Goal: Task Accomplishment & Management: Use online tool/utility

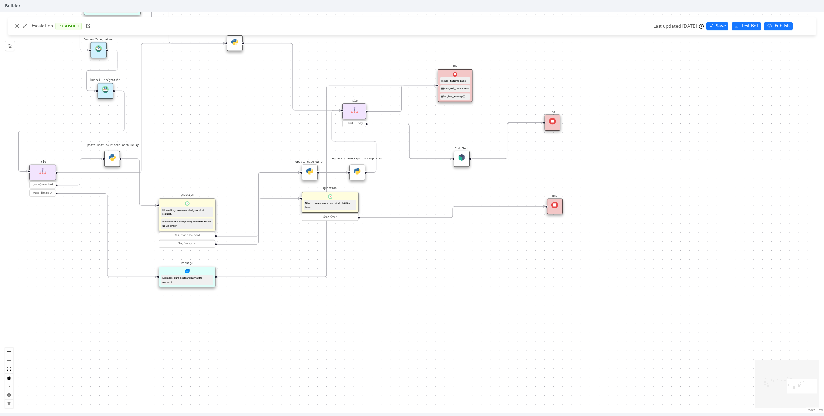
scroll to position [101, 0]
click at [16, 26] on icon "close" at bounding box center [17, 26] width 5 height 5
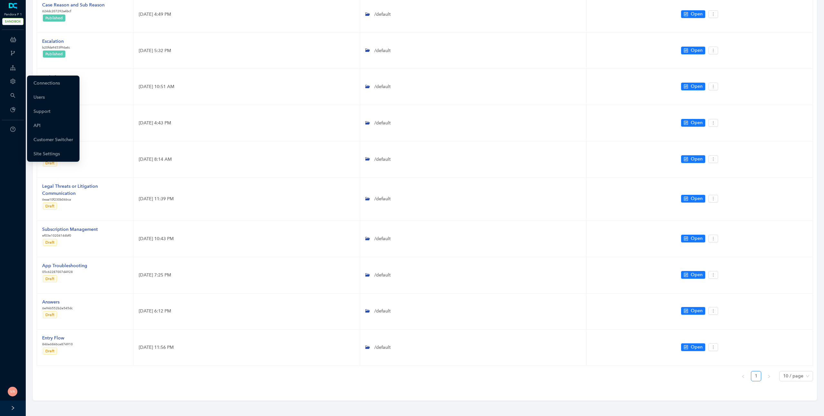
click at [15, 82] on icon "setting" at bounding box center [12, 81] width 5 height 5
click at [66, 143] on link "Customer Switcher" at bounding box center [53, 140] width 40 height 13
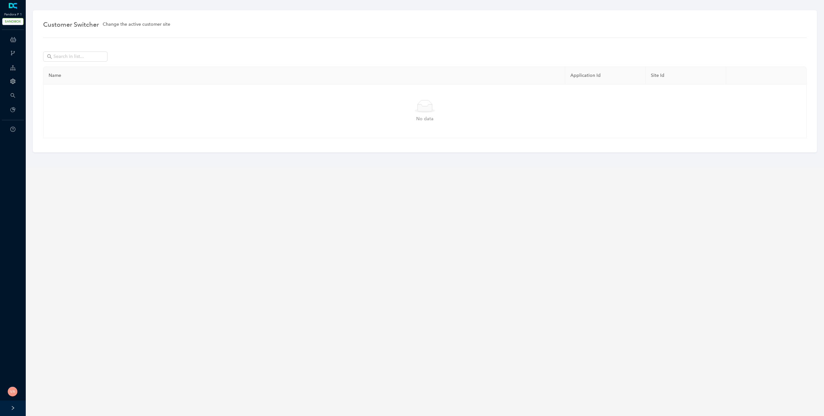
click at [95, 63] on div at bounding box center [424, 58] width 763 height 15
click at [97, 61] on span at bounding box center [75, 56] width 64 height 10
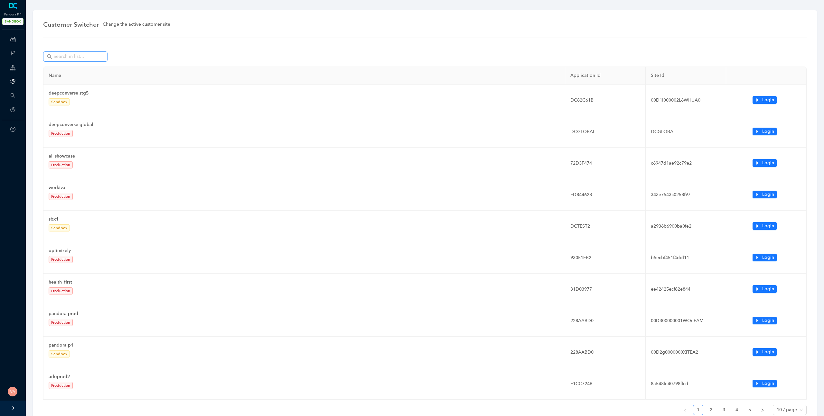
click at [102, 58] on span at bounding box center [102, 56] width 4 height 7
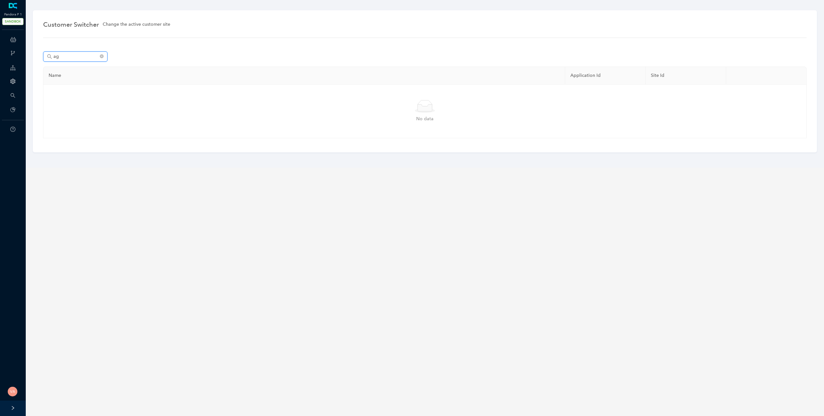
type input "a"
type input "d"
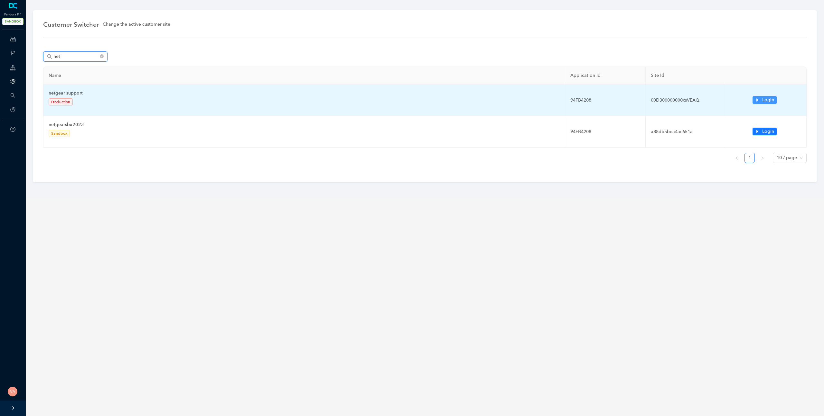
type input "net"
click at [771, 97] on span "Login" at bounding box center [768, 100] width 12 height 7
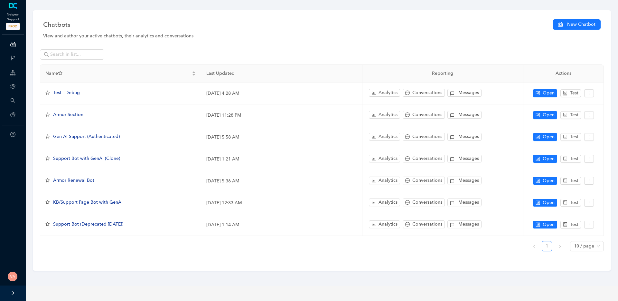
click at [64, 49] on div "Name Last Updated Reporting Actions Test - Debug October 31, 2024 4:28 AM Analy…" at bounding box center [322, 151] width 564 height 210
click at [70, 52] on input "text" at bounding box center [72, 54] width 45 height 7
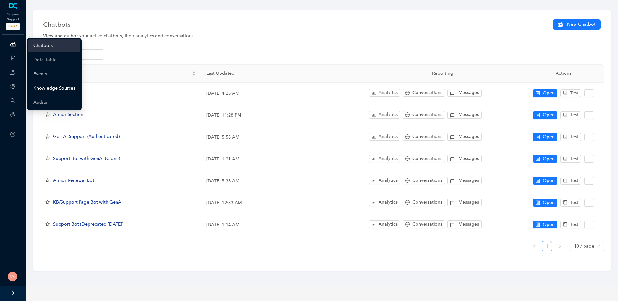
click at [51, 86] on link "Knowledge Sources" at bounding box center [54, 88] width 42 height 13
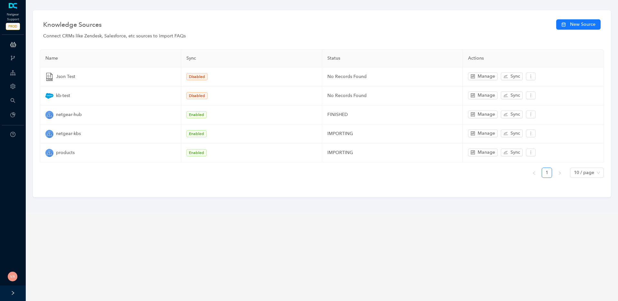
click at [12, 295] on div at bounding box center [13, 292] width 26 height 15
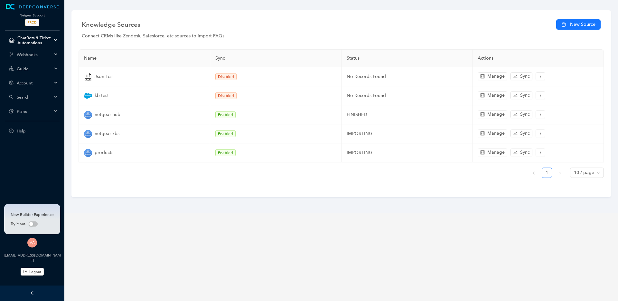
click at [35, 292] on div at bounding box center [32, 292] width 64 height 15
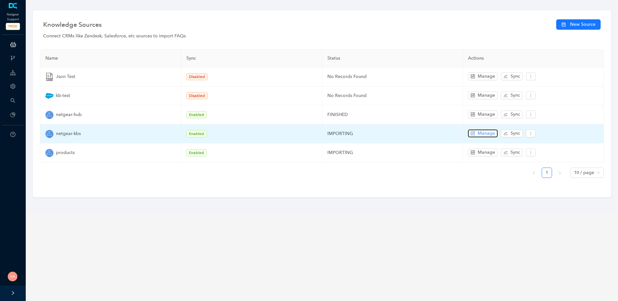
click at [483, 134] on span "Manage" at bounding box center [485, 133] width 17 height 7
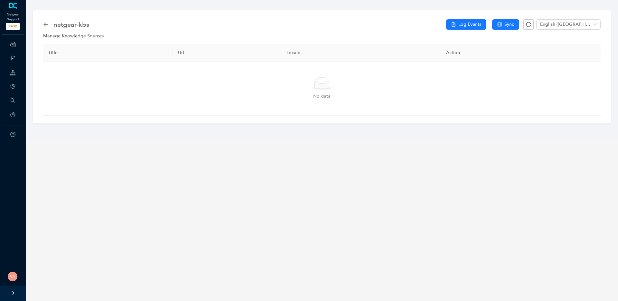
click at [48, 23] on div "netgear-kbs" at bounding box center [68, 24] width 50 height 10
click at [45, 23] on icon "arrow-left" at bounding box center [45, 24] width 4 height 4
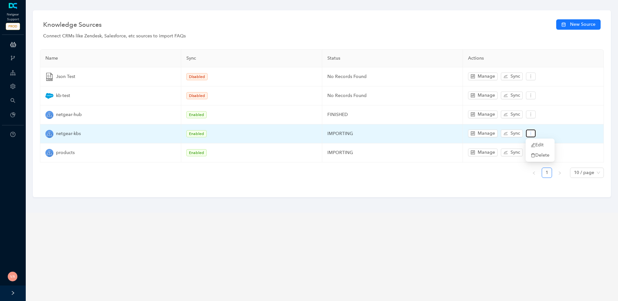
click at [530, 135] on icon "more" at bounding box center [530, 133] width 5 height 5
click at [535, 143] on span "Edit" at bounding box center [540, 144] width 19 height 7
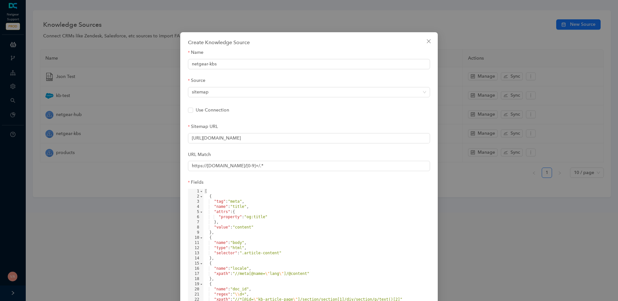
click at [280, 132] on div "Sitemap URL" at bounding box center [309, 128] width 242 height 10
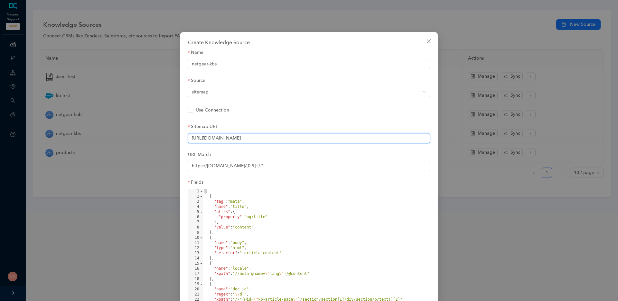
click at [277, 134] on input "https://kb.netgear.com/sitemap" at bounding box center [309, 138] width 242 height 10
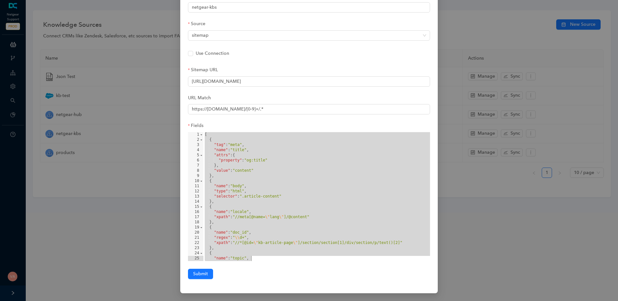
scroll to position [57, 0]
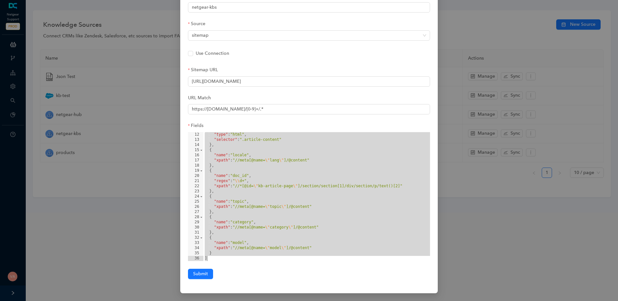
drag, startPoint x: 205, startPoint y: 134, endPoint x: 328, endPoint y: 277, distance: 189.1
click at [328, 277] on form "Name netgear-kbs Source sitemap Use Connection Sitemap URL https://kb.netgear.c…" at bounding box center [309, 135] width 242 height 286
click at [275, 81] on input "https://kb.netgear.com/sitemap" at bounding box center [309, 81] width 242 height 10
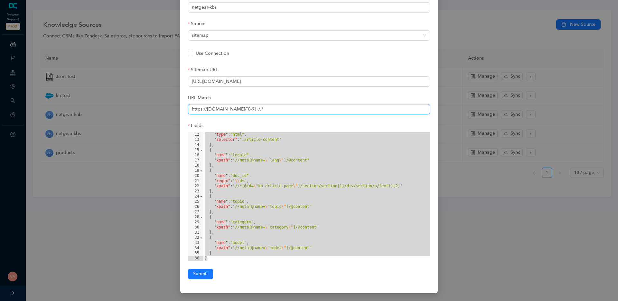
click at [282, 112] on input "https://kb.netgear.com/[0-9]+/.*" at bounding box center [309, 109] width 242 height 10
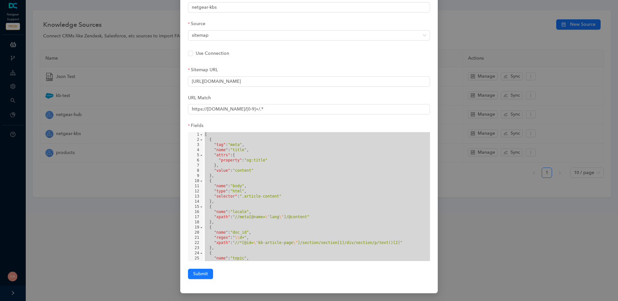
click at [522, 224] on div "Create Knowledge Source Name netgear-kbs Source sitemap Use Connection Sitemap …" at bounding box center [309, 150] width 618 height 301
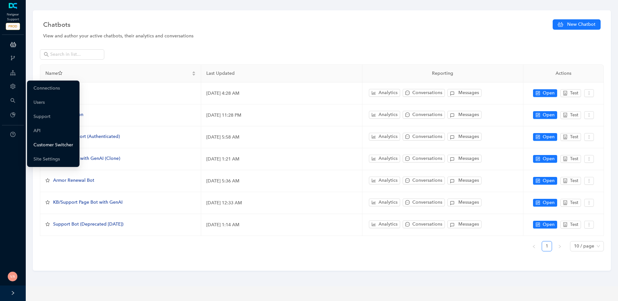
click at [57, 147] on link "Customer Switcher" at bounding box center [53, 144] width 40 height 13
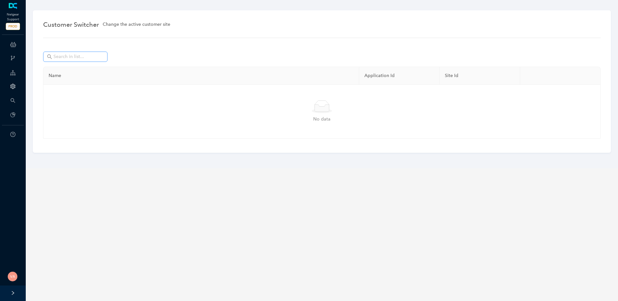
click at [83, 61] on span at bounding box center [75, 56] width 64 height 10
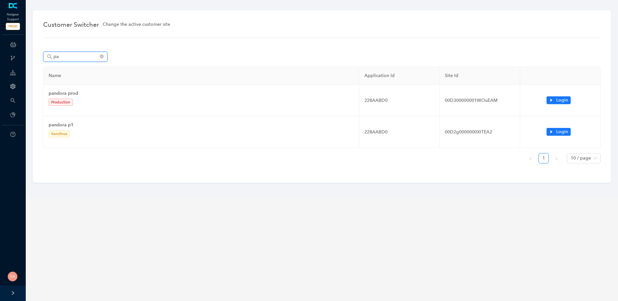
type input "p"
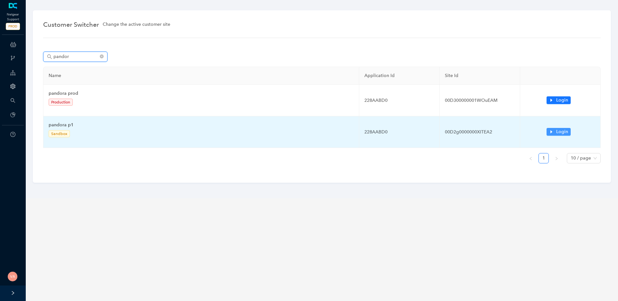
type input "pandor"
click at [555, 133] on button "Login" at bounding box center [558, 132] width 24 height 8
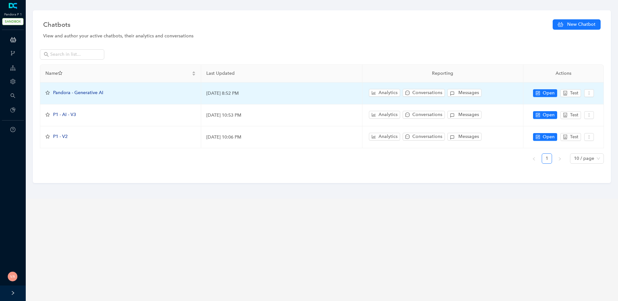
click at [97, 93] on span "Pandora - Generative AI" at bounding box center [78, 92] width 50 height 5
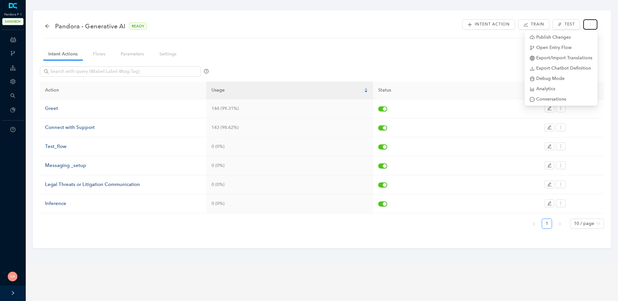
click at [585, 26] on button "button" at bounding box center [590, 24] width 14 height 10
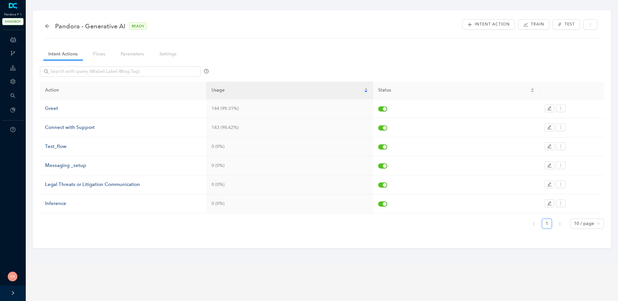
click at [335, 41] on div "Pandora - Generative AI READY Intent Action Train Test Intent Actions Flows Par…" at bounding box center [322, 128] width 578 height 237
click at [97, 57] on link "Flows" at bounding box center [99, 54] width 23 height 12
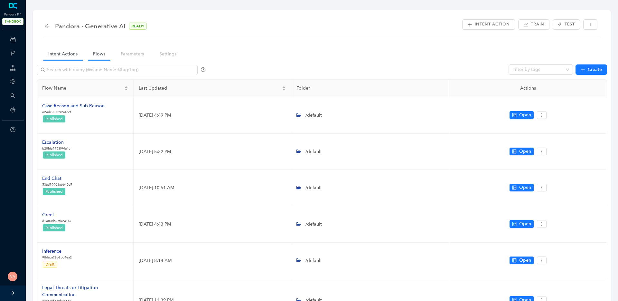
click at [62, 51] on link "Intent Actions" at bounding box center [63, 54] width 40 height 12
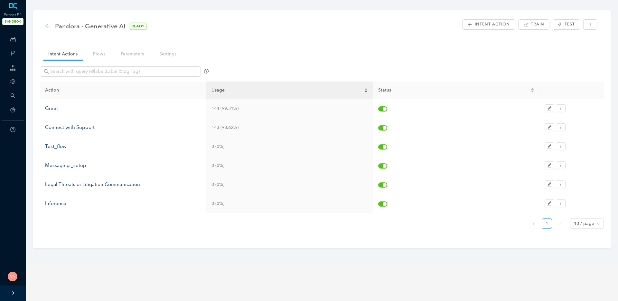
click at [50, 27] on icon "arrow-left" at bounding box center [47, 25] width 5 height 5
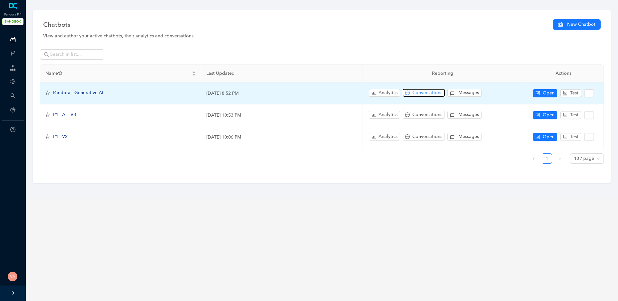
click at [421, 91] on span "Conversations" at bounding box center [427, 92] width 30 height 7
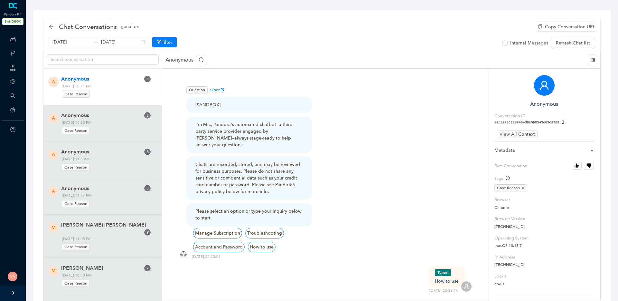
click at [107, 84] on span "Monday, September 22, 2025 10:21 PM Case Reason" at bounding box center [106, 90] width 93 height 15
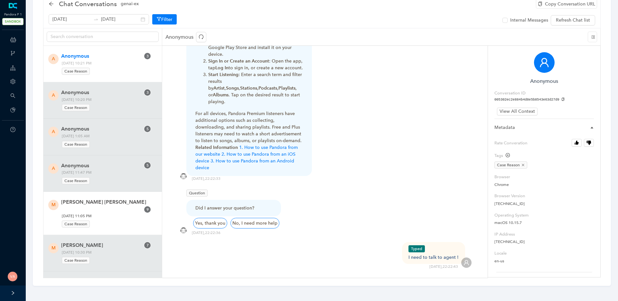
scroll to position [33, 0]
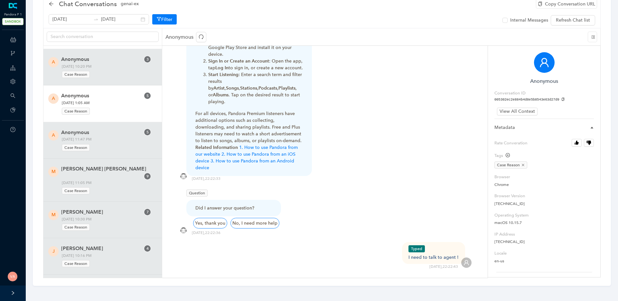
click at [109, 99] on span "Anonymous" at bounding box center [100, 96] width 79 height 8
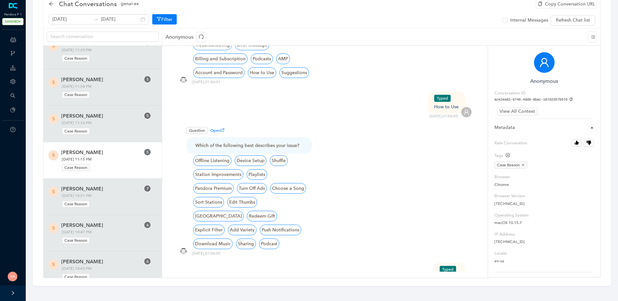
scroll to position [533, 0]
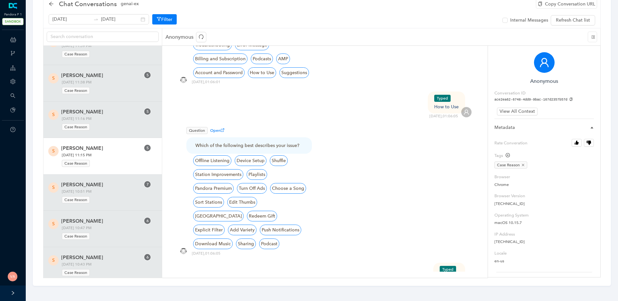
click at [116, 158] on div "Case Reason" at bounding box center [106, 162] width 88 height 9
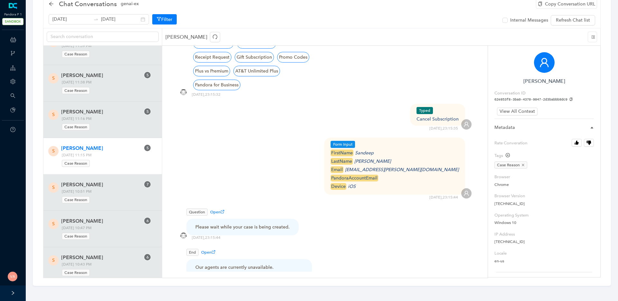
scroll to position [579, 0]
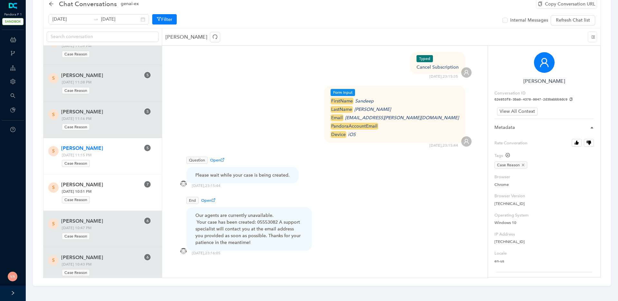
click at [107, 188] on span "Thursday, September 18, 2025 10:51 PM Case Reason" at bounding box center [106, 195] width 93 height 15
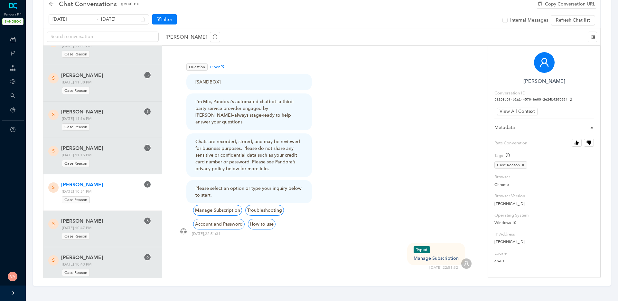
scroll to position [33, 0]
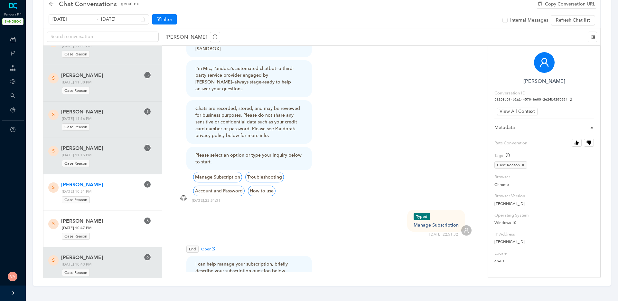
click at [110, 234] on div "S Sandeep Yalamanchali 6 Thursday, September 18, 2025 10:47 PM Case Reason" at bounding box center [102, 228] width 118 height 36
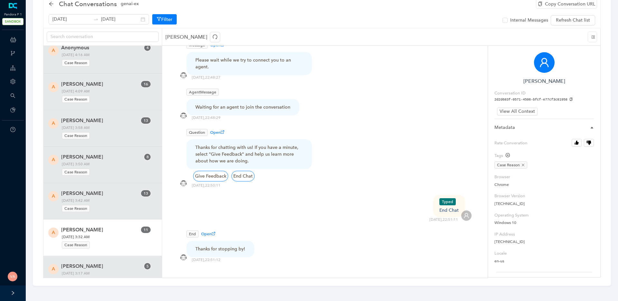
scroll to position [1279, 0]
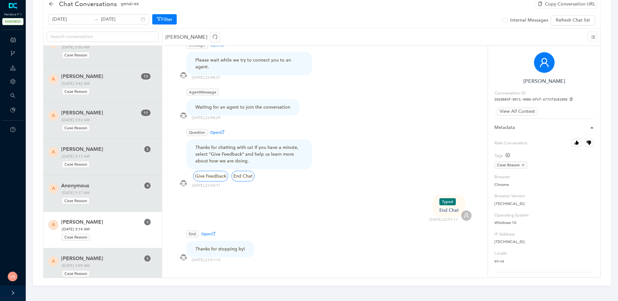
click at [84, 226] on span "Tuesday, September 16, 2025 3:14 AM Case Reason" at bounding box center [106, 233] width 93 height 15
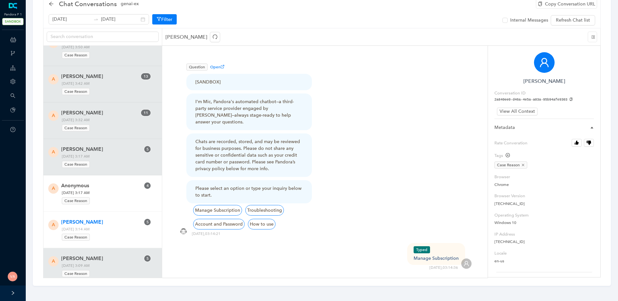
click at [113, 195] on div "Case Reason" at bounding box center [106, 199] width 88 height 9
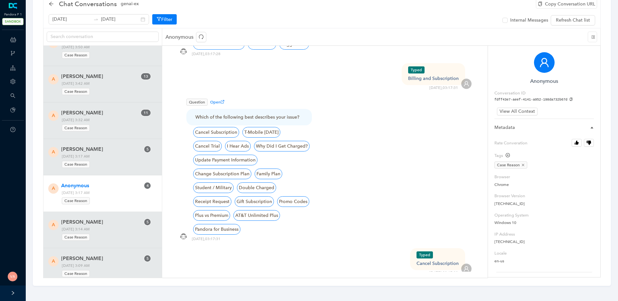
scroll to position [403, 0]
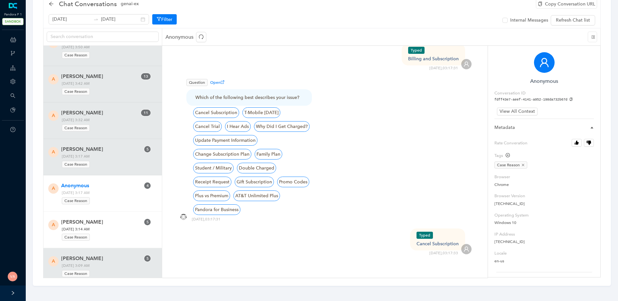
click at [125, 232] on div "Case Reason" at bounding box center [106, 236] width 88 height 9
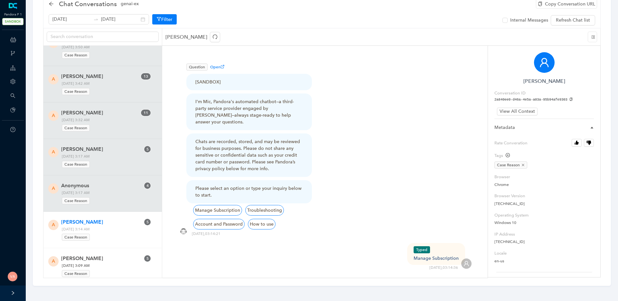
click at [125, 262] on span "Tuesday, September 16, 2025 3:09 AM Case Reason" at bounding box center [106, 269] width 93 height 15
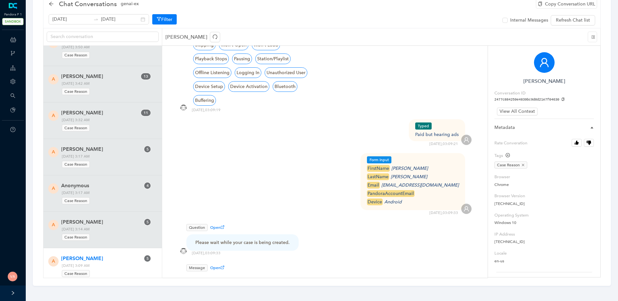
scroll to position [564, 0]
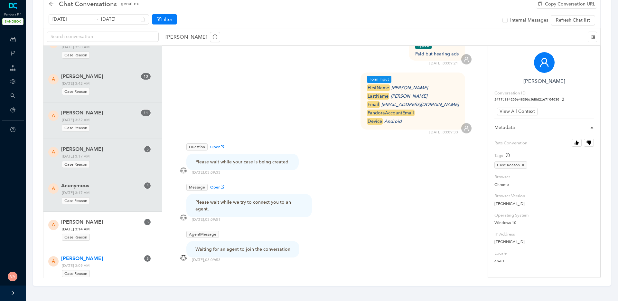
click at [111, 232] on div "Case Reason" at bounding box center [106, 236] width 88 height 9
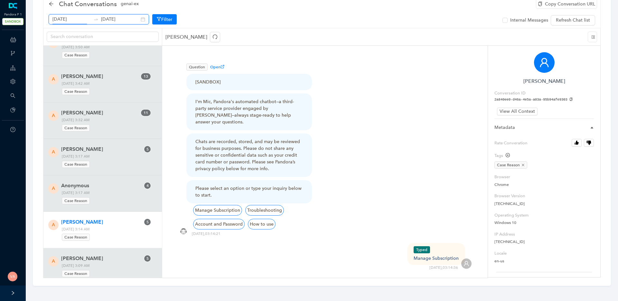
click at [82, 19] on input "September 16th 2025" at bounding box center [71, 19] width 38 height 7
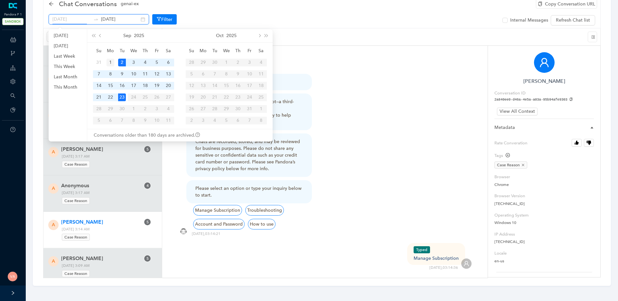
type input "September 1st 2025"
click at [111, 60] on div "1" at bounding box center [110, 63] width 8 height 8
type input "September 23rd 2025"
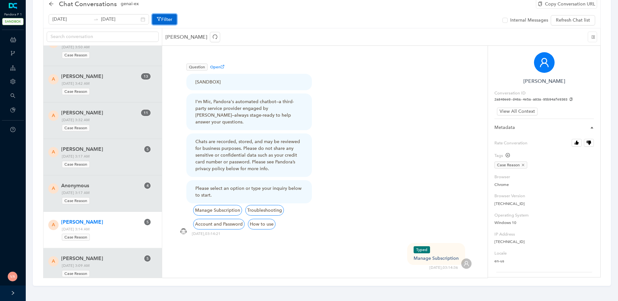
click at [165, 17] on button "Filter" at bounding box center [164, 19] width 24 height 10
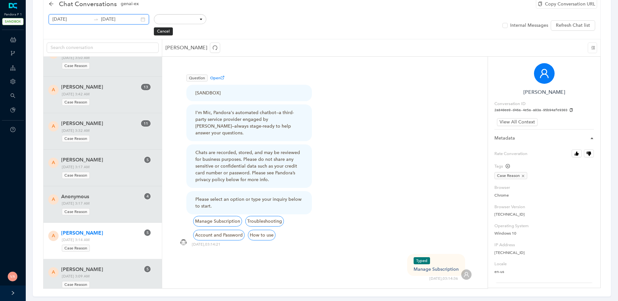
click at [85, 20] on input "September 16th 2025" at bounding box center [71, 19] width 38 height 7
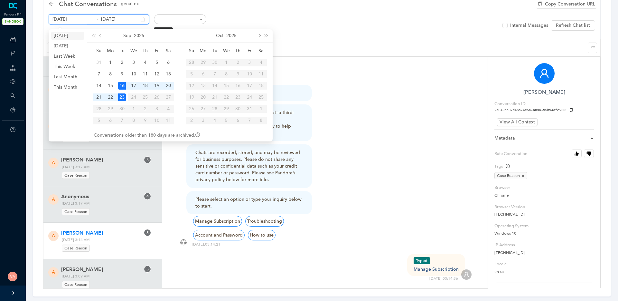
type input "September 22nd 2025"
type input "September 23rd 2025"
type input "September 1st 2025"
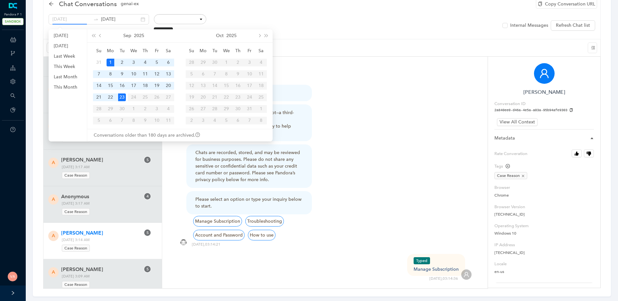
click at [114, 64] on td "1" at bounding box center [111, 63] width 12 height 12
type input "September 23rd 2025"
type input "September 16th 2025"
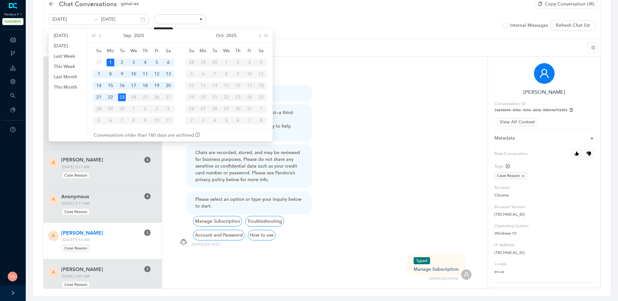
click at [342, 49] on div "Ana Velis" at bounding box center [381, 47] width 438 height 17
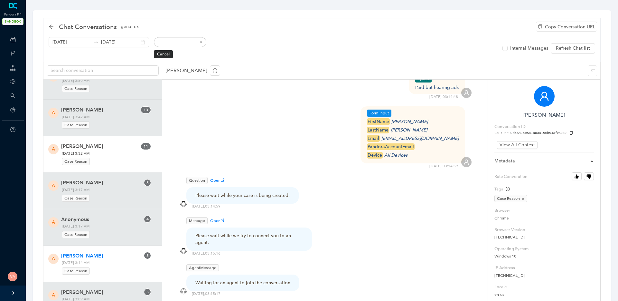
click at [115, 150] on span "Tuesday, September 16, 2025 3:32 AM Case Reason" at bounding box center [106, 157] width 93 height 15
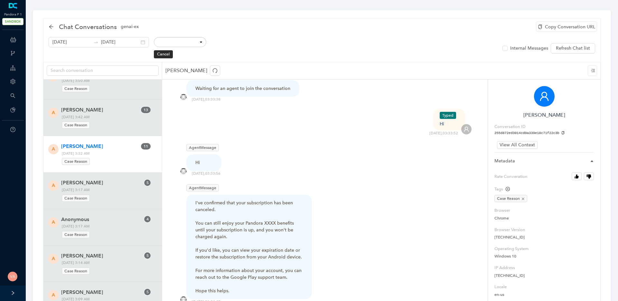
scroll to position [790, 0]
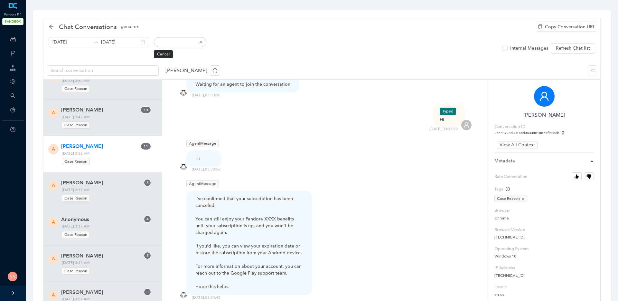
click at [213, 195] on div "I've confirmed that your subscription has been canceled. You can still enjoy yo…" at bounding box center [248, 242] width 107 height 95
click at [229, 205] on div "I've confirmed that your subscription has been canceled. You can still enjoy yo…" at bounding box center [248, 242] width 107 height 95
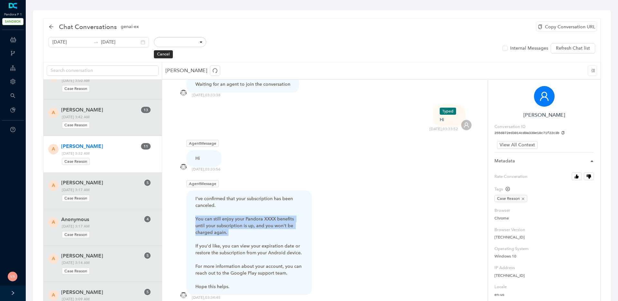
click at [229, 205] on div "I've confirmed that your subscription has been canceled. You can still enjoy yo…" at bounding box center [248, 242] width 107 height 95
click at [255, 211] on div "I've confirmed that your subscription has been canceled. You can still enjoy yo…" at bounding box center [248, 242] width 107 height 95
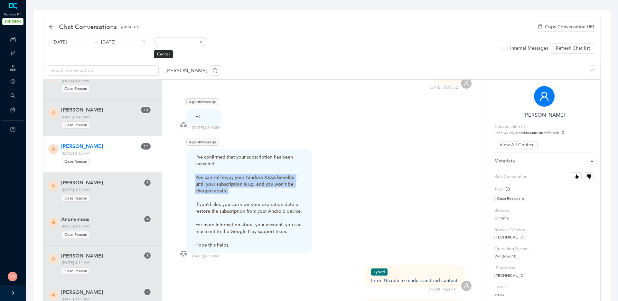
scroll to position [836, 0]
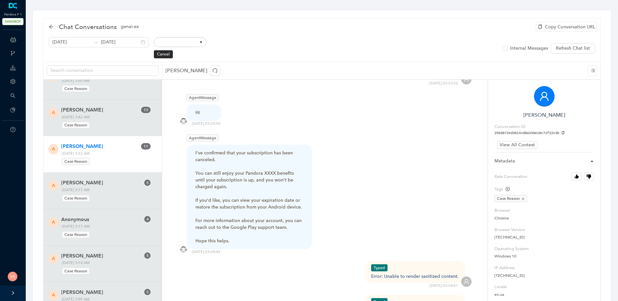
click at [239, 215] on div "I've confirmed that your subscription has been canceled. You can still enjoy yo…" at bounding box center [248, 196] width 107 height 95
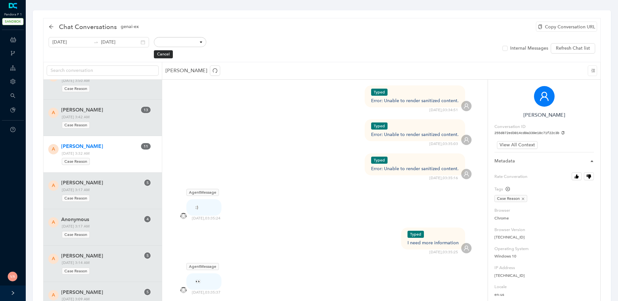
scroll to position [1126, 0]
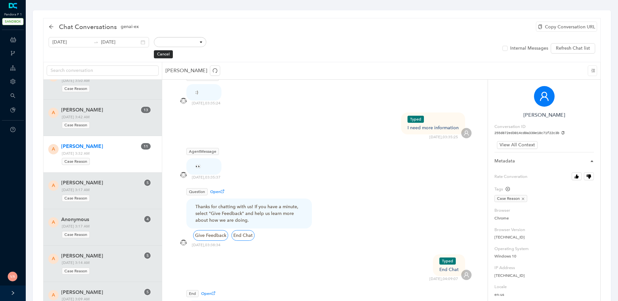
click at [224, 203] on div "Thanks for chatting with us! If you have a minute, select "Give Feedback" and h…" at bounding box center [248, 213] width 107 height 20
click at [270, 203] on div "Thanks for chatting with us! If you have a minute, select "Give Feedback" and h…" at bounding box center [248, 213] width 107 height 20
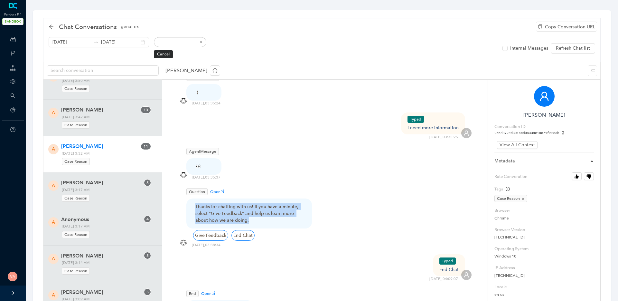
click at [270, 203] on div "Thanks for chatting with us! If you have a minute, select "Give Feedback" and h…" at bounding box center [248, 213] width 107 height 20
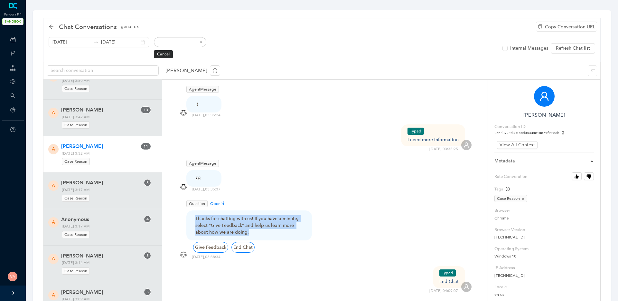
scroll to position [1102, 0]
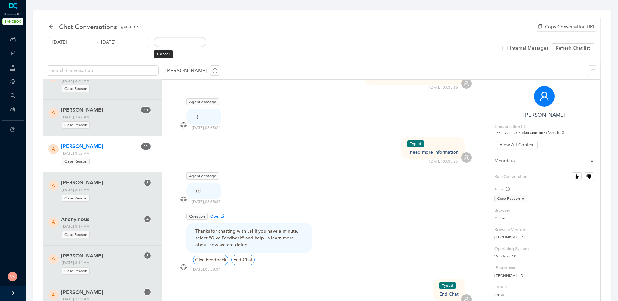
click at [200, 187] on div "👀" at bounding box center [203, 190] width 17 height 7
click at [265, 227] on div "Thanks for chatting with us! If you have a minute, select "Give Feedback" and h…" at bounding box center [248, 237] width 107 height 20
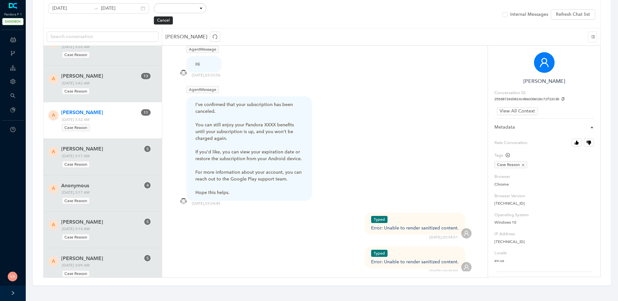
scroll to position [846, 0]
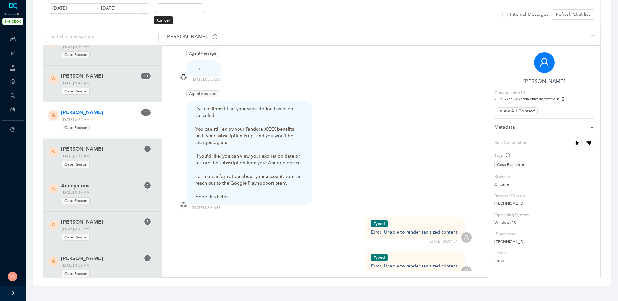
click at [207, 90] on span "AgentMessage" at bounding box center [202, 93] width 32 height 7
click at [236, 105] on div "I've confirmed that your subscription has been canceled. You can still enjoy yo…" at bounding box center [248, 152] width 107 height 95
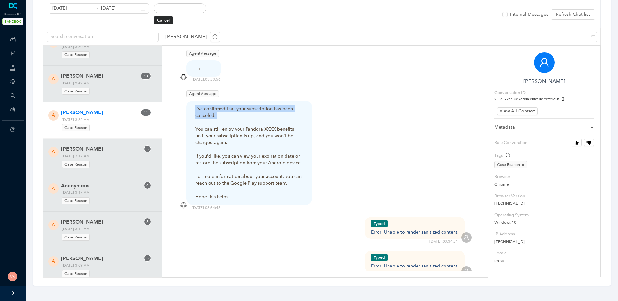
click at [236, 105] on div "I've confirmed that your subscription has been canceled. You can still enjoy yo…" at bounding box center [248, 152] width 107 height 95
click at [259, 122] on div "I've confirmed that your subscription has been canceled. You can still enjoy yo…" at bounding box center [248, 152] width 107 height 95
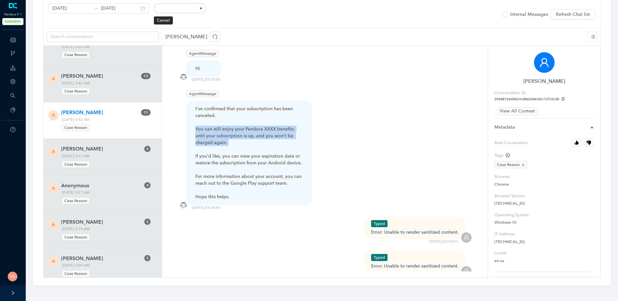
click at [259, 122] on div "I've confirmed that your subscription has been canceled. You can still enjoy yo…" at bounding box center [248, 152] width 107 height 95
click at [234, 137] on div "I've confirmed that your subscription has been canceled. You can still enjoy yo…" at bounding box center [248, 152] width 107 height 95
click at [237, 125] on div "I've confirmed that your subscription has been canceled. You can still enjoy yo…" at bounding box center [248, 152] width 107 height 95
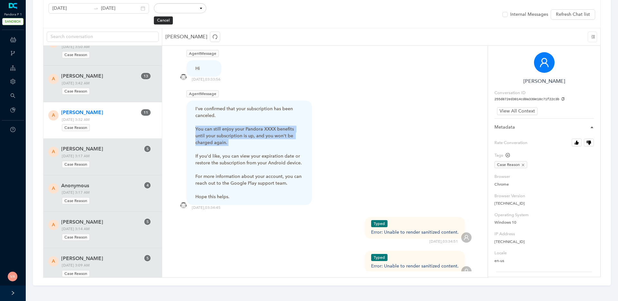
click at [219, 120] on div "I've confirmed that your subscription has been canceled. You can still enjoy yo…" at bounding box center [248, 152] width 107 height 95
click at [232, 125] on div "I've confirmed that your subscription has been canceled. You can still enjoy yo…" at bounding box center [248, 152] width 107 height 95
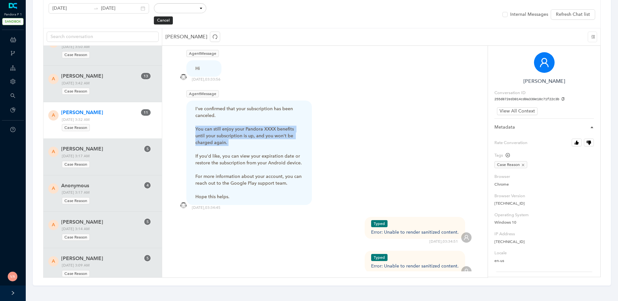
click at [232, 125] on div "I've confirmed that your subscription has been canceled. You can still enjoy yo…" at bounding box center [248, 152] width 107 height 95
click at [223, 126] on div "I've confirmed that your subscription has been canceled. You can still enjoy yo…" at bounding box center [248, 152] width 107 height 95
click at [227, 143] on div "I've confirmed that your subscription has been canceled. You can still enjoy yo…" at bounding box center [248, 152] width 107 height 95
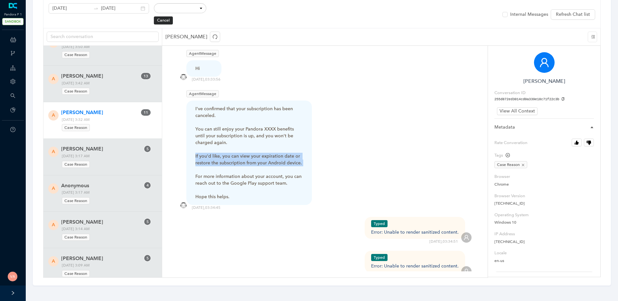
click at [227, 143] on div "I've confirmed that your subscription has been canceled. You can still enjoy yo…" at bounding box center [248, 152] width 107 height 95
click at [256, 148] on div "I've confirmed that your subscription has been canceled. You can still enjoy yo…" at bounding box center [248, 152] width 107 height 95
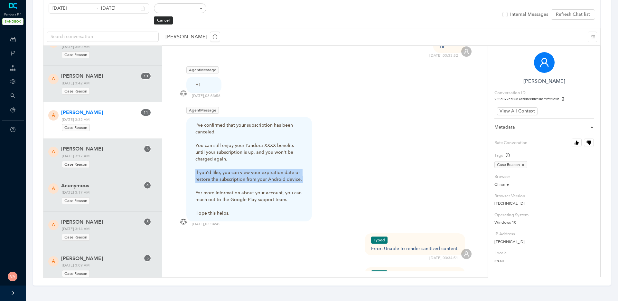
scroll to position [826, 0]
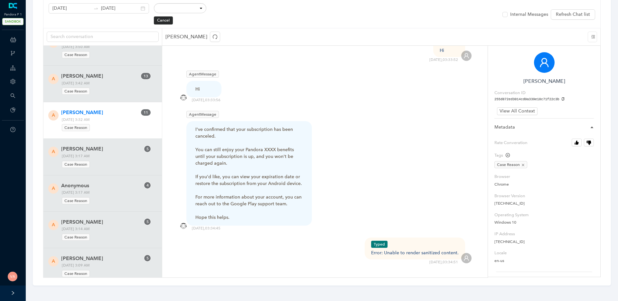
click at [200, 111] on span "AgentMessage" at bounding box center [202, 114] width 32 height 7
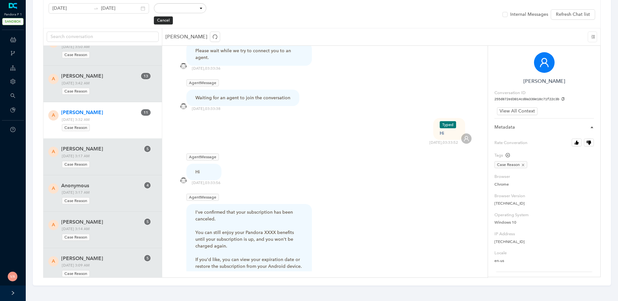
scroll to position [541, 0]
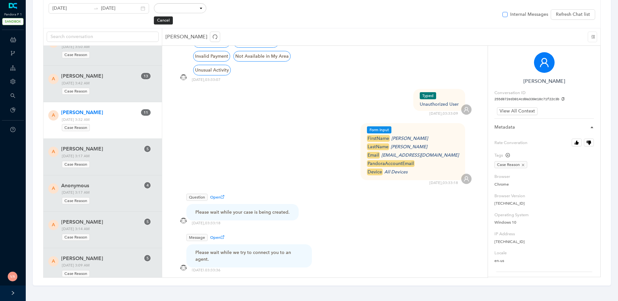
click at [511, 14] on span "Internal Messages" at bounding box center [528, 14] width 43 height 7
click at [507, 14] on input "Internal Messages" at bounding box center [504, 14] width 5 height 5
checkbox input "true"
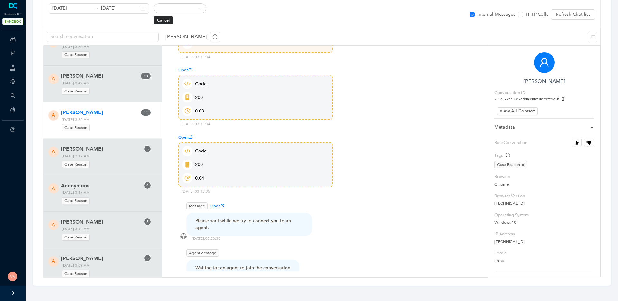
scroll to position [1762, 0]
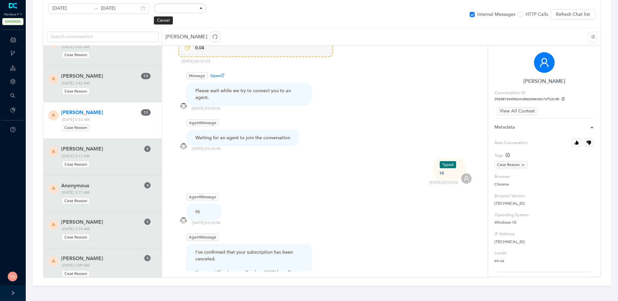
click at [198, 208] on div "Hi" at bounding box center [203, 211] width 17 height 7
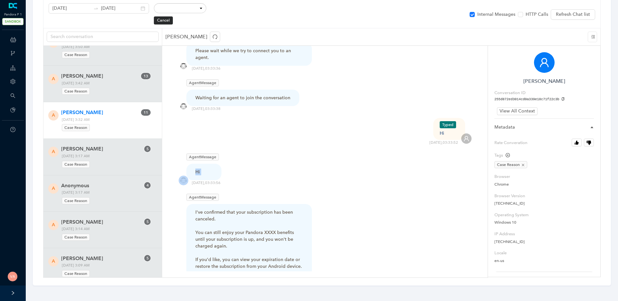
scroll to position [1806, 0]
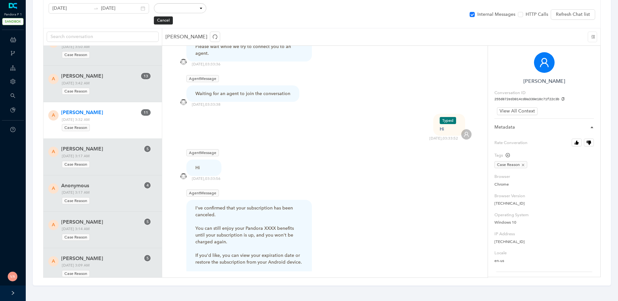
click at [233, 204] on div "I've confirmed that your subscription has been canceled. You can still enjoy yo…" at bounding box center [248, 251] width 107 height 95
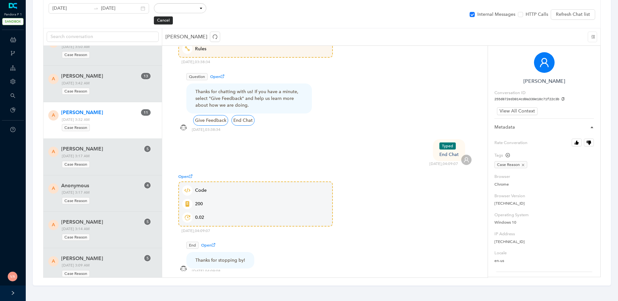
scroll to position [2667, 0]
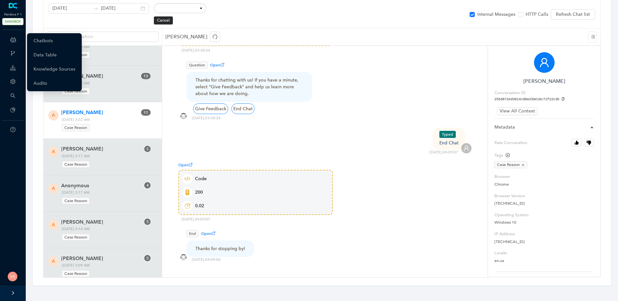
click at [13, 40] on icon at bounding box center [13, 39] width 6 height 13
click at [53, 44] on link "Chatbots" at bounding box center [42, 40] width 19 height 13
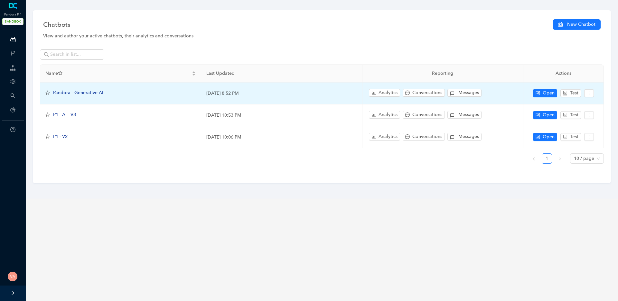
click at [69, 89] on div "Pandora - Generative AI" at bounding box center [78, 92] width 50 height 7
click at [80, 95] on span "Pandora - Generative AI" at bounding box center [78, 92] width 50 height 5
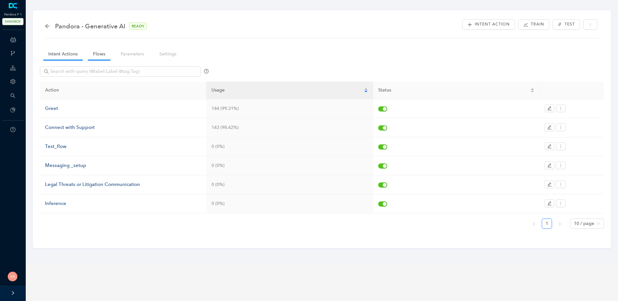
click at [101, 48] on link "Flows" at bounding box center [99, 54] width 23 height 12
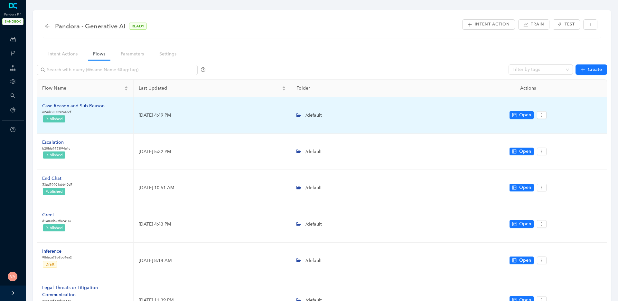
click at [79, 106] on div "Case Reason and Sub Reason" at bounding box center [73, 105] width 62 height 7
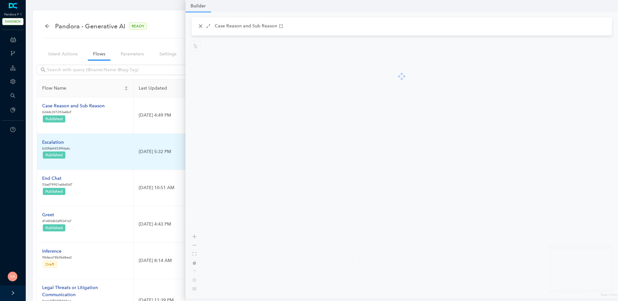
click at [53, 143] on div "Escalation" at bounding box center [56, 142] width 28 height 7
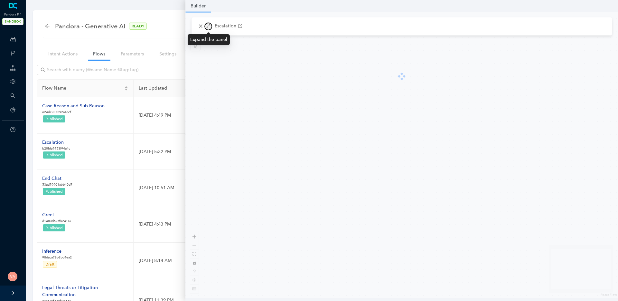
click at [207, 27] on icon "arrows-alt" at bounding box center [209, 26] width 4 height 4
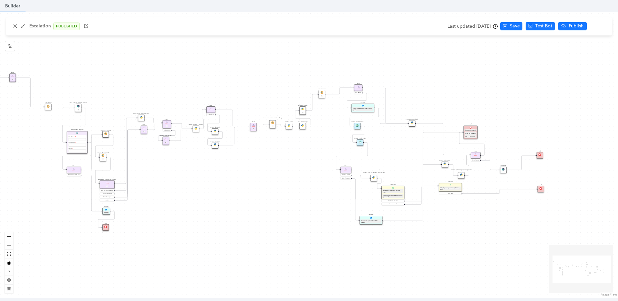
drag, startPoint x: 338, startPoint y: 195, endPoint x: 241, endPoint y: 165, distance: 101.6
click at [241, 165] on div "Data Table Start P Rule P IsAvailable Rule newContact Get Contact details First…" at bounding box center [309, 155] width 618 height 286
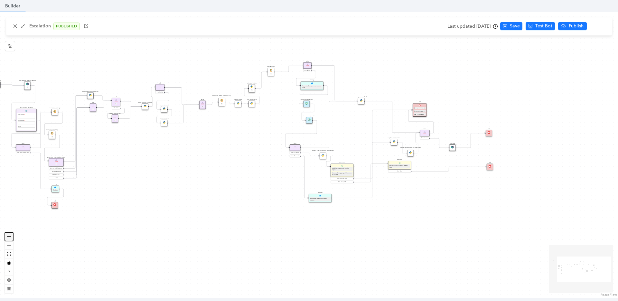
click at [10, 236] on icon "zoom in" at bounding box center [9, 236] width 4 height 4
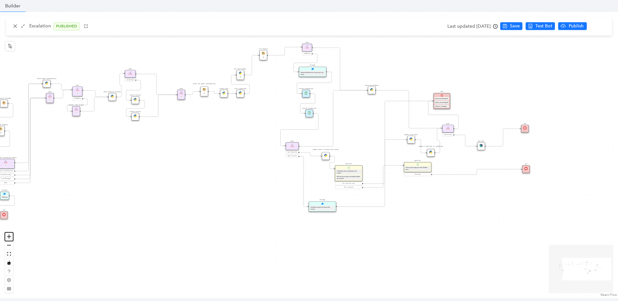
click at [10, 236] on icon "zoom in" at bounding box center [9, 236] width 4 height 4
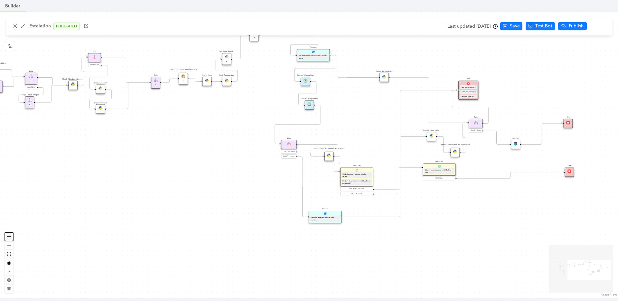
click at [10, 236] on icon "zoom in" at bounding box center [9, 236] width 4 height 4
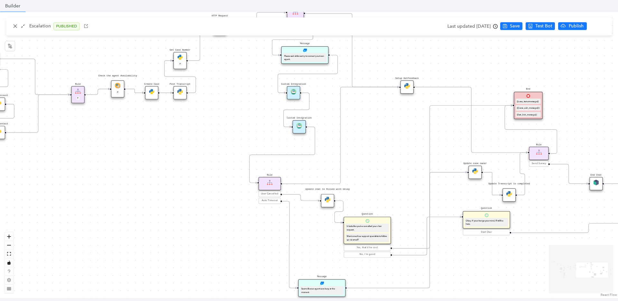
drag, startPoint x: 149, startPoint y: 237, endPoint x: 127, endPoint y: 270, distance: 39.3
click at [127, 270] on div "Data Table Start P Rule P IsAvailable Rule newContact Get Contact details First…" at bounding box center [309, 155] width 618 height 286
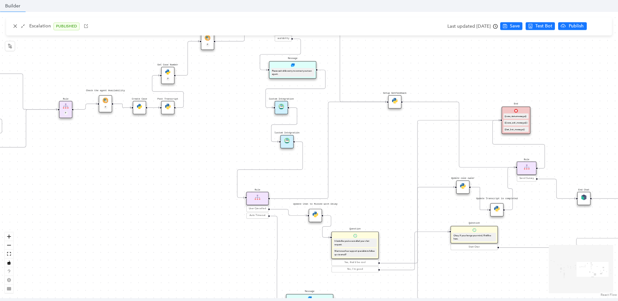
click at [286, 136] on div "Custom Integration" at bounding box center [286, 141] width 13 height 13
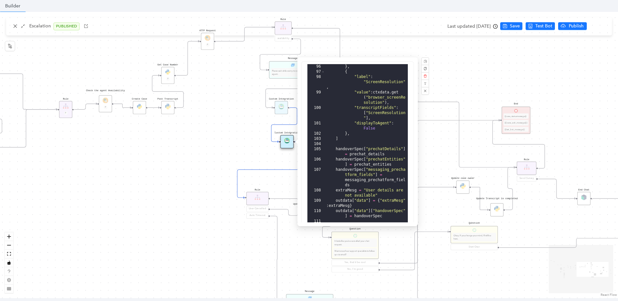
scroll to position [154, 0]
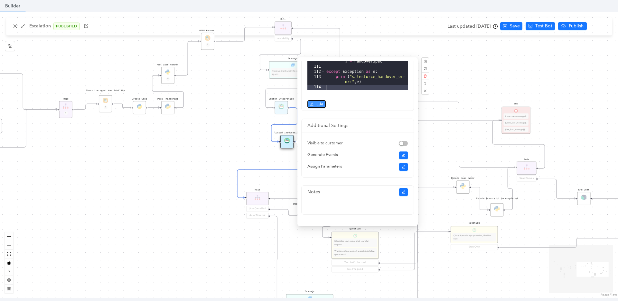
click at [321, 103] on span "Edit" at bounding box center [319, 104] width 7 height 6
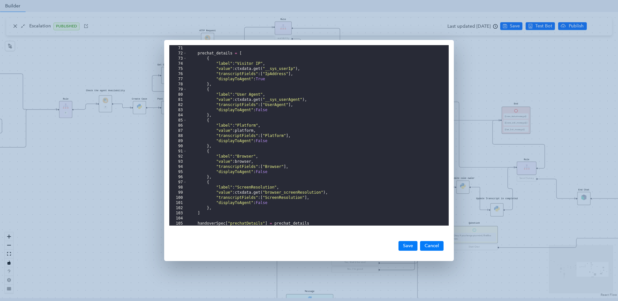
scroll to position [358, 0]
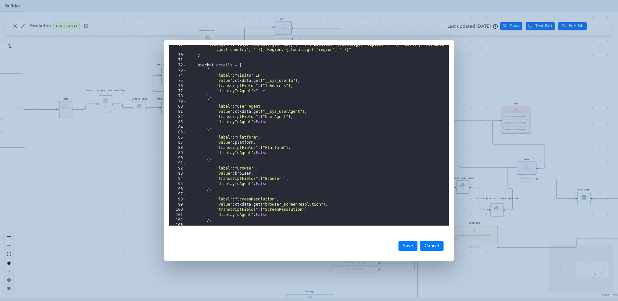
click at [198, 64] on div ""location" : f "City: {ctxdata.get('city', '')}, Zipcode: {ctxdata.get('zipCode…" at bounding box center [318, 140] width 262 height 196
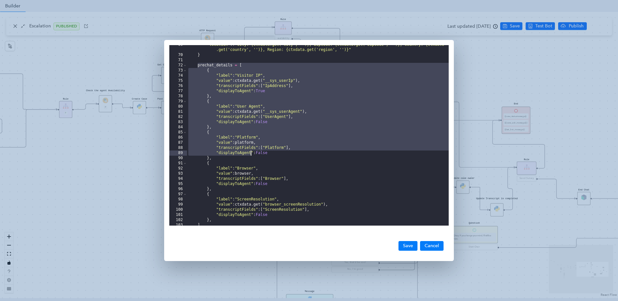
drag, startPoint x: 198, startPoint y: 64, endPoint x: 246, endPoint y: 153, distance: 101.5
click at [246, 153] on div ""location" : f "City: {ctxdata.get('city', '')}, Zipcode: {ctxdata.get('zipCode…" at bounding box center [318, 140] width 262 height 196
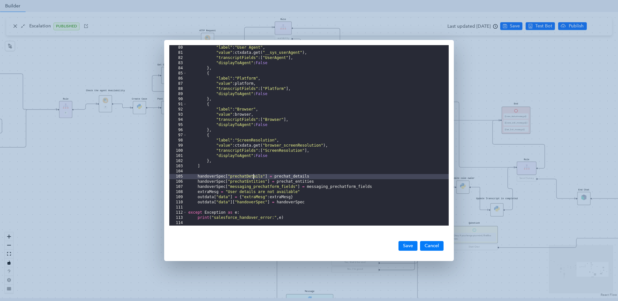
click at [253, 178] on div ""label" : "User Agent" , "value" : ctxdata . get ( "__sys_userAgent" ) , "trans…" at bounding box center [318, 140] width 262 height 190
click at [258, 177] on div ""label" : "User Agent" , "value" : ctxdata . get ( "__sys_userAgent" ) , "trans…" at bounding box center [318, 140] width 262 height 190
click at [329, 176] on div ""label" : "User Agent" , "value" : ctxdata . get ( "__sys_userAgent" ) , "trans…" at bounding box center [318, 140] width 262 height 190
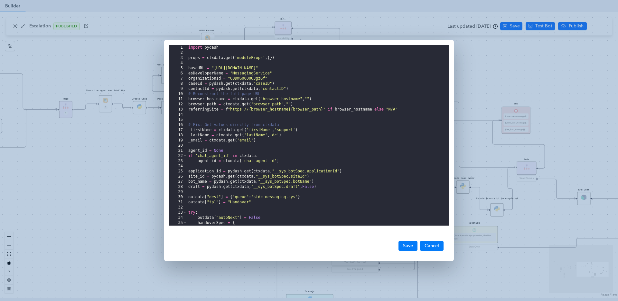
scroll to position [0, 0]
click at [264, 127] on div "import pydash props = ctxdata . get ( 'moduleProps' , { }) baseURL = "https://p…" at bounding box center [318, 140] width 262 height 190
click at [261, 129] on div "import pydash props = ctxdata . get ( 'moduleProps' , { }) baseURL = "https://p…" at bounding box center [318, 140] width 262 height 190
click at [434, 242] on button "Cancel" at bounding box center [431, 246] width 23 height 10
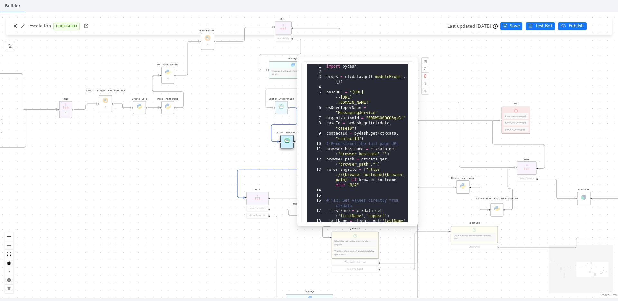
click at [198, 199] on div "Data Table Start P Rule P IsAvailable Rule newContact Get Contact details First…" at bounding box center [309, 155] width 618 height 286
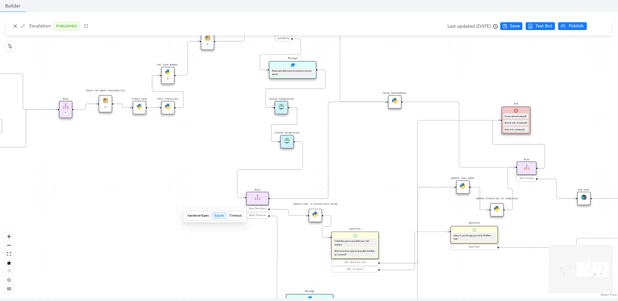
click at [259, 216] on span "Auto Timeout" at bounding box center [257, 215] width 16 height 4
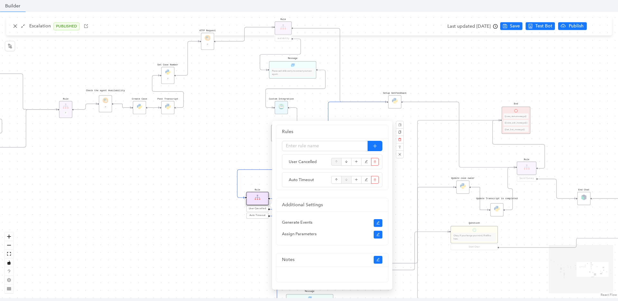
click at [171, 190] on div "Data Table Start P Rule P IsAvailable Rule newContact Get Contact details First…" at bounding box center [309, 155] width 618 height 286
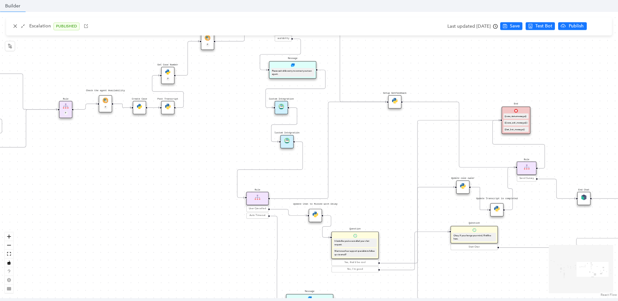
click at [290, 143] on div "Custom Integration" at bounding box center [286, 141] width 13 height 13
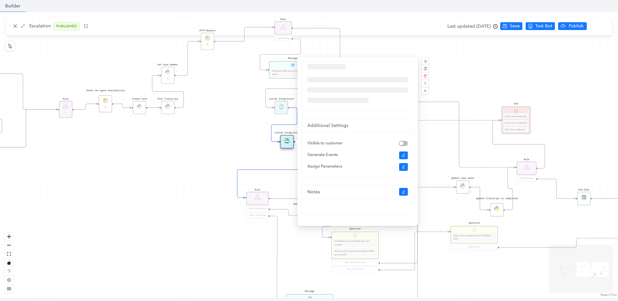
click at [223, 199] on div "Data Table Start P Rule P IsAvailable Rule newContact Get Contact details First…" at bounding box center [309, 155] width 618 height 286
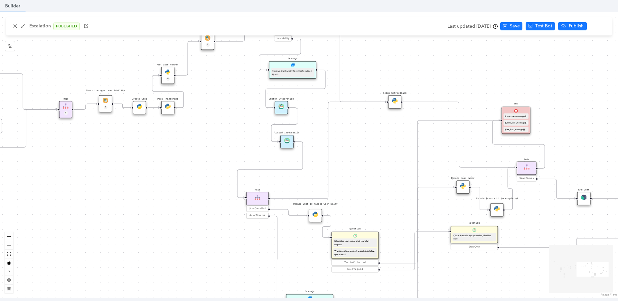
click at [264, 193] on div "Rule" at bounding box center [257, 197] width 22 height 13
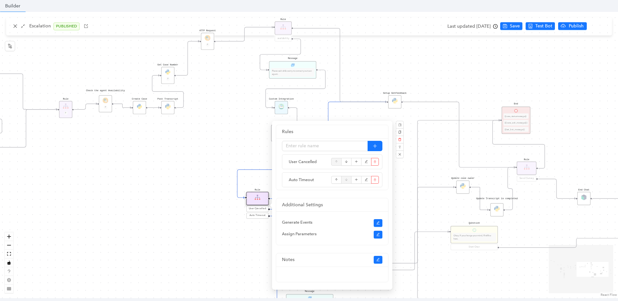
click at [167, 203] on div "Data Table Start P Rule P IsAvailable Rule newContact Get Contact details First…" at bounding box center [309, 155] width 618 height 286
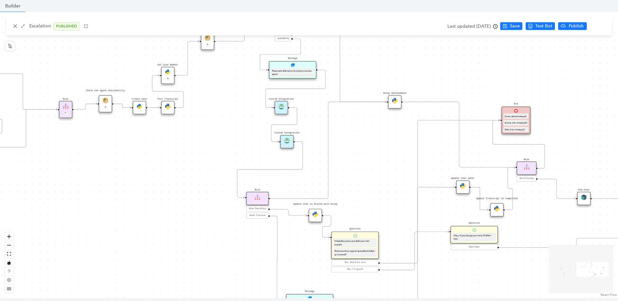
click at [288, 143] on div "Custom Integration" at bounding box center [286, 141] width 13 height 13
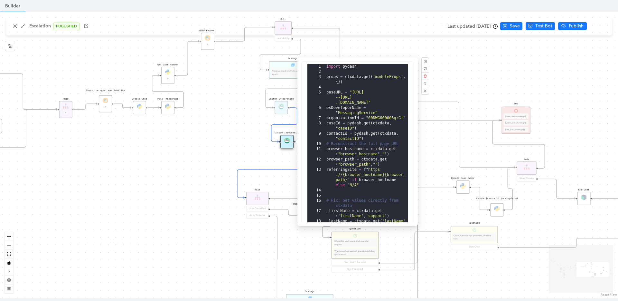
click at [177, 212] on div "Data Table Start P Rule P IsAvailable Rule newContact Get Contact details First…" at bounding box center [309, 155] width 618 height 286
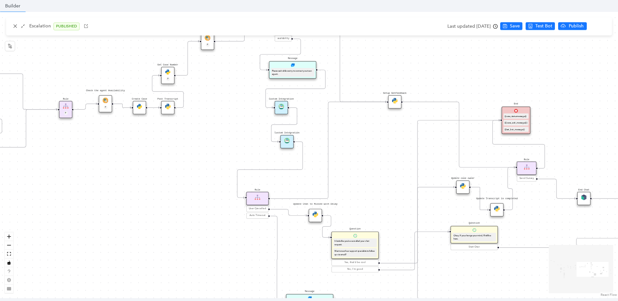
click at [289, 140] on img at bounding box center [287, 140] width 6 height 6
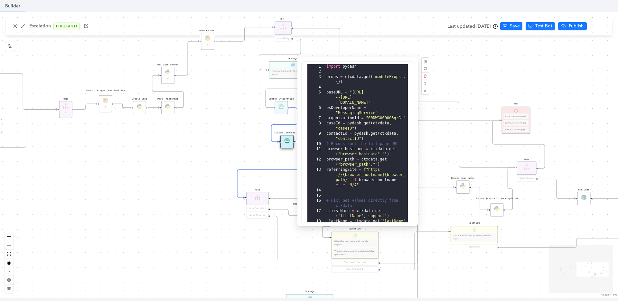
scroll to position [154, 0]
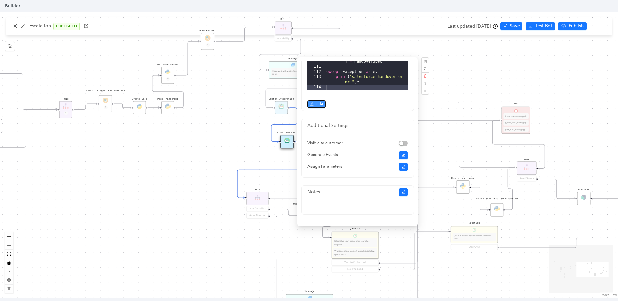
click at [320, 106] on span "Edit" at bounding box center [319, 104] width 7 height 6
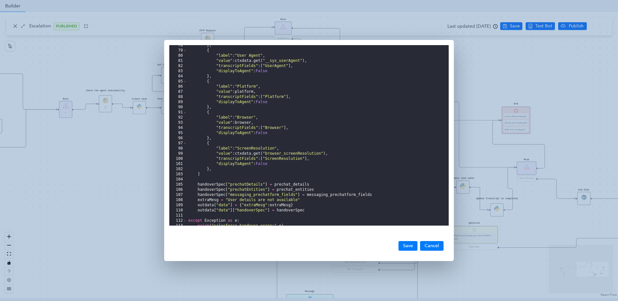
scroll to position [417, 0]
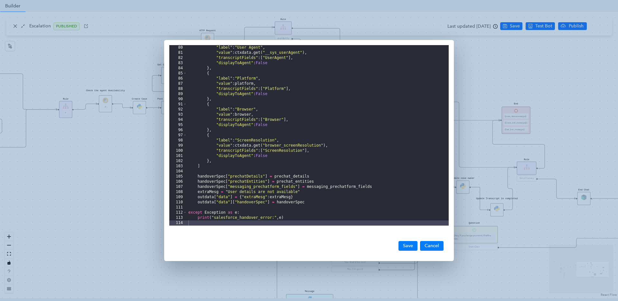
click at [243, 189] on div ""label" : "User Agent" , "value" : ctxdata . get ( "__sys_userAgent" ) , "trans…" at bounding box center [318, 140] width 262 height 190
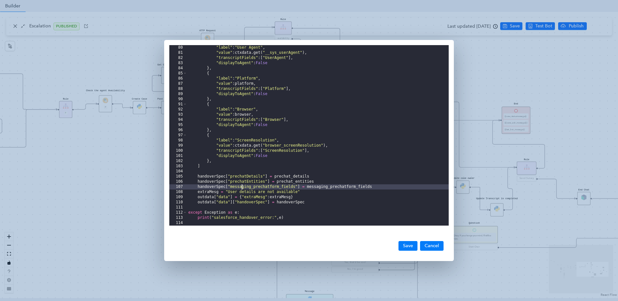
click at [257, 186] on div ""label" : "User Agent" , "value" : ctxdata . get ( "__sys_userAgent" ) , "trans…" at bounding box center [318, 140] width 262 height 190
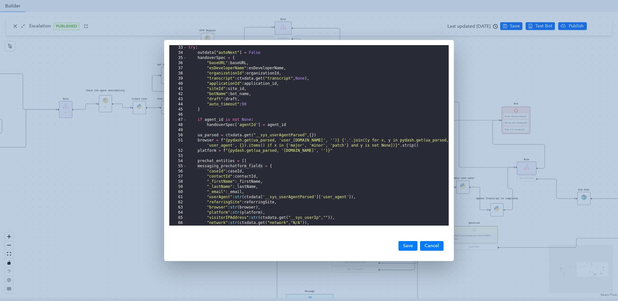
scroll to position [153, 0]
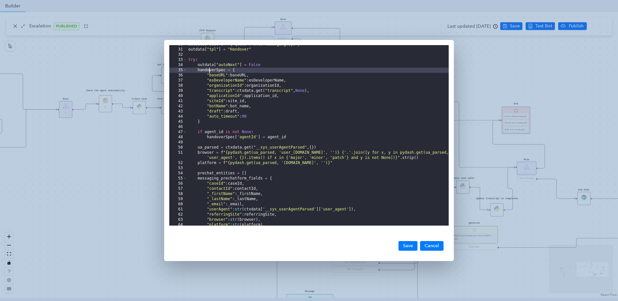
click at [209, 70] on div "outdata [ "dest" ] = { "queue" : "sfdc-messaging.sys" } outdata [ "tpl" ] = "Ha…" at bounding box center [318, 137] width 262 height 190
drag, startPoint x: 225, startPoint y: 70, endPoint x: 197, endPoint y: 69, distance: 28.1
click at [197, 69] on div "outdata [ "dest" ] = { "queue" : "sfdc-messaging.sys" } outdata [ "tpl" ] = "Ha…" at bounding box center [318, 137] width 262 height 190
click at [201, 117] on div "outdata [ "dest" ] = { "queue" : "sfdc-messaging.sys" } outdata [ "tpl" ] = "Ha…" at bounding box center [318, 137] width 262 height 190
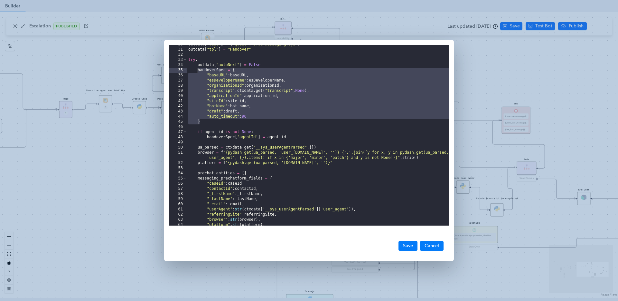
drag, startPoint x: 204, startPoint y: 122, endPoint x: 197, endPoint y: 69, distance: 53.8
click at [197, 69] on div "outdata [ "dest" ] = { "queue" : "sfdc-messaging.sys" } outdata [ "tpl" ] = "Ha…" at bounding box center [318, 137] width 262 height 190
click at [439, 247] on button "Cancel" at bounding box center [431, 246] width 23 height 10
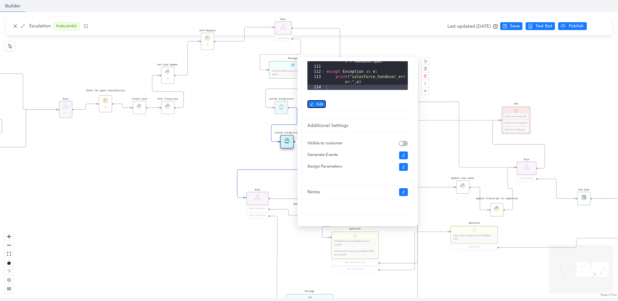
scroll to position [165, 0]
click at [317, 104] on span "Edit" at bounding box center [319, 104] width 7 height 6
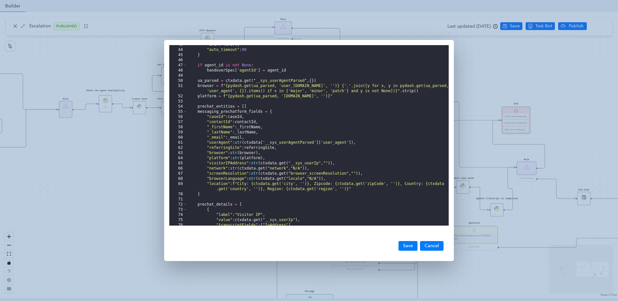
scroll to position [232, 0]
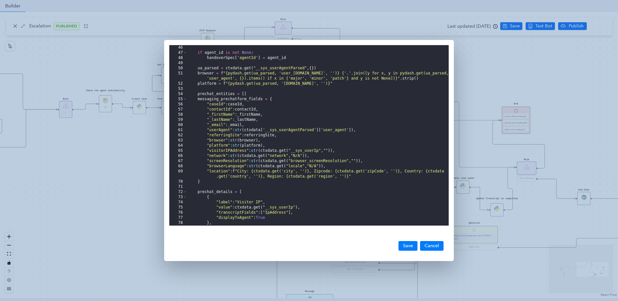
click at [488, 125] on div "46 47 48 49 50 51 52 53 54 55 56 57 58 59 60 61 62 63 64 65 66 67 68 69 70 71 7…" at bounding box center [309, 150] width 618 height 301
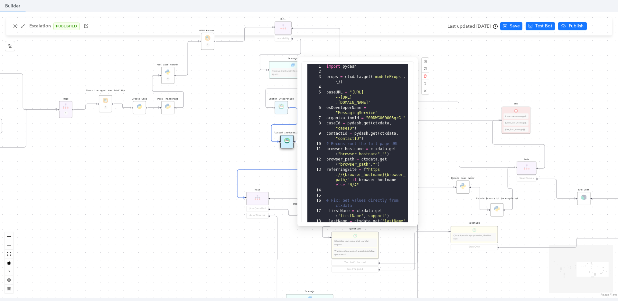
click at [15, 27] on div "Data Table Start P Rule P IsAvailable Rule newContact Get Contact details First…" at bounding box center [309, 155] width 618 height 286
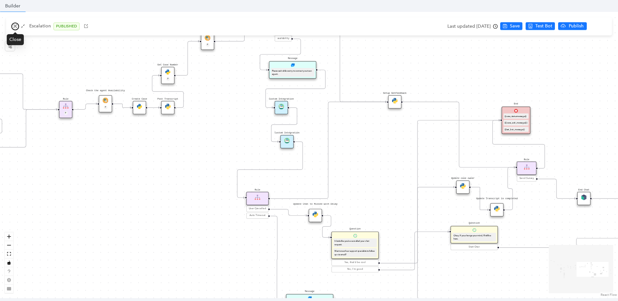
click at [15, 27] on icon "close" at bounding box center [15, 26] width 5 height 5
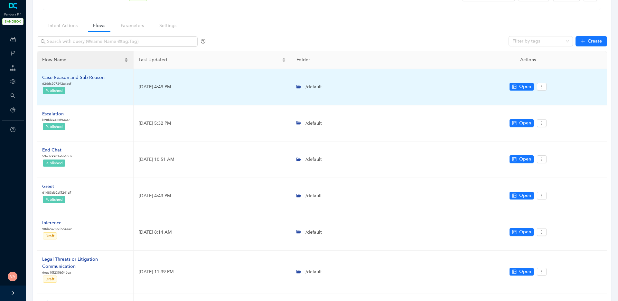
scroll to position [9, 0]
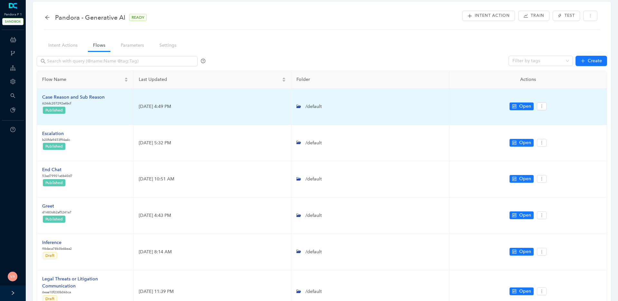
click at [88, 96] on div "Case Reason and Sub Reason" at bounding box center [73, 97] width 62 height 7
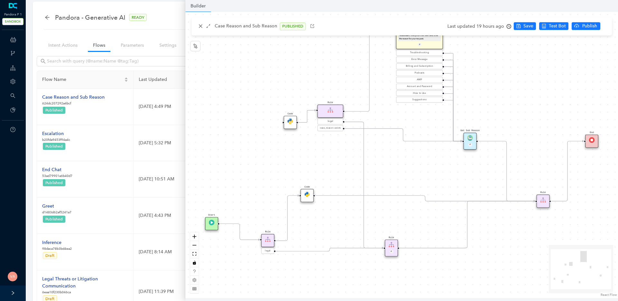
click at [269, 239] on img at bounding box center [267, 238] width 5 height 5
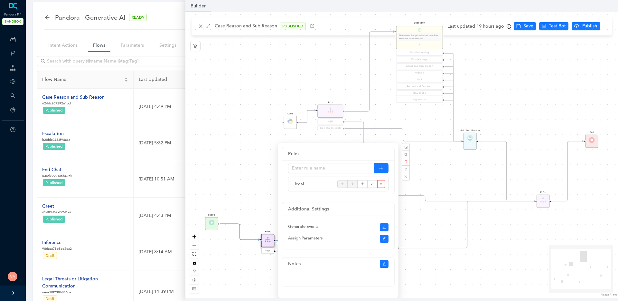
click at [220, 167] on div "Code Rule legal Start End Question Please select the option that best describes…" at bounding box center [401, 155] width 432 height 286
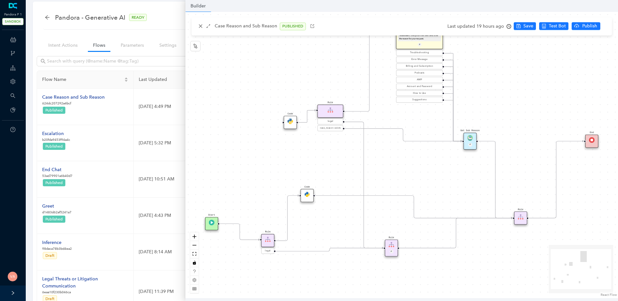
drag, startPoint x: 543, startPoint y: 202, endPoint x: 519, endPoint y: 220, distance: 30.8
click at [519, 220] on div "Rule" at bounding box center [520, 217] width 13 height 13
drag, startPoint x: 521, startPoint y: 216, endPoint x: 471, endPoint y: 194, distance: 54.5
click at [471, 194] on img at bounding box center [469, 193] width 5 height 5
click at [274, 240] on div "Code Rule legal Start End Question Please select the option that best describes…" at bounding box center [401, 155] width 432 height 286
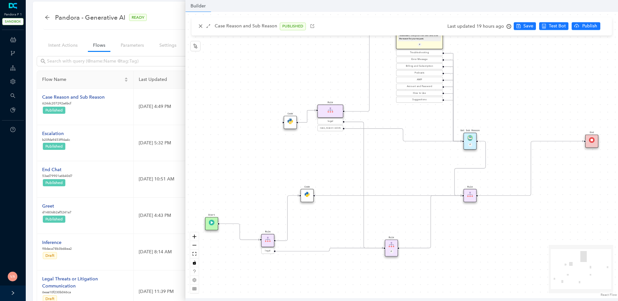
click at [268, 243] on div "Rule" at bounding box center [267, 240] width 13 height 13
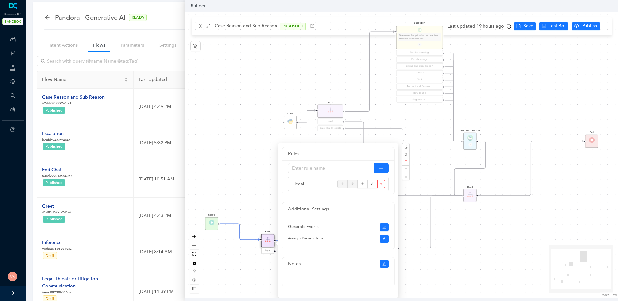
click at [266, 253] on div "legal" at bounding box center [267, 250] width 13 height 6
click at [268, 250] on span "legal" at bounding box center [267, 251] width 5 height 4
click at [246, 185] on div "Code Rule legal Start End Question Please select the option that best describes…" at bounding box center [401, 155] width 432 height 286
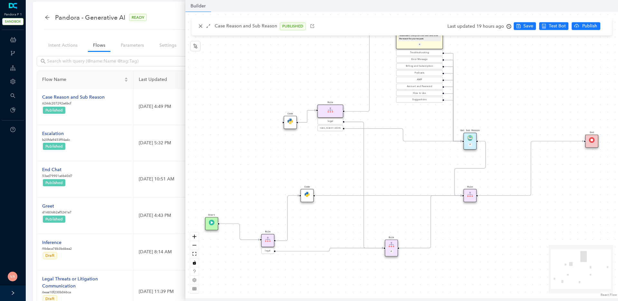
click at [307, 194] on img at bounding box center [306, 193] width 5 height 5
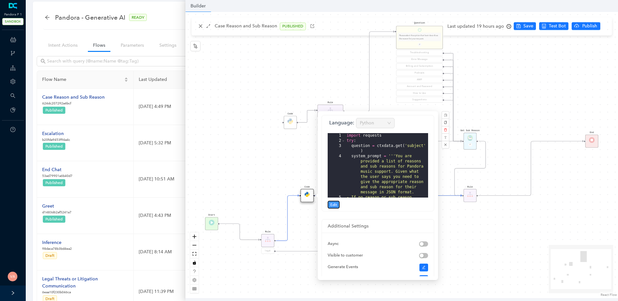
click at [333, 205] on span "Edit" at bounding box center [333, 204] width 7 height 6
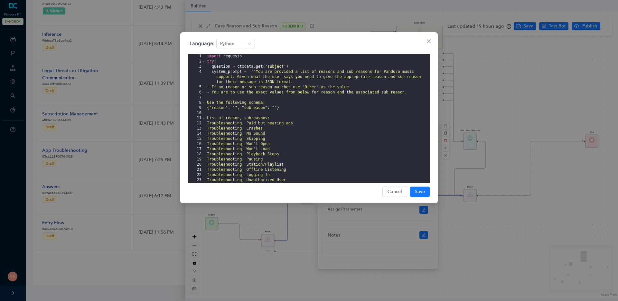
scroll to position [0, 0]
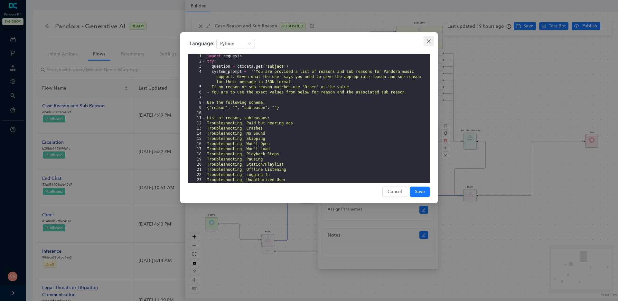
click at [428, 39] on icon "close" at bounding box center [428, 41] width 5 height 5
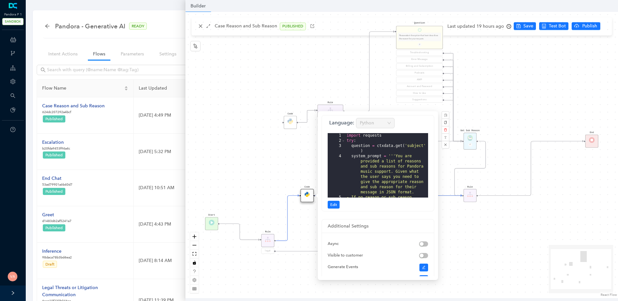
click at [532, 238] on div "Code Rule legal Start End Question Please select the option that best describes…" at bounding box center [401, 155] width 432 height 286
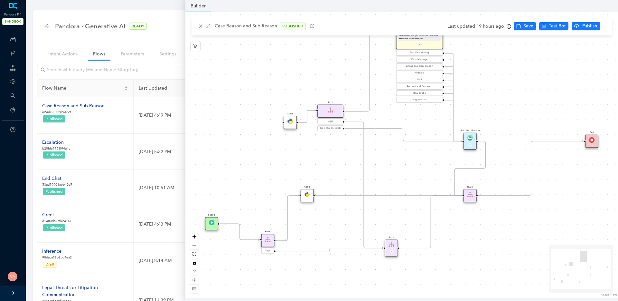
click at [462, 259] on div "Code Rule legal Start End Question Please select the option that best describes…" at bounding box center [401, 155] width 432 height 286
click at [305, 194] on img at bounding box center [306, 193] width 5 height 5
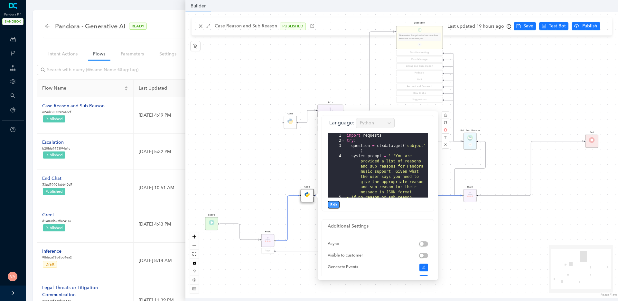
click at [332, 206] on span "Edit" at bounding box center [333, 204] width 7 height 6
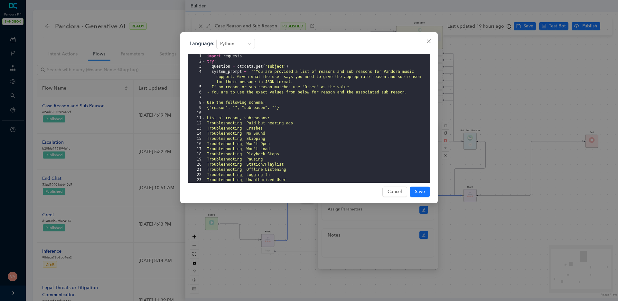
click at [223, 65] on div "import requests try : question = ctxdata . get ( 'subject' ) system_prompt = ''…" at bounding box center [318, 123] width 224 height 139
click at [239, 65] on div "import requests try : question = ctxdata . get ( 'subject' ) system_prompt = ''…" at bounding box center [318, 123] width 224 height 139
click at [273, 65] on div "import requests try : question = ctxdata . get ( 'subject' ) system_prompt = ''…" at bounding box center [318, 123] width 224 height 139
click at [274, 67] on div "import requests try : question = ctxdata . get ( 'subject' ) system_prompt = ''…" at bounding box center [318, 123] width 224 height 139
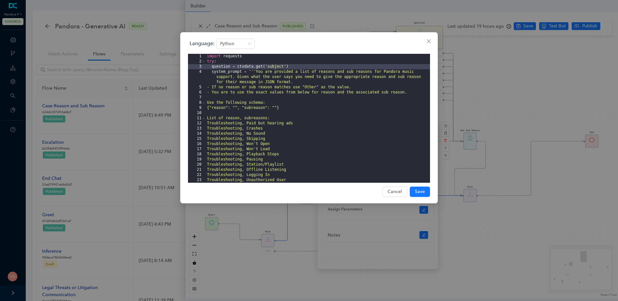
click at [272, 206] on div "Language: Python 1 2 3 4 5 6 7 8 9 10 11 12 13 14 15 16 17 18 19 20 21 22 23 24…" at bounding box center [309, 150] width 618 height 301
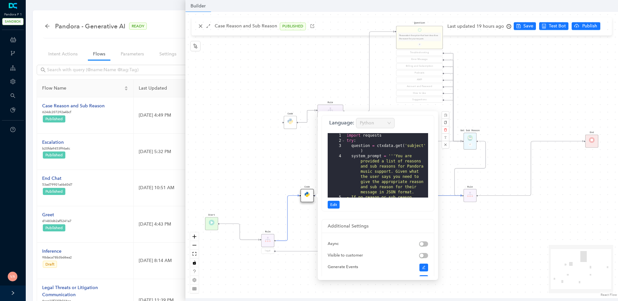
click at [216, 221] on div "Start" at bounding box center [211, 223] width 13 height 13
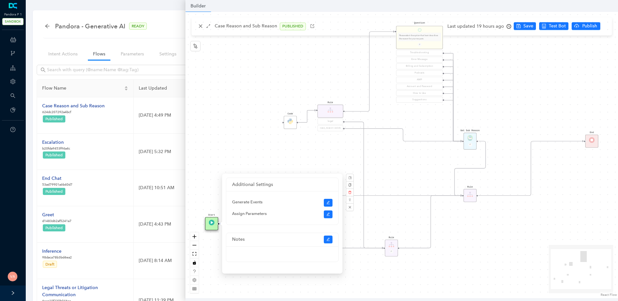
click at [304, 154] on div "Code Rule legal Start End Question Please select the option that best describes…" at bounding box center [401, 155] width 432 height 286
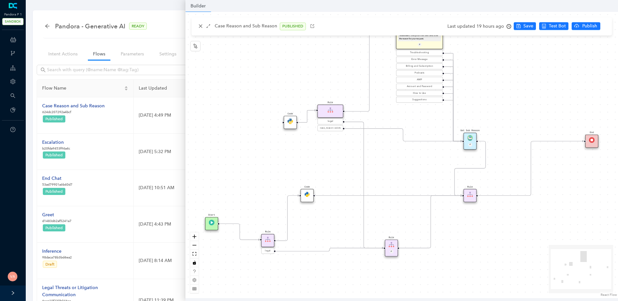
click at [248, 26] on p "Case Reason and Sub Reason" at bounding box center [246, 27] width 62 height 8
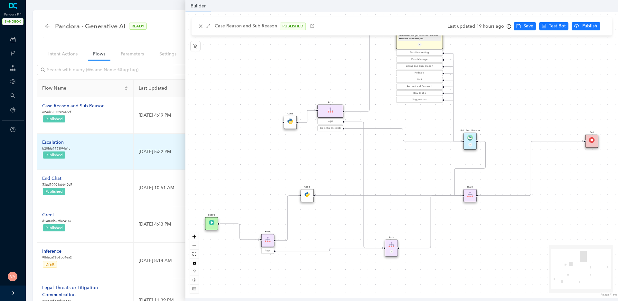
click at [55, 138] on td "Escalation b20fda9453f94a4c Published" at bounding box center [85, 152] width 97 height 36
click at [56, 141] on div "Escalation" at bounding box center [56, 142] width 28 height 7
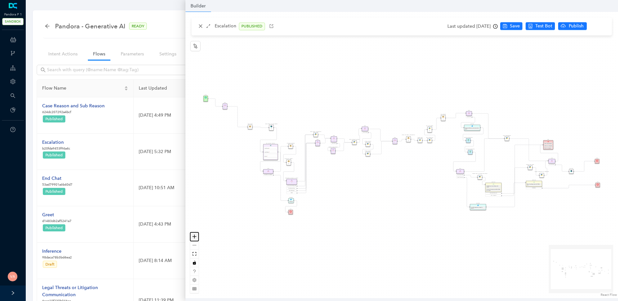
click at [197, 237] on button "zoom in" at bounding box center [194, 236] width 8 height 9
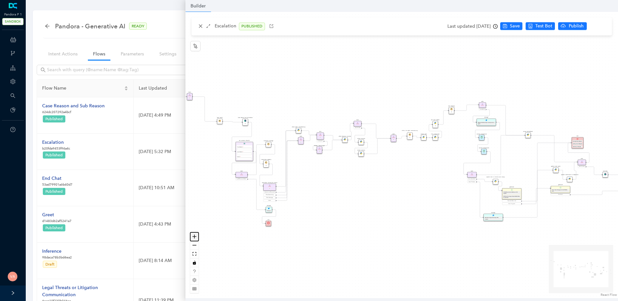
click at [196, 237] on icon "zoom in" at bounding box center [194, 236] width 4 height 4
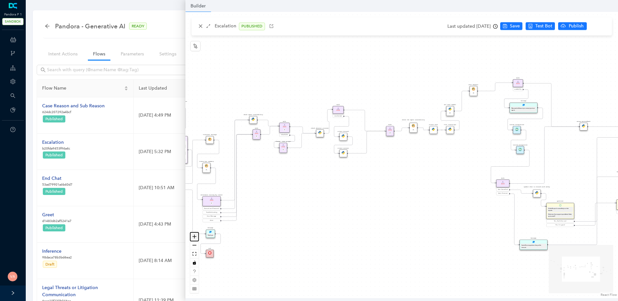
click at [196, 237] on icon "zoom in" at bounding box center [194, 236] width 4 height 4
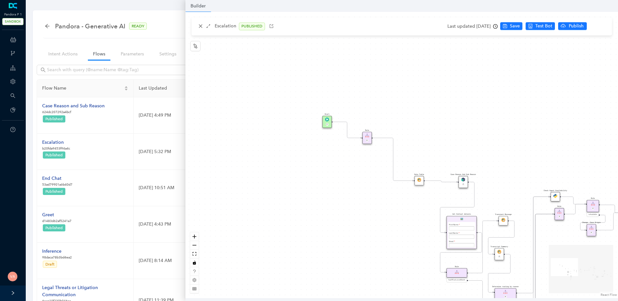
drag, startPoint x: 304, startPoint y: 210, endPoint x: 635, endPoint y: 294, distance: 342.1
click at [617, 294] on html "Pandora P 1 SANDBOX ChatBots & Ticket Automations Webhooks Guide Account Search…" at bounding box center [309, 150] width 618 height 301
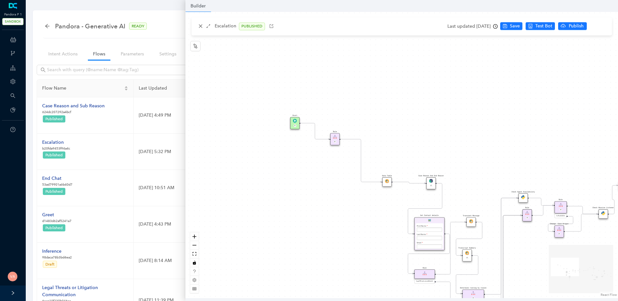
drag, startPoint x: 335, startPoint y: 209, endPoint x: 303, endPoint y: 210, distance: 32.2
click at [303, 210] on div "Data Table Start P Rule P IsAvailable Rule newContact Get Contact details First…" at bounding box center [401, 155] width 432 height 286
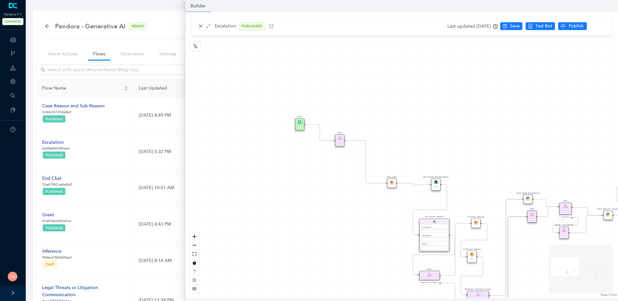
drag, startPoint x: 328, startPoint y: 206, endPoint x: 339, endPoint y: 209, distance: 11.6
click at [339, 209] on div "Data Table Start P Rule P IsAvailable Rule newContact Get Contact details First…" at bounding box center [401, 155] width 432 height 286
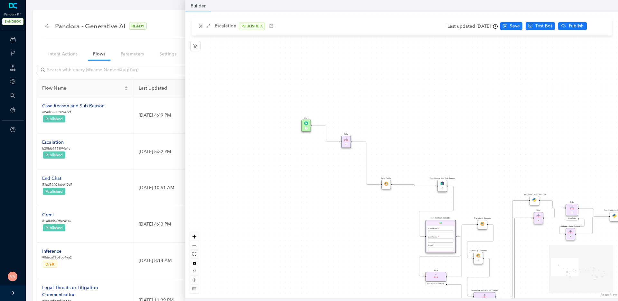
drag, startPoint x: 397, startPoint y: 185, endPoint x: 384, endPoint y: 185, distance: 13.2
click at [384, 185] on img at bounding box center [386, 183] width 4 height 4
click at [194, 45] on icon "node-index" at bounding box center [195, 45] width 5 height 5
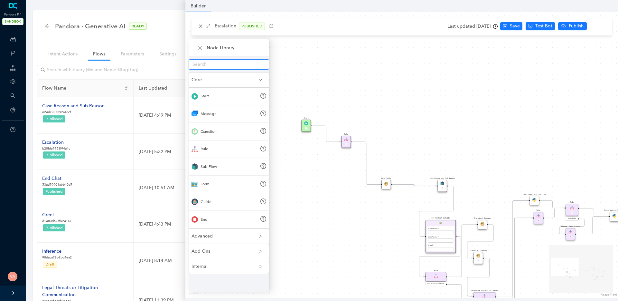
click at [225, 64] on input "text" at bounding box center [226, 64] width 68 height 7
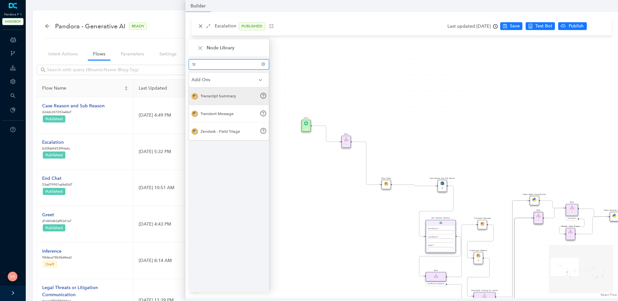
type input "tr"
click at [220, 93] on div "Transcript Summary" at bounding box center [217, 96] width 35 height 6
drag, startPoint x: 220, startPoint y: 93, endPoint x: 372, endPoint y: 88, distance: 152.0
click at [372, 88] on div "Data Table Start P Rule P IsAvailable Rule newContact Get Contact details First…" at bounding box center [401, 155] width 432 height 286
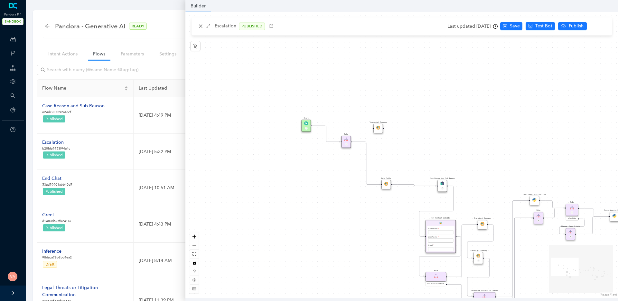
drag, startPoint x: 373, startPoint y: 86, endPoint x: 384, endPoint y: 132, distance: 47.8
click at [383, 132] on div "Transcript Summary" at bounding box center [378, 128] width 9 height 9
click at [365, 142] on icon "Edge from reactflownode_0ab77fac-4362-467d-92dd-269c8fc331a9 to reactflownode_0…" at bounding box center [366, 163] width 29 height 43
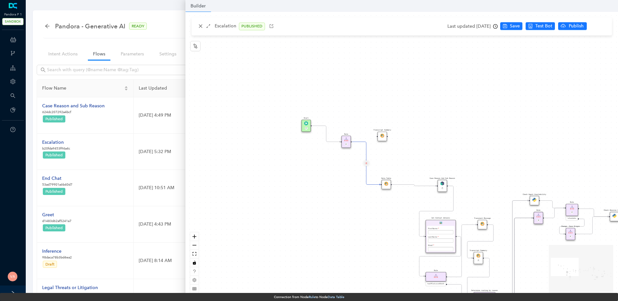
click at [367, 162] on button "Edge from reactflownode_0ab77fac-4362-467d-92dd-269c8fc331a9 to reactflownode_0…" at bounding box center [366, 162] width 5 height 5
click at [401, 150] on span "Yes" at bounding box center [404, 148] width 7 height 7
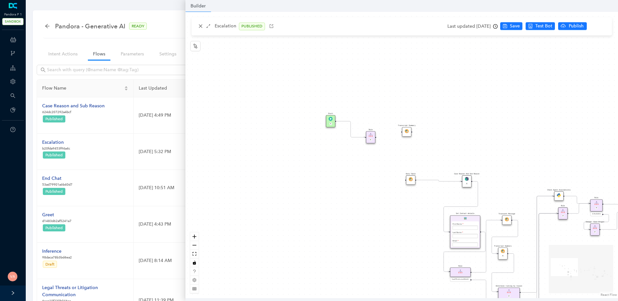
drag, startPoint x: 352, startPoint y: 142, endPoint x: 375, endPoint y: 137, distance: 23.3
click at [376, 137] on div "Data Table Start P Rule P IsAvailable Rule newContact Get Contact details First…" at bounding box center [401, 155] width 432 height 286
drag, startPoint x: 375, startPoint y: 137, endPoint x: 405, endPoint y: 131, distance: 30.5
click at [421, 171] on div "Data Table Start P Rule P IsAvailable Rule newContact Get Contact details First…" at bounding box center [600, 289] width 359 height 237
drag, startPoint x: 411, startPoint y: 132, endPoint x: 404, endPoint y: 181, distance: 50.3
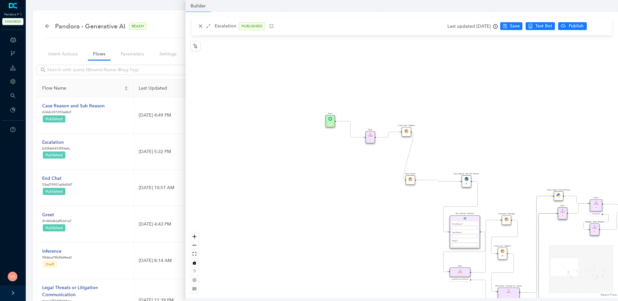
click at [404, 181] on div "Data Table Start P Rule P IsAvailable Rule newContact Get Contact details First…" at bounding box center [401, 155] width 432 height 286
click at [405, 132] on img at bounding box center [406, 131] width 4 height 4
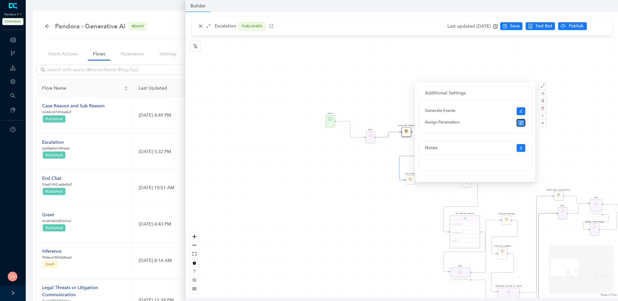
click at [521, 123] on icon "edit" at bounding box center [521, 123] width 4 height 4
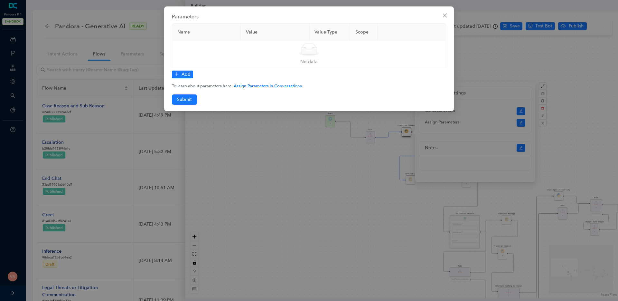
click at [187, 69] on div "Name Value Value Type Scope Simple Empty No data Add To learn about parameters …" at bounding box center [309, 63] width 274 height 81
click at [187, 71] on span "Add" at bounding box center [185, 74] width 9 height 7
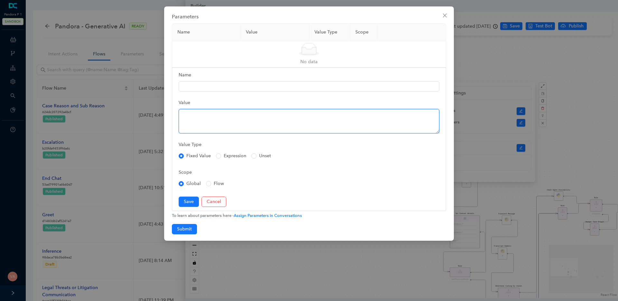
click at [264, 124] on textarea "Value" at bounding box center [309, 121] width 261 height 24
paste textarea "$actionOutput.problem"
type textarea "$actionOutput.problem"
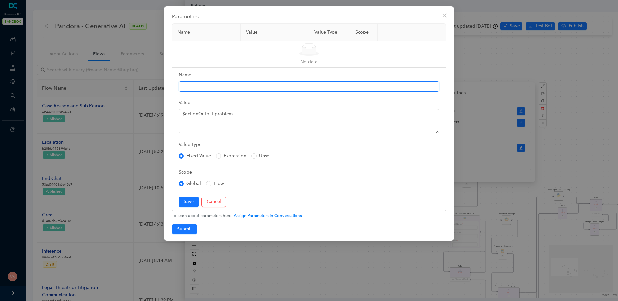
click at [272, 84] on input "Name" at bounding box center [309, 86] width 261 height 10
click at [241, 84] on input "Name" at bounding box center [309, 86] width 261 height 10
paste input "subject"
click at [183, 87] on input "subject" at bounding box center [309, 86] width 261 height 10
type input "subject"
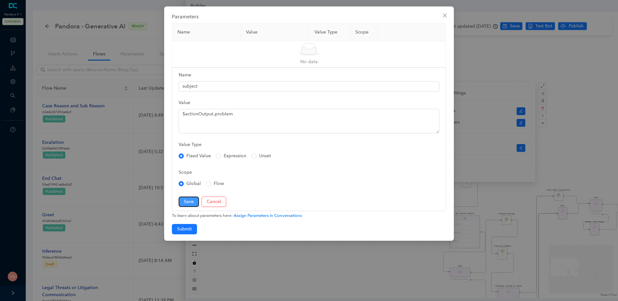
click at [186, 205] on button "Save" at bounding box center [189, 201] width 20 height 10
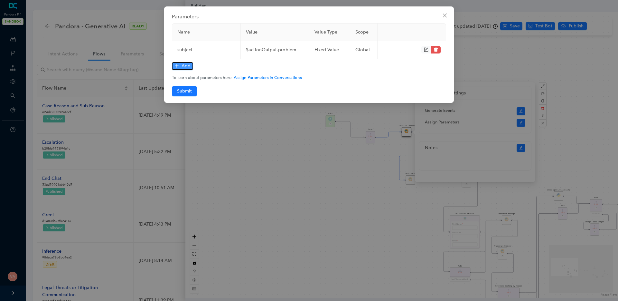
click at [183, 67] on span "Add" at bounding box center [185, 65] width 9 height 7
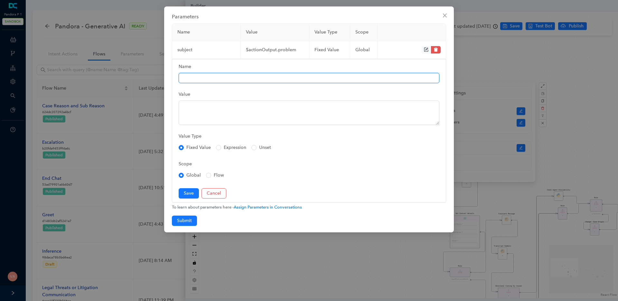
click at [234, 78] on input "Name" at bounding box center [309, 78] width 261 height 10
paste input "chatFirstMessage"
type input "chatFirstMessage"
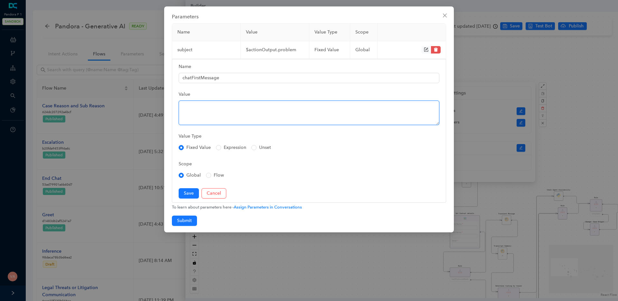
click at [274, 111] on textarea "Value" at bounding box center [309, 112] width 261 height 24
paste textarea "$actionOutput.summary"
type textarea "$actionOutput.summary"
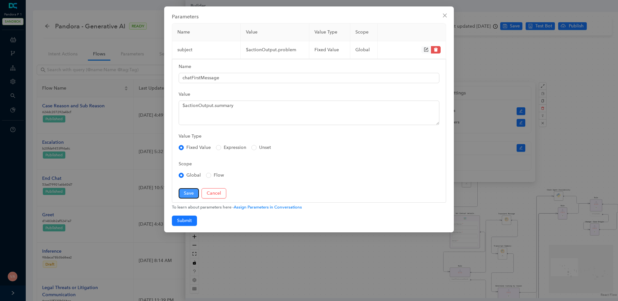
click at [194, 194] on button "Save" at bounding box center [189, 193] width 20 height 10
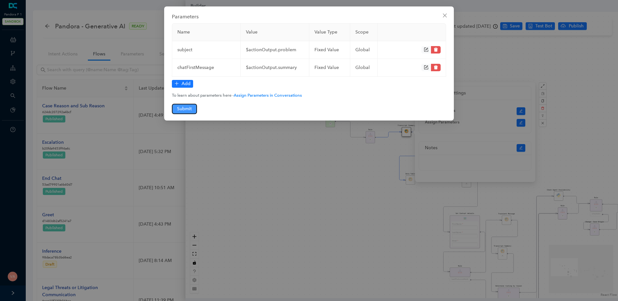
click at [184, 108] on span "Submit" at bounding box center [184, 108] width 15 height 7
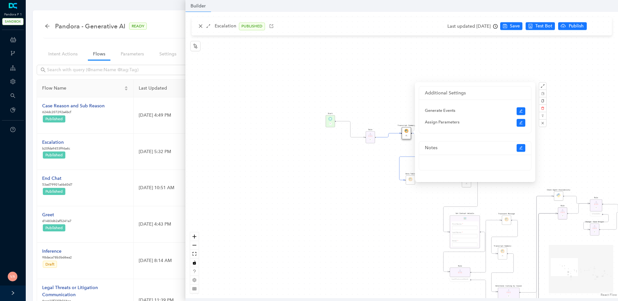
click at [304, 184] on div "Data Table Start P Rule P IsAvailable Rule newContact Get Contact details First…" at bounding box center [401, 155] width 432 height 286
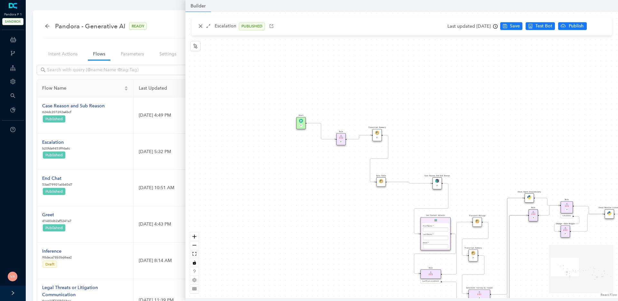
drag, startPoint x: 451, startPoint y: 107, endPoint x: 422, endPoint y: 109, distance: 29.3
click at [422, 109] on div "Data Table Start P Rule P IsAvailable Rule newContact Get Contact details First…" at bounding box center [401, 155] width 432 height 286
click at [518, 26] on span "Save" at bounding box center [515, 26] width 10 height 7
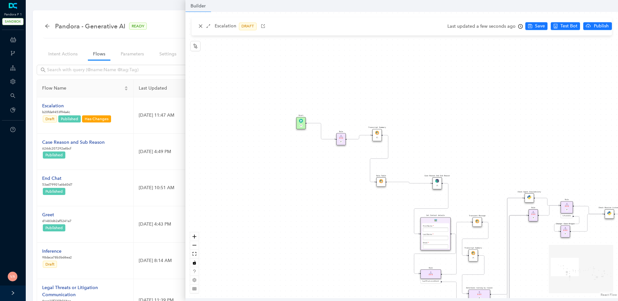
click at [378, 132] on img at bounding box center [377, 133] width 4 height 4
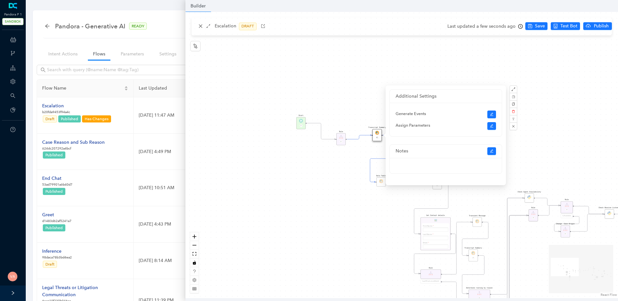
click at [349, 156] on div "Data Table Start P Rule P IsAvailable Rule newContact Get Contact details First…" at bounding box center [401, 155] width 432 height 286
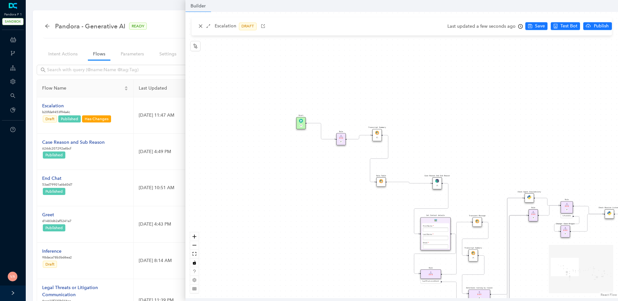
click at [354, 138] on icon "Edge from reactflownode_0ab77fac-4362-467d-92dd-269c8fc331a9 to reactflownode_2…" at bounding box center [359, 137] width 24 height 4
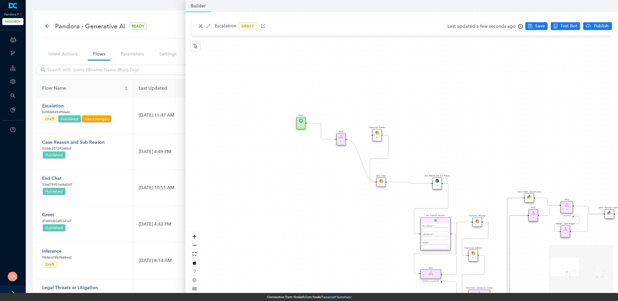
drag, startPoint x: 368, startPoint y: 135, endPoint x: 378, endPoint y: 180, distance: 46.7
drag, startPoint x: 371, startPoint y: 135, endPoint x: 387, endPoint y: 183, distance: 50.1
click at [392, 183] on div "Data Table Start P Rule P IsAvailable Rule newContact Get Contact details First…" at bounding box center [571, 291] width 359 height 237
click at [386, 154] on icon "Edge from reactflownode_22c15df0-2dd1-4992-8a6b-00b5264771a5 to reactflownode_0…" at bounding box center [379, 158] width 18 height 47
click at [379, 159] on icon "delete" at bounding box center [379, 158] width 2 height 3
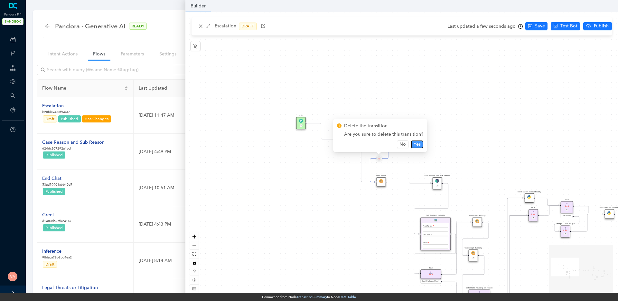
click at [415, 146] on span "Yes" at bounding box center [416, 144] width 7 height 7
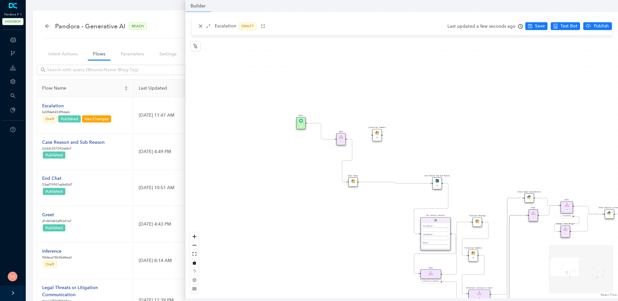
drag, startPoint x: 381, startPoint y: 181, endPoint x: 354, endPoint y: 182, distance: 27.4
click at [354, 182] on img at bounding box center [353, 181] width 4 height 4
drag, startPoint x: 382, startPoint y: 135, endPoint x: 432, endPoint y: 186, distance: 71.0
click at [432, 186] on div "Data Table Start P Rule P IsAvailable Rule newContact Get Contact details First…" at bounding box center [401, 155] width 432 height 286
click at [376, 182] on icon "Edge from reactflownode_0308d0da-6590-4f4b-94bc-187124e44c37 to 57bc8ea6-6863-7…" at bounding box center [395, 182] width 73 height 1
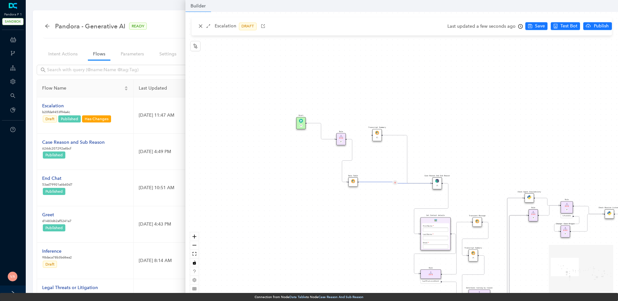
drag, startPoint x: 404, startPoint y: 183, endPoint x: 375, endPoint y: 156, distance: 40.1
click at [375, 153] on div "Data Table Start P Rule P IsAvailable Rule newContact Get Contact details First…" at bounding box center [401, 155] width 432 height 286
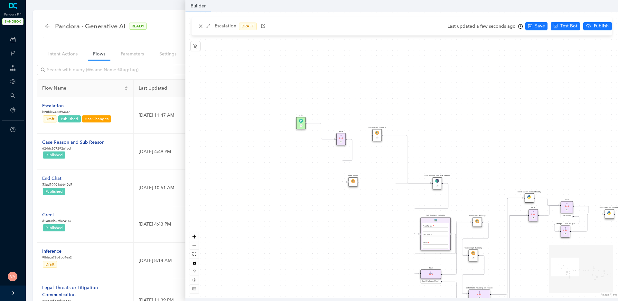
click at [376, 182] on icon "Edge from reactflownode_0308d0da-6590-4f4b-94bc-187124e44c37 to 57bc8ea6-6863-7…" at bounding box center [395, 182] width 73 height 1
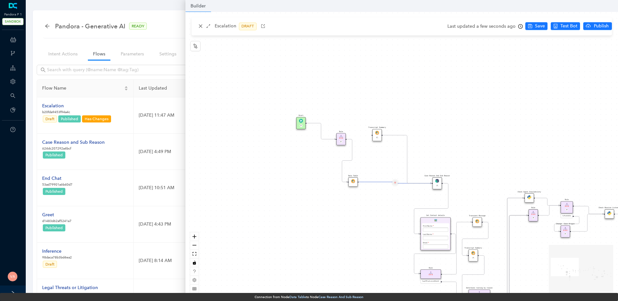
click at [395, 183] on icon "delete" at bounding box center [395, 182] width 2 height 3
click at [433, 168] on span "Yes" at bounding box center [433, 167] width 7 height 7
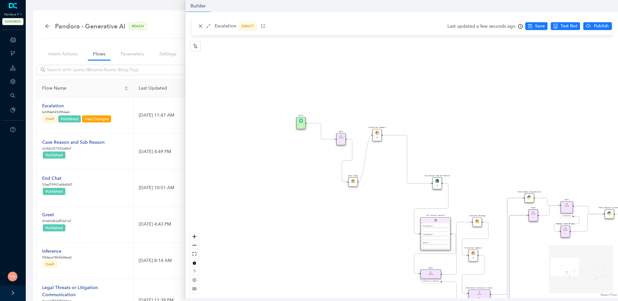
drag, startPoint x: 358, startPoint y: 182, endPoint x: 369, endPoint y: 136, distance: 47.3
click at [369, 136] on div "Data Table Start P Rule P IsAvailable Rule newContact Get Contact details First…" at bounding box center [401, 155] width 432 height 286
drag, startPoint x: 302, startPoint y: 124, endPoint x: 291, endPoint y: 171, distance: 48.3
click at [291, 171] on div "Start P" at bounding box center [288, 171] width 9 height 12
drag, startPoint x: 340, startPoint y: 139, endPoint x: 290, endPoint y: 137, distance: 49.9
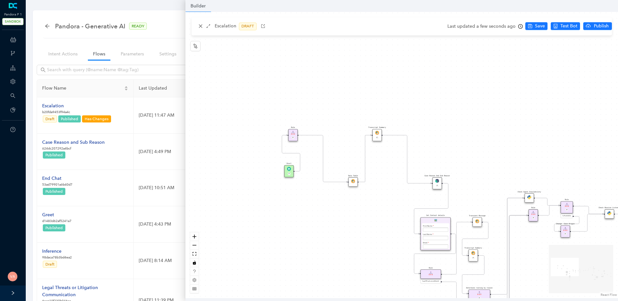
click at [290, 137] on div "Rule P" at bounding box center [292, 135] width 9 height 12
drag, startPoint x: 289, startPoint y: 171, endPoint x: 235, endPoint y: 139, distance: 62.6
click at [235, 139] on div "Start P" at bounding box center [236, 139] width 9 height 12
drag, startPoint x: 353, startPoint y: 181, endPoint x: 328, endPoint y: 133, distance: 54.5
click at [328, 133] on img at bounding box center [329, 133] width 4 height 4
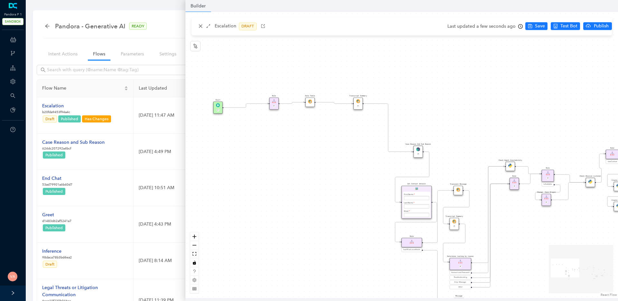
drag, startPoint x: 378, startPoint y: 199, endPoint x: 357, endPoint y: 163, distance: 41.7
click at [357, 163] on div "Data Table Start P Rule P IsAvailable Rule newContact Get Contact details First…" at bounding box center [401, 155] width 432 height 286
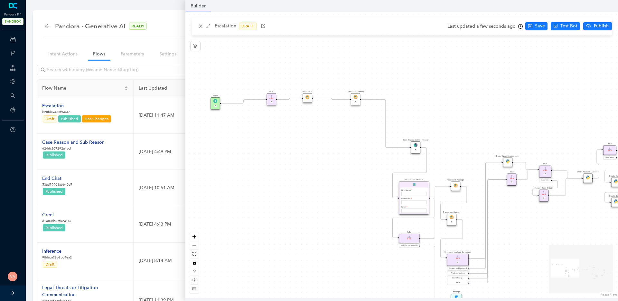
click at [470, 94] on div "Data Table Start P Rule P IsAvailable Rule newContact Get Contact details First…" at bounding box center [401, 155] width 432 height 286
click at [517, 24] on icon "save" at bounding box center [519, 26] width 4 height 4
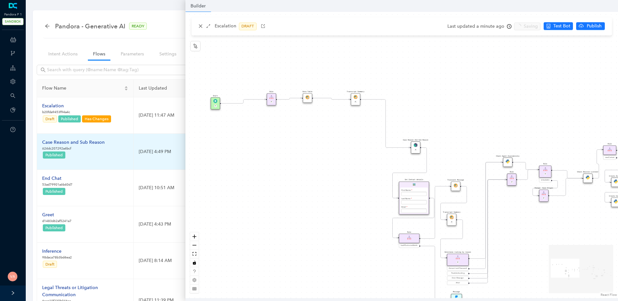
click at [73, 141] on div "Case Reason and Sub Reason" at bounding box center [73, 142] width 62 height 7
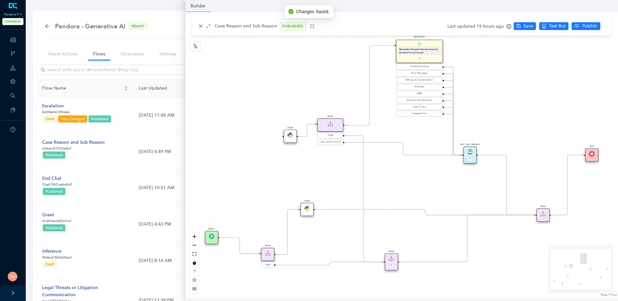
click at [308, 208] on img at bounding box center [306, 207] width 5 height 5
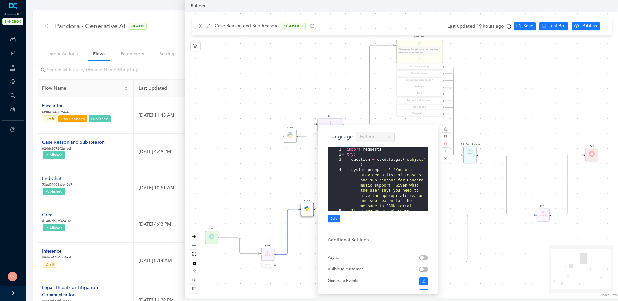
click at [271, 168] on div "Code Rule legal Start End Question Please select the option that best describes…" at bounding box center [401, 155] width 432 height 286
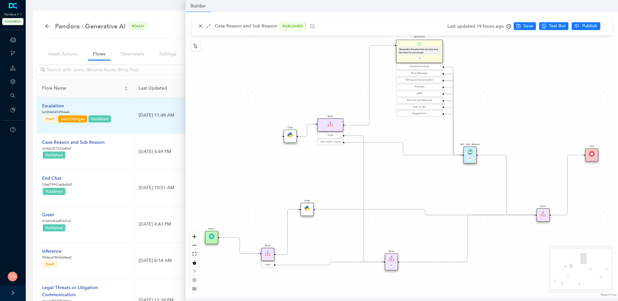
click at [58, 106] on div "Escalation" at bounding box center [76, 105] width 69 height 7
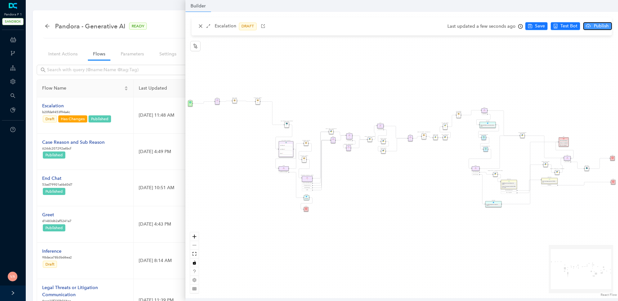
click at [599, 26] on span "Publish" at bounding box center [601, 26] width 16 height 7
click at [607, 49] on span "Yes" at bounding box center [608, 51] width 7 height 7
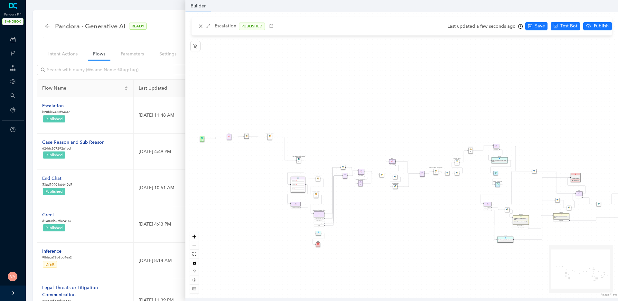
drag, startPoint x: 227, startPoint y: 143, endPoint x: 239, endPoint y: 179, distance: 37.3
click at [239, 179] on div "Data Table Start P Rule P IsAvailable Rule newContact Get Contact details First…" at bounding box center [401, 155] width 432 height 286
click at [244, 168] on div "Data Table Start P Rule P IsAvailable Rule newContact Get Contact details First…" at bounding box center [401, 155] width 432 height 286
click at [195, 237] on icon "zoom in" at bounding box center [194, 236] width 4 height 4
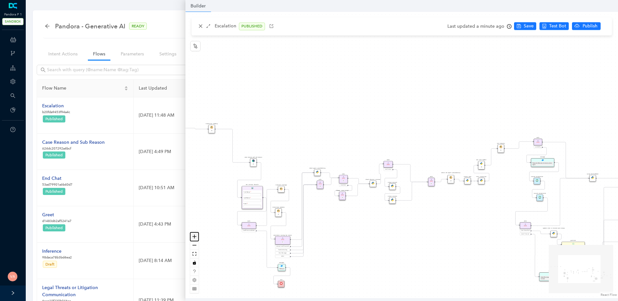
click at [195, 237] on icon "zoom in" at bounding box center [194, 236] width 4 height 4
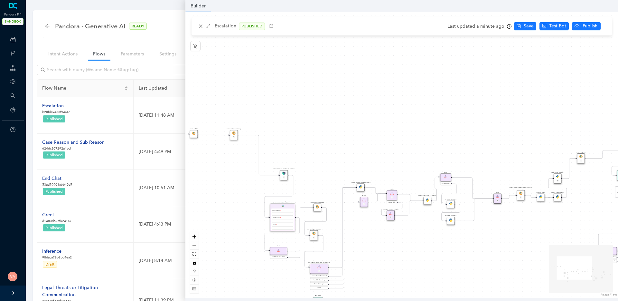
drag, startPoint x: 342, startPoint y: 247, endPoint x: 511, endPoint y: 267, distance: 170.1
click at [511, 267] on div "Data Table Start P Rule P IsAvailable Rule newContact Get Contact details First…" at bounding box center [401, 155] width 432 height 286
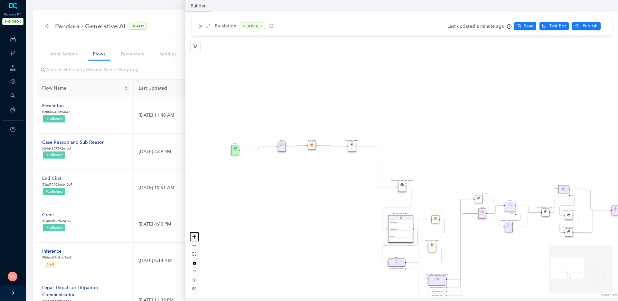
click at [193, 235] on icon "zoom in" at bounding box center [194, 236] width 4 height 4
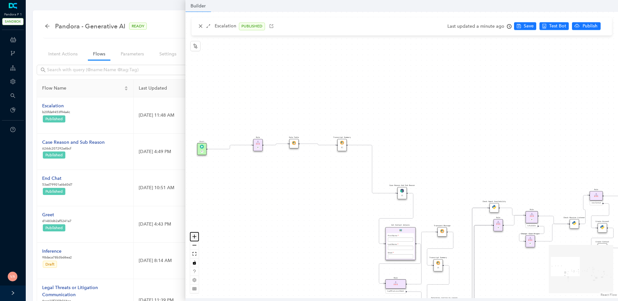
click at [193, 235] on icon "zoom in" at bounding box center [194, 236] width 4 height 4
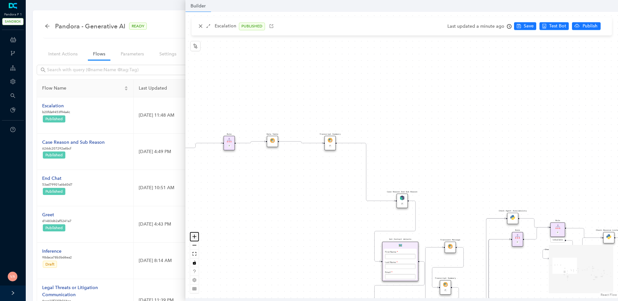
click at [193, 235] on icon "zoom in" at bounding box center [194, 236] width 4 height 4
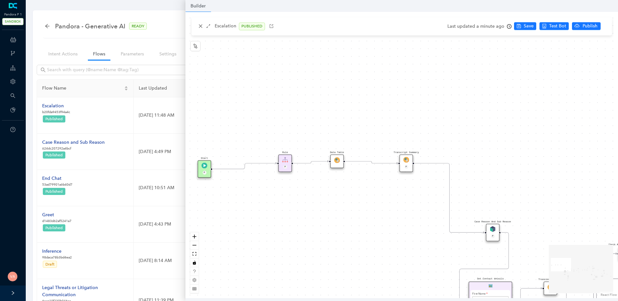
drag, startPoint x: 254, startPoint y: 210, endPoint x: 345, endPoint y: 233, distance: 93.2
click at [345, 233] on div "Data Table Start P Rule P IsAvailable Rule newContact Get Contact details First…" at bounding box center [401, 155] width 432 height 286
click at [405, 161] on img at bounding box center [406, 160] width 6 height 6
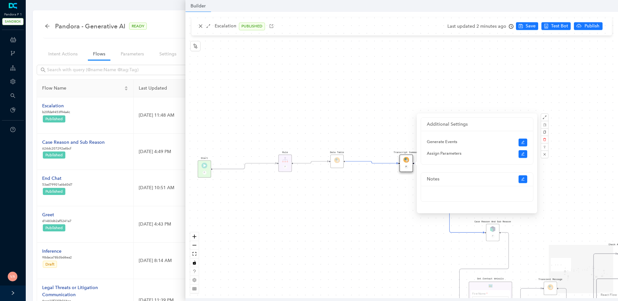
click at [359, 235] on div "Data Table Start P Rule P IsAvailable Rule newContact Get Contact details First…" at bounding box center [401, 155] width 432 height 286
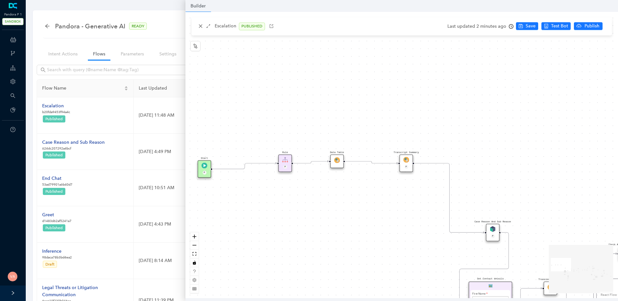
click at [495, 231] on img at bounding box center [493, 229] width 6 height 6
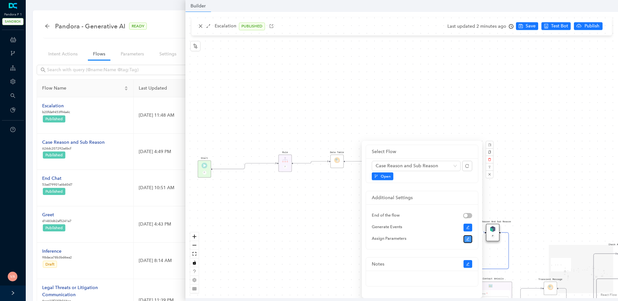
click at [471, 238] on button "button" at bounding box center [467, 239] width 9 height 8
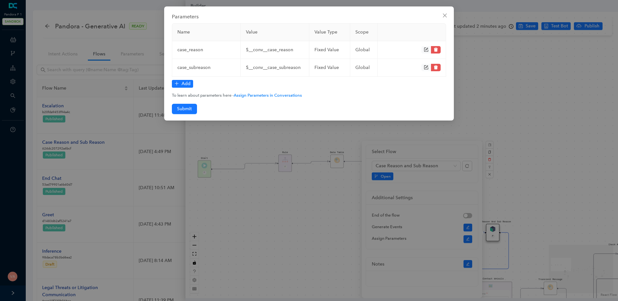
click at [293, 228] on div "Parameters Name Value Value Type Scope case_reason $__conv__case_reason fixed V…" at bounding box center [309, 150] width 618 height 301
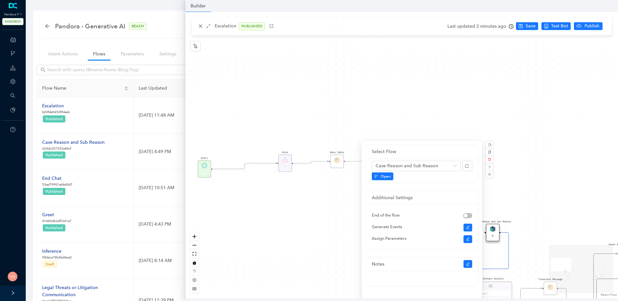
click at [291, 189] on div "Data Table Start P Rule P IsAvailable Rule newContact Get Contact details First…" at bounding box center [401, 155] width 432 height 286
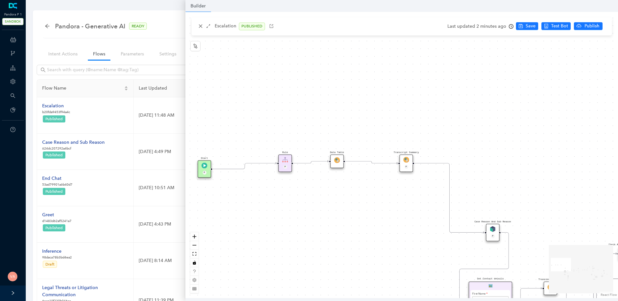
click at [338, 159] on img at bounding box center [337, 160] width 6 height 6
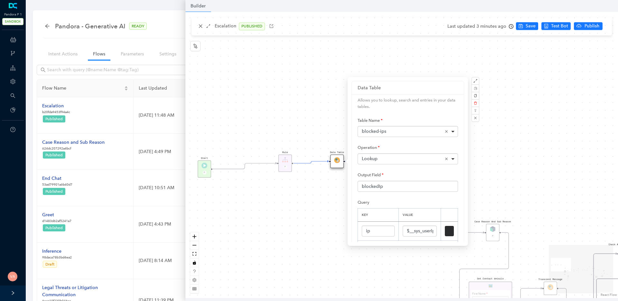
click at [326, 191] on div "Data Table Start P Rule P IsAvailable Rule newContact Get Contact details First…" at bounding box center [401, 155] width 432 height 286
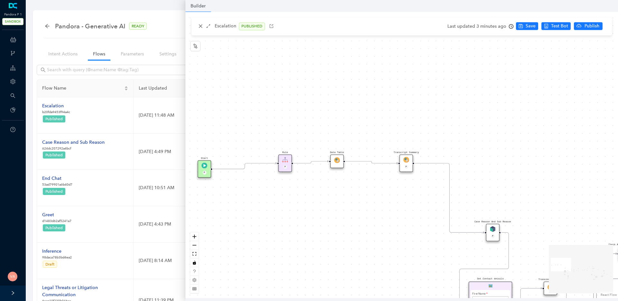
click at [409, 160] on div "Transcript Summary P" at bounding box center [406, 162] width 14 height 17
click at [406, 161] on img at bounding box center [406, 160] width 6 height 6
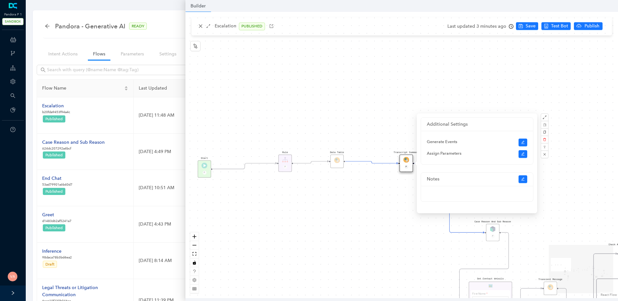
click at [386, 213] on div "Data Table Start P Rule P IsAvailable Rule newContact Get Contact details First…" at bounding box center [401, 155] width 432 height 286
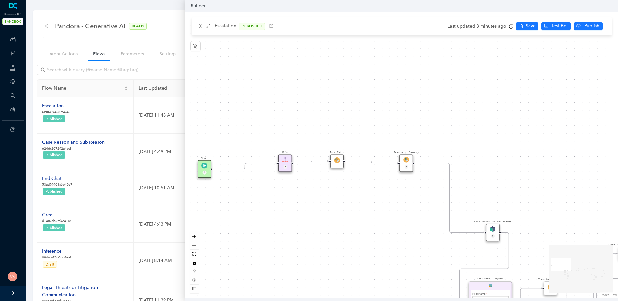
click at [406, 162] on img at bounding box center [406, 160] width 6 height 6
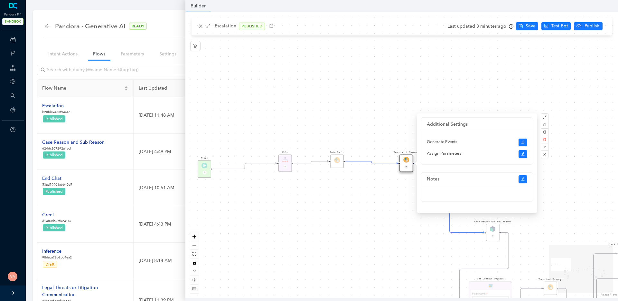
click at [357, 239] on div "Data Table Start P Rule P IsAvailable Rule newContact Get Contact details First…" at bounding box center [401, 155] width 432 height 286
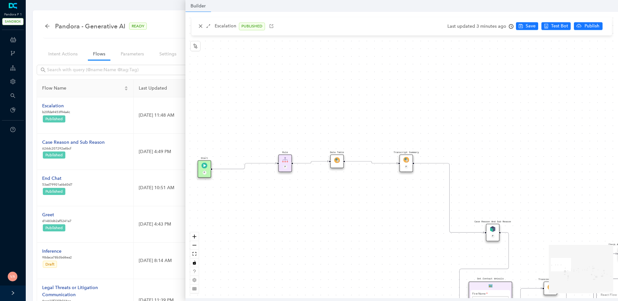
click at [408, 161] on img at bounding box center [406, 160] width 6 height 6
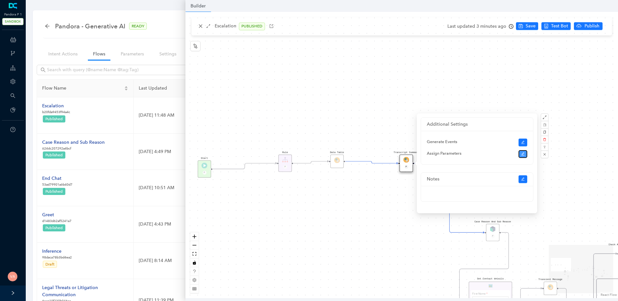
click at [521, 157] on button "button" at bounding box center [522, 154] width 9 height 8
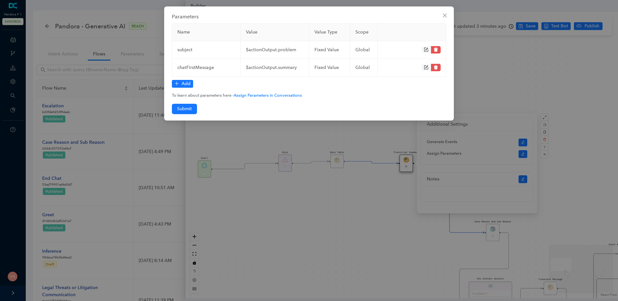
click at [261, 50] on td "$actionOutput.problem" at bounding box center [275, 50] width 69 height 18
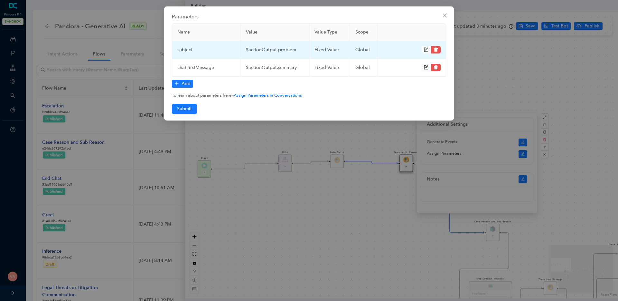
click at [290, 49] on td "$actionOutput.problem" at bounding box center [275, 50] width 69 height 18
click at [325, 50] on div "fixed Value" at bounding box center [329, 49] width 31 height 7
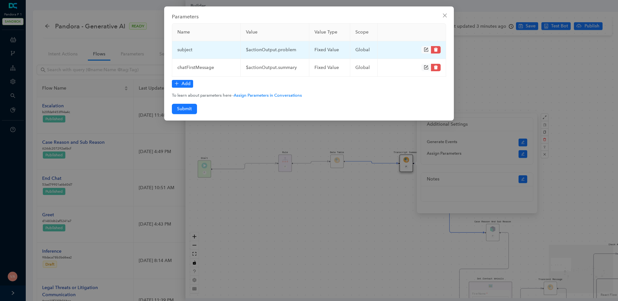
click at [363, 47] on div "global" at bounding box center [363, 49] width 17 height 7
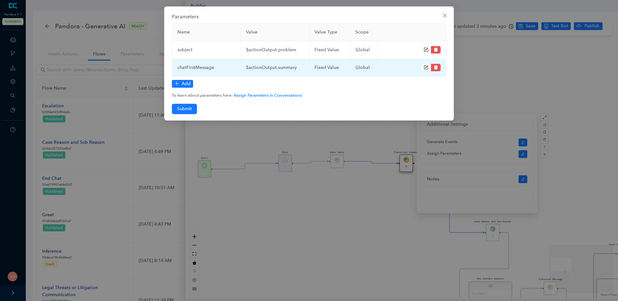
click at [202, 68] on td "chatFirstMessage" at bounding box center [206, 68] width 69 height 18
click at [289, 72] on td "$actionOutput.summary" at bounding box center [275, 68] width 69 height 18
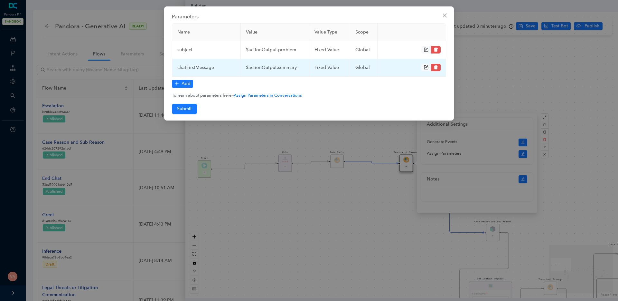
click at [343, 68] on div "fixed Value" at bounding box center [329, 67] width 31 height 7
click at [378, 65] on td at bounding box center [411, 68] width 69 height 18
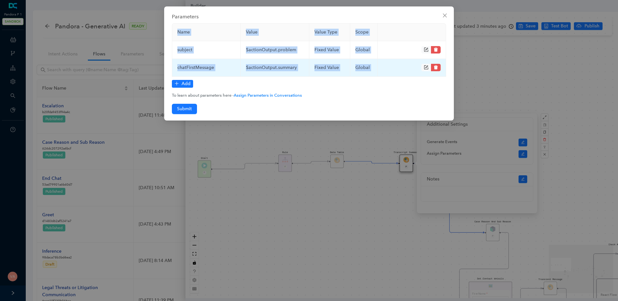
click at [378, 65] on td at bounding box center [411, 68] width 69 height 18
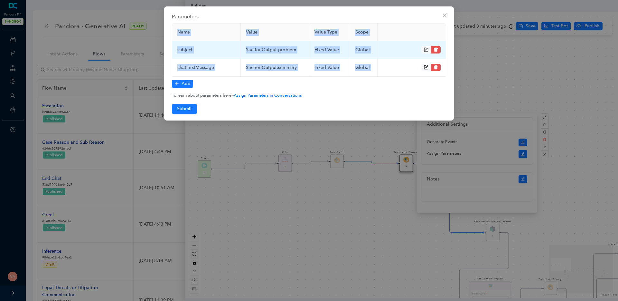
click at [291, 52] on td "$actionOutput.problem" at bounding box center [275, 50] width 69 height 18
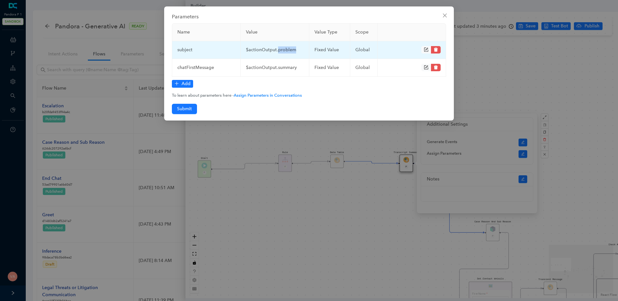
click at [291, 52] on td "$actionOutput.problem" at bounding box center [275, 50] width 69 height 18
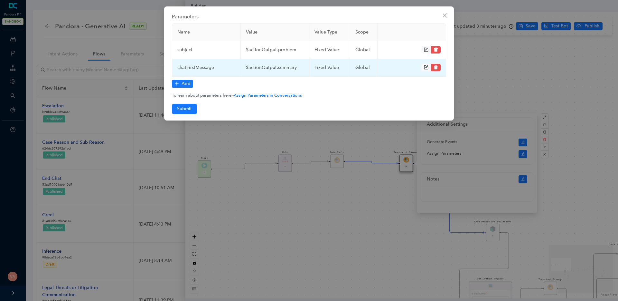
click at [304, 67] on td "$actionOutput.summary" at bounding box center [275, 68] width 69 height 18
click at [301, 68] on td "$actionOutput.summary" at bounding box center [275, 68] width 69 height 18
click at [298, 68] on td "$actionOutput.summary" at bounding box center [275, 68] width 69 height 18
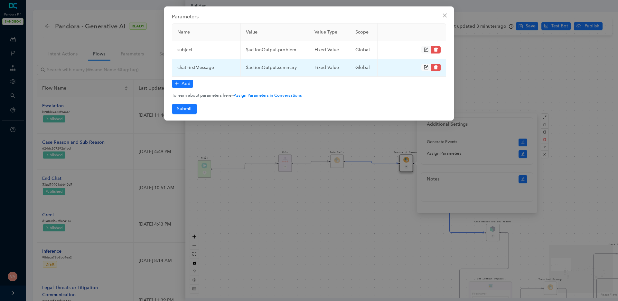
click at [298, 68] on td "$actionOutput.summary" at bounding box center [275, 68] width 69 height 18
click at [424, 66] on icon "form" at bounding box center [426, 67] width 5 height 5
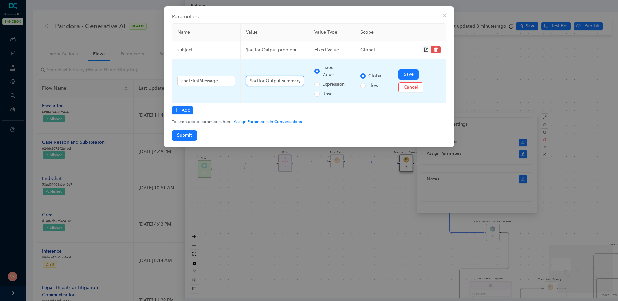
click at [299, 80] on input "$actionOutput.summary" at bounding box center [275, 81] width 58 height 10
drag, startPoint x: 300, startPoint y: 80, endPoint x: 324, endPoint y: 83, distance: 25.0
click at [324, 83] on tr "chatFirstMessage $actionOutput.summary Fixed Value Expression Unset Global Flow…" at bounding box center [309, 81] width 274 height 44
click at [414, 87] on span "Cancel" at bounding box center [410, 87] width 14 height 7
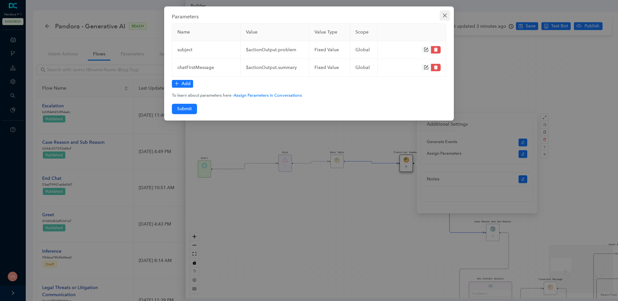
click at [446, 15] on icon "close" at bounding box center [444, 15] width 5 height 5
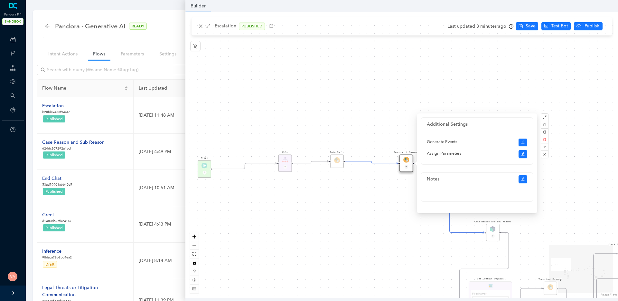
click at [373, 208] on div "Data Table Start P Rule P IsAvailable Rule newContact Get Contact details First…" at bounding box center [401, 155] width 432 height 286
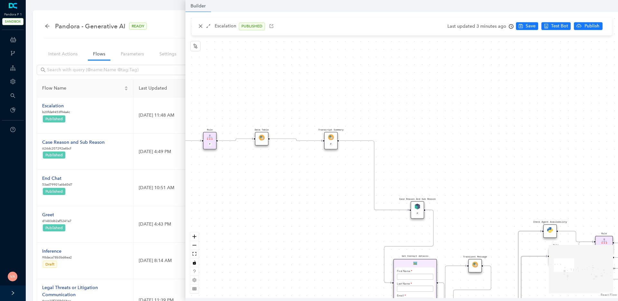
drag, startPoint x: 403, startPoint y: 216, endPoint x: 329, endPoint y: 194, distance: 77.5
click at [329, 194] on div "Data Table Start P Rule P IsAvailable Rule newContact Get Contact details First…" at bounding box center [401, 155] width 432 height 286
click at [415, 207] on img at bounding box center [417, 206] width 6 height 6
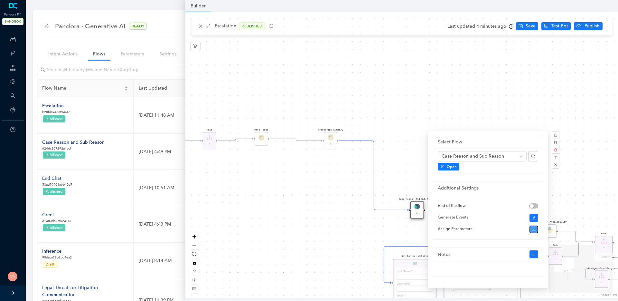
click at [535, 227] on icon "edit" at bounding box center [534, 229] width 4 height 4
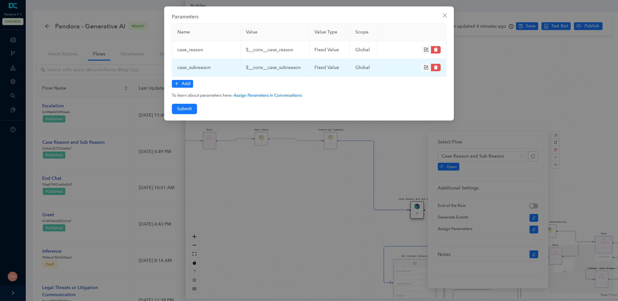
click at [298, 66] on td "$__conv__case_subreason" at bounding box center [275, 68] width 69 height 18
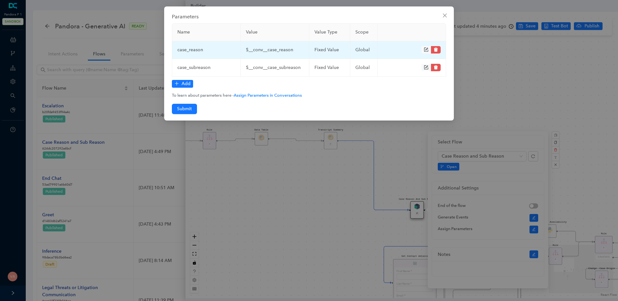
click at [262, 50] on td "$__conv__case_reason" at bounding box center [275, 50] width 69 height 18
click at [201, 50] on td "case_reason" at bounding box center [206, 50] width 69 height 18
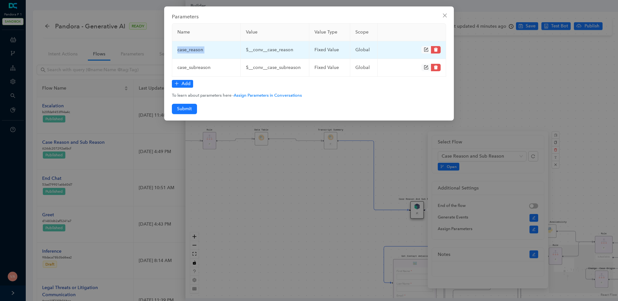
click at [201, 50] on td "case_reason" at bounding box center [206, 50] width 69 height 18
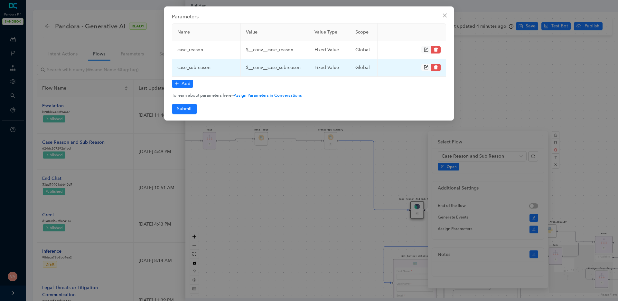
click at [204, 65] on td "case_subreason" at bounding box center [206, 68] width 69 height 18
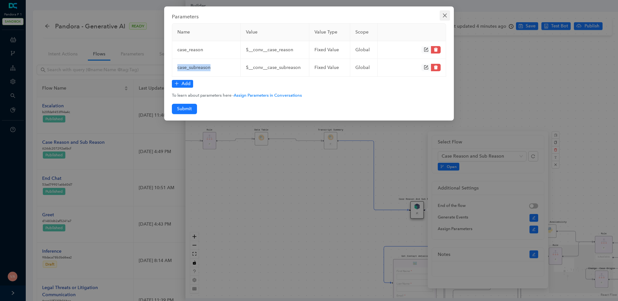
click at [449, 16] on span "Close" at bounding box center [445, 15] width 10 height 5
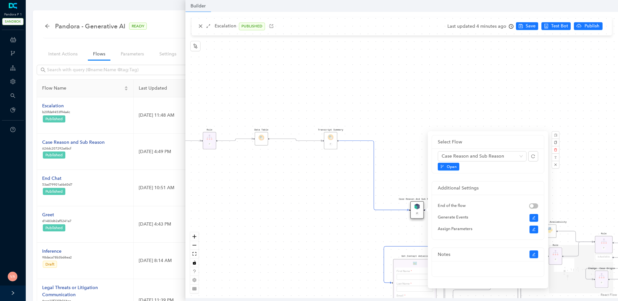
click at [401, 132] on div "Data Table Start P Rule P IsAvailable Rule newContact Get Contact details First…" at bounding box center [401, 155] width 432 height 286
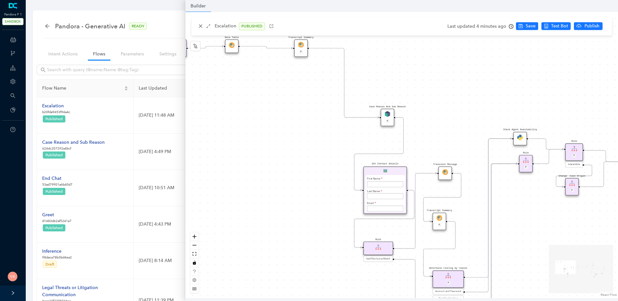
drag, startPoint x: 458, startPoint y: 179, endPoint x: 429, endPoint y: 87, distance: 97.0
click at [429, 87] on div "Data Table Start P Rule P IsAvailable Rule newContact Get Contact details First…" at bounding box center [401, 155] width 432 height 286
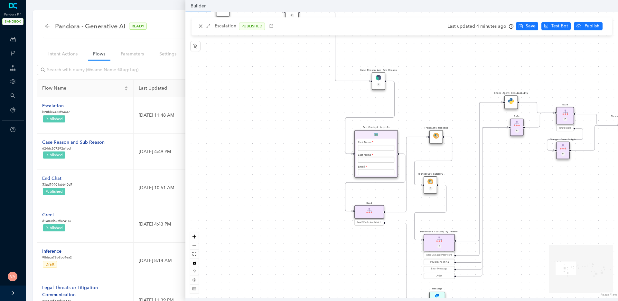
drag, startPoint x: 279, startPoint y: 190, endPoint x: 271, endPoint y: 183, distance: 10.3
click at [271, 183] on div "Data Table Start P Rule P IsAvailable Rule newContact Get Contact details First…" at bounding box center [401, 155] width 432 height 286
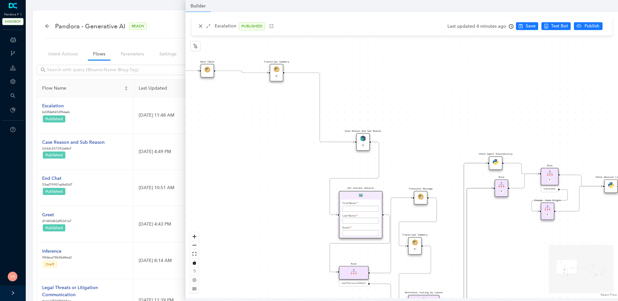
drag, startPoint x: 544, startPoint y: 239, endPoint x: 528, endPoint y: 300, distance: 62.7
click at [528, 298] on div "Data Table Start P Rule P IsAvailable Rule newContact Get Contact details First…" at bounding box center [401, 155] width 432 height 286
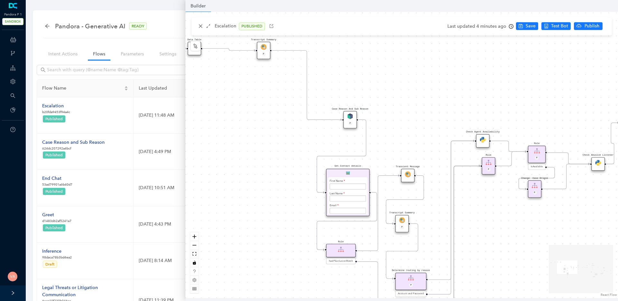
drag, startPoint x: 434, startPoint y: 144, endPoint x: 421, endPoint y: 122, distance: 25.7
click at [421, 122] on div "Data Table Start P Rule P IsAvailable Rule newContact Get Contact details First…" at bounding box center [401, 155] width 432 height 286
click at [406, 119] on div "Data Table Start P Rule P IsAvailable Rule newContact Get Contact details First…" at bounding box center [401, 155] width 432 height 286
click at [84, 143] on div "Case Reason and Sub Reason" at bounding box center [73, 142] width 62 height 7
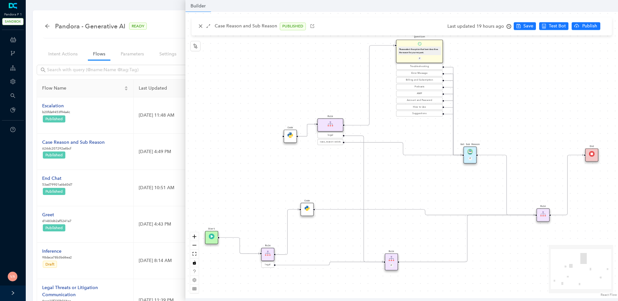
click at [304, 210] on img at bounding box center [306, 207] width 5 height 5
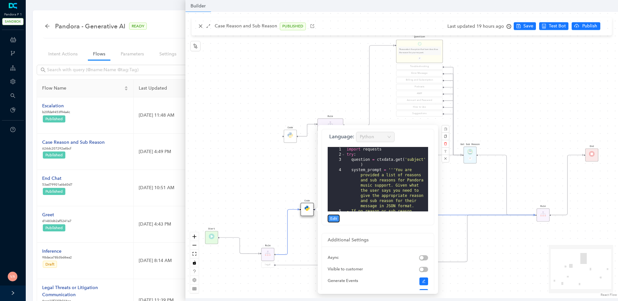
click at [335, 218] on span "Edit" at bounding box center [333, 218] width 7 height 6
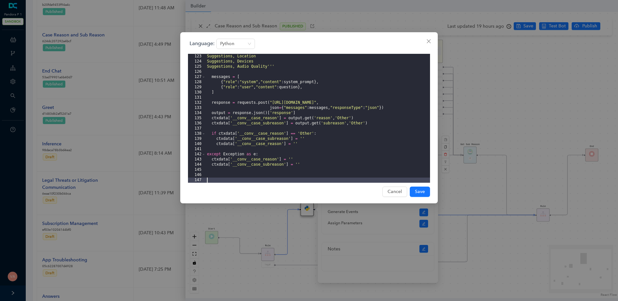
scroll to position [116, 0]
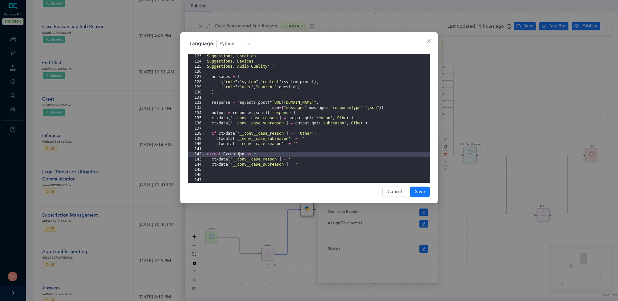
click at [238, 155] on div "Suggestions, Location Suggestions, Devices Suggestions, Audio Quality''' messag…" at bounding box center [318, 123] width 224 height 139
click at [526, 273] on div "Language: Python 123 124 125 126 127 128 129 130 131 132 133 134 135 136 137 13…" at bounding box center [309, 150] width 618 height 301
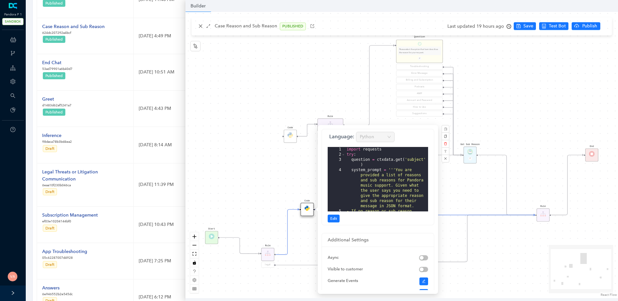
click at [259, 189] on div "Code Rule legal Start End Question Please select the option that best describes…" at bounding box center [401, 155] width 432 height 286
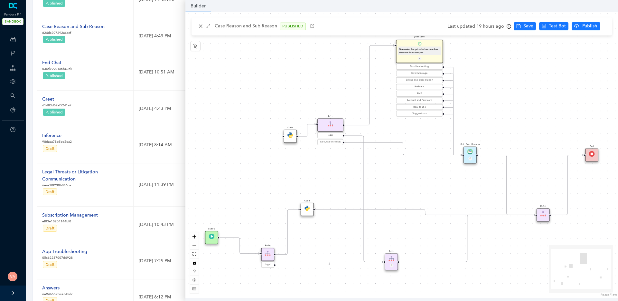
click at [544, 215] on img at bounding box center [542, 213] width 5 height 5
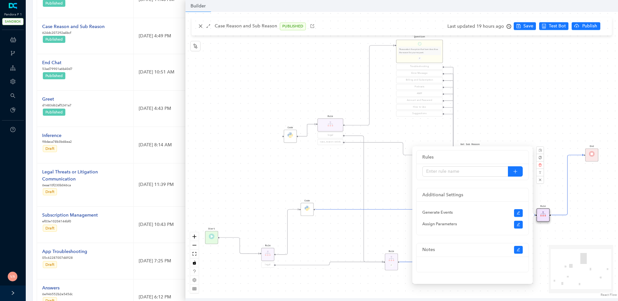
click at [555, 245] on div "Code Rule legal Start End Question Please select the option that best describes…" at bounding box center [401, 155] width 432 height 286
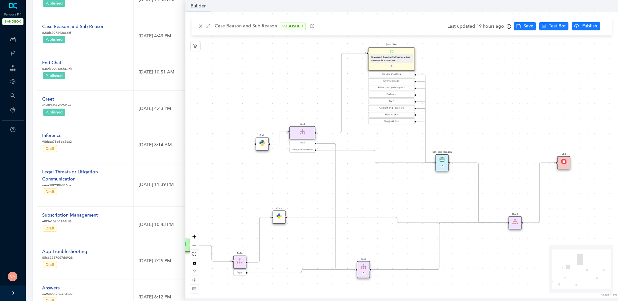
drag, startPoint x: 549, startPoint y: 243, endPoint x: 527, endPoint y: 250, distance: 23.3
click at [527, 250] on div "Code Rule legal Start End Question Please select the option that best describes…" at bounding box center [401, 155] width 432 height 286
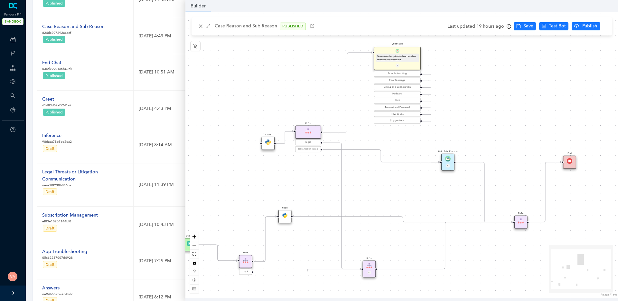
click at [447, 162] on div "Get Sub Reason P" at bounding box center [447, 161] width 13 height 17
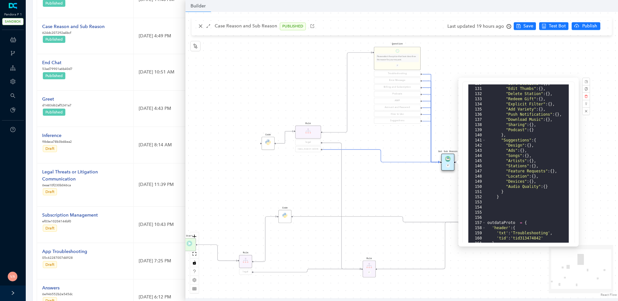
scroll to position [557, 0]
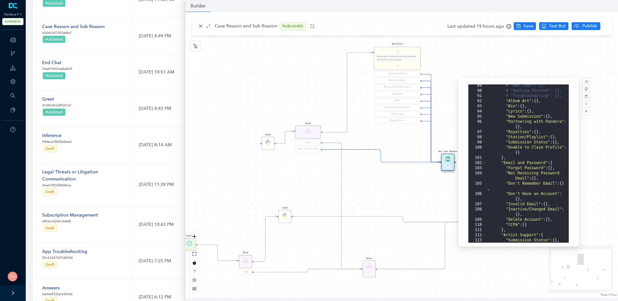
click at [408, 195] on div "Code Rule legal Start End Question Please select the option that best describes…" at bounding box center [401, 155] width 432 height 286
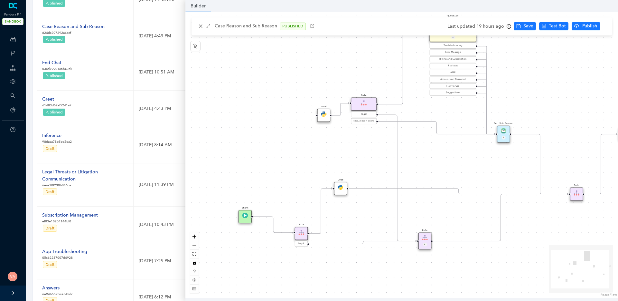
drag, startPoint x: 409, startPoint y: 189, endPoint x: 465, endPoint y: 161, distance: 62.0
click at [465, 161] on div "Code Rule legal Start End Question Please select the option that best describes…" at bounding box center [401, 155] width 432 height 286
click at [339, 183] on div "Code" at bounding box center [340, 187] width 13 height 13
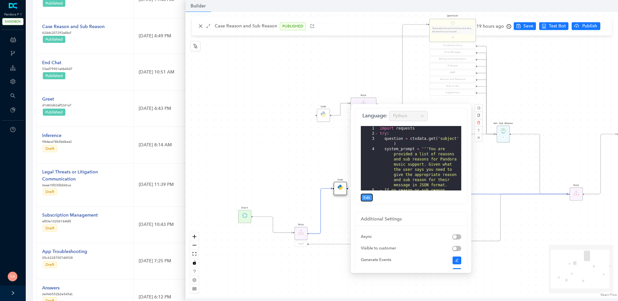
click at [364, 196] on span "Edit" at bounding box center [366, 197] width 7 height 6
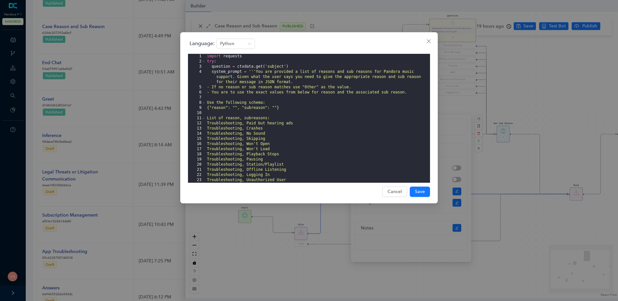
click at [216, 65] on div "import requests try : question = ctxdata . get ( 'subject' ) system_prompt = ''…" at bounding box center [318, 123] width 224 height 139
click at [205, 60] on span at bounding box center [204, 61] width 4 height 5
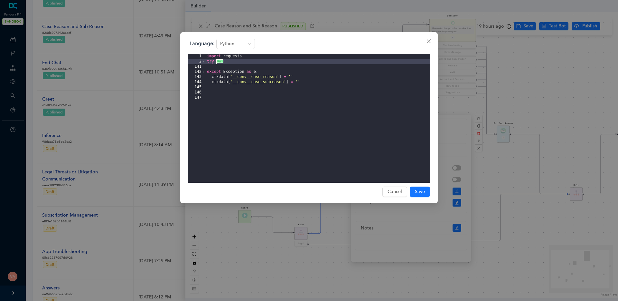
click at [538, 237] on div "Language: Python 1 2 141 142 143 144 145 146 147 import requests try : ... exce…" at bounding box center [309, 150] width 618 height 301
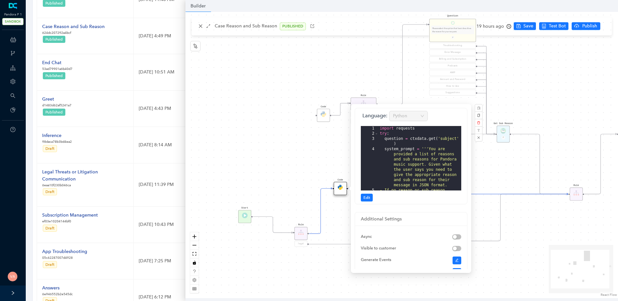
click at [328, 219] on div "Code Rule legal Start End Question Please select the option that best describes…" at bounding box center [401, 155] width 432 height 286
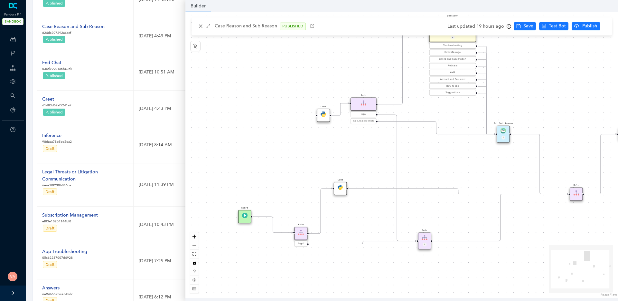
click at [427, 259] on div "Code Rule legal Start End Question Please select the option that best describes…" at bounding box center [401, 155] width 432 height 286
click at [248, 99] on div "Code Rule legal Start End Question Please select the option that best describes…" at bounding box center [401, 155] width 432 height 286
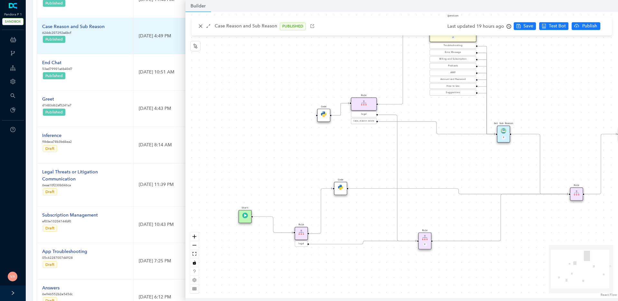
click at [90, 33] on p "624dc207292a4bcf" at bounding box center [73, 32] width 62 height 5
click at [93, 27] on div "Case Reason and Sub Reason" at bounding box center [73, 26] width 62 height 7
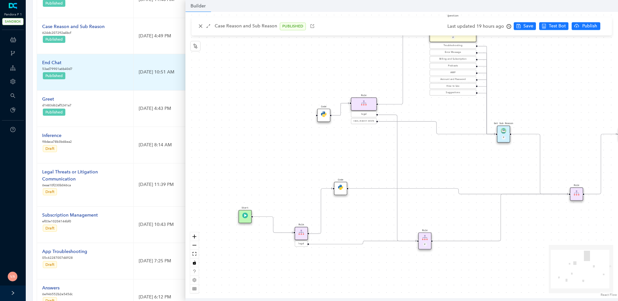
scroll to position [0, 0]
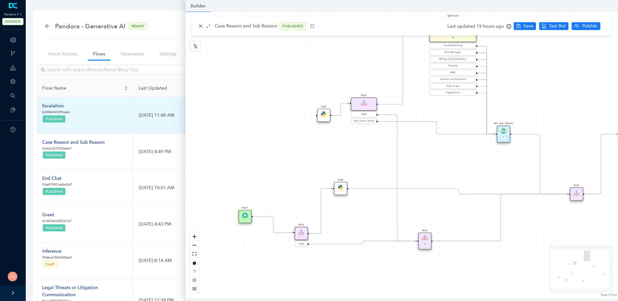
click at [52, 102] on td "Escalation b20fda9453f94a4c Published" at bounding box center [85, 115] width 97 height 36
click at [57, 103] on div "Escalation" at bounding box center [56, 105] width 28 height 7
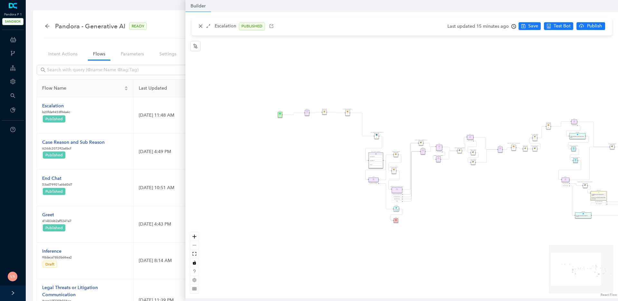
drag, startPoint x: 230, startPoint y: 137, endPoint x: 320, endPoint y: 148, distance: 90.5
click at [320, 148] on div "Data Table Start P Rule P IsAvailable Rule newContact Get Contact details First…" at bounding box center [401, 155] width 432 height 286
click at [195, 236] on icon "zoom in" at bounding box center [194, 236] width 4 height 4
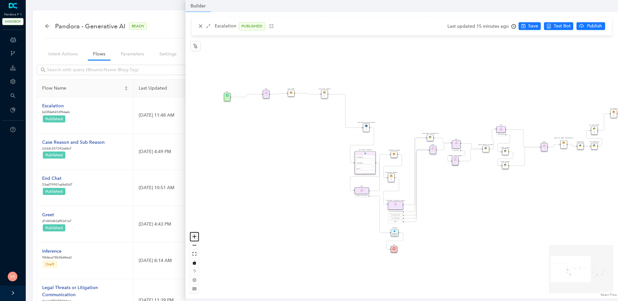
click at [195, 236] on icon "zoom in" at bounding box center [194, 236] width 4 height 4
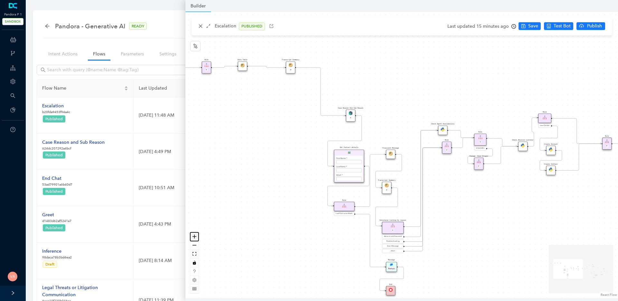
click at [195, 236] on icon "zoom in" at bounding box center [194, 236] width 4 height 4
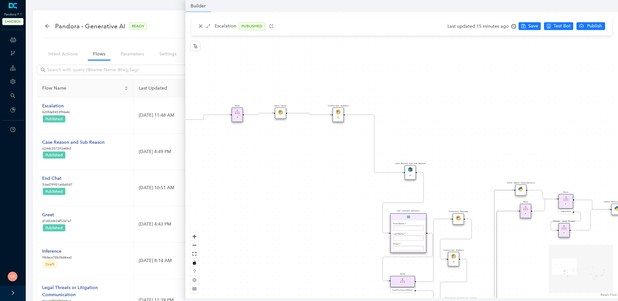
drag, startPoint x: 242, startPoint y: 136, endPoint x: 312, endPoint y: 201, distance: 95.2
click at [312, 201] on div "Data Table Start P Rule P IsAvailable Rule newContact Get Contact details First…" at bounding box center [401, 155] width 432 height 286
click at [194, 236] on icon "zoom in" at bounding box center [194, 236] width 4 height 4
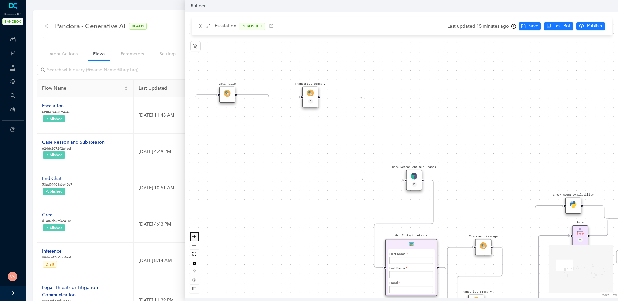
click at [194, 236] on icon "zoom in" at bounding box center [194, 236] width 4 height 4
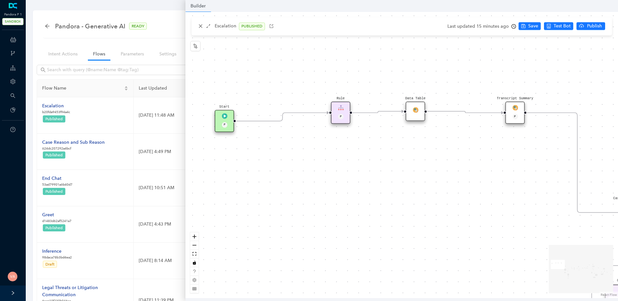
drag, startPoint x: 275, startPoint y: 172, endPoint x: 498, endPoint y: 201, distance: 224.8
click at [498, 201] on div "Data Table Start P Rule P IsAvailable Rule newContact Get Contact details First…" at bounding box center [401, 155] width 432 height 286
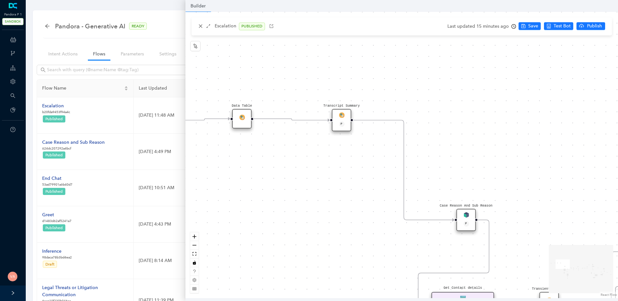
drag, startPoint x: 455, startPoint y: 148, endPoint x: 282, endPoint y: 155, distance: 173.6
click at [282, 155] on div "Data Table Start P Rule P IsAvailable Rule newContact Get Contact details First…" at bounding box center [401, 155] width 432 height 286
click at [461, 216] on div "Case Reason And Sub Reason P" at bounding box center [465, 219] width 19 height 22
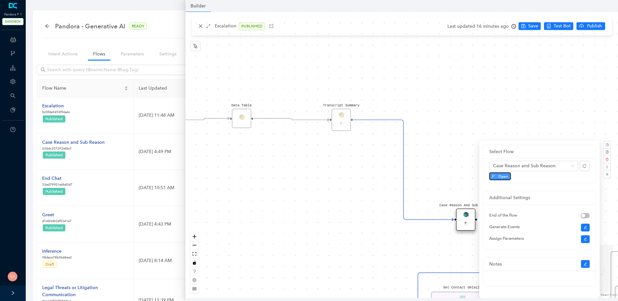
click at [504, 178] on span "Open" at bounding box center [503, 176] width 10 height 6
click at [470, 95] on div "Data Table Start P Rule P IsAvailable Rule newContact Get Contact details First…" at bounding box center [401, 155] width 432 height 286
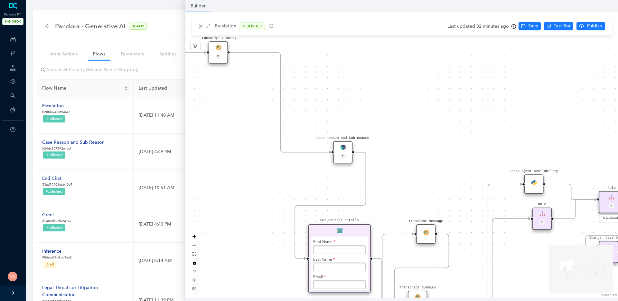
drag, startPoint x: 465, startPoint y: 109, endPoint x: 351, endPoint y: 73, distance: 119.6
click at [340, 42] on div "Data Table Start P Rule P IsAvailable Rule newContact Get Contact details First…" at bounding box center [401, 155] width 432 height 286
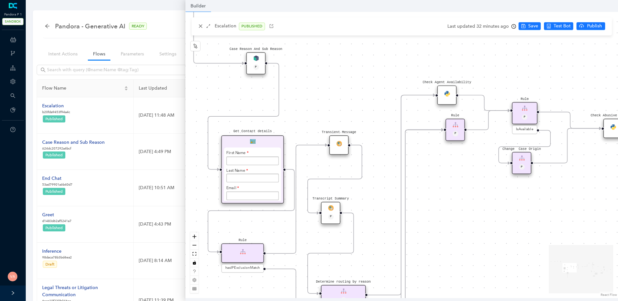
drag, startPoint x: 422, startPoint y: 151, endPoint x: 338, endPoint y: 62, distance: 122.4
click at [338, 62] on div "Data Table Start P Rule P IsAvailable Rule newContact Get Contact details First…" at bounding box center [401, 155] width 432 height 286
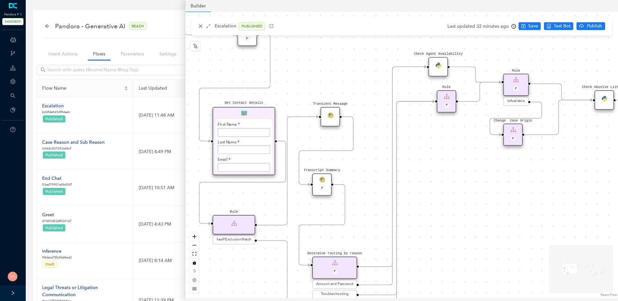
drag, startPoint x: 356, startPoint y: 96, endPoint x: 347, endPoint y: 68, distance: 29.6
click at [347, 68] on div "Data Table Start P Rule P IsAvailable Rule newContact Get Contact details First…" at bounding box center [401, 155] width 432 height 286
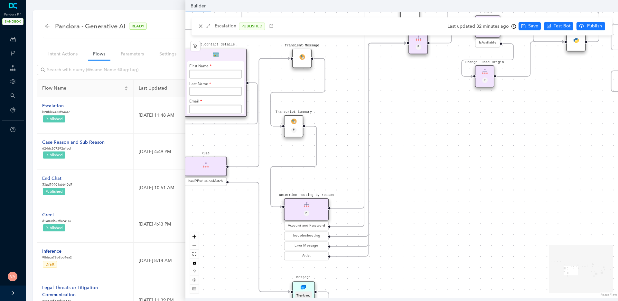
drag, startPoint x: 425, startPoint y: 236, endPoint x: 397, endPoint y: 177, distance: 64.8
click at [397, 177] on div "Data Table Start P Rule P IsAvailable Rule newContact Get Contact details First…" at bounding box center [401, 155] width 432 height 286
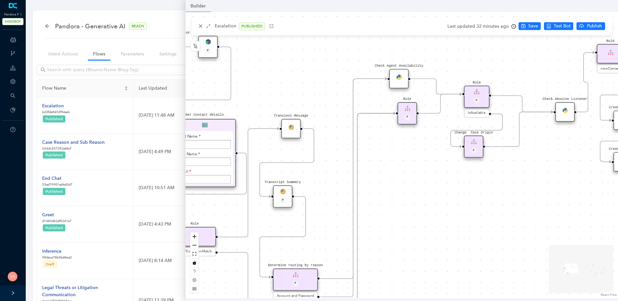
drag, startPoint x: 407, startPoint y: 182, endPoint x: 394, endPoint y: 255, distance: 74.1
click at [394, 255] on div "Data Table Start P Rule P IsAvailable Rule newContact Get Contact details First…" at bounding box center [401, 155] width 432 height 286
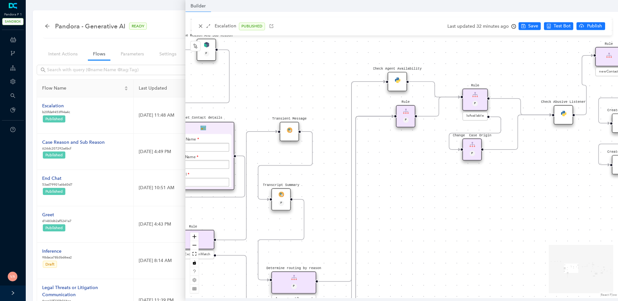
drag, startPoint x: 412, startPoint y: 195, endPoint x: 406, endPoint y: 227, distance: 32.1
click at [406, 227] on div "Data Table Start P Rule P IsAvailable Rule newContact Get Contact details First…" at bounding box center [401, 155] width 432 height 286
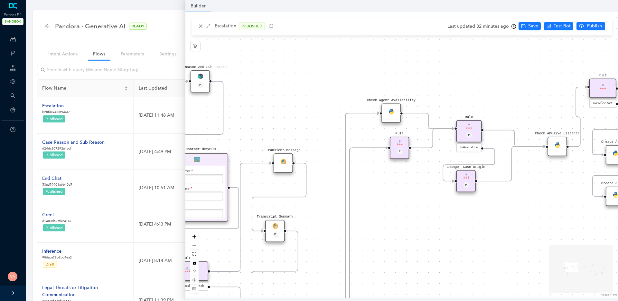
click at [392, 113] on img at bounding box center [390, 110] width 5 height 5
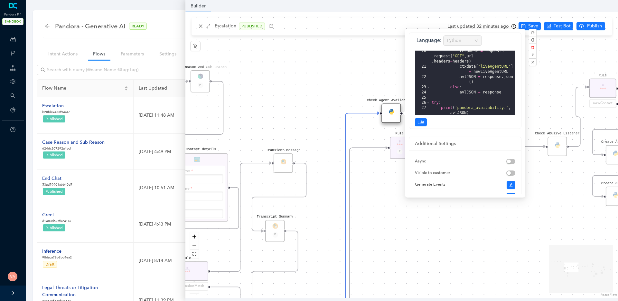
scroll to position [208, 0]
click at [370, 85] on div "Data Table Start P Rule P IsAvailable Rule newContact Get Contact details First…" at bounding box center [401, 155] width 432 height 286
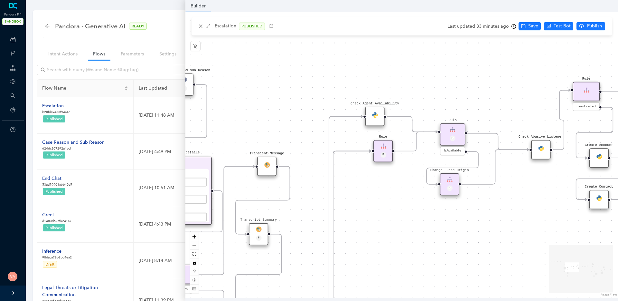
drag, startPoint x: 465, startPoint y: 84, endPoint x: 447, endPoint y: 87, distance: 17.7
click at [447, 87] on div "Data Table Start P Rule P IsAvailable Rule newContact Get Contact details First…" at bounding box center [401, 155] width 432 height 286
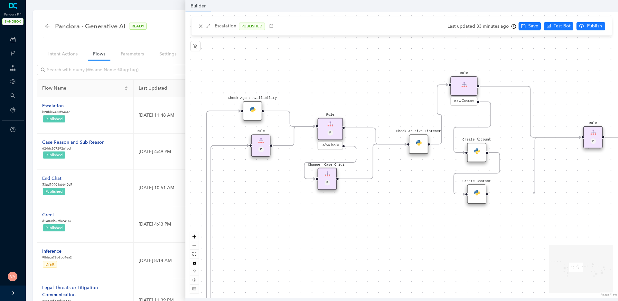
drag, startPoint x: 522, startPoint y: 207, endPoint x: 393, endPoint y: 200, distance: 128.5
click at [393, 200] on div "Data Table Start P Rule P IsAvailable Rule newContact Get Contact details First…" at bounding box center [401, 155] width 432 height 286
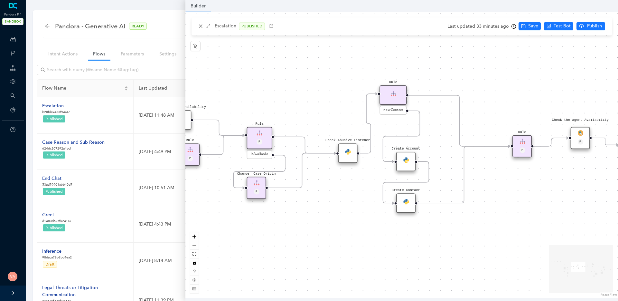
drag, startPoint x: 561, startPoint y: 182, endPoint x: 498, endPoint y: 192, distance: 64.5
click at [498, 192] on div "Data Table Start P Rule P IsAvailable Rule newContact Get Contact details First…" at bounding box center [401, 155] width 432 height 286
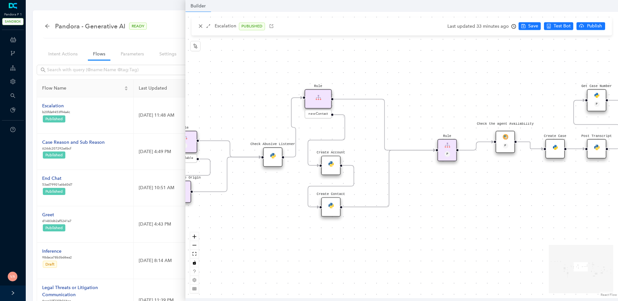
drag, startPoint x: 557, startPoint y: 179, endPoint x: 482, endPoint y: 183, distance: 75.1
click at [482, 183] on div "Data Table Start P Rule P IsAvailable Rule newContact Get Contact details First…" at bounding box center [401, 155] width 432 height 286
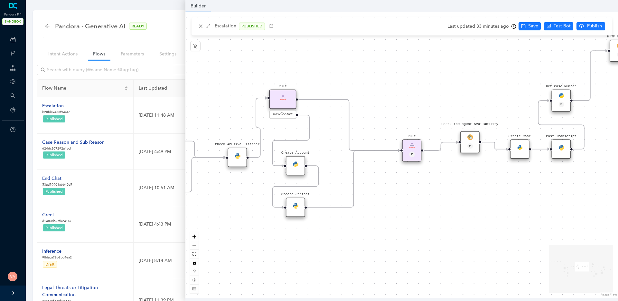
drag, startPoint x: 519, startPoint y: 184, endPoint x: 479, endPoint y: 185, distance: 39.3
click at [481, 185] on div "Data Table Start P Rule P IsAvailable Rule newContact Get Contact details First…" at bounding box center [401, 155] width 432 height 286
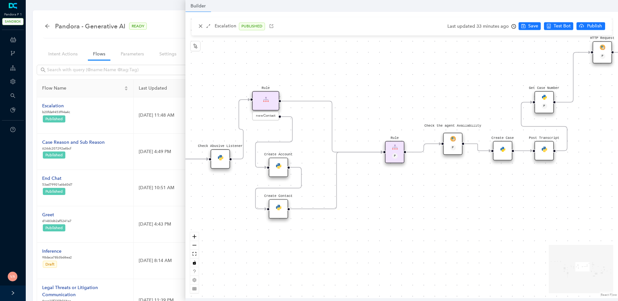
drag, startPoint x: 504, startPoint y: 188, endPoint x: 469, endPoint y: 189, distance: 35.4
click at [469, 189] on div "Data Table Start P Rule P IsAvailable Rule newContact Get Contact details First…" at bounding box center [401, 155] width 432 height 286
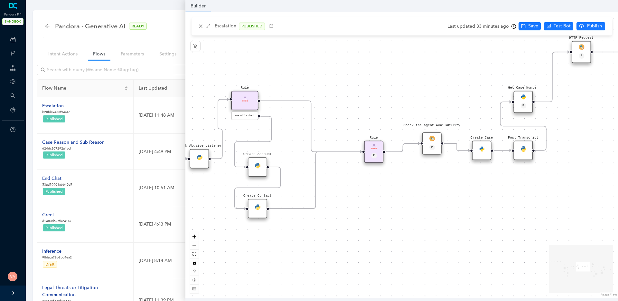
click at [485, 144] on div "Create Case" at bounding box center [481, 150] width 19 height 19
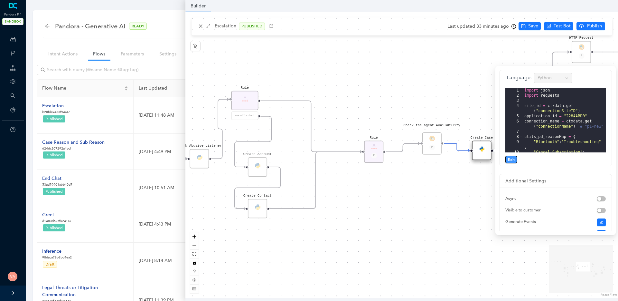
click at [512, 158] on span "Edit" at bounding box center [511, 159] width 7 height 6
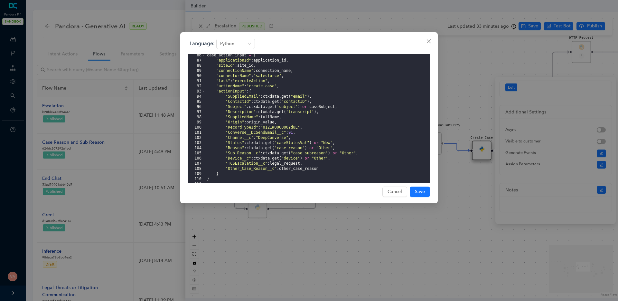
scroll to position [495, 0]
click at [295, 142] on div "case_action_input = { "applicationId" : application_id , "siteId" : site_id , "…" at bounding box center [318, 122] width 224 height 139
click at [322, 151] on div "case_action_input = { "applicationId" : application_id , "siteId" : site_id , "…" at bounding box center [318, 122] width 224 height 139
click at [300, 156] on div "case_action_input = { "applicationId" : application_id , "siteId" : site_id , "…" at bounding box center [318, 122] width 224 height 139
click at [341, 156] on div "case_action_input = { "applicationId" : application_id , "siteId" : site_id , "…" at bounding box center [318, 122] width 224 height 139
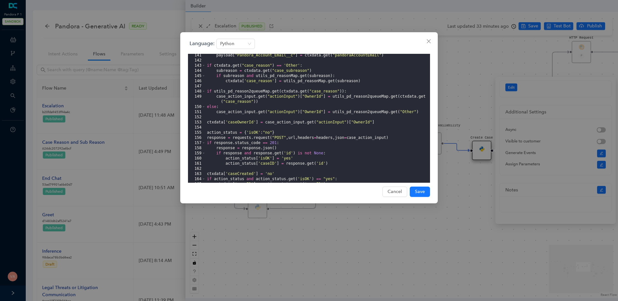
scroll to position [829, 0]
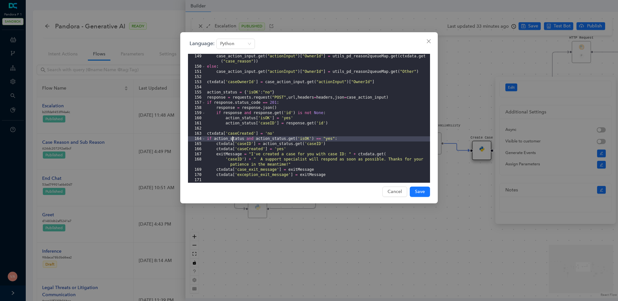
click at [233, 141] on div "case_action_input . get ( "actionInput" ) [ "OwnerId" ] = utils_pd_reason2queue…" at bounding box center [318, 126] width 224 height 144
click at [286, 139] on div "case_action_input . get ( "actionInput" ) [ "OwnerId" ] = utils_pd_reason2queue…" at bounding box center [318, 126] width 224 height 144
click at [232, 148] on div "case_action_input . get ( "actionInput" ) [ "OwnerId" ] = utils_pd_reason2queue…" at bounding box center [318, 126] width 224 height 144
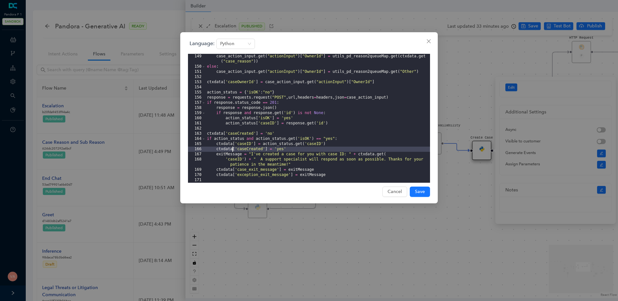
click at [245, 149] on div "case_action_input . get ( "actionInput" ) [ "OwnerId" ] = utils_pd_reason2queue…" at bounding box center [318, 126] width 224 height 144
click at [253, 149] on div "case_action_input . get ( "actionInput" ) [ "OwnerId" ] = utils_pd_reason2queue…" at bounding box center [318, 126] width 224 height 144
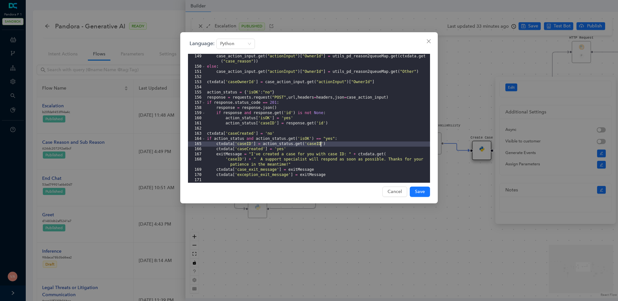
click at [321, 143] on div "case_action_input . get ( "actionInput" ) [ "OwnerId" ] = utils_pd_reason2queue…" at bounding box center [318, 126] width 224 height 144
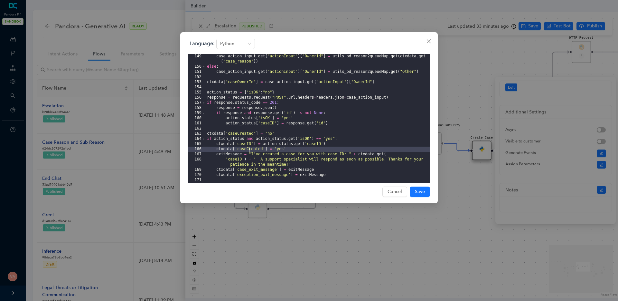
click at [248, 151] on div "case_action_input . get ( "actionInput" ) [ "OwnerId" ] = utils_pd_reason2queue…" at bounding box center [318, 126] width 224 height 144
click at [430, 42] on icon "close" at bounding box center [428, 41] width 5 height 5
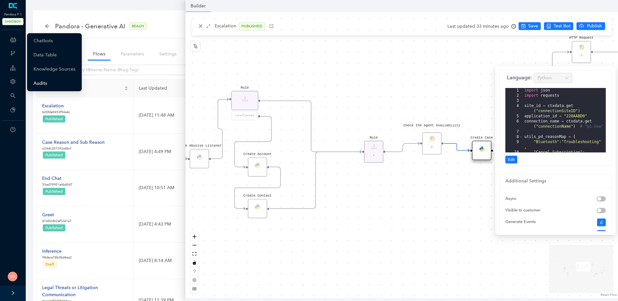
click at [37, 81] on link "Audits" at bounding box center [40, 83] width 14 height 13
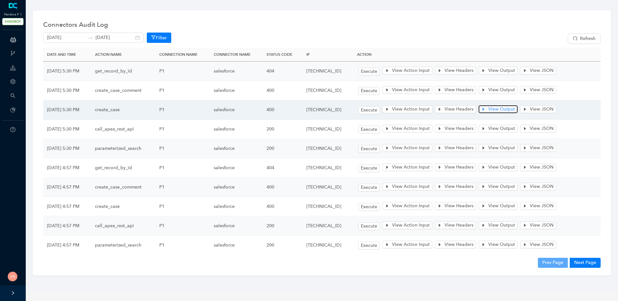
click at [511, 112] on span "View Output" at bounding box center [501, 109] width 27 height 7
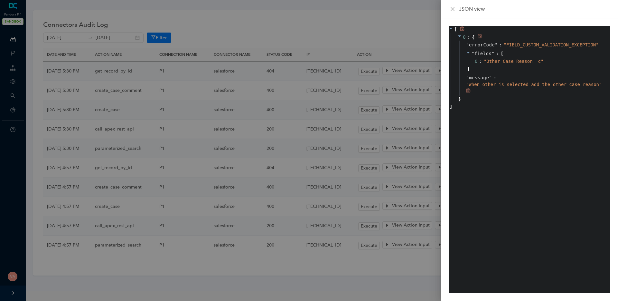
click at [496, 84] on span "" When other is selected add the other case reason "" at bounding box center [533, 84] width 135 height 5
click at [485, 83] on span "" When other is selected add the other case reason "" at bounding box center [533, 84] width 135 height 5
drag, startPoint x: 469, startPoint y: 85, endPoint x: 598, endPoint y: 85, distance: 128.7
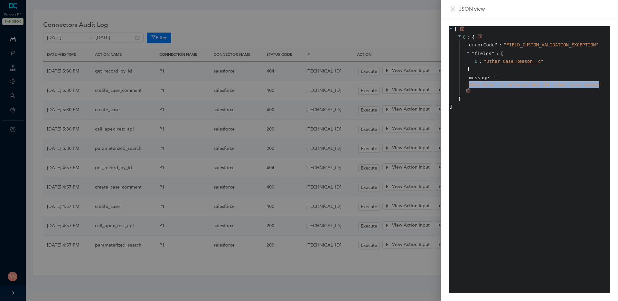
click at [598, 85] on span "" When other is selected add the other case reason "" at bounding box center [533, 84] width 135 height 5
click at [548, 85] on span "" When other is selected add the other case reason "" at bounding box center [533, 84] width 135 height 5
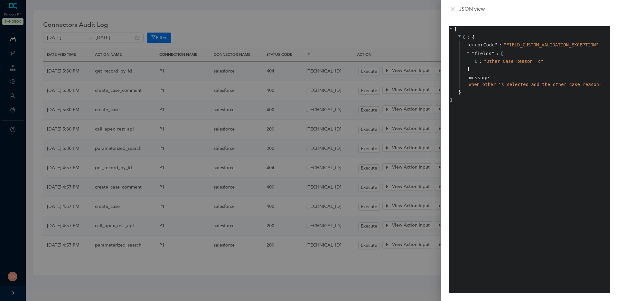
click at [355, 100] on div at bounding box center [309, 150] width 618 height 301
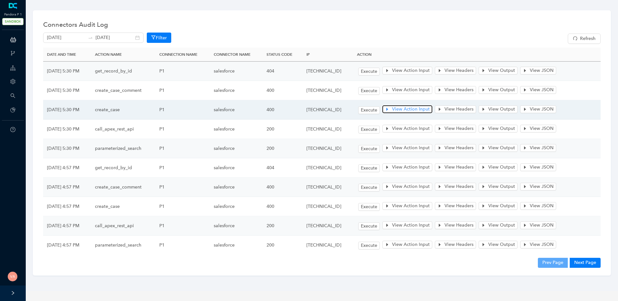
click at [411, 109] on span "View Action Input" at bounding box center [411, 109] width 38 height 7
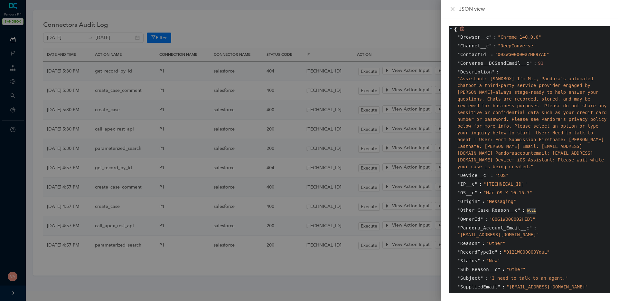
click at [461, 28] on icon at bounding box center [462, 28] width 5 height 5
click at [412, 48] on div at bounding box center [309, 150] width 618 height 301
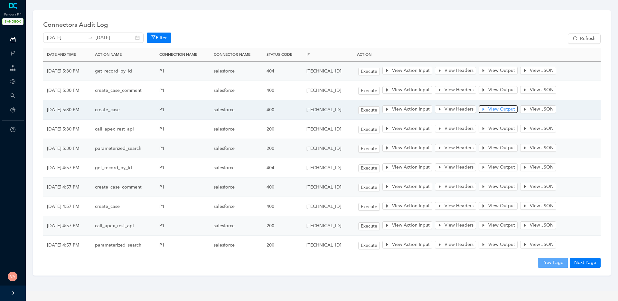
click at [515, 108] on span "View Output" at bounding box center [501, 109] width 27 height 7
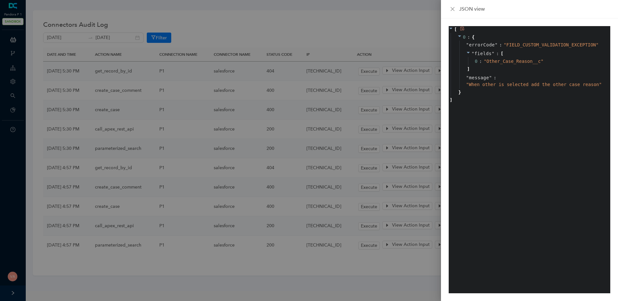
click at [492, 96] on div "0 : { " errorCode " : " FIELD_CUSTOM_VALIDATION_EXCEPTION " " fields " : [ 0 : …" at bounding box center [530, 65] width 160 height 64
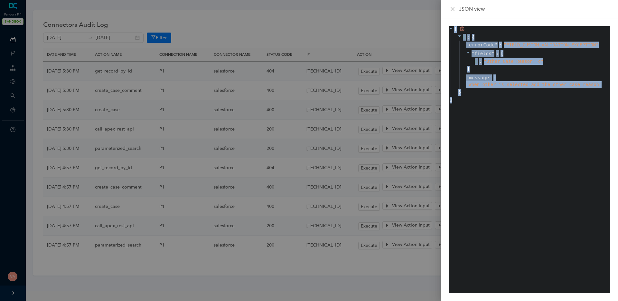
drag, startPoint x: 479, startPoint y: 103, endPoint x: 449, endPoint y: 28, distance: 81.1
click at [449, 28] on div "[ 0 : { " errorCode " : " FIELD_CUSTOM_VALIDATION_EXCEPTION " " fields " : [ 0 …" at bounding box center [530, 64] width 162 height 77
click at [507, 71] on div "" fields " : [ 0 : " Other_Case_Reason__c " ]" at bounding box center [533, 61] width 149 height 24
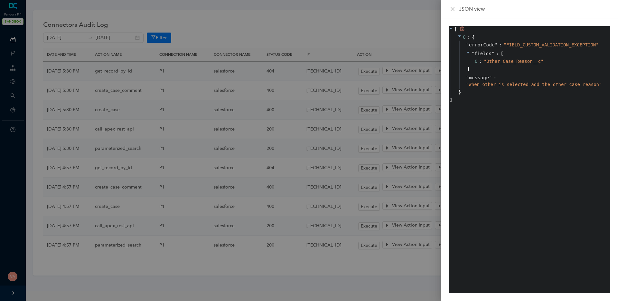
click at [462, 28] on icon at bounding box center [462, 28] width 5 height 5
click at [504, 77] on div "" message " : " When other is selected add the other case reason "" at bounding box center [533, 84] width 149 height 22
click at [509, 85] on span "" When other is selected add the other case reason "" at bounding box center [533, 84] width 135 height 5
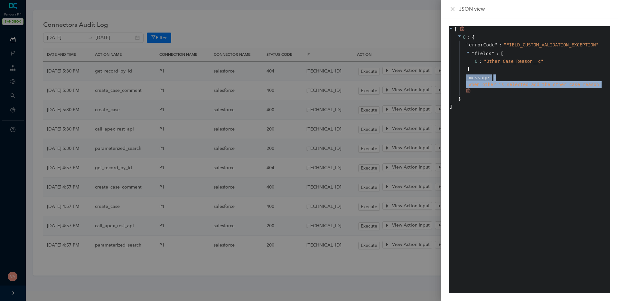
click at [509, 85] on span "" When other is selected add the other case reason "" at bounding box center [533, 84] width 135 height 5
click at [539, 83] on span "" When other is selected add the other case reason "" at bounding box center [533, 84] width 135 height 5
click at [449, 9] on button "Close" at bounding box center [453, 9] width 8 height 6
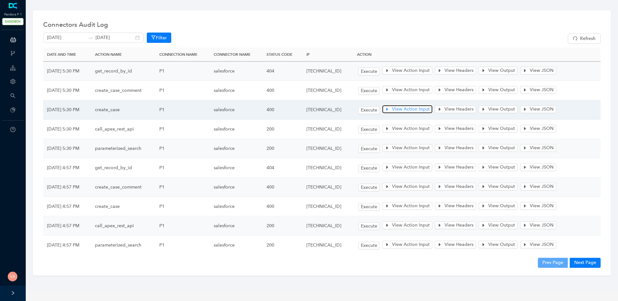
click at [413, 107] on span "View Action Input" at bounding box center [411, 109] width 38 height 7
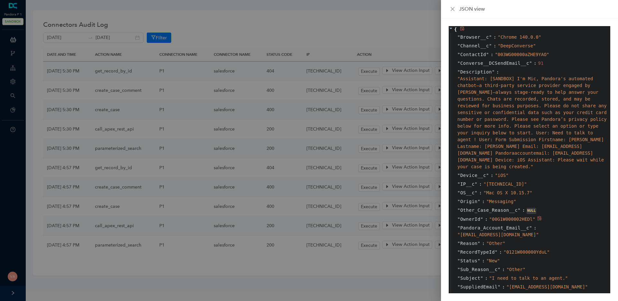
scroll to position [15, 0]
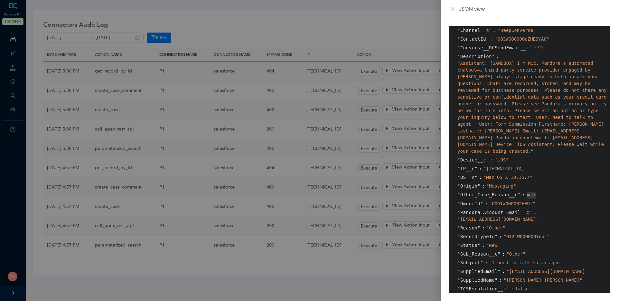
click at [467, 224] on span "Reason" at bounding box center [468, 227] width 17 height 7
click at [476, 250] on span "Sub_Reason__c" at bounding box center [478, 253] width 37 height 7
click at [495, 180] on div "" OS__c " : " Mac OS X 10.15.7 "" at bounding box center [530, 177] width 160 height 9
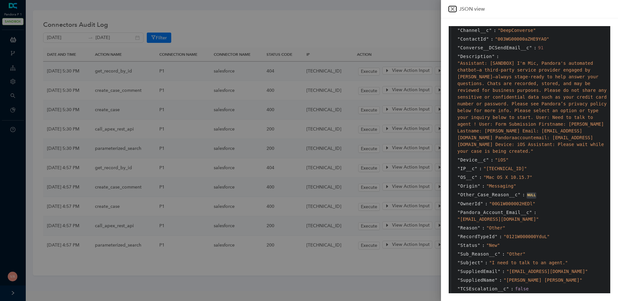
click at [449, 8] on button "Close" at bounding box center [453, 9] width 8 height 6
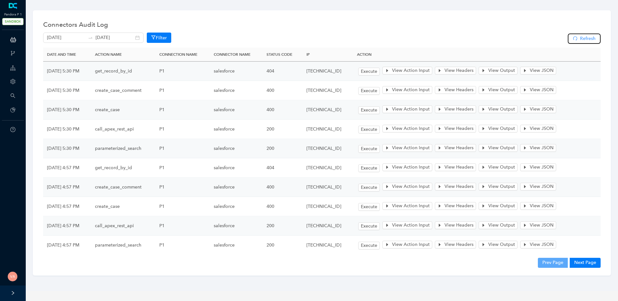
click at [588, 42] on span "Refresh" at bounding box center [587, 38] width 15 height 7
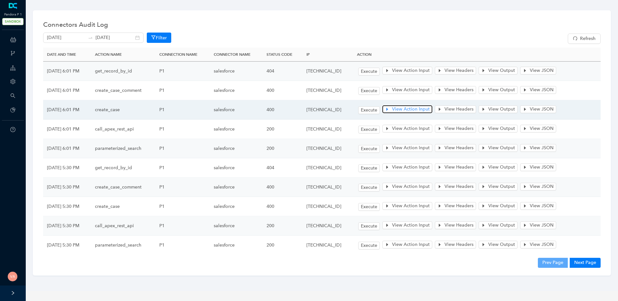
click at [420, 111] on span "View Action Input" at bounding box center [411, 109] width 38 height 7
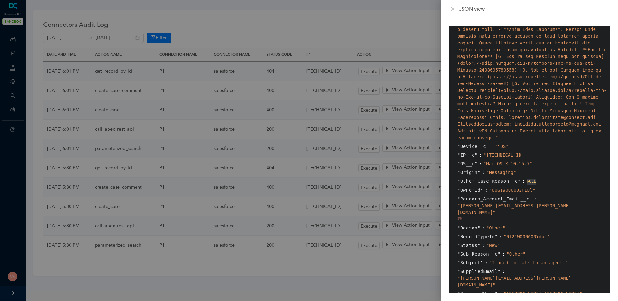
scroll to position [319, 0]
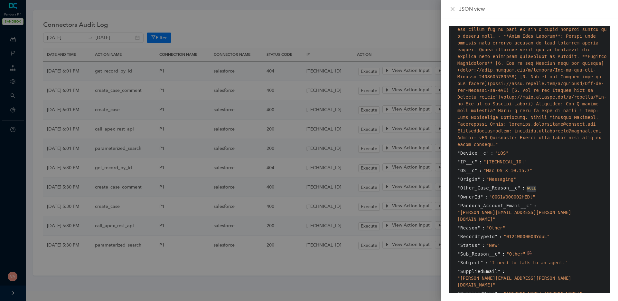
click at [516, 251] on span "" Other "" at bounding box center [515, 253] width 19 height 5
click at [489, 242] on span "" New "" at bounding box center [493, 244] width 14 height 5
click at [515, 251] on span "" Other "" at bounding box center [515, 253] width 19 height 5
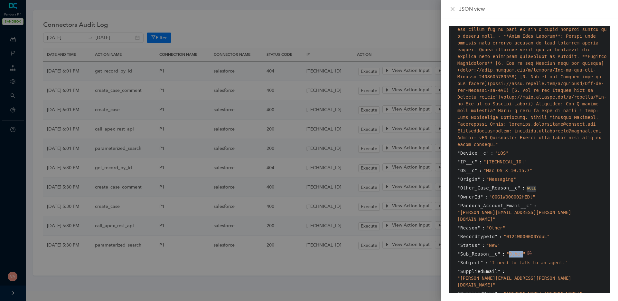
click at [515, 251] on span "" Other "" at bounding box center [515, 253] width 19 height 5
click at [497, 225] on span "" Other "" at bounding box center [495, 227] width 19 height 5
click at [406, 35] on div at bounding box center [309, 150] width 618 height 301
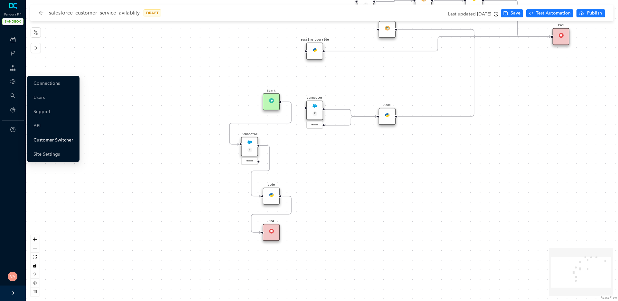
click at [57, 139] on link "Customer Switcher" at bounding box center [53, 140] width 40 height 13
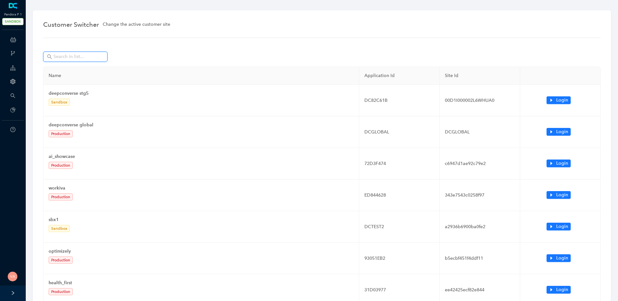
click at [82, 55] on input "text" at bounding box center [75, 56] width 45 height 7
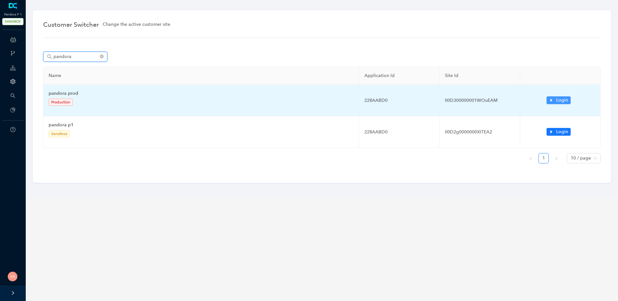
type input "pandora"
click at [551, 98] on icon "caret-right" at bounding box center [551, 100] width 5 height 5
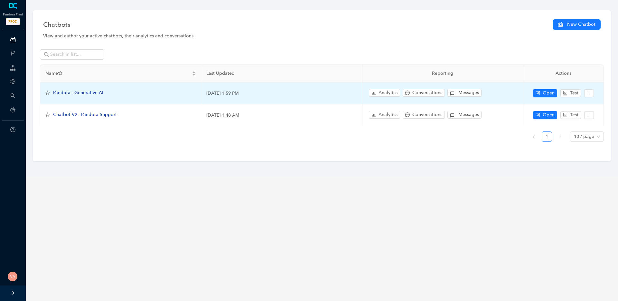
click at [91, 90] on span "Pandora - Generative AI" at bounding box center [78, 92] width 50 height 5
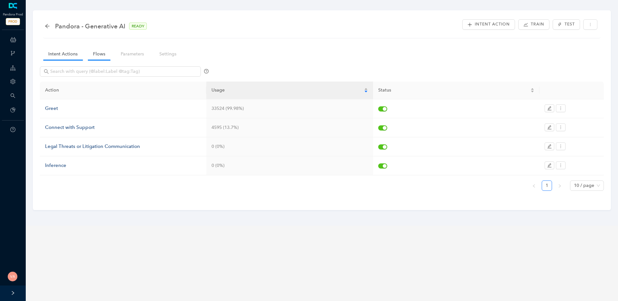
click at [107, 52] on link "Flows" at bounding box center [99, 54] width 23 height 12
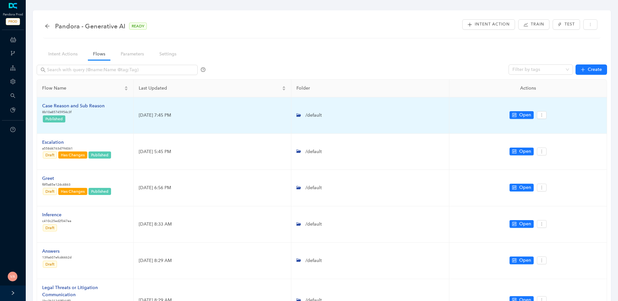
click at [76, 106] on div "Case Reason and Sub Reason" at bounding box center [73, 105] width 62 height 7
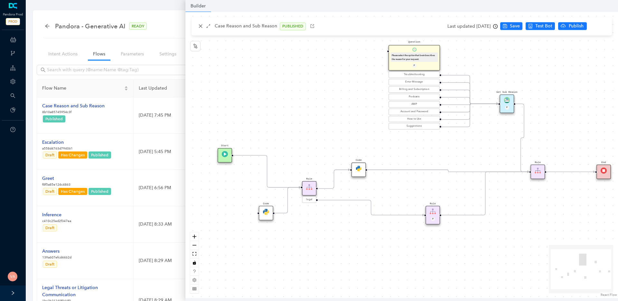
drag, startPoint x: 325, startPoint y: 260, endPoint x: 338, endPoint y: 240, distance: 23.8
click at [338, 240] on div "Start End Question Please select the option that best describes the reason for …" at bounding box center [401, 155] width 432 height 286
drag, startPoint x: 268, startPoint y: 209, endPoint x: 256, endPoint y: 245, distance: 36.9
click at [256, 245] on div "Code" at bounding box center [253, 250] width 14 height 14
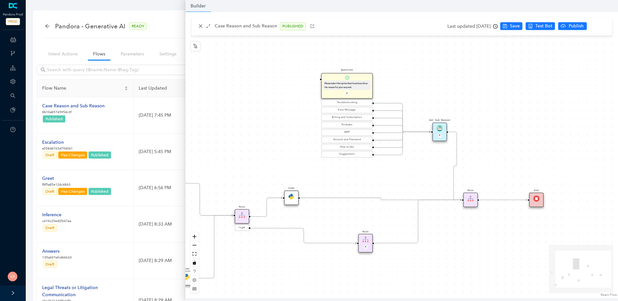
drag, startPoint x: 551, startPoint y: 202, endPoint x: 484, endPoint y: 230, distance: 72.8
click at [484, 230] on div "Start End Question Please select the option that best describes the reason for …" at bounding box center [401, 155] width 432 height 286
drag, startPoint x: 473, startPoint y: 199, endPoint x: 469, endPoint y: 201, distance: 4.3
click at [469, 201] on div "Rule" at bounding box center [464, 204] width 14 height 14
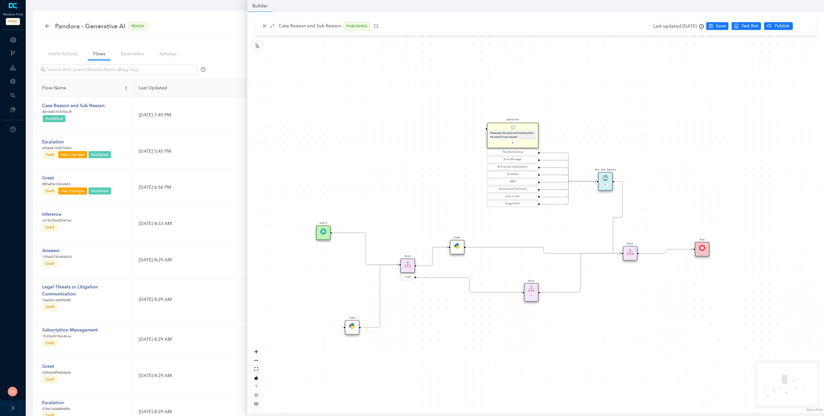
drag, startPoint x: 295, startPoint y: 223, endPoint x: 399, endPoint y: 273, distance: 115.3
click at [399, 273] on div "Start End Question Please select the option that best describes the reason for …" at bounding box center [535, 213] width 577 height 402
click at [458, 251] on div "Code" at bounding box center [457, 247] width 14 height 14
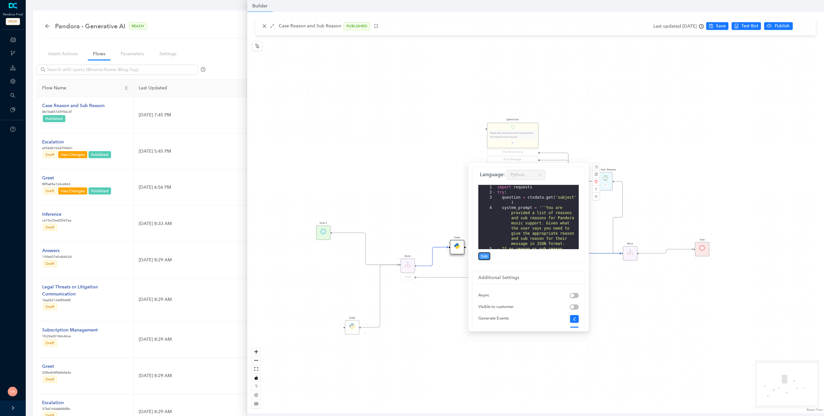
click at [486, 258] on span "Edit" at bounding box center [484, 257] width 7 height 6
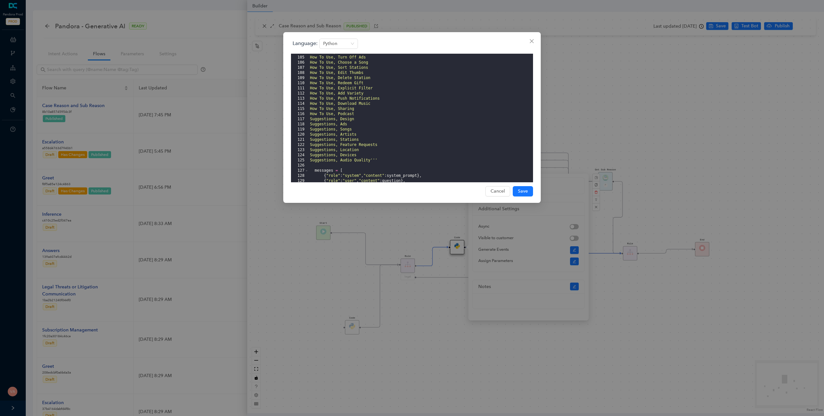
scroll to position [638, 0]
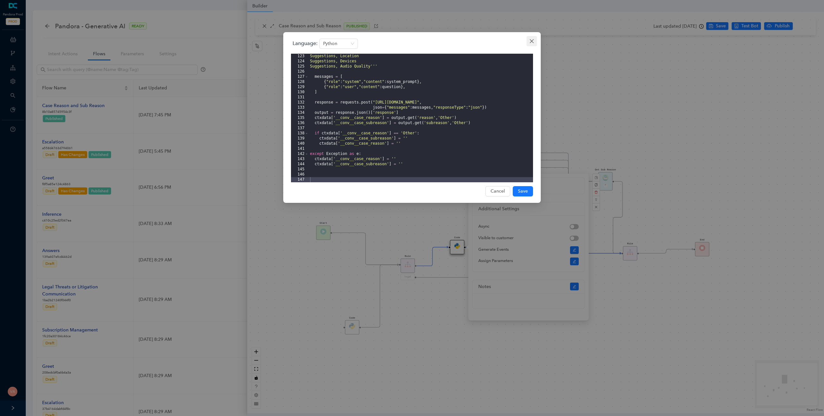
click at [533, 41] on icon "close" at bounding box center [531, 41] width 5 height 5
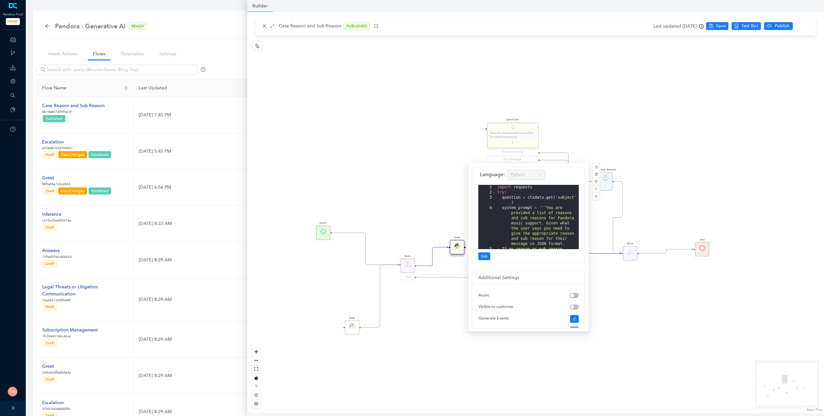
click at [425, 170] on div "Start End Question Please select the option that best describes the reason for …" at bounding box center [535, 213] width 577 height 402
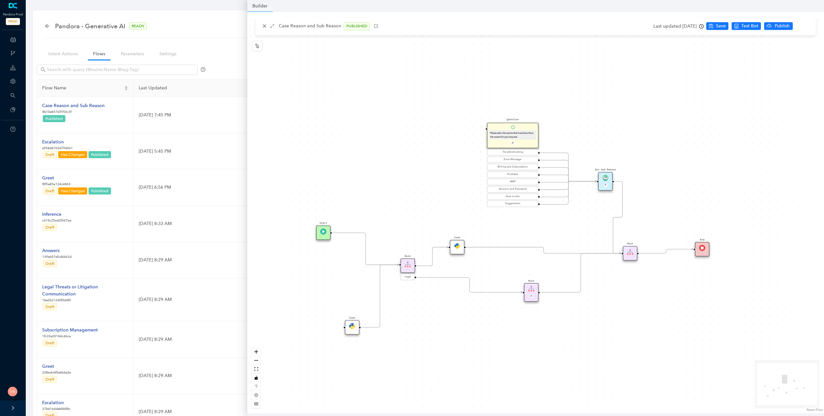
click at [500, 300] on div "Start End Question Please select the option that best describes the reason for …" at bounding box center [535, 213] width 577 height 402
click at [322, 232] on img at bounding box center [323, 232] width 6 height 6
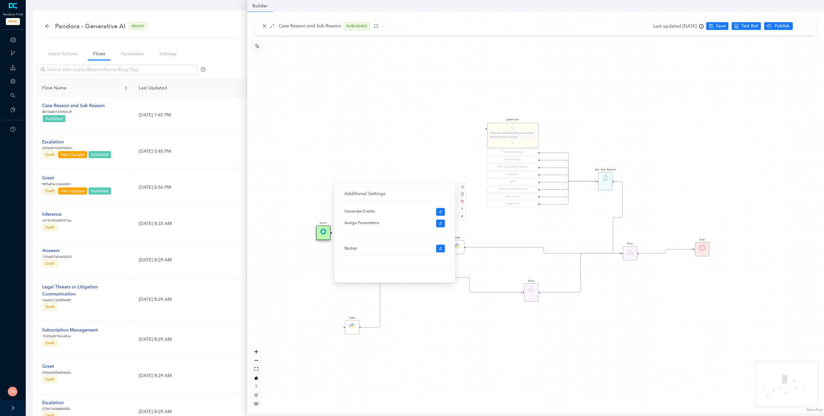
click at [298, 273] on div "Start End Question Please select the option that best describes the reason for …" at bounding box center [535, 213] width 577 height 402
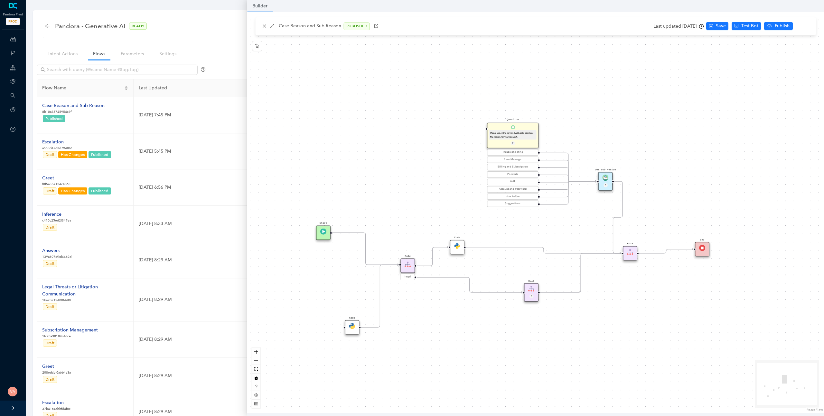
click at [352, 300] on img at bounding box center [352, 326] width 6 height 6
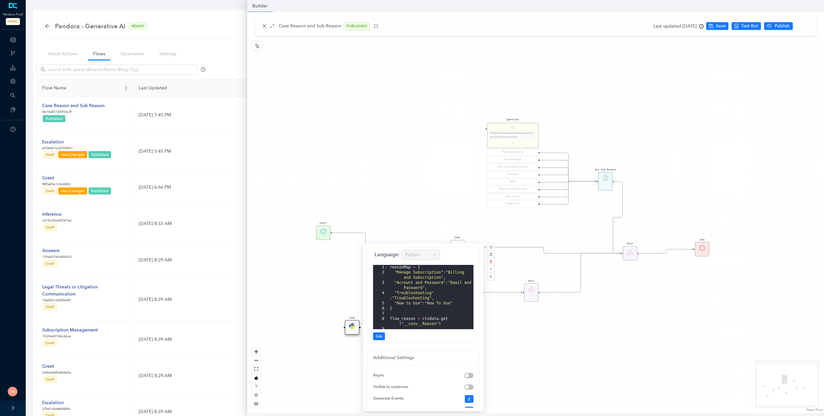
click at [317, 298] on div "Start End Question Please select the option that best describes the reason for …" at bounding box center [535, 213] width 577 height 402
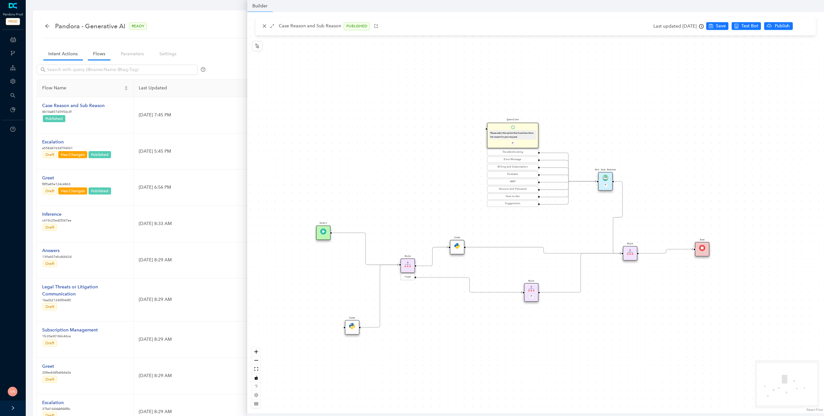
click at [71, 54] on link "Intent Actions" at bounding box center [63, 54] width 40 height 12
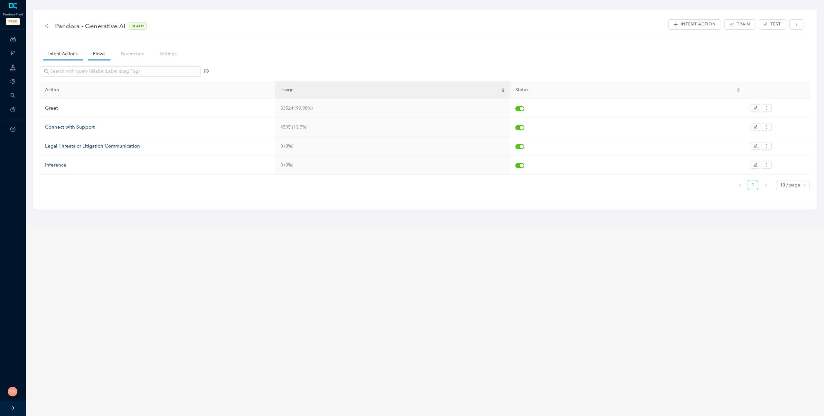
click at [96, 58] on link "Flows" at bounding box center [99, 54] width 23 height 12
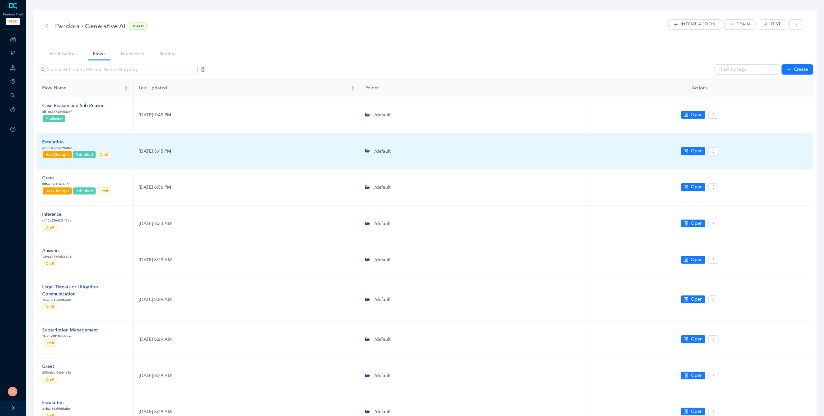
click at [60, 139] on div "Escalation" at bounding box center [76, 142] width 69 height 7
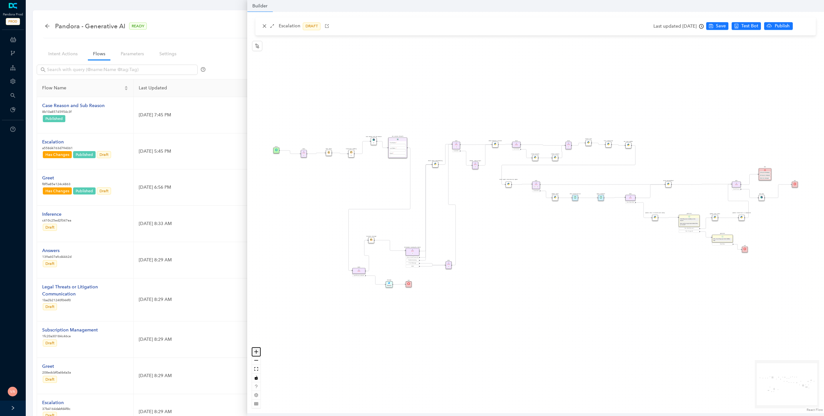
click at [256, 300] on icon "zoom in" at bounding box center [256, 352] width 4 height 4
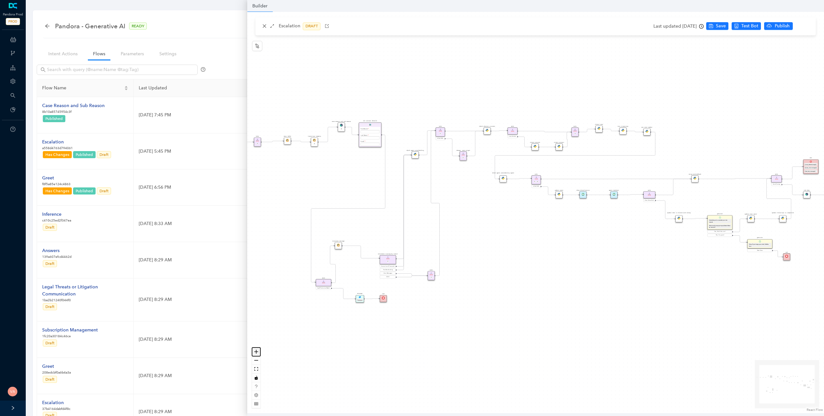
click at [256, 300] on icon "zoom in" at bounding box center [256, 352] width 4 height 4
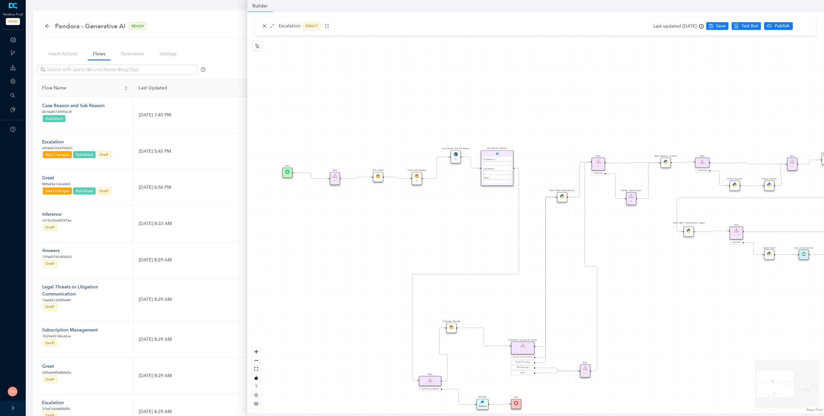
drag, startPoint x: 465, startPoint y: 228, endPoint x: 665, endPoint y: 296, distance: 210.9
click at [617, 296] on div "Rule P Start Rule P IsAvailable Rule newContact Get Contact details First Name …" at bounding box center [535, 213] width 577 height 402
click at [257, 300] on icon "zoom in" at bounding box center [256, 352] width 4 height 4
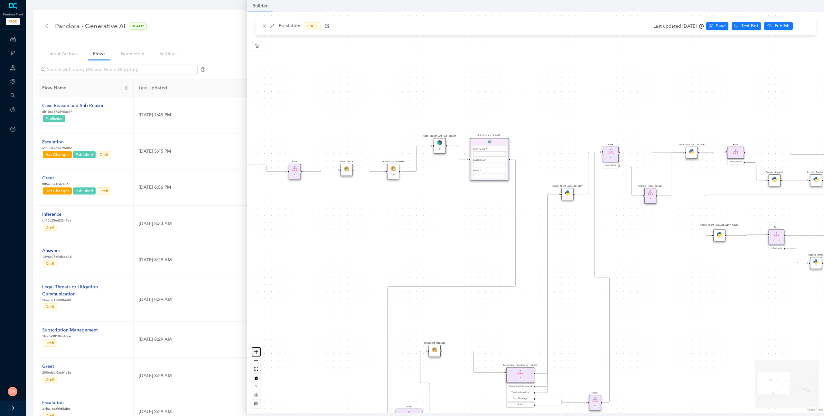
click at [257, 300] on icon "zoom in" at bounding box center [256, 352] width 4 height 4
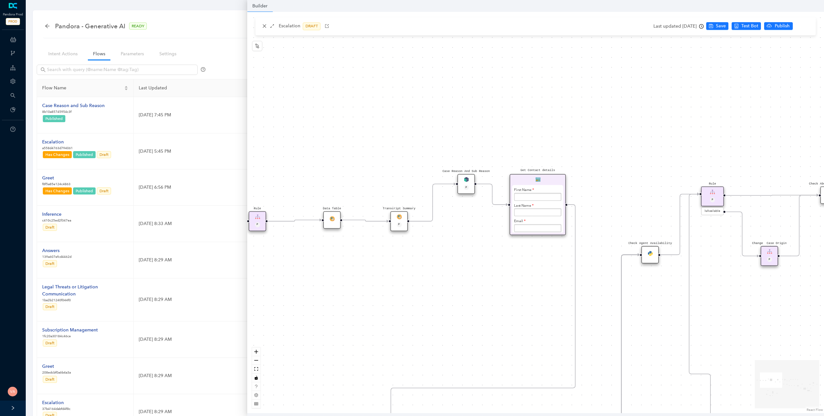
drag, startPoint x: 357, startPoint y: 281, endPoint x: 430, endPoint y: 352, distance: 101.5
click at [430, 300] on div "Rule P Start Rule P IsAvailable Rule newContact Get Contact details First Name …" at bounding box center [535, 213] width 577 height 402
click at [406, 222] on div "Transcript Summary P" at bounding box center [402, 224] width 17 height 20
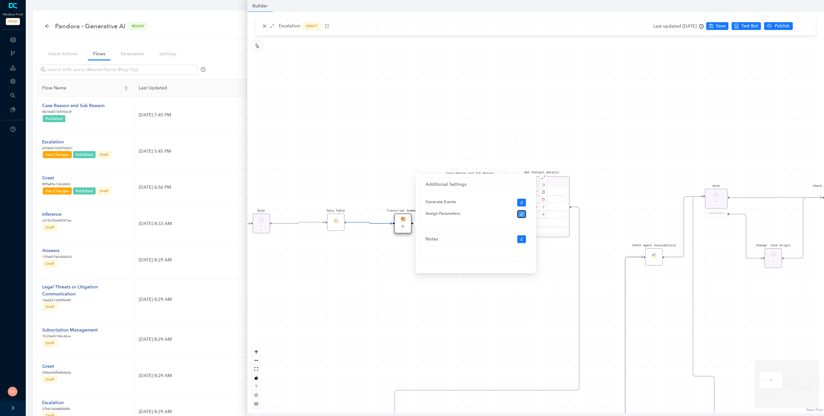
click at [519, 215] on button "button" at bounding box center [521, 214] width 9 height 8
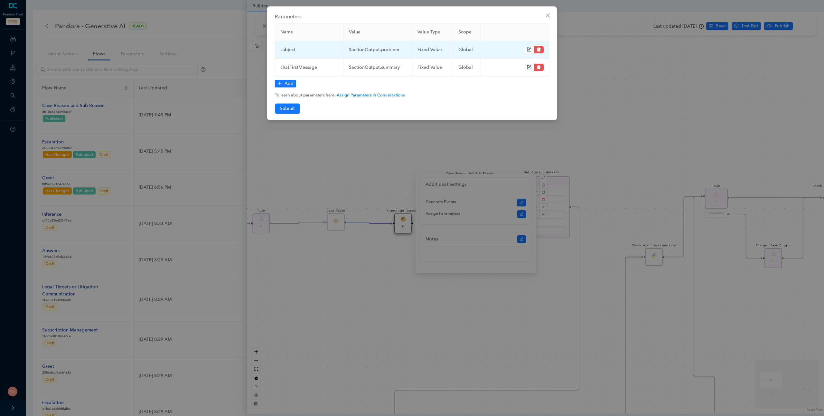
click at [366, 51] on td "$actionOutput.problem" at bounding box center [378, 50] width 69 height 18
copy td "$actionOutput.problem"
click at [293, 50] on td "subject" at bounding box center [309, 50] width 69 height 18
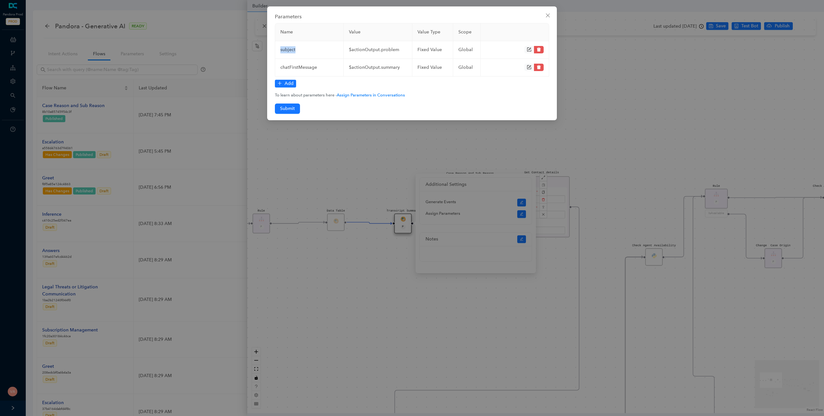
click at [293, 50] on td "subject" at bounding box center [309, 50] width 69 height 18
copy td "subject"
click at [300, 67] on td "chatFirstMessage" at bounding box center [309, 68] width 69 height 18
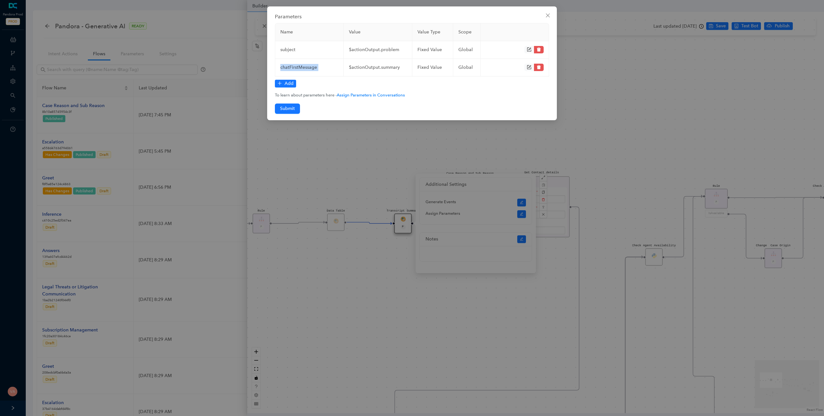
click at [300, 67] on td "chatFirstMessage" at bounding box center [309, 68] width 69 height 18
copy td "chatFirstMessage"
click at [382, 67] on td "$actionOutput.summary" at bounding box center [378, 68] width 69 height 18
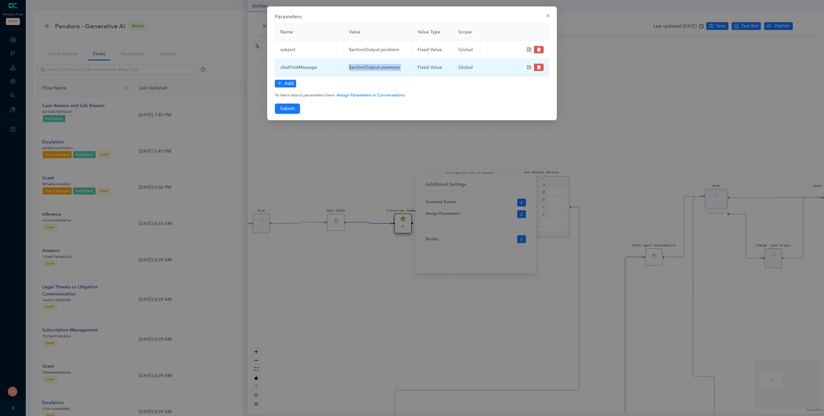
copy td "$actionOutput.summary"
click at [366, 284] on div "Parameters Name Value Value Type Scope subject $actionOutput.problem fixed Valu…" at bounding box center [412, 208] width 824 height 416
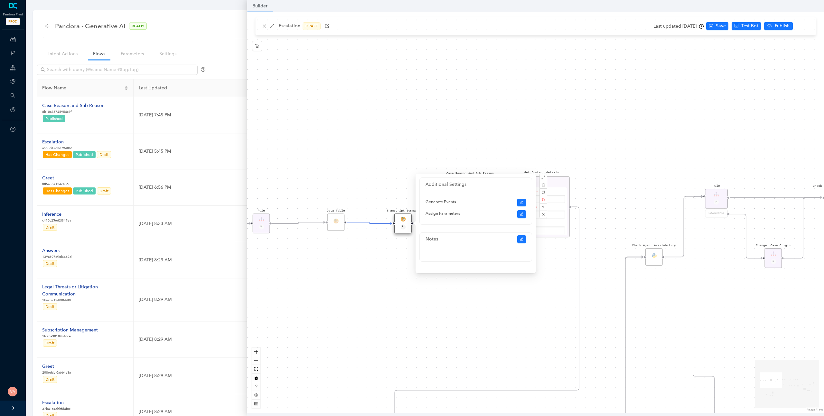
click at [385, 170] on div "Rule P Start Rule P IsAvailable Rule newContact Get Contact details First Name …" at bounding box center [535, 213] width 577 height 402
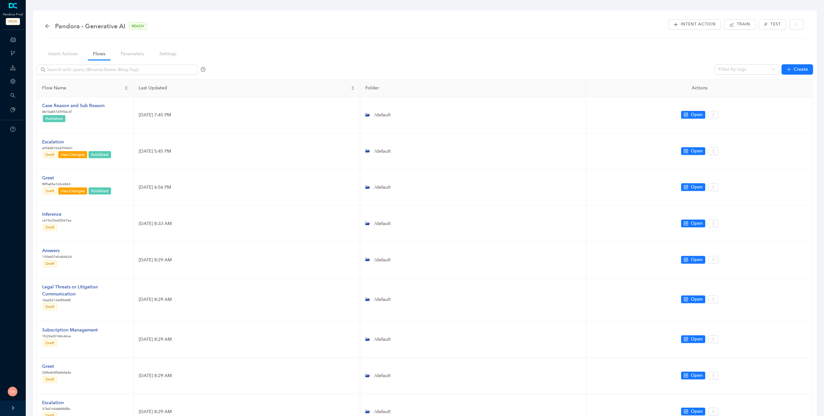
click at [249, 54] on div "Intent Actions Flows Parameters Settings Filter by tags Create Flow Name Last U…" at bounding box center [425, 269] width 770 height 449
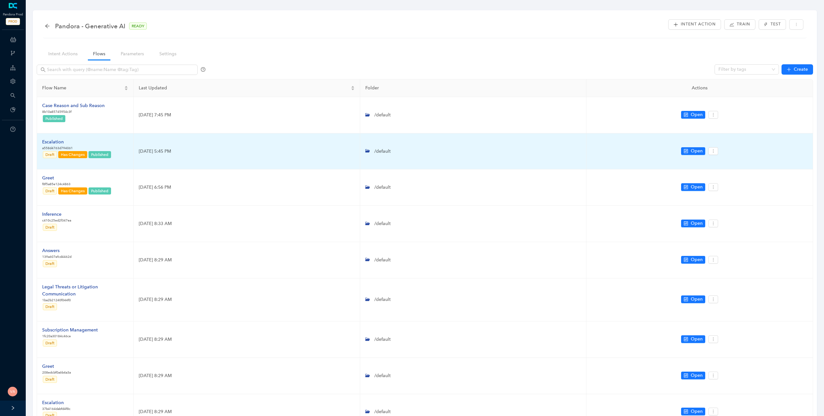
click at [62, 141] on div "Escalation" at bounding box center [76, 142] width 69 height 7
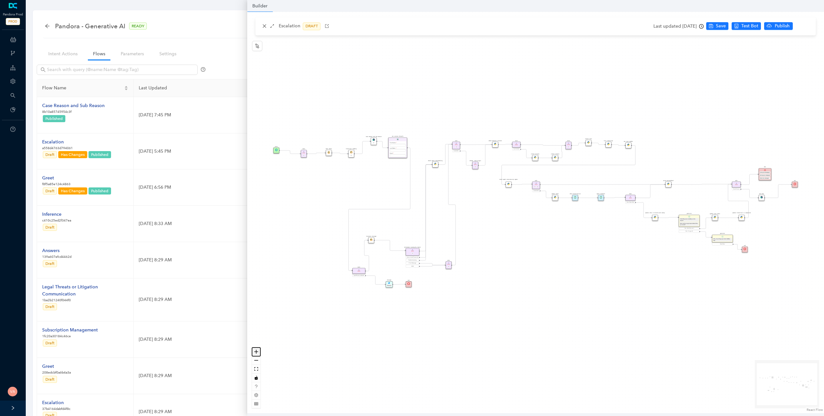
click at [256, 352] on icon "zoom in" at bounding box center [256, 352] width 4 height 4
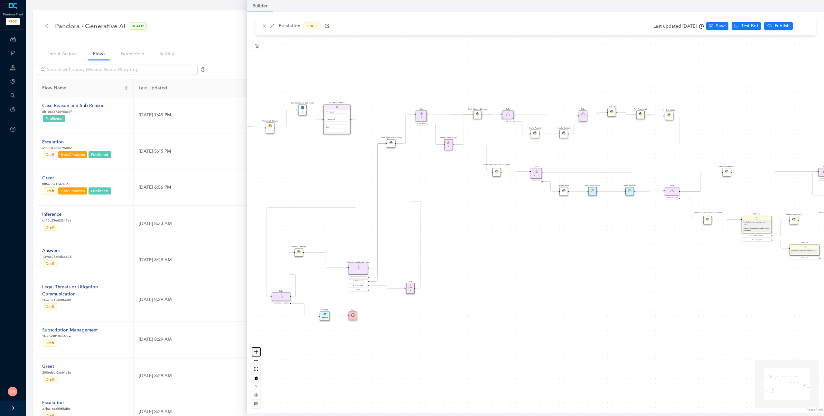
click at [256, 352] on icon "zoom in" at bounding box center [256, 352] width 4 height 4
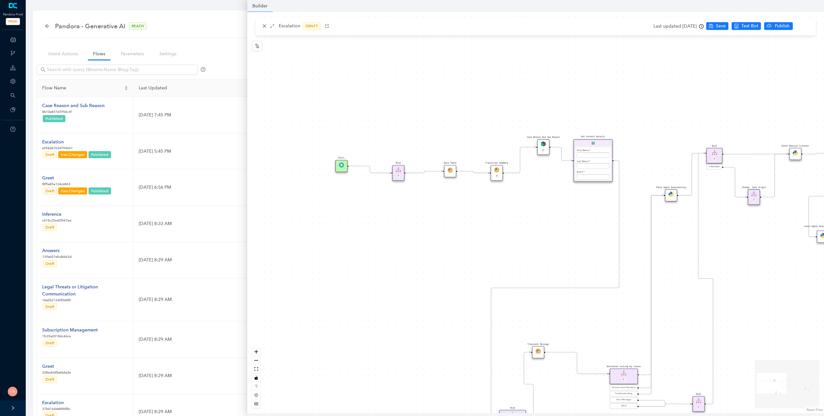
drag, startPoint x: 444, startPoint y: 243, endPoint x: 787, endPoint y: 326, distance: 353.1
click at [788, 326] on div "Rule P Start Rule P IsAvailable Rule newContact Get Contact details First Name …" at bounding box center [535, 213] width 577 height 402
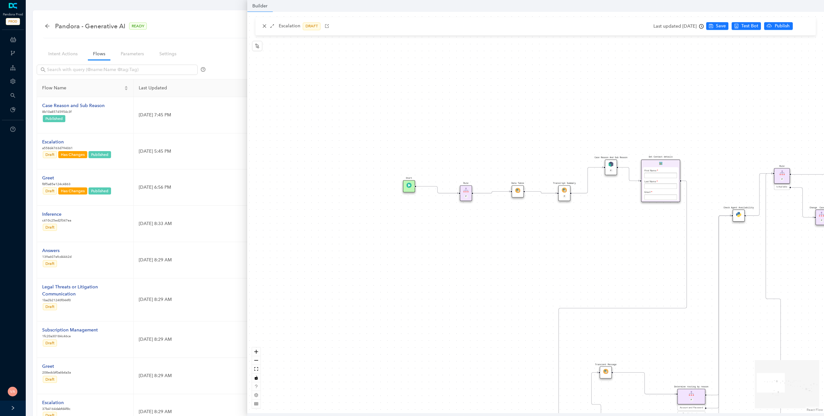
drag, startPoint x: 435, startPoint y: 240, endPoint x: 502, endPoint y: 260, distance: 69.8
click at [502, 260] on div "Rule P Start Rule P IsAvailable Rule newContact Get Contact details First Name …" at bounding box center [535, 213] width 577 height 402
click at [259, 352] on button "zoom in" at bounding box center [256, 352] width 8 height 9
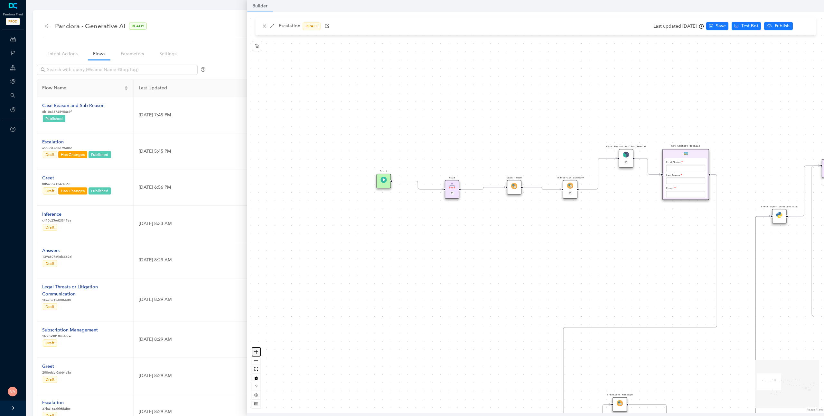
click at [259, 352] on button "zoom in" at bounding box center [256, 352] width 8 height 9
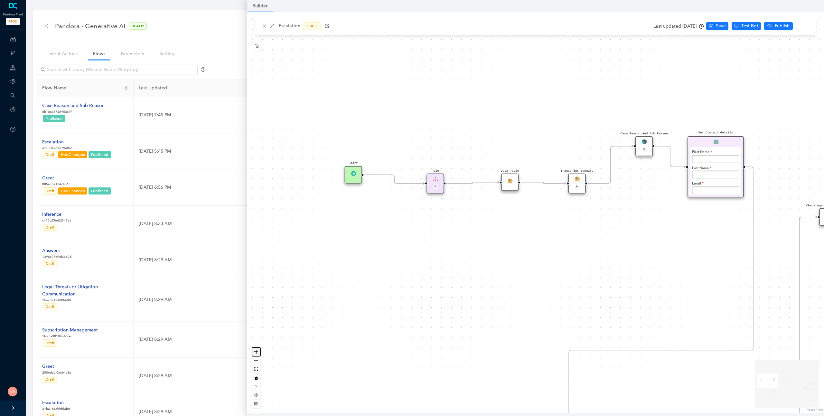
click at [259, 352] on button "zoom in" at bounding box center [256, 352] width 8 height 9
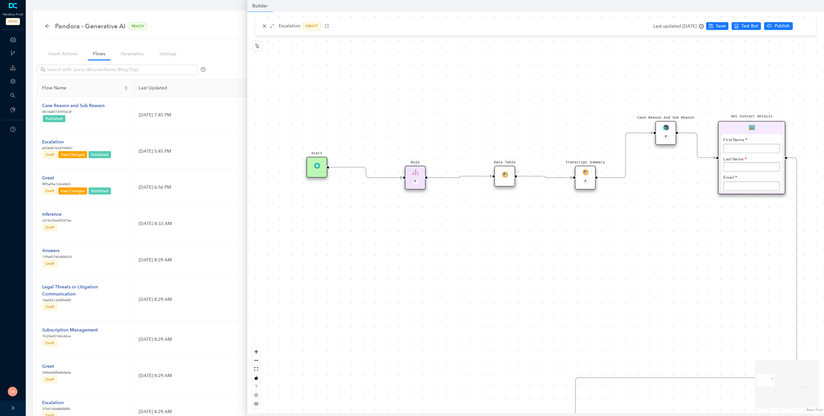
click at [505, 178] on div "Data Table" at bounding box center [504, 176] width 21 height 21
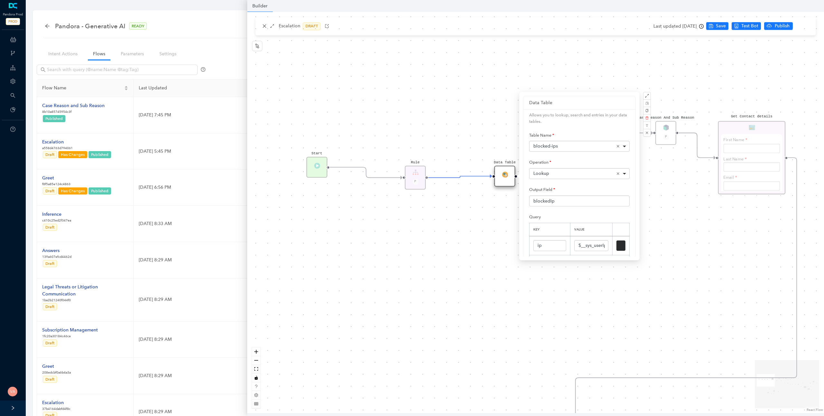
click at [469, 262] on div "Rule P Start Rule P IsAvailable Rule newContact Get Contact details First Name …" at bounding box center [535, 213] width 577 height 402
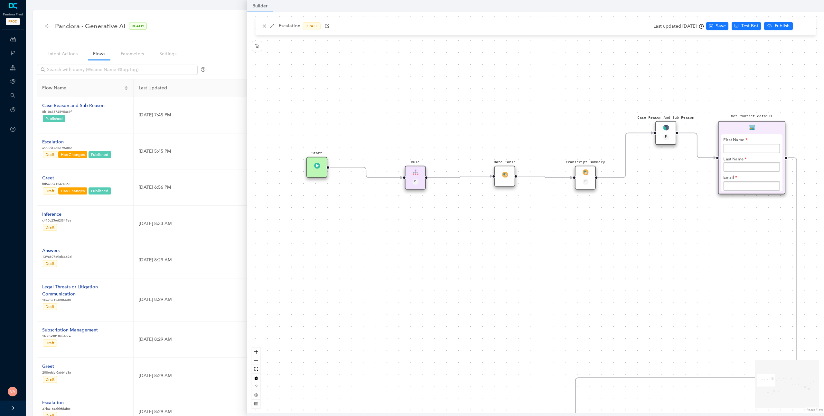
click at [588, 172] on div "Transcript Summary P" at bounding box center [585, 178] width 21 height 24
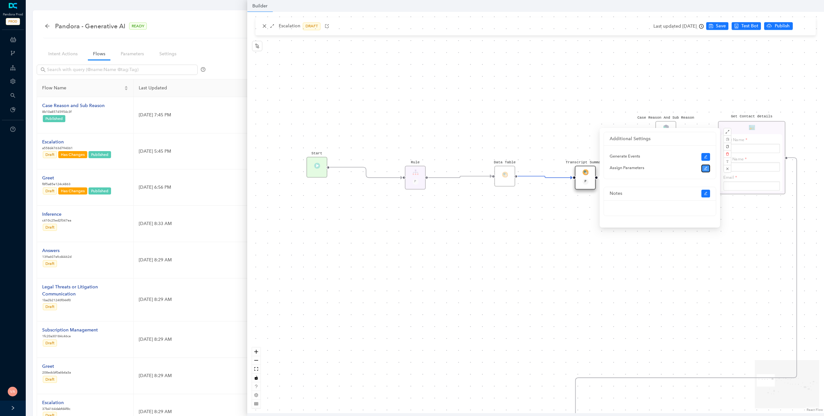
click at [704, 168] on icon "edit" at bounding box center [706, 169] width 4 height 4
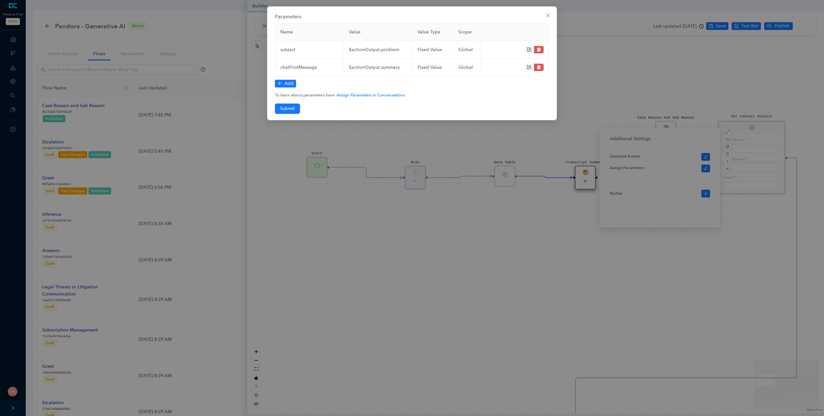
click at [295, 70] on td "chatFirstMessage" at bounding box center [309, 68] width 69 height 18
click at [391, 69] on td "$actionOutput.summary" at bounding box center [378, 68] width 69 height 18
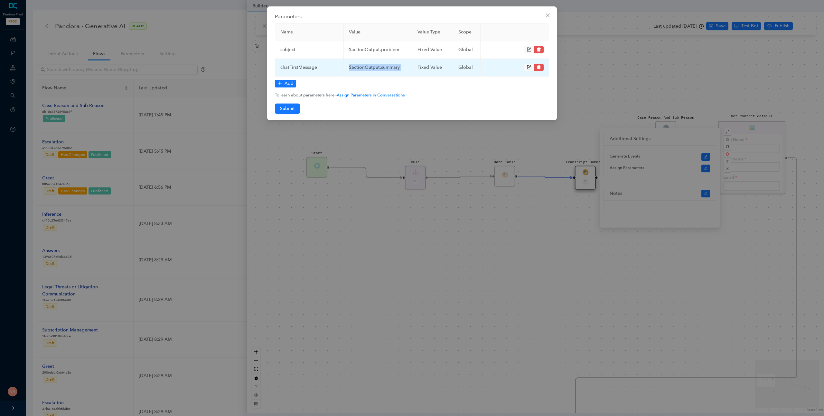
click at [391, 69] on td "$actionOutput.summary" at bounding box center [378, 68] width 69 height 18
click at [406, 69] on td "$actionOutput.summary" at bounding box center [378, 68] width 69 height 18
click at [417, 66] on div "fixed Value" at bounding box center [432, 67] width 31 height 7
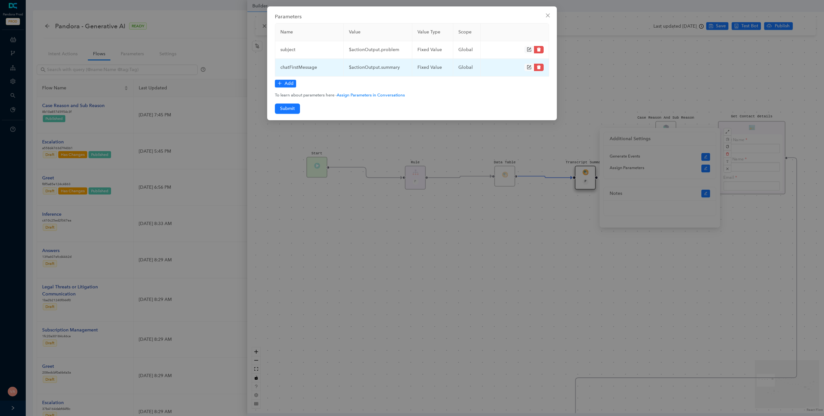
click at [437, 66] on div "fixed Value" at bounding box center [432, 67] width 31 height 7
click at [443, 67] on div "fixed Value" at bounding box center [432, 67] width 31 height 7
click at [549, 16] on icon "close" at bounding box center [547, 15] width 5 height 5
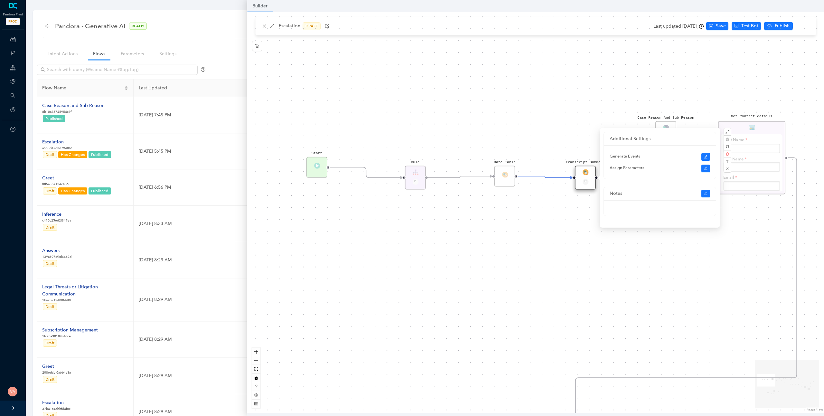
click at [560, 106] on div "Rule P Start Rule P IsAvailable Rule newContact Get Contact details First Name …" at bounding box center [535, 213] width 577 height 402
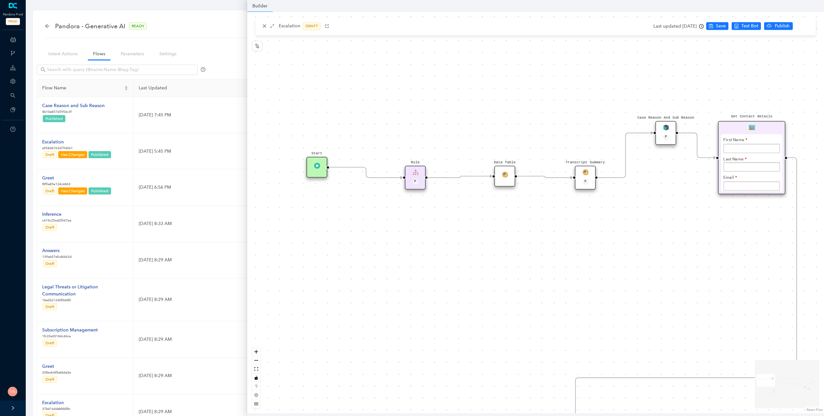
click at [670, 190] on div "Rule P Start Rule P IsAvailable Rule newContact Get Contact details First Name …" at bounding box center [535, 213] width 577 height 402
click at [668, 130] on img at bounding box center [665, 128] width 6 height 6
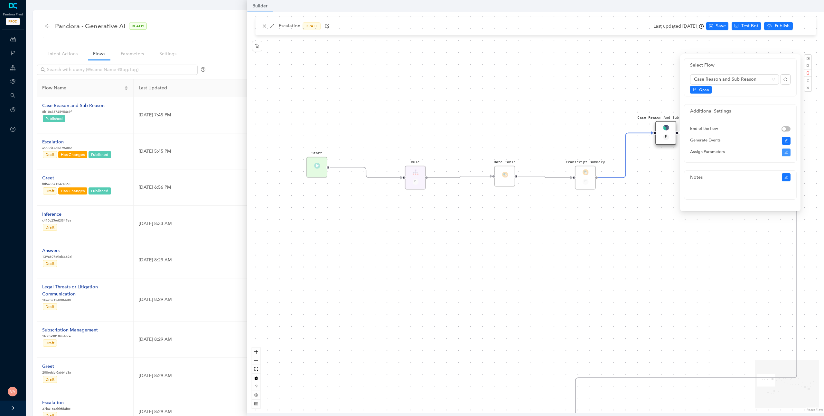
click at [788, 146] on div "End of the flow Generate Events Assign Parameters" at bounding box center [740, 140] width 112 height 45
click at [786, 151] on icon "edit" at bounding box center [785, 152] width 3 height 3
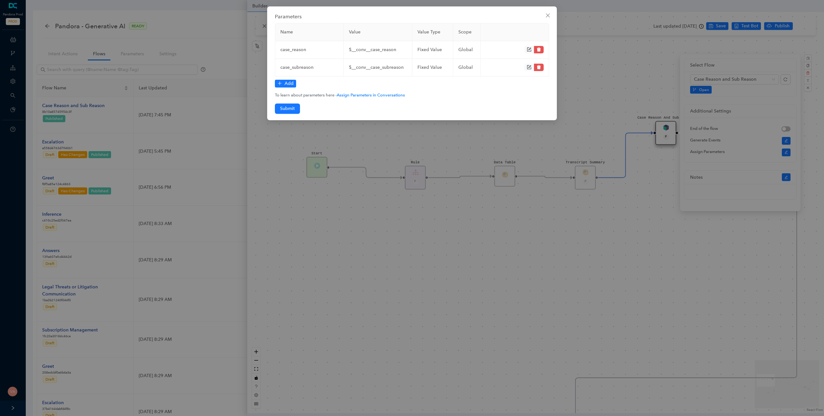
click at [309, 67] on td "case_subreason" at bounding box center [309, 68] width 69 height 18
click at [304, 51] on td "case_reason" at bounding box center [309, 50] width 69 height 18
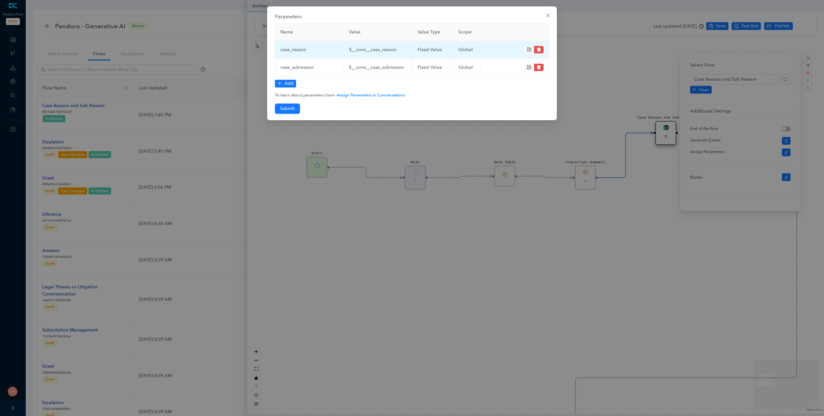
click at [386, 56] on td "$__conv__case_reason" at bounding box center [378, 50] width 69 height 18
click at [389, 52] on td "$__conv__case_reason" at bounding box center [378, 50] width 69 height 18
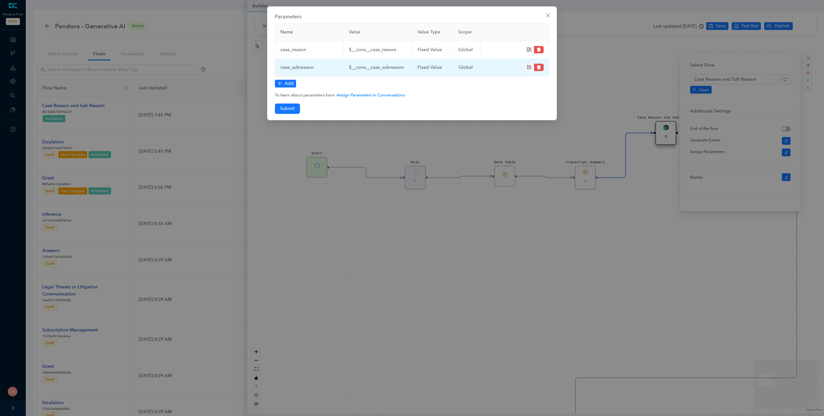
click at [391, 67] on td "$__conv__case_subreason" at bounding box center [378, 68] width 69 height 18
click at [548, 18] on button "Close" at bounding box center [547, 15] width 10 height 10
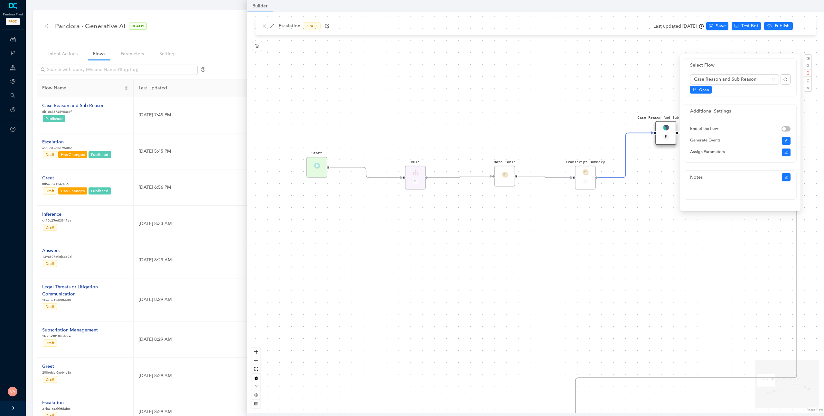
click at [585, 87] on div "Rule P Start Rule P IsAvailable Rule newContact Get Contact details First Name …" at bounding box center [535, 213] width 577 height 402
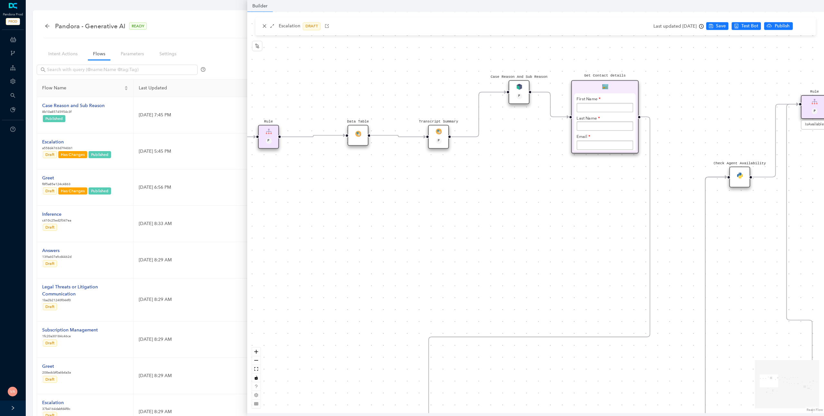
drag, startPoint x: 501, startPoint y: 248, endPoint x: 344, endPoint y: 197, distance: 164.9
click at [344, 197] on div "Rule P Start Rule P IsAvailable Rule newContact Get Contact details First Name …" at bounding box center [535, 213] width 577 height 402
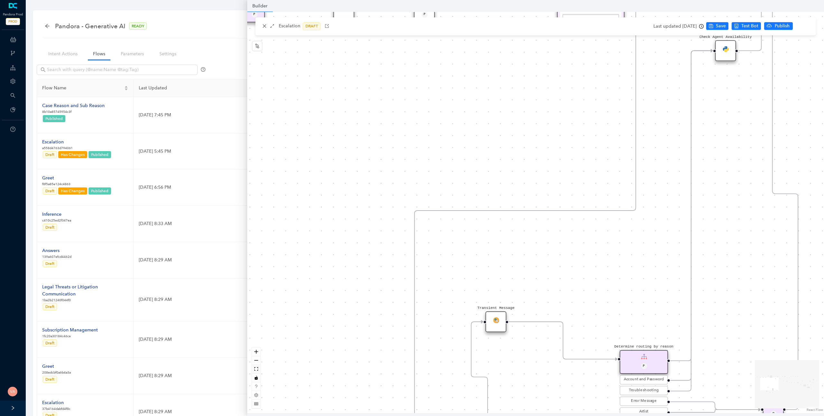
drag, startPoint x: 509, startPoint y: 210, endPoint x: 505, endPoint y: 93, distance: 116.9
click at [505, 93] on div "Rule P Start Rule P IsAvailable Rule newContact Get Contact details First Name …" at bounding box center [535, 213] width 577 height 402
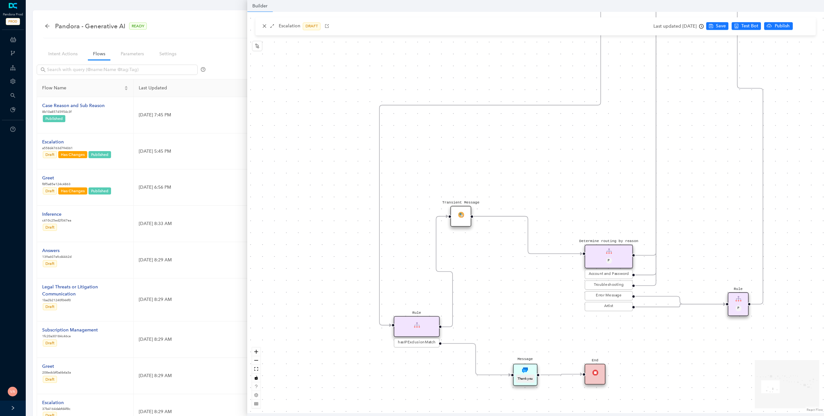
drag, startPoint x: 581, startPoint y: 280, endPoint x: 546, endPoint y: 175, distance: 111.2
click at [546, 175] on div "Rule P Start Rule P IsAvailable Rule newContact Get Contact details First Name …" at bounding box center [535, 213] width 577 height 402
drag, startPoint x: 382, startPoint y: 100, endPoint x: 353, endPoint y: 206, distance: 109.7
click at [353, 206] on div "Rule P Start Rule P IsAvailable Rule newContact Get Contact details First Name …" at bounding box center [535, 213] width 577 height 402
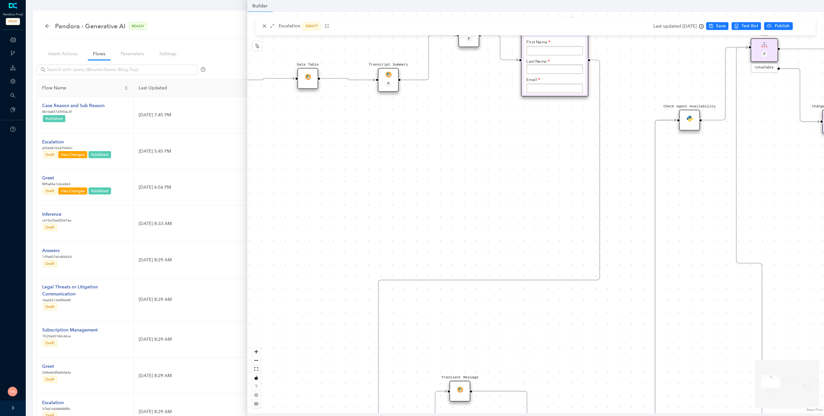
drag, startPoint x: 344, startPoint y: 134, endPoint x: 344, endPoint y: 335, distance: 200.8
click at [343, 336] on div "Rule P Start Rule P IsAvailable Rule newContact Get Contact details First Name …" at bounding box center [535, 213] width 577 height 402
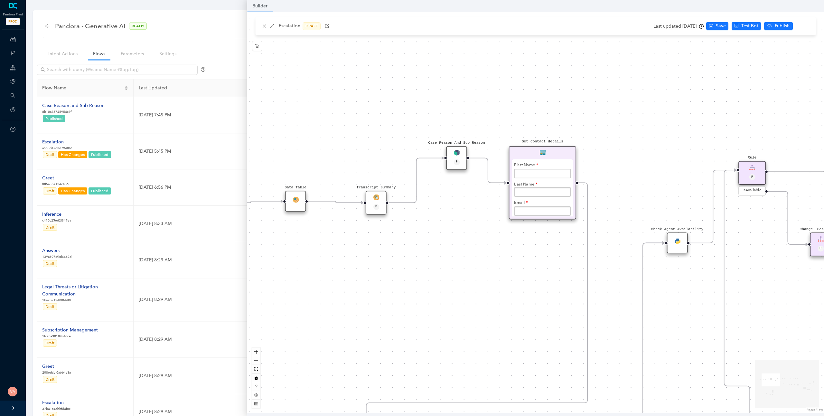
drag, startPoint x: 449, startPoint y: 220, endPoint x: 437, endPoint y: 317, distance: 97.7
click at [437, 317] on div "Rule P Start Rule P IsAvailable Rule newContact Get Contact details First Name …" at bounding box center [535, 213] width 577 height 402
click at [329, 255] on div "Rule P Start Rule P IsAvailable Rule newContact Get Contact details First Name …" at bounding box center [535, 213] width 577 height 402
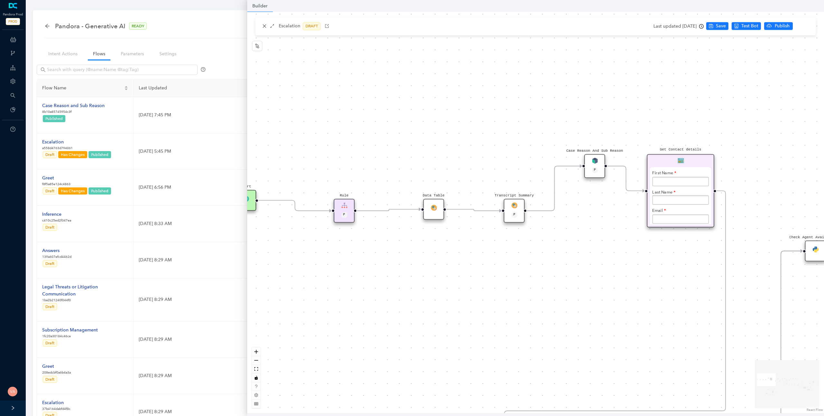
drag, startPoint x: 313, startPoint y: 243, endPoint x: 451, endPoint y: 251, distance: 138.3
click at [451, 251] on div "Rule P Start Rule P IsAvailable Rule newContact Get Contact details First Name …" at bounding box center [535, 213] width 577 height 402
click at [263, 25] on icon "close" at bounding box center [265, 26] width 4 height 4
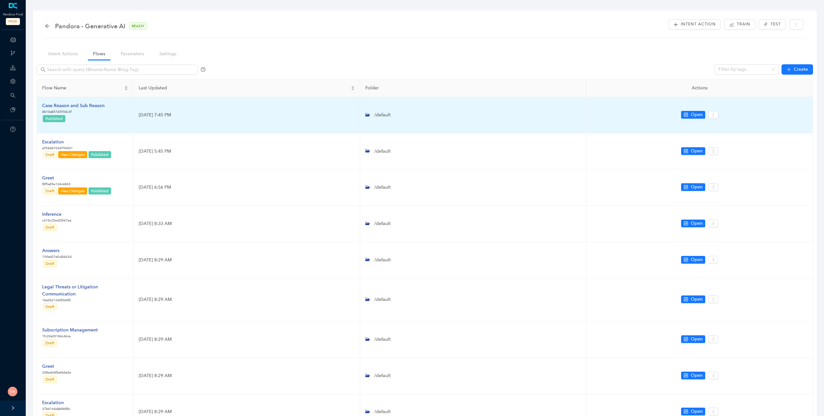
click at [80, 106] on div "Case Reason and Sub Reason" at bounding box center [73, 105] width 62 height 7
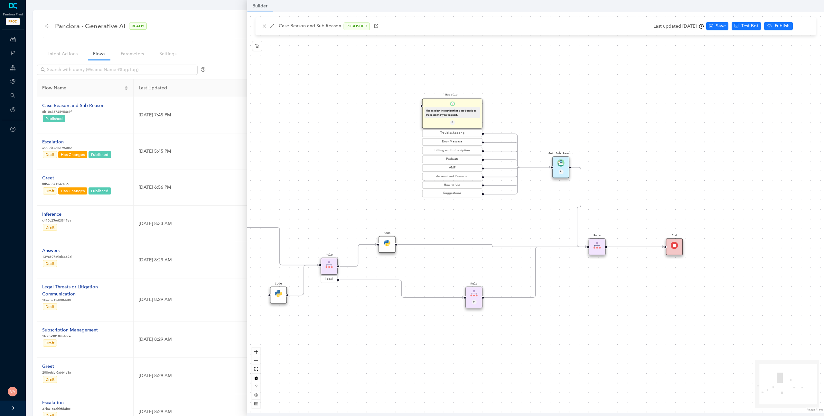
drag, startPoint x: 448, startPoint y: 327, endPoint x: 365, endPoint y: 317, distance: 84.0
click at [365, 317] on div "Start End Question Please select the option that best describes the reason for …" at bounding box center [535, 213] width 577 height 402
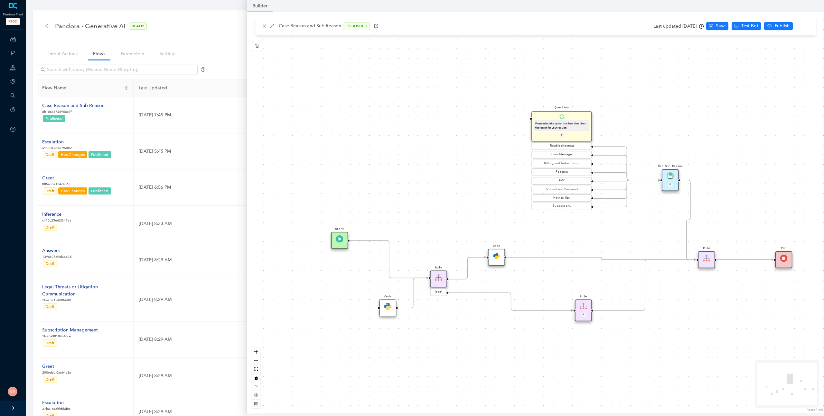
drag, startPoint x: 334, startPoint y: 180, endPoint x: 443, endPoint y: 192, distance: 110.1
click at [443, 192] on div "Start End Question Please select the option that best describes the reason for …" at bounding box center [535, 213] width 577 height 402
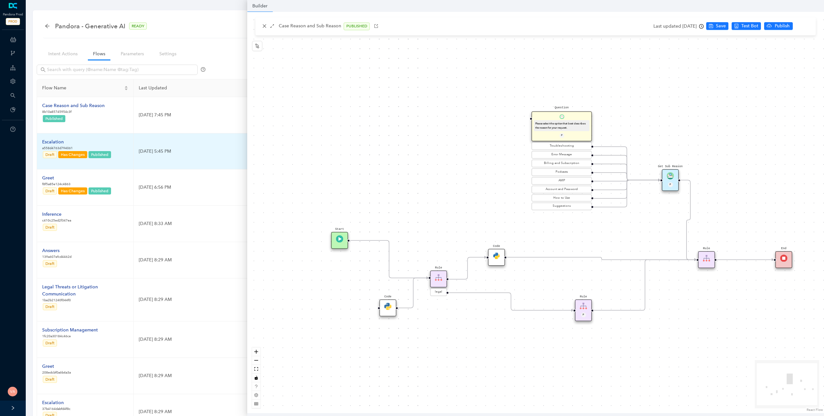
click at [59, 142] on div "Escalation" at bounding box center [76, 142] width 69 height 7
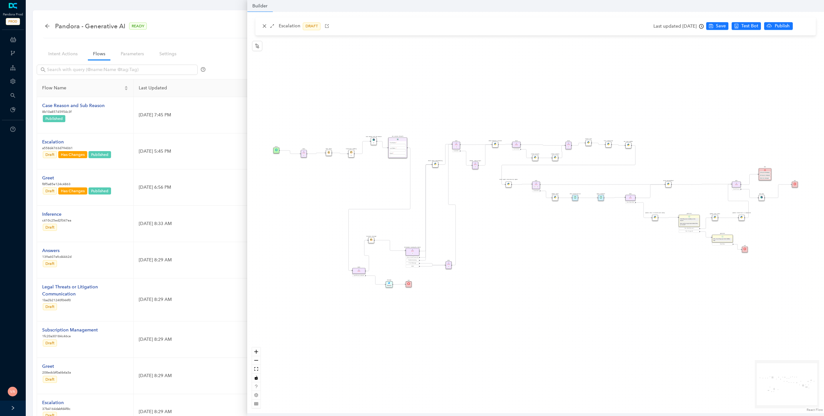
click at [375, 177] on div "Rule P Start Rule P IsAvailable Rule newContact Get Contact details First Name …" at bounding box center [535, 213] width 577 height 402
click at [257, 351] on icon "zoom in" at bounding box center [256, 352] width 4 height 4
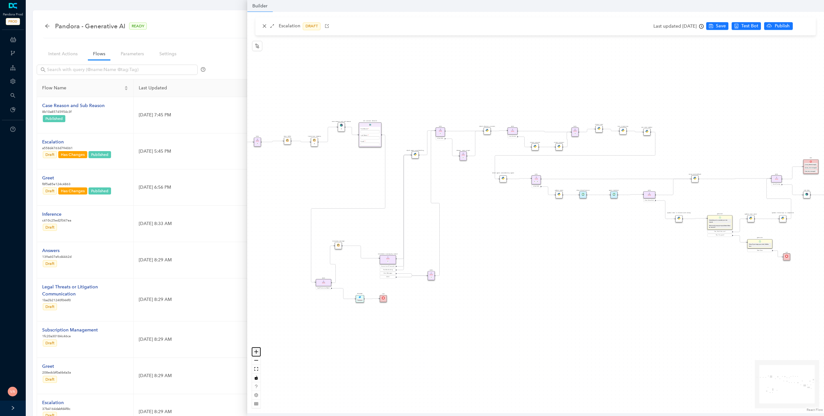
click at [257, 351] on icon "zoom in" at bounding box center [256, 352] width 4 height 4
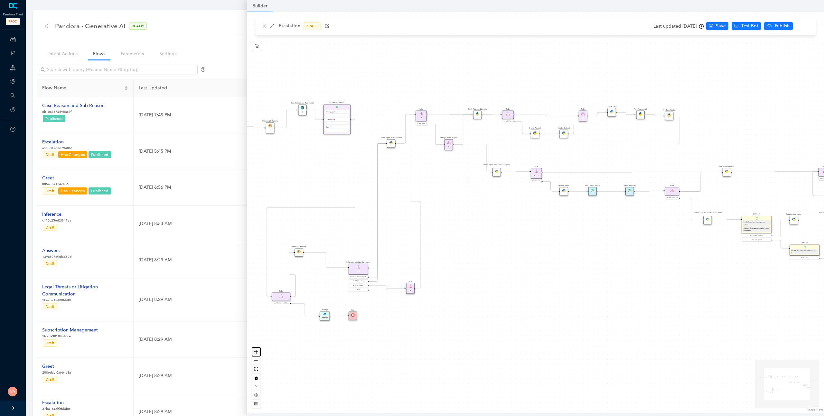
click at [257, 351] on icon "zoom in" at bounding box center [256, 352] width 4 height 4
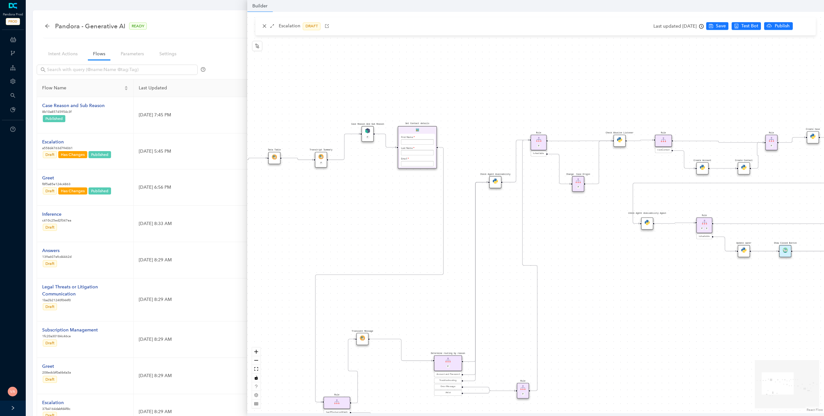
drag, startPoint x: 300, startPoint y: 164, endPoint x: 495, endPoint y: 236, distance: 208.2
click at [495, 236] on div "Rule P Start Rule P IsAvailable Rule newContact Get Contact details First Name …" at bounding box center [535, 213] width 577 height 402
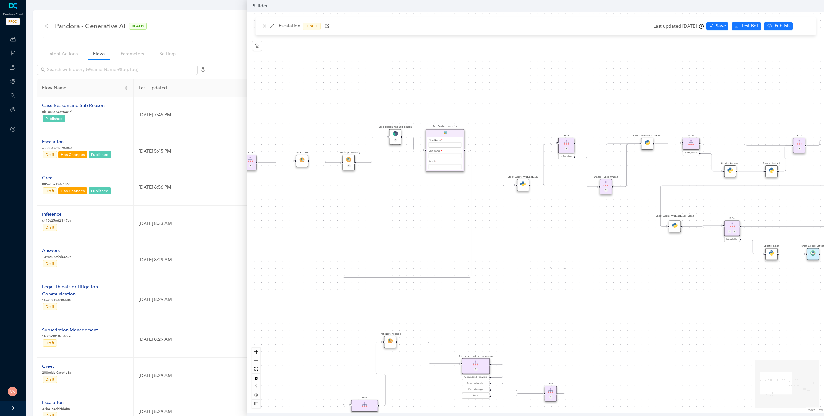
click at [443, 134] on img at bounding box center [445, 133] width 4 height 4
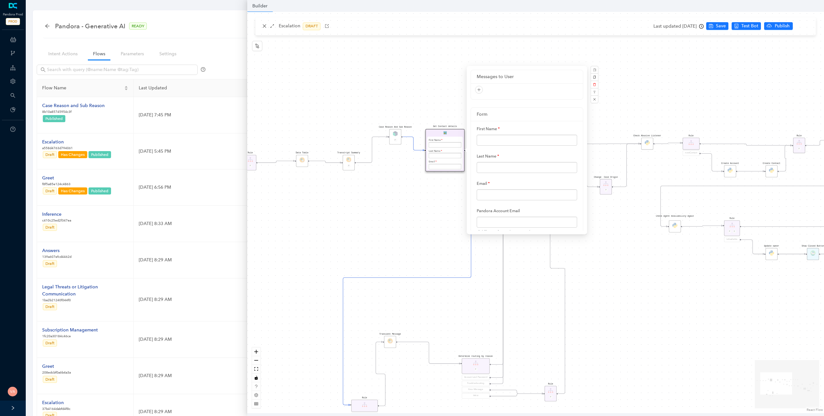
click at [394, 228] on div "Rule P Start Rule P IsAvailable Rule newContact Get Contact details First Name …" at bounding box center [535, 213] width 577 height 402
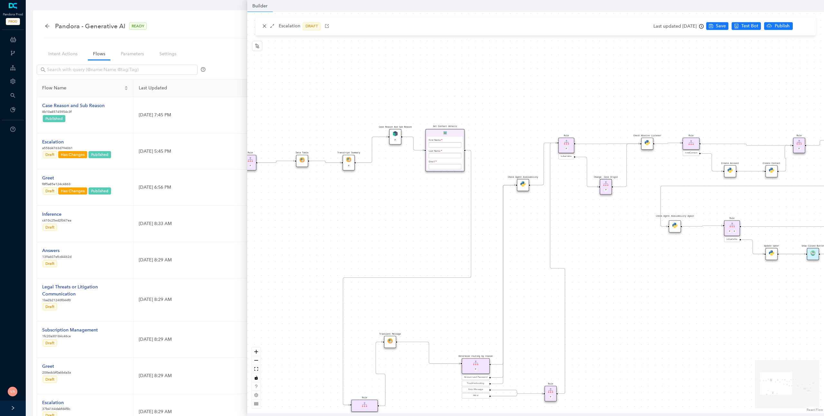
click at [240, 43] on div "Pandora - Generative AI READY Intent Action Train Test Intent Actions Flows Par…" at bounding box center [425, 255] width 784 height 491
click at [396, 135] on img at bounding box center [395, 133] width 5 height 5
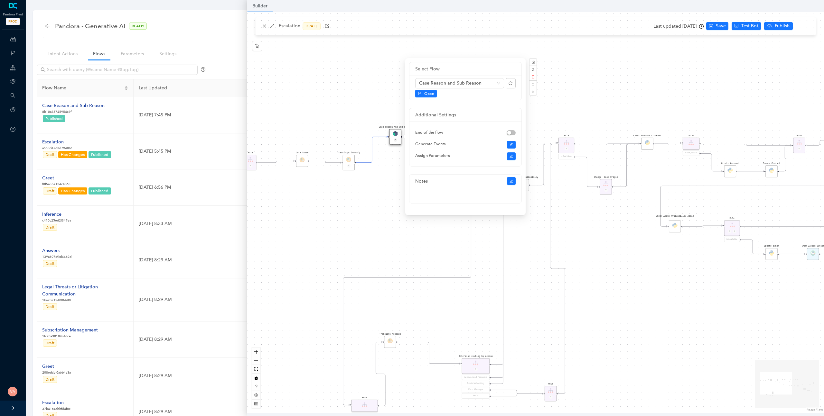
click at [360, 232] on div "Rule P Start Rule P IsAvailable Rule newContact Get Contact details First Name …" at bounding box center [535, 213] width 577 height 402
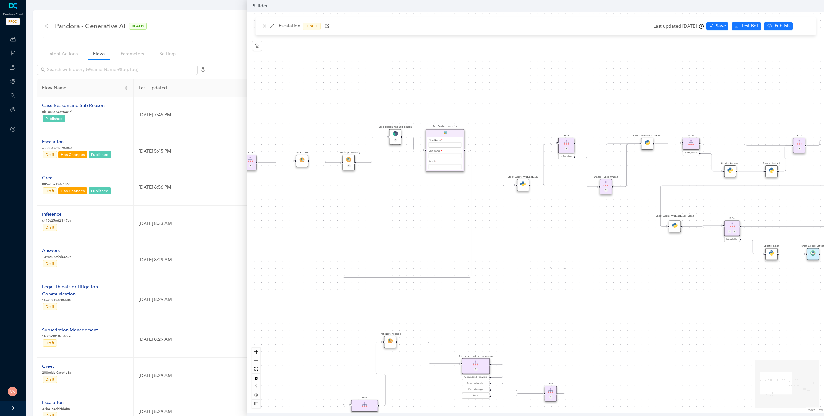
click at [395, 134] on img at bounding box center [395, 133] width 5 height 5
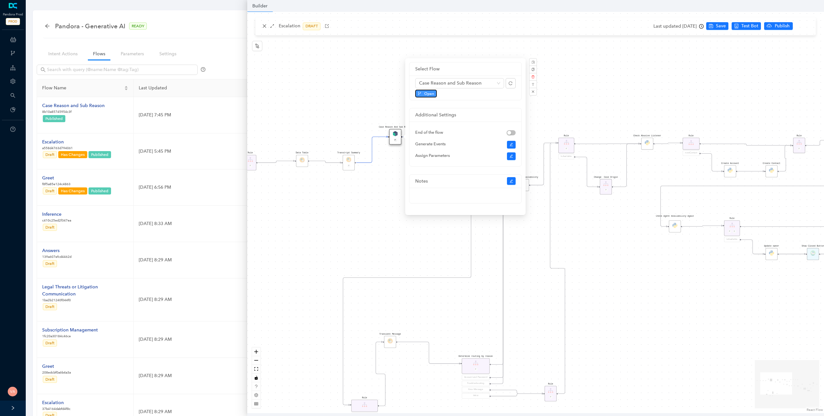
click at [427, 94] on span "Open" at bounding box center [429, 94] width 10 height 6
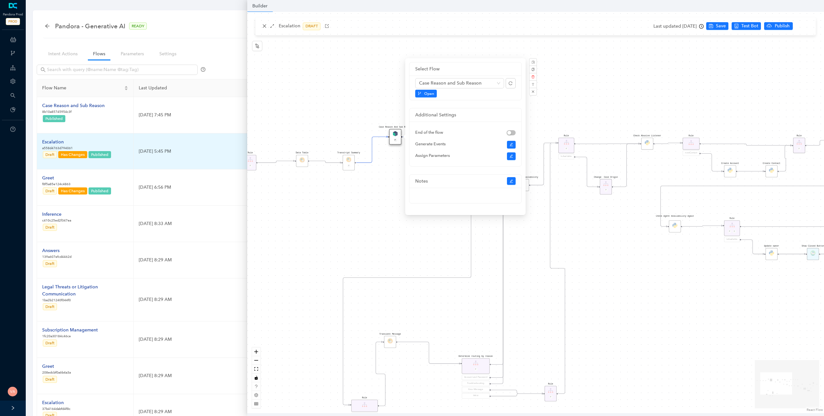
click at [59, 140] on div "Escalation" at bounding box center [76, 142] width 69 height 7
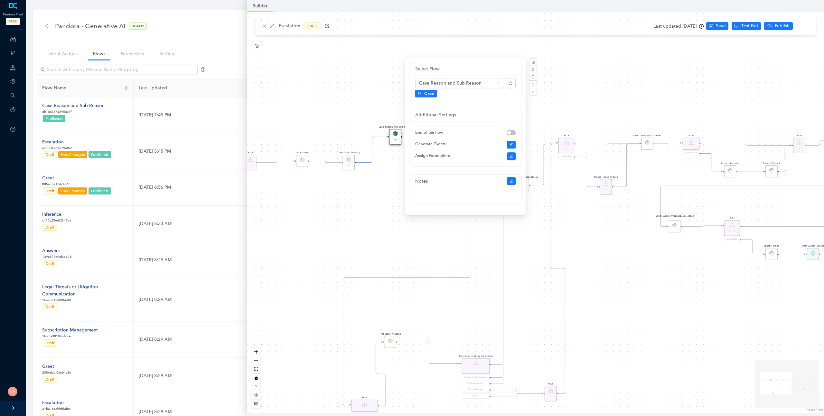
click at [330, 181] on div "Rule P Start Rule P IsAvailable Rule newContact Get Contact details First Name …" at bounding box center [535, 213] width 577 height 402
click at [317, 200] on div "Rule P Start Rule P IsAvailable Rule newContact Get Contact details First Name …" at bounding box center [535, 213] width 577 height 402
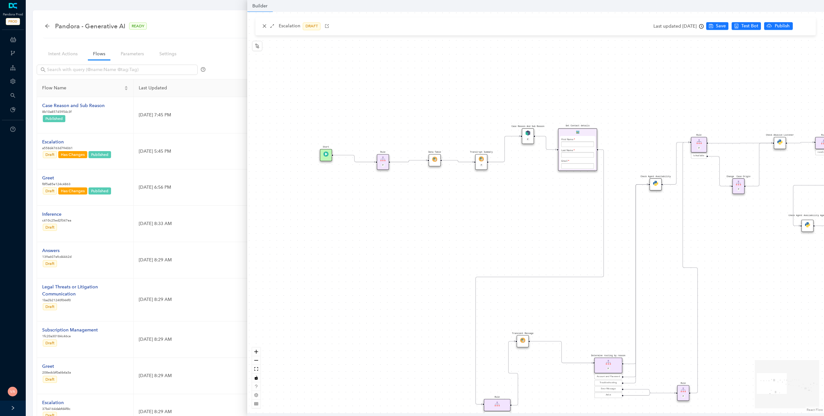
drag, startPoint x: 317, startPoint y: 200, endPoint x: 449, endPoint y: 200, distance: 132.6
click at [449, 200] on div "Rule P Start Rule P IsAvailable Rule newContact Get Contact details First Name …" at bounding box center [535, 213] width 577 height 402
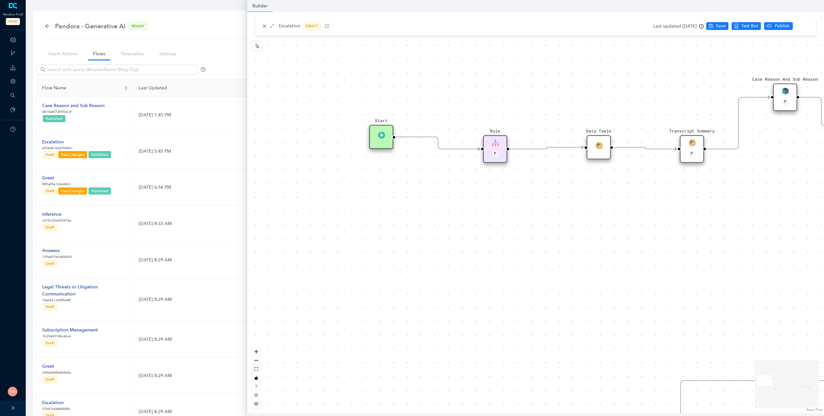
drag, startPoint x: 410, startPoint y: 205, endPoint x: 592, endPoint y: 232, distance: 184.0
click at [592, 232] on div "Rule P Start Rule P IsAvailable Rule newContact Get Contact details First Name …" at bounding box center [535, 213] width 577 height 402
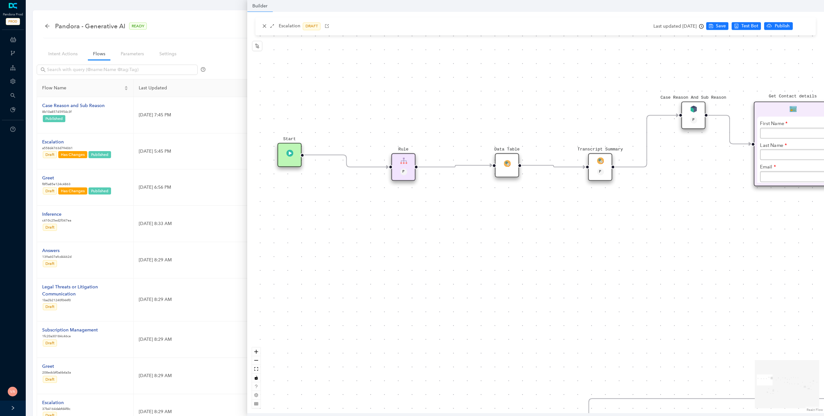
drag, startPoint x: 513, startPoint y: 203, endPoint x: 397, endPoint y: 223, distance: 118.3
click at [404, 222] on div "Rule P Start Rule P IsAvailable Rule newContact Get Contact details First Name …" at bounding box center [535, 213] width 577 height 402
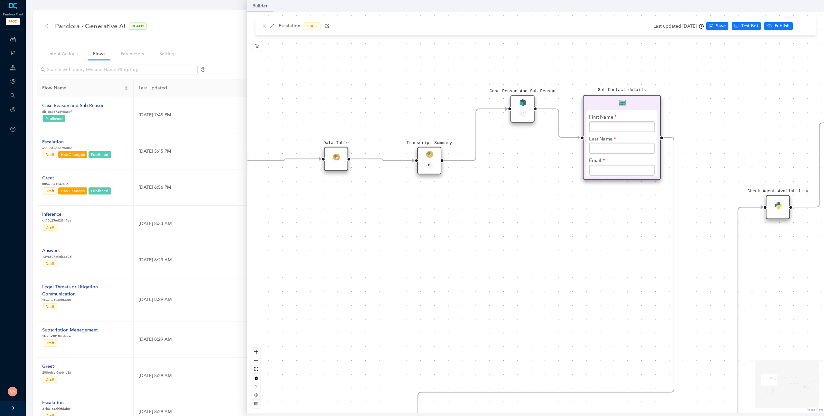
drag, startPoint x: 473, startPoint y: 219, endPoint x: 317, endPoint y: 211, distance: 156.6
click at [317, 211] on div "Rule P Start Rule P IsAvailable Rule newContact Get Contact details First Name …" at bounding box center [535, 213] width 577 height 402
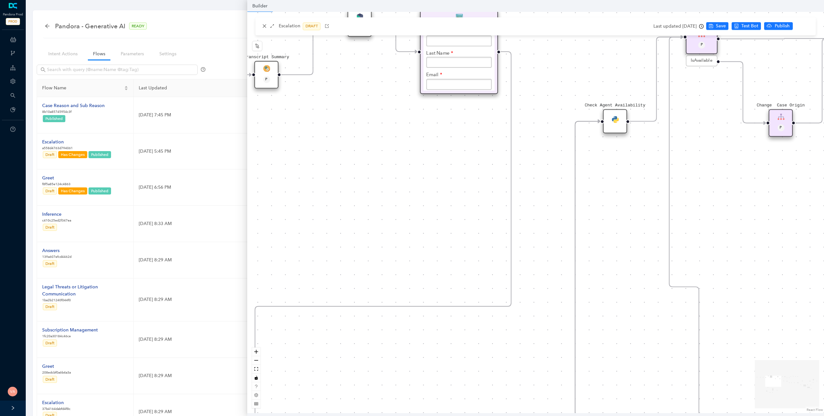
drag, startPoint x: 492, startPoint y: 221, endPoint x: 329, endPoint y: 135, distance: 184.1
click at [329, 135] on div "Rule P Start Rule P IsAvailable Rule newContact Get Contact details First Name …" at bounding box center [535, 213] width 577 height 402
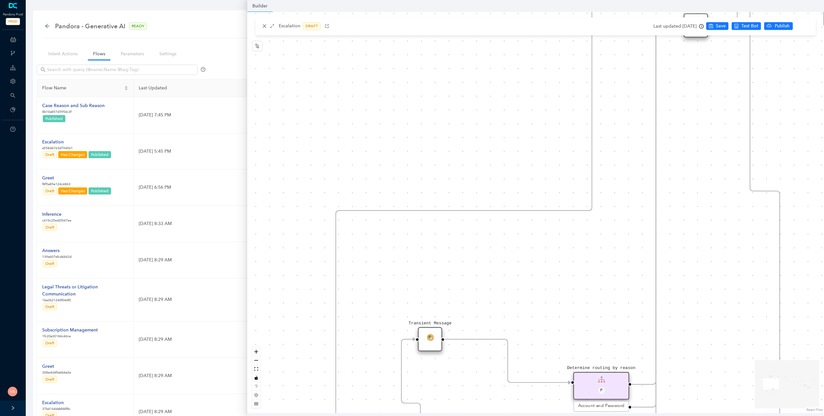
drag, startPoint x: 379, startPoint y: 234, endPoint x: 463, endPoint y: 128, distance: 134.5
click at [463, 128] on div "Rule P Start Rule P IsAvailable Rule newContact Get Contact details First Name …" at bounding box center [535, 213] width 577 height 402
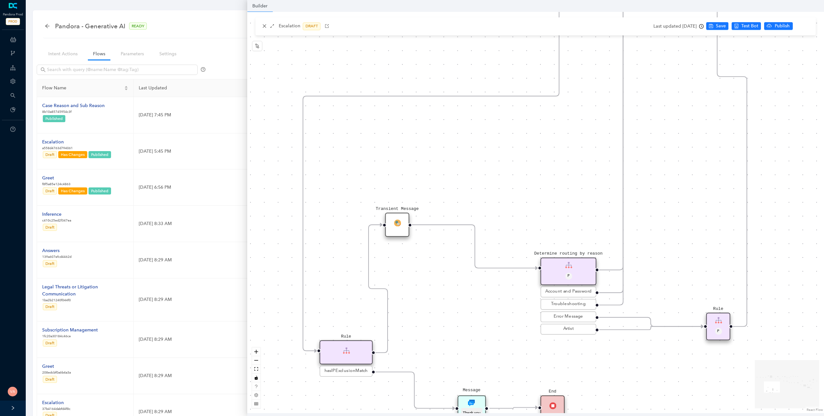
drag, startPoint x: 481, startPoint y: 266, endPoint x: 449, endPoint y: 170, distance: 102.1
click at [449, 170] on div "Rule P Start Rule P IsAvailable Rule newContact Get Contact details First Name …" at bounding box center [535, 213] width 577 height 402
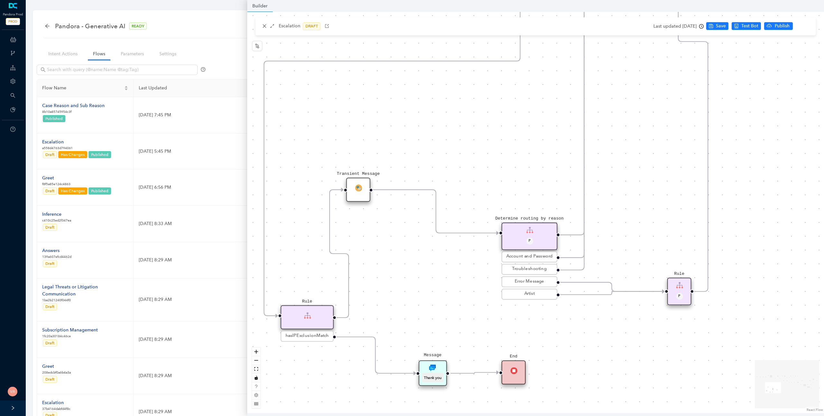
drag, startPoint x: 438, startPoint y: 322, endPoint x: 399, endPoint y: 287, distance: 52.4
click at [399, 287] on div "Rule P Start Rule P IsAvailable Rule newContact Get Contact details First Name …" at bounding box center [535, 213] width 577 height 402
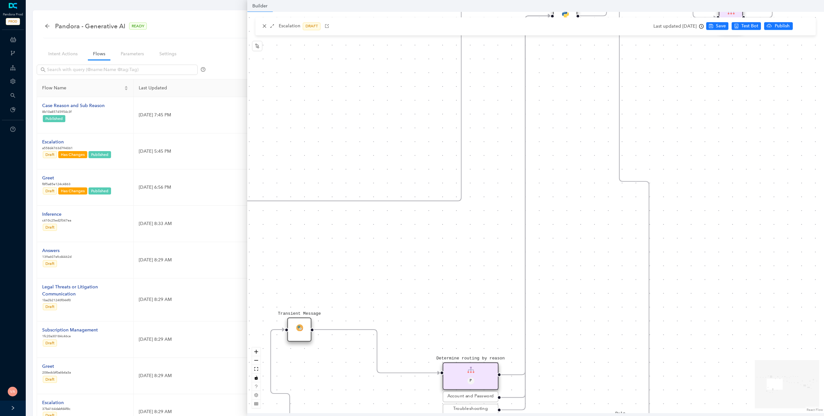
drag, startPoint x: 607, startPoint y: 188, endPoint x: 503, endPoint y: 394, distance: 231.1
click at [503, 394] on div "Rule P Start Rule P IsAvailable Rule newContact Get Contact details First Name …" at bounding box center [535, 213] width 577 height 402
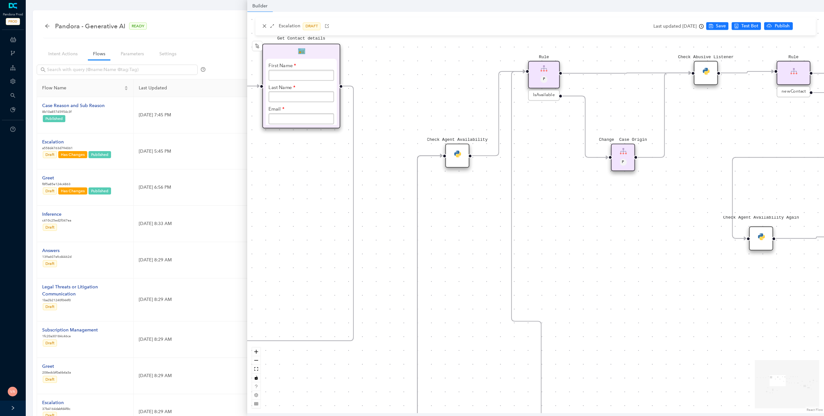
drag, startPoint x: 511, startPoint y: 207, endPoint x: 449, endPoint y: 277, distance: 93.3
click at [449, 277] on div "Rule P Start Rule P IsAvailable Rule newContact Get Contact details First Name …" at bounding box center [535, 213] width 577 height 402
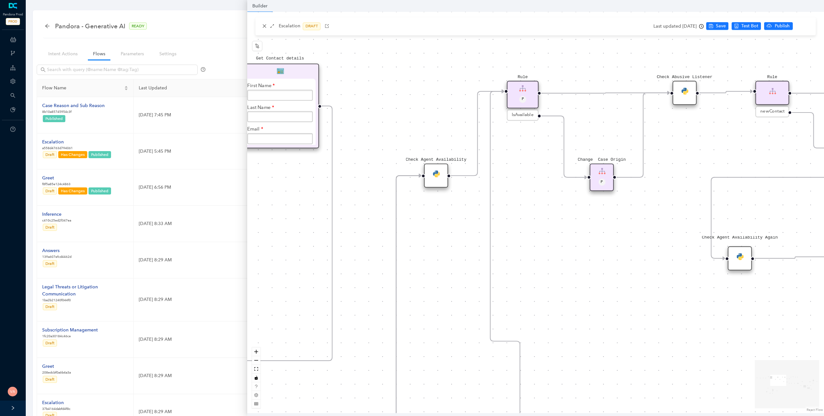
drag, startPoint x: 567, startPoint y: 201, endPoint x: 541, endPoint y: 224, distance: 34.2
click at [541, 224] on div "Rule P Start Rule P IsAvailable Rule newContact Get Contact details First Name …" at bounding box center [535, 213] width 577 height 402
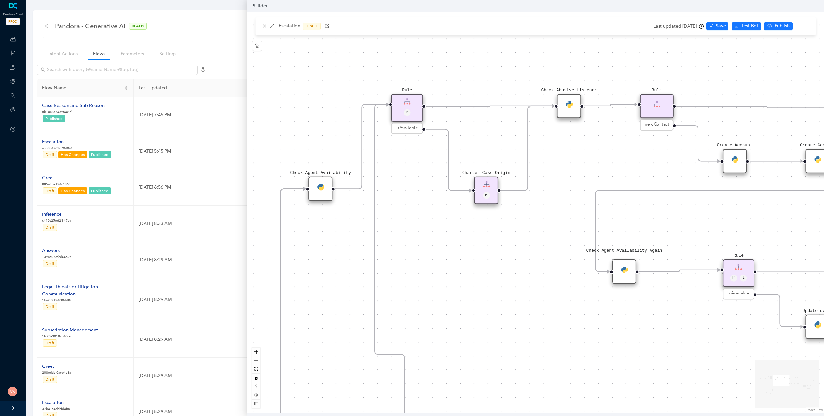
drag, startPoint x: 625, startPoint y: 244, endPoint x: 498, endPoint y: 254, distance: 127.2
click at [498, 254] on div "Rule P Start Rule P IsAvailable Rule newContact Get Contact details First Name …" at bounding box center [535, 213] width 577 height 402
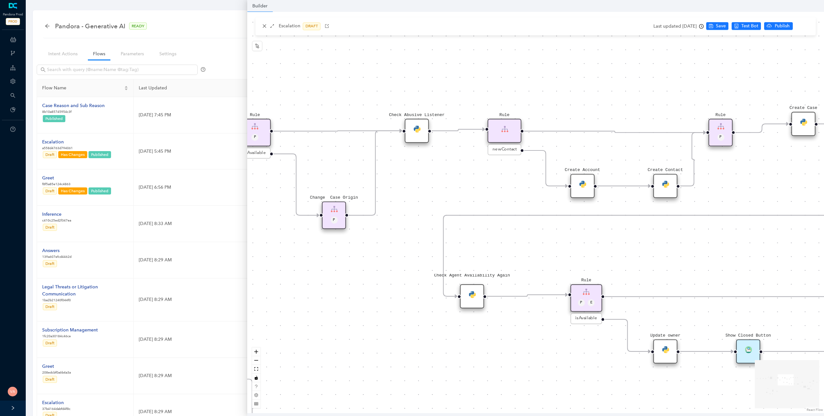
drag, startPoint x: 633, startPoint y: 166, endPoint x: 482, endPoint y: 192, distance: 152.4
click at [491, 192] on div "Rule P Start Rule P IsAvailable Rule newContact Get Contact details First Name …" at bounding box center [535, 213] width 577 height 402
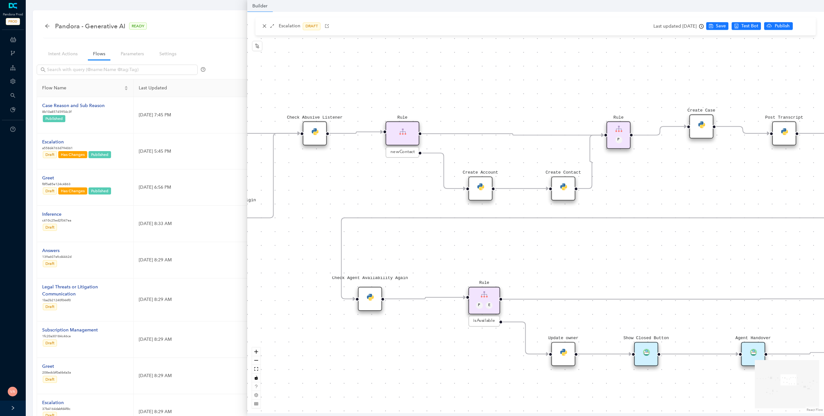
drag, startPoint x: 744, startPoint y: 165, endPoint x: 647, endPoint y: 167, distance: 96.5
click at [647, 167] on div "Rule P Start Rule P IsAvailable Rule newContact Get Contact details First Name …" at bounding box center [535, 213] width 577 height 402
click at [699, 126] on img at bounding box center [701, 124] width 7 height 7
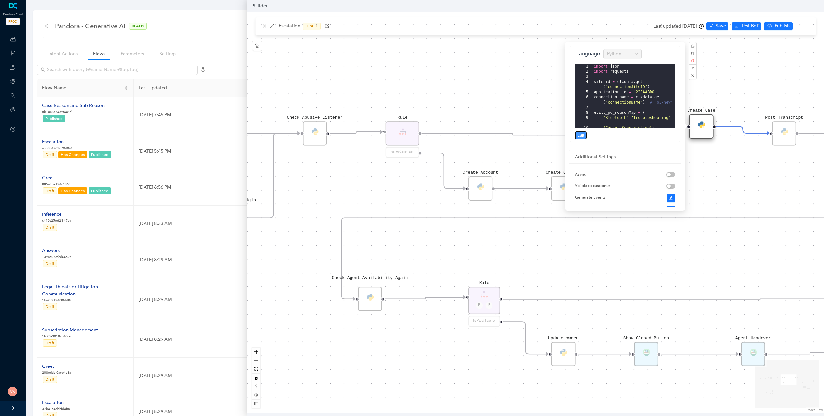
click at [581, 137] on span "Edit" at bounding box center [580, 136] width 7 height 6
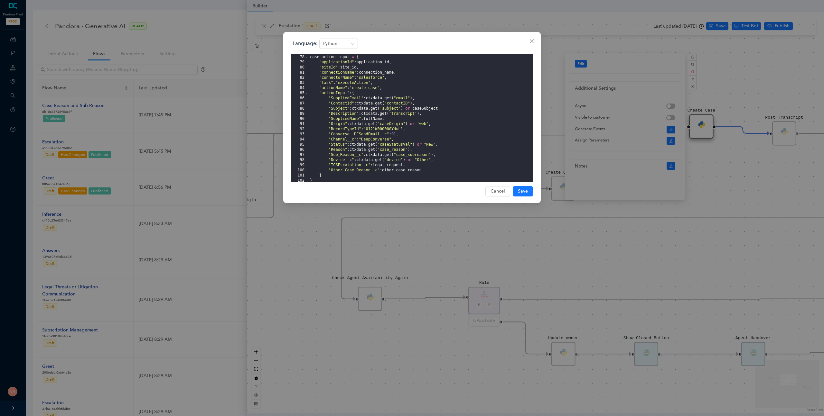
scroll to position [458, 0]
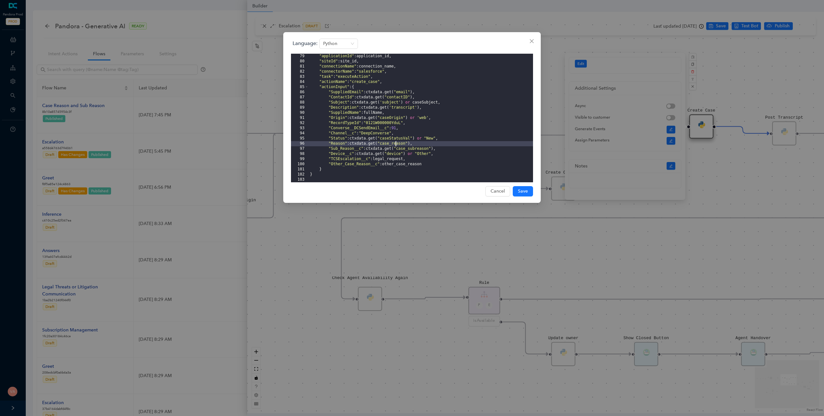
click at [394, 143] on div ""applicationId" : application_id , "siteId" : site_id , "connectionName" : conn…" at bounding box center [421, 123] width 224 height 139
click at [415, 151] on div ""applicationId" : application_id , "siteId" : site_id , "connectionName" : conn…" at bounding box center [421, 123] width 224 height 139
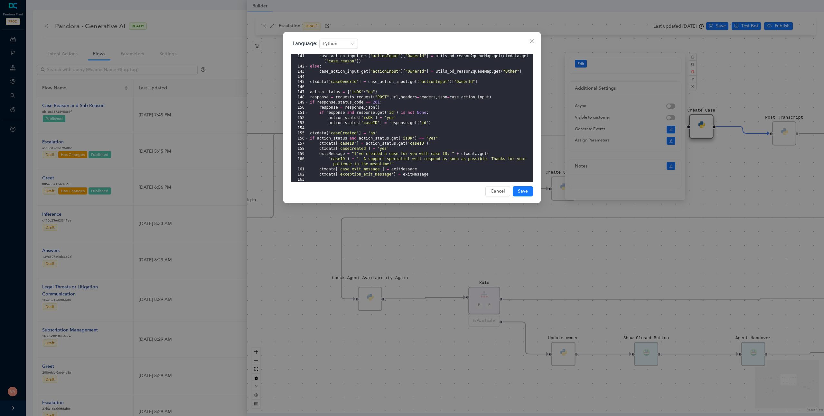
scroll to position [788, 0]
click at [531, 41] on icon "close" at bounding box center [531, 41] width 5 height 5
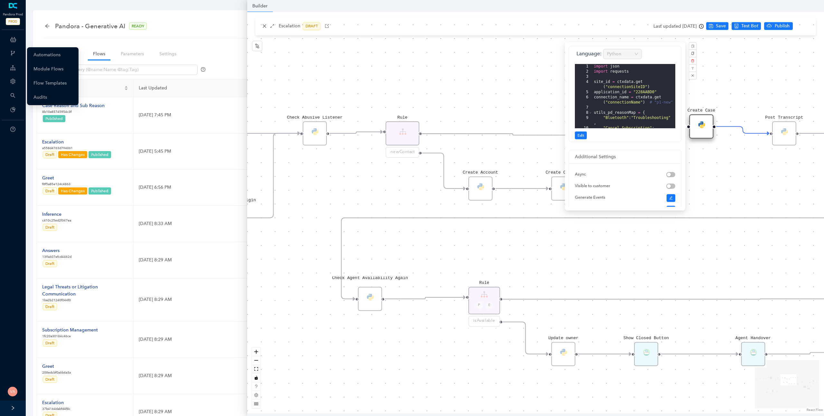
click at [18, 52] on div "Webhooks" at bounding box center [12, 53] width 23 height 13
click at [47, 83] on link "Audits" at bounding box center [40, 83] width 14 height 13
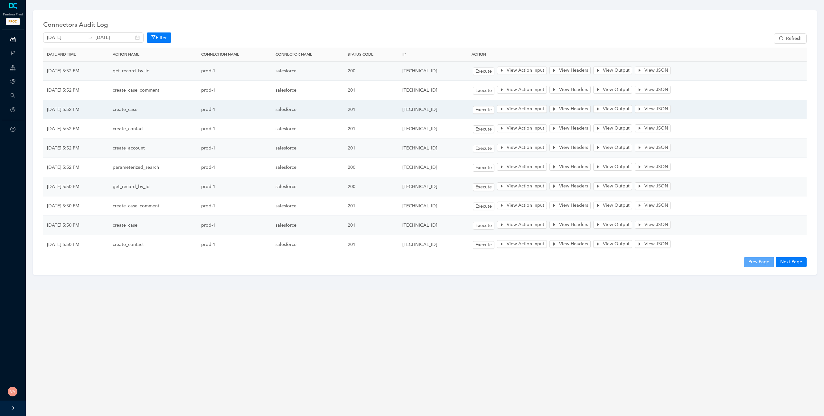
click at [171, 112] on td "create_case" at bounding box center [153, 109] width 88 height 19
click at [382, 110] on td "201" at bounding box center [371, 109] width 54 height 19
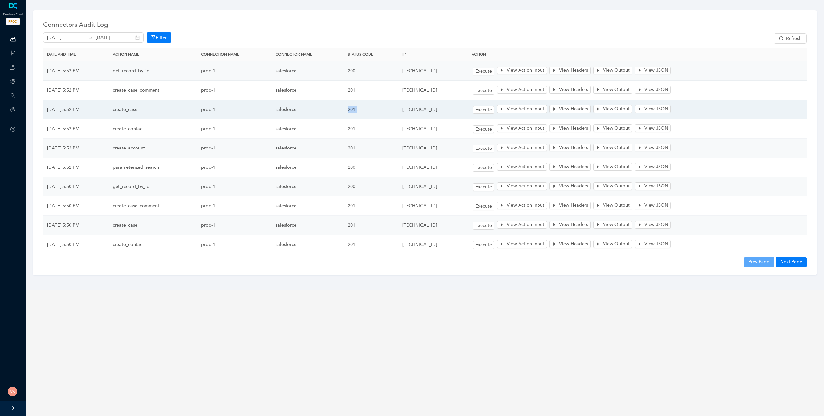
click at [382, 110] on td "201" at bounding box center [371, 109] width 54 height 19
click at [629, 108] on span "View Output" at bounding box center [616, 109] width 27 height 7
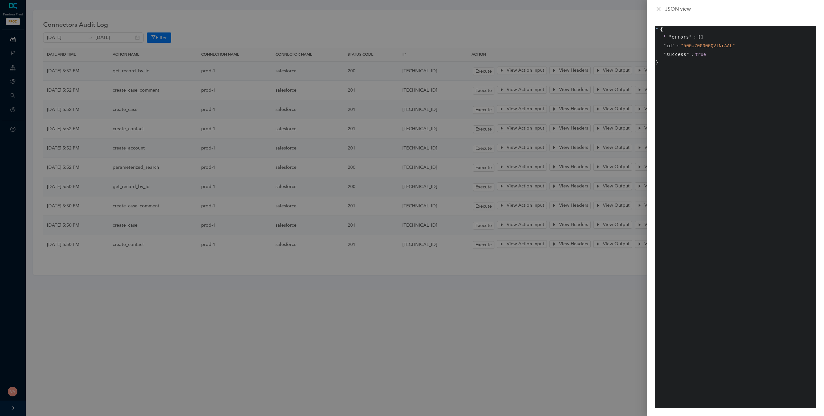
click at [566, 108] on div at bounding box center [412, 208] width 824 height 416
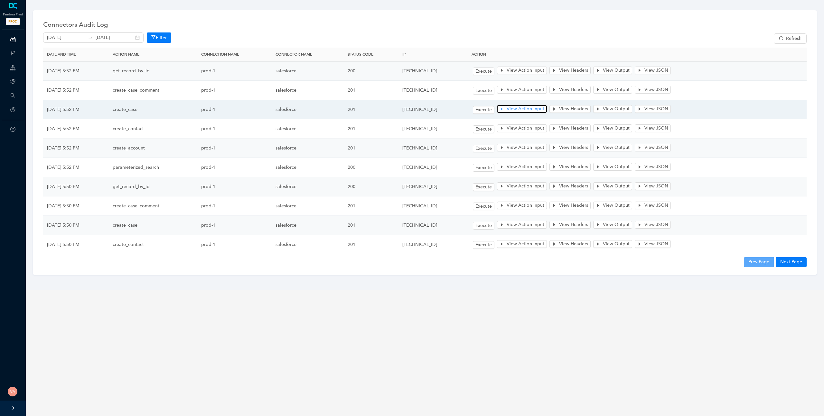
click at [544, 109] on span "View Action Input" at bounding box center [525, 109] width 38 height 7
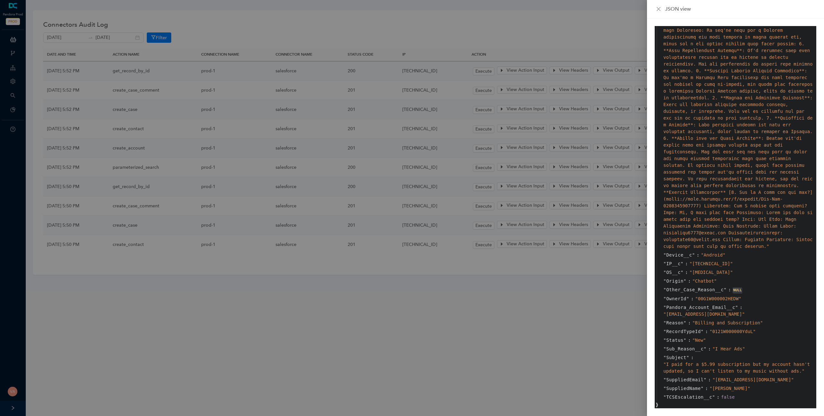
scroll to position [346, 0]
click at [389, 108] on div at bounding box center [412, 208] width 824 height 416
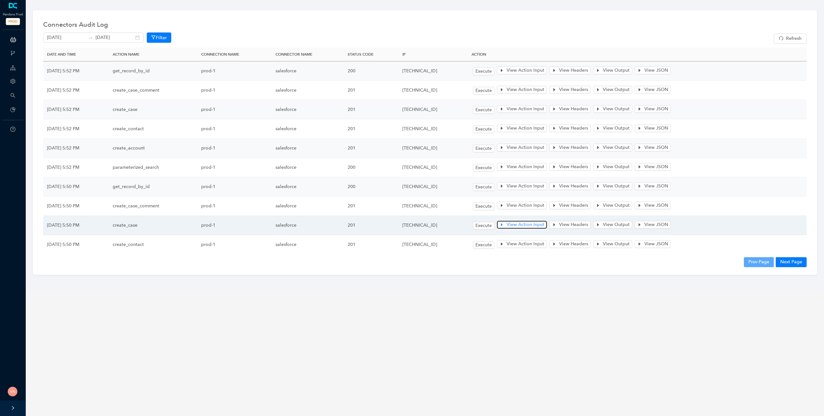
click at [538, 225] on span "View Action Input" at bounding box center [525, 224] width 38 height 7
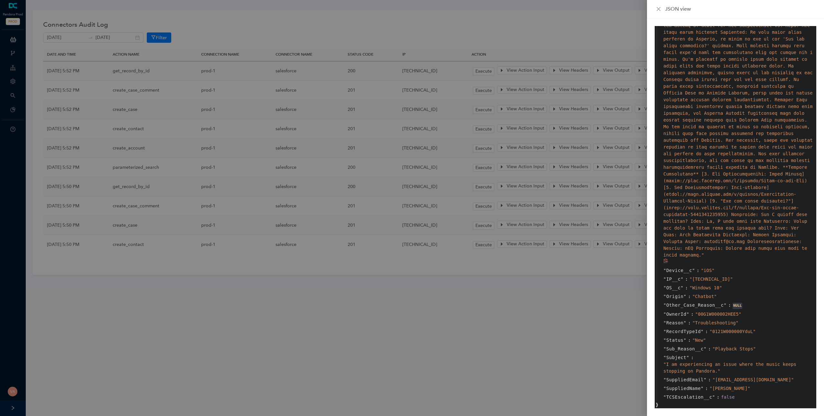
scroll to position [121, 0]
click at [504, 272] on div at bounding box center [412, 208] width 824 height 416
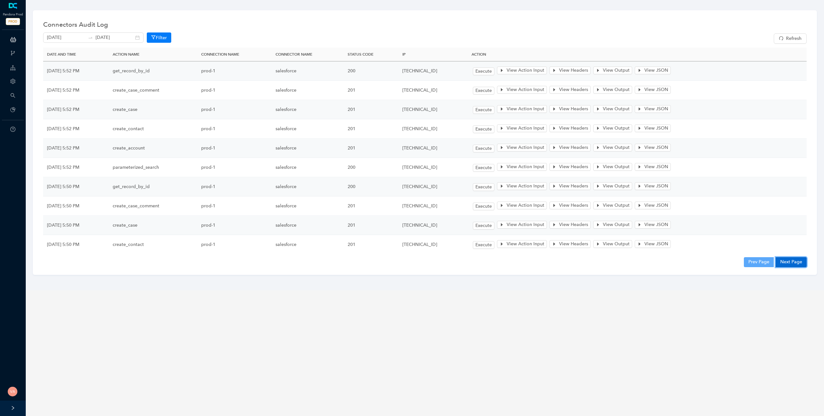
click at [781, 261] on button "Next Page" at bounding box center [790, 262] width 31 height 10
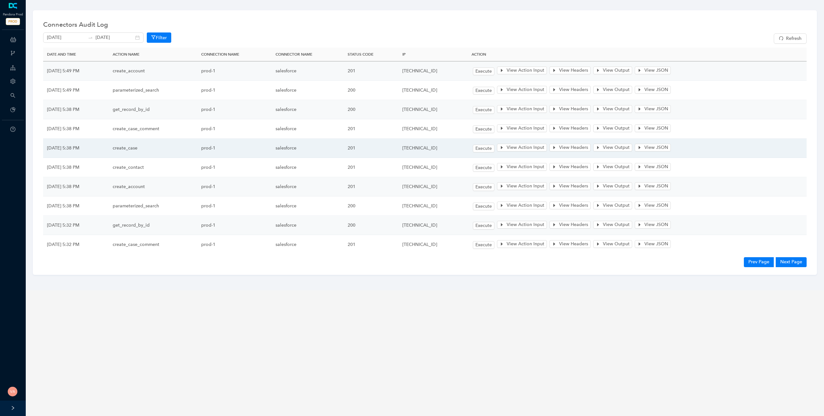
click at [174, 149] on td "create_case" at bounding box center [153, 148] width 88 height 19
click at [544, 146] on span "View Action Input" at bounding box center [525, 147] width 38 height 7
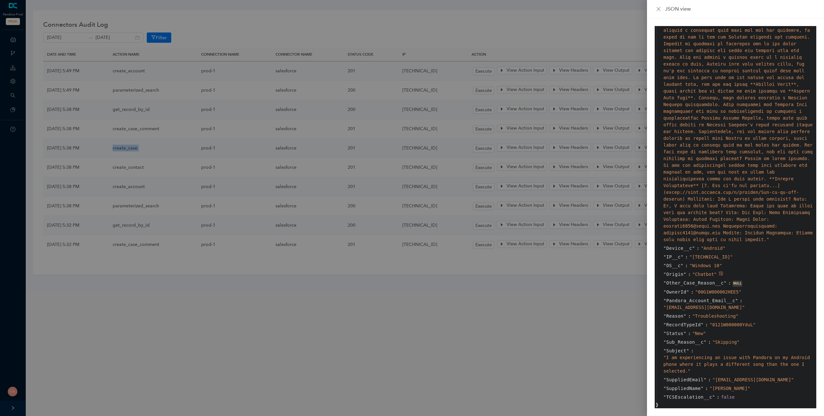
scroll to position [136, 0]
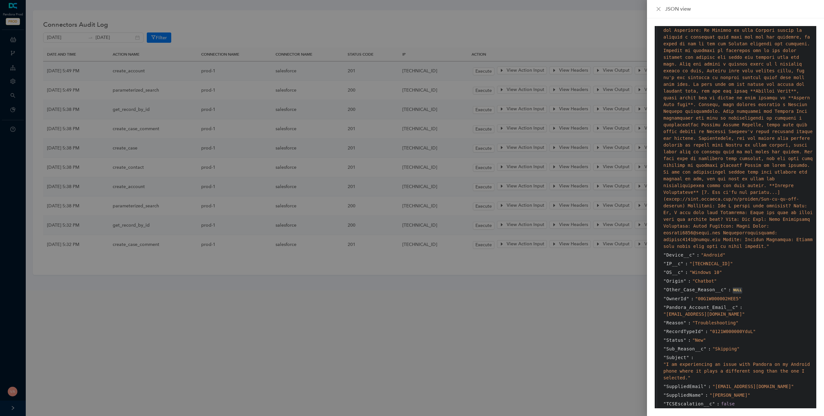
click at [300, 195] on div at bounding box center [412, 208] width 824 height 416
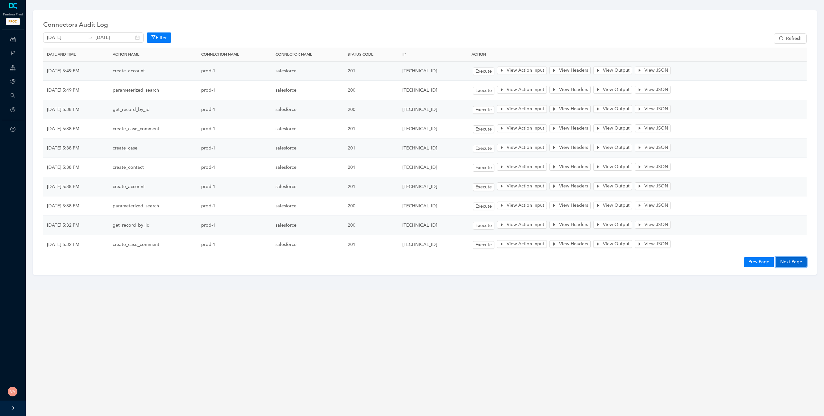
click at [793, 260] on button "Next Page" at bounding box center [790, 262] width 31 height 10
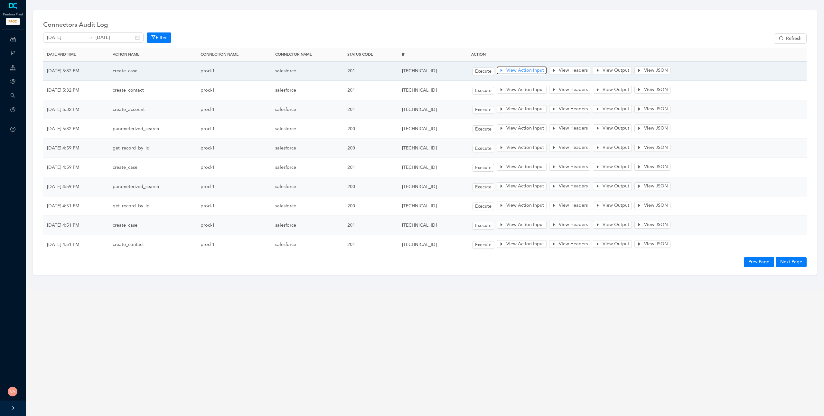
click at [531, 71] on span "View Action Input" at bounding box center [525, 70] width 38 height 7
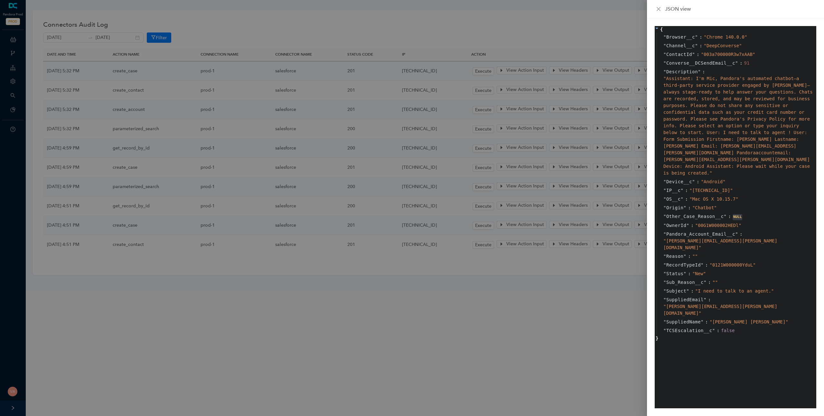
click at [693, 254] on span "" "" at bounding box center [694, 256] width 5 height 5
click at [711, 280] on span "" Sub_Reason__c " :" at bounding box center [687, 282] width 49 height 5
click at [682, 279] on span "Sub_Reason__c" at bounding box center [684, 282] width 37 height 7
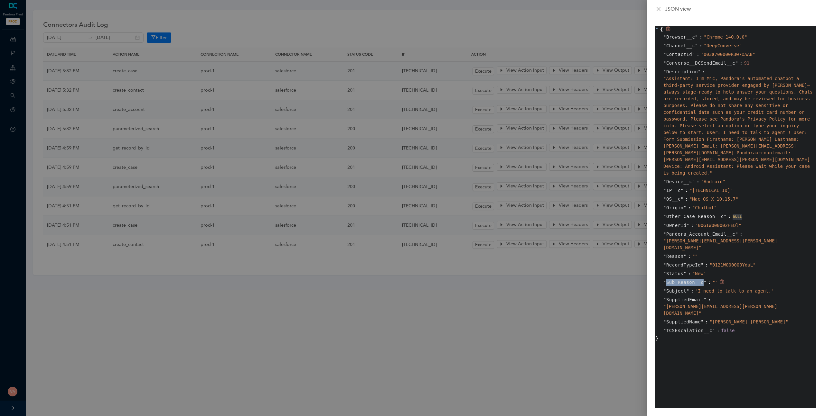
click at [682, 279] on span "Sub_Reason__c" at bounding box center [684, 282] width 37 height 7
click at [687, 279] on span "Sub_Reason__c" at bounding box center [684, 282] width 37 height 7
click at [678, 253] on span "Reason" at bounding box center [674, 256] width 17 height 7
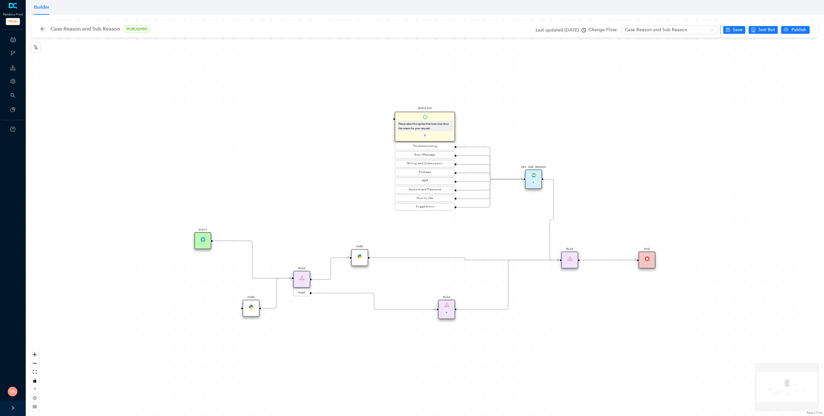
click at [299, 284] on div "Rule" at bounding box center [301, 279] width 17 height 17
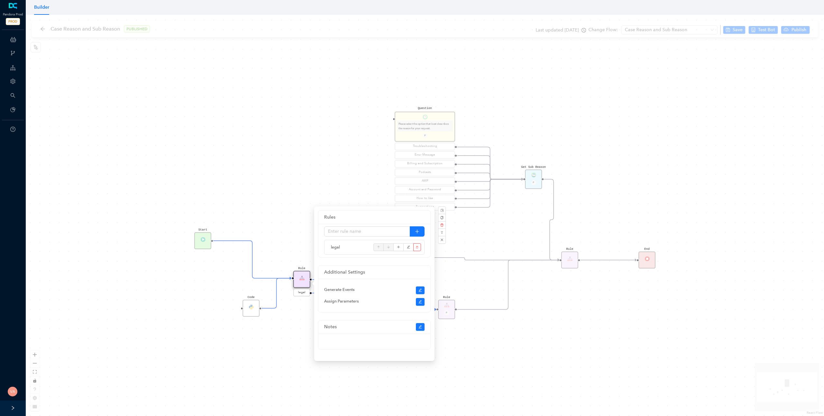
click at [460, 293] on div "Start End Question Please select the option that best describes the reason for …" at bounding box center [425, 216] width 798 height 402
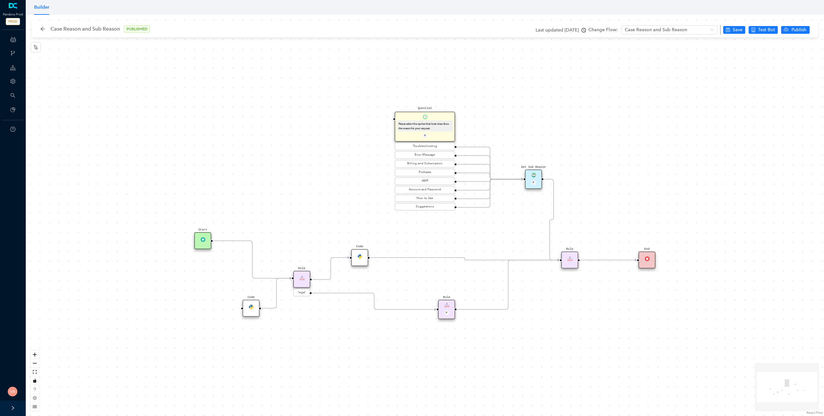
click at [360, 259] on div "Code" at bounding box center [359, 257] width 17 height 17
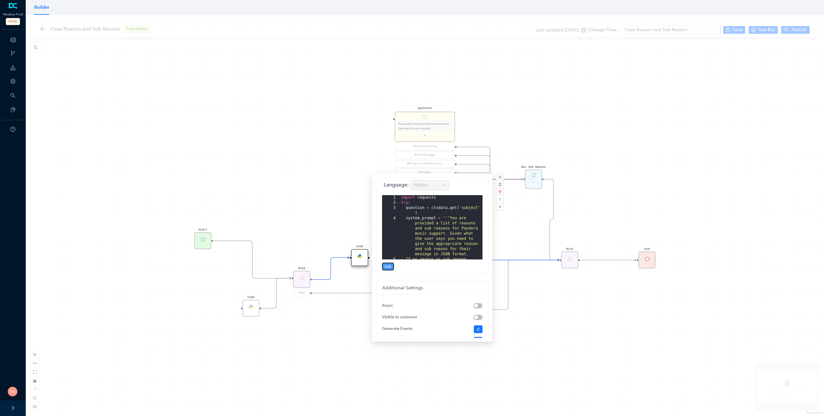
click at [387, 268] on span "Edit" at bounding box center [387, 267] width 7 height 6
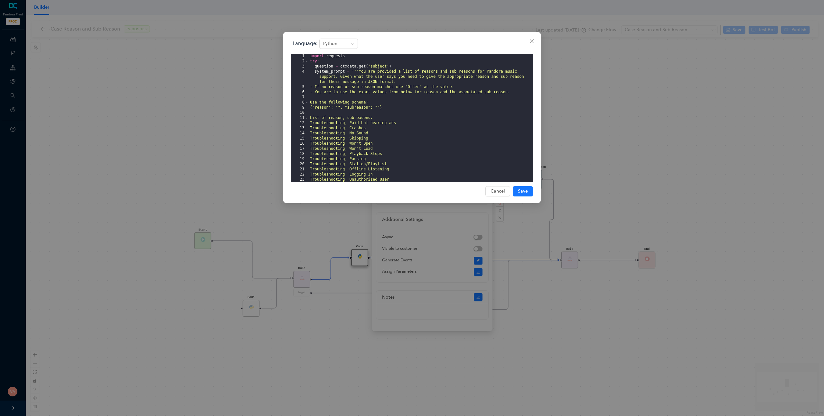
click at [421, 88] on div "import requests try : question = ctxdata . get ( 'subject' ) system_prompt = ''…" at bounding box center [421, 123] width 224 height 139
click at [455, 88] on div "import requests try : question = ctxdata . get ( 'subject' ) system_prompt = ''…" at bounding box center [421, 123] width 224 height 139
click at [337, 92] on div "import requests try : question = ctxdata . get ( 'subject' ) system_prompt = ''…" at bounding box center [421, 123] width 224 height 139
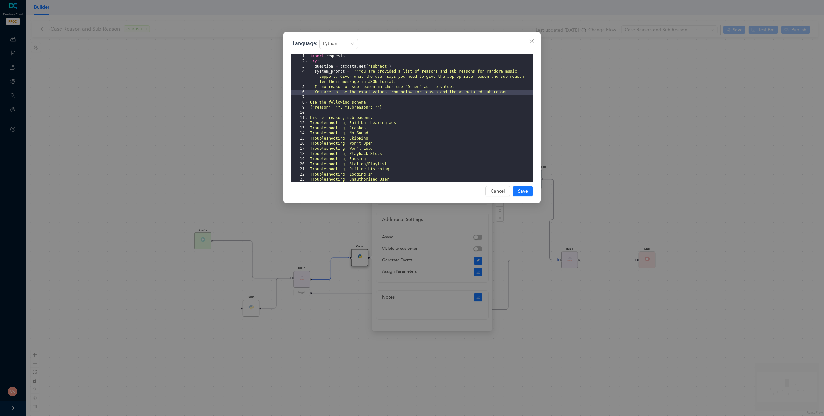
click at [337, 92] on div "import requests try : question = ctxdata . get ( 'subject' ) system_prompt = ''…" at bounding box center [421, 123] width 224 height 139
click at [387, 95] on div "import requests try : question = ctxdata . get ( 'subject' ) system_prompt = ''…" at bounding box center [421, 123] width 224 height 139
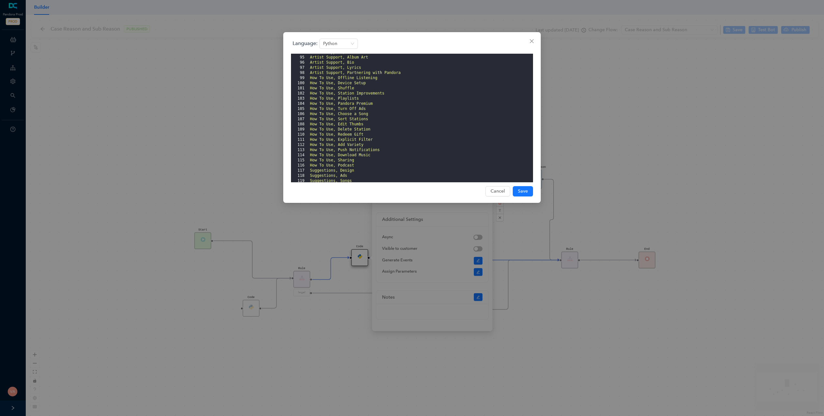
scroll to position [638, 0]
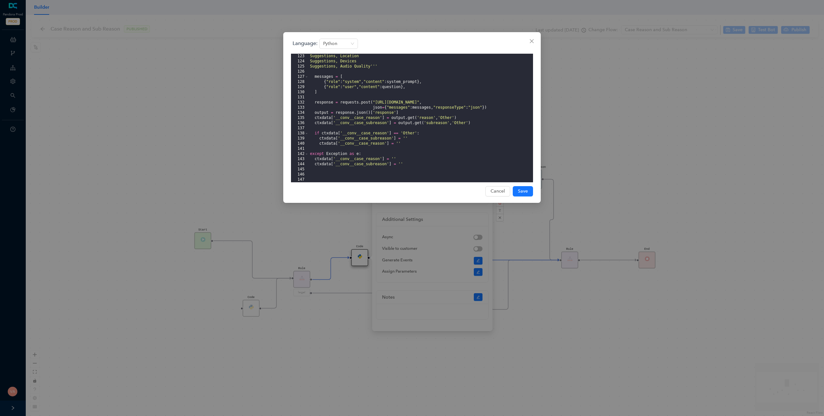
click at [192, 101] on div "Language: Python 123 124 125 126 127 128 129 130 131 132 133 134 135 136 137 13…" at bounding box center [412, 208] width 824 height 416
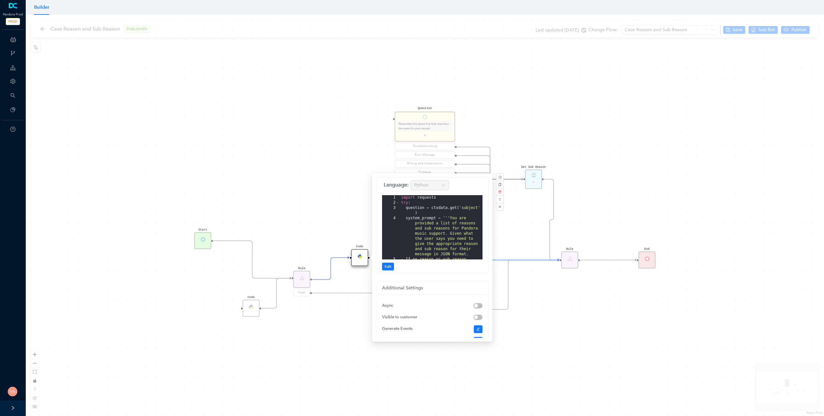
click at [188, 251] on div "Start End Question Please select the option that best describes the reason for …" at bounding box center [425, 216] width 798 height 402
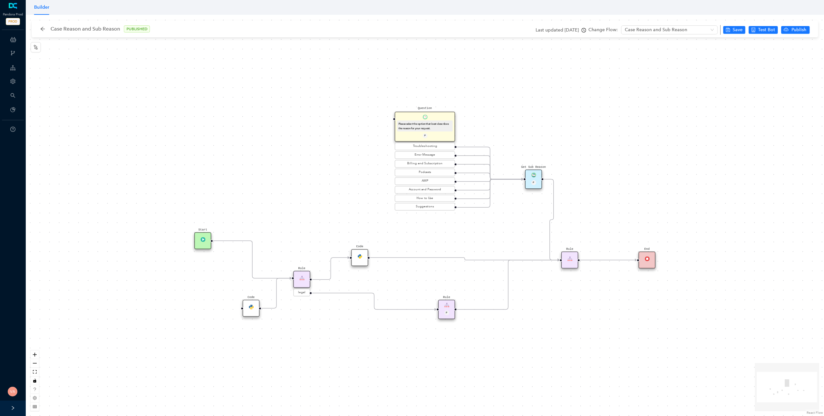
click at [300, 282] on div "Rule" at bounding box center [301, 279] width 17 height 17
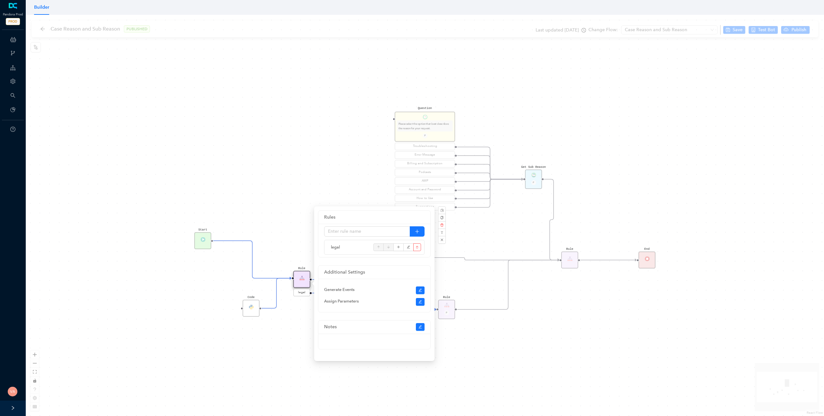
click at [286, 354] on div "Start End Question Please select the option that best describes the reason for …" at bounding box center [425, 216] width 798 height 402
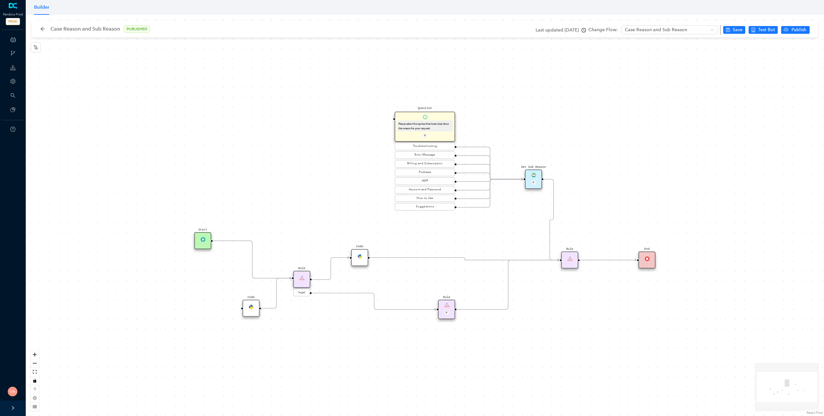
click at [289, 378] on div "Start End Question Please select the option that best describes the reason for …" at bounding box center [425, 216] width 798 height 402
click at [360, 257] on img at bounding box center [359, 256] width 5 height 5
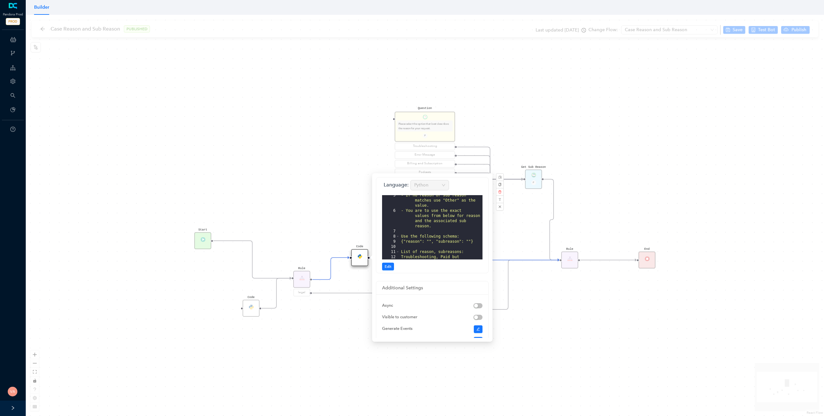
scroll to position [77, 0]
click at [390, 266] on span "Edit" at bounding box center [387, 267] width 7 height 6
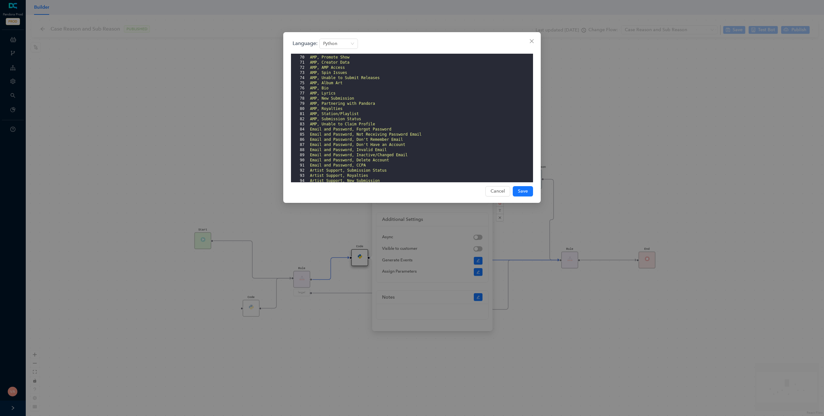
scroll to position [638, 0]
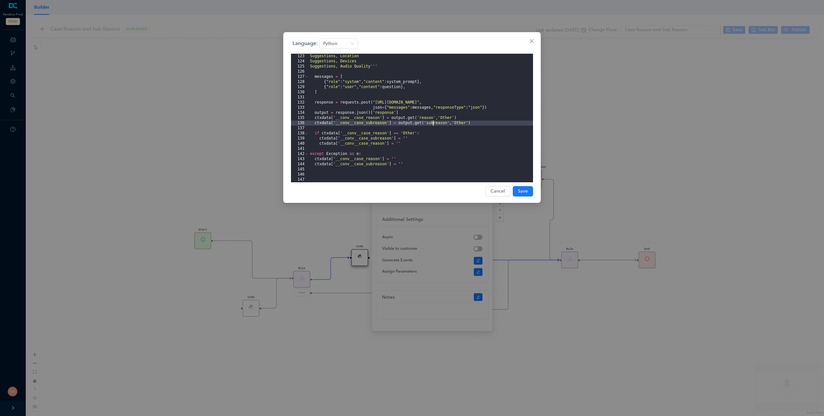
click at [433, 123] on div "Suggestions, Location Suggestions, Devices Suggestions, Audio Quality''' messag…" at bounding box center [421, 123] width 224 height 139
click at [400, 103] on div "Suggestions, Location Suggestions, Devices Suggestions, Audio Quality''' messag…" at bounding box center [421, 123] width 224 height 139
click at [342, 114] on div "Suggestions, Location Suggestions, Devices Suggestions, Audio Quality''' messag…" at bounding box center [421, 123] width 224 height 139
click at [388, 120] on div "Suggestions, Location Suggestions, Devices Suggestions, Audio Quality''' messag…" at bounding box center [421, 123] width 224 height 139
click at [404, 119] on div "Suggestions, Location Suggestions, Devices Suggestions, Audio Quality''' messag…" at bounding box center [421, 123] width 224 height 139
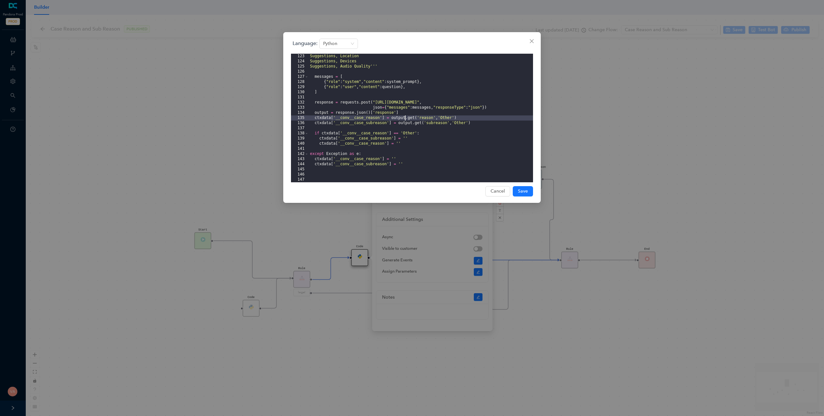
click at [418, 119] on div "Suggestions, Location Suggestions, Devices Suggestions, Audio Quality''' messag…" at bounding box center [421, 123] width 224 height 139
click at [428, 117] on div "Suggestions, Location Suggestions, Devices Suggestions, Audio Quality''' messag…" at bounding box center [421, 123] width 224 height 139
click at [347, 117] on div "Suggestions, Location Suggestions, Devices Suggestions, Audio Quality''' messag…" at bounding box center [421, 123] width 224 height 139
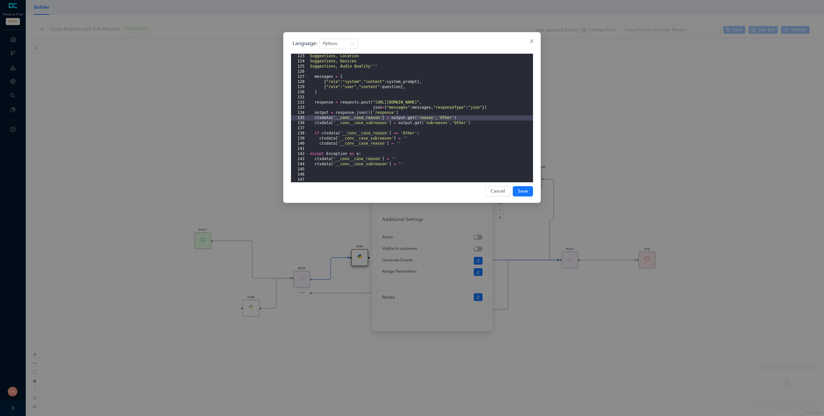
click at [325, 121] on div "Suggestions, Location Suggestions, Devices Suggestions, Audio Quality''' messag…" at bounding box center [421, 123] width 224 height 139
click at [421, 120] on div "Suggestions, Location Suggestions, Devices Suggestions, Audio Quality''' messag…" at bounding box center [421, 123] width 224 height 139
click at [399, 117] on div "Suggestions, Location Suggestions, Devices Suggestions, Audio Quality''' messag…" at bounding box center [421, 123] width 224 height 139
click at [425, 116] on div "Suggestions, Location Suggestions, Devices Suggestions, Audio Quality''' messag…" at bounding box center [421, 123] width 224 height 139
click at [458, 121] on div "Suggestions, Location Suggestions, Devices Suggestions, Audio Quality''' messag…" at bounding box center [421, 123] width 224 height 139
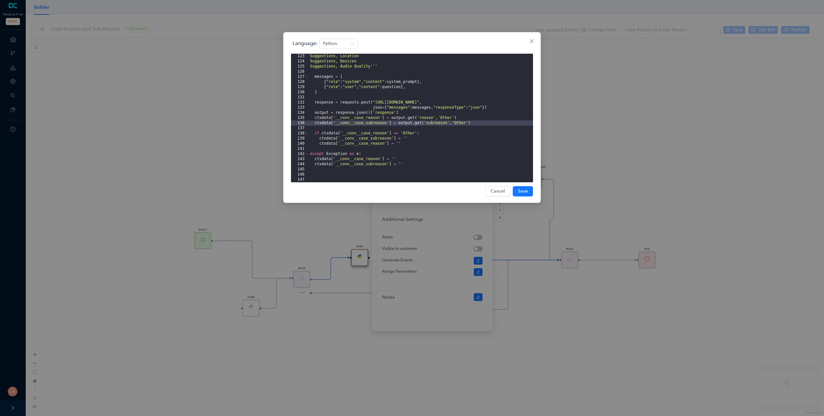
click at [381, 139] on div "Suggestions, Location Suggestions, Devices Suggestions, Audio Quality''' messag…" at bounding box center [421, 123] width 224 height 139
click at [370, 134] on div "Suggestions, Location Suggestions, Devices Suggestions, Audio Quality''' messag…" at bounding box center [421, 123] width 224 height 139
click at [374, 136] on div "Suggestions, Location Suggestions, Devices Suggestions, Audio Quality''' messag…" at bounding box center [421, 123] width 224 height 139
click at [409, 131] on div "Suggestions, Location Suggestions, Devices Suggestions, Audio Quality''' messag…" at bounding box center [421, 123] width 224 height 139
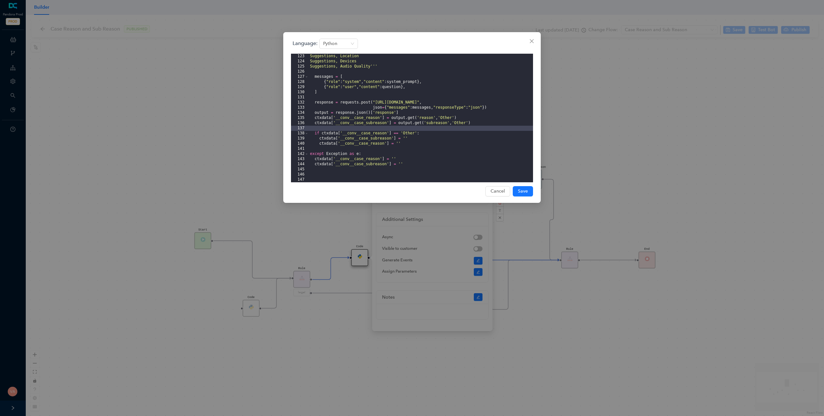
click at [349, 141] on div "Suggestions, Location Suggestions, Devices Suggestions, Audio Quality''' messag…" at bounding box center [421, 123] width 224 height 139
click at [376, 140] on div "Suggestions, Location Suggestions, Devices Suggestions, Audio Quality''' messag…" at bounding box center [421, 123] width 224 height 139
click at [404, 140] on div "Suggestions, Location Suggestions, Devices Suggestions, Audio Quality''' messag…" at bounding box center [421, 123] width 224 height 139
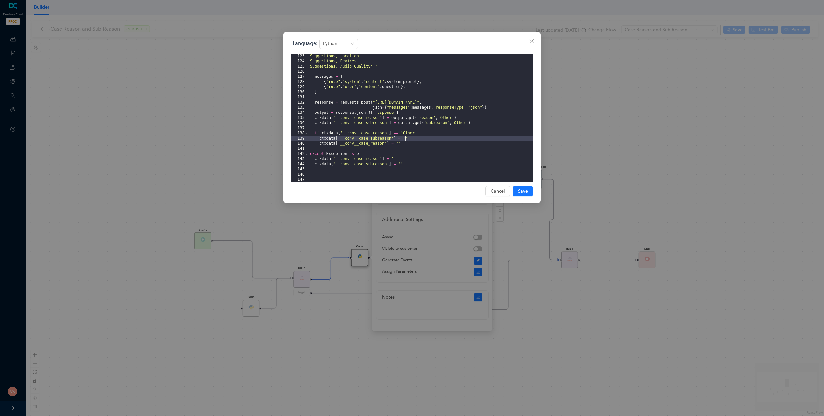
click at [355, 145] on div "Suggestions, Location Suggestions, Devices Suggestions, Audio Quality''' messag…" at bounding box center [421, 123] width 224 height 139
click at [399, 147] on div "Suggestions, Location Suggestions, Devices Suggestions, Audio Quality''' messag…" at bounding box center [421, 123] width 224 height 139
click at [330, 134] on div "Suggestions, Location Suggestions, Devices Suggestions, Audio Quality''' messag…" at bounding box center [421, 123] width 224 height 139
click at [315, 134] on div "Suggestions, Location Suggestions, Devices Suggestions, Audio Quality''' messag…" at bounding box center [421, 123] width 224 height 139
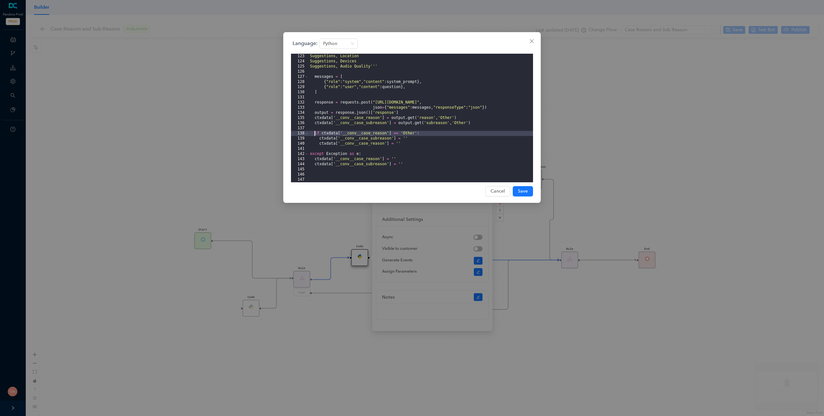
click at [401, 142] on div "Suggestions, Location Suggestions, Devices Suggestions, Audio Quality''' messag…" at bounding box center [421, 123] width 224 height 139
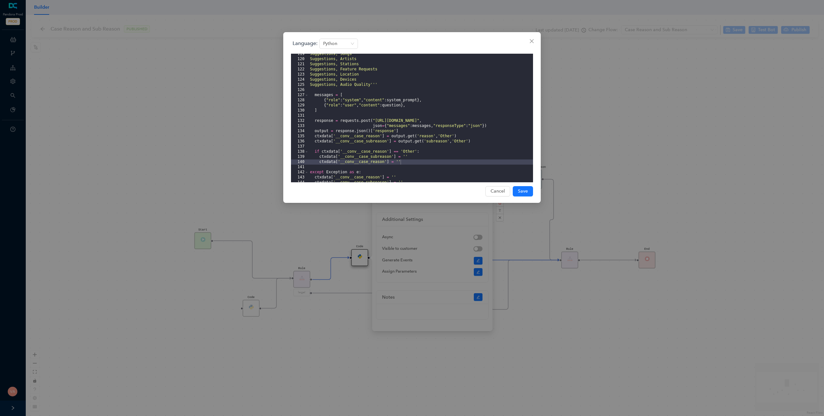
scroll to position [620, 0]
click at [567, 348] on div "Language: Python 119 120 121 122 123 124 125 126 127 128 129 130 131 132 133 13…" at bounding box center [412, 208] width 824 height 416
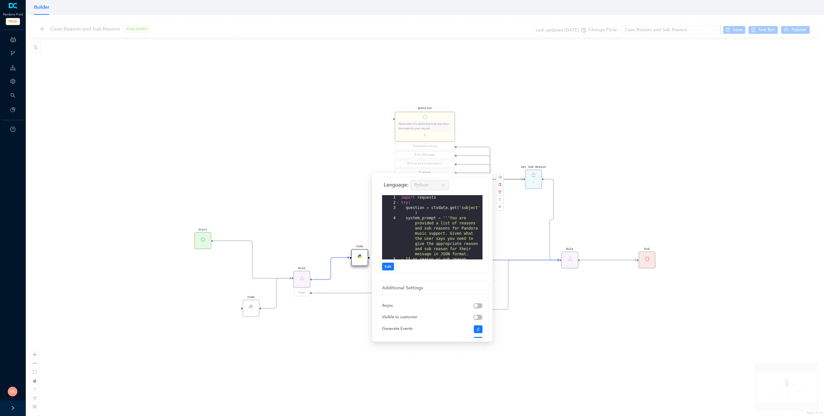
click at [554, 331] on div "Start End Question Please select the option that best describes the reason for …" at bounding box center [425, 216] width 798 height 402
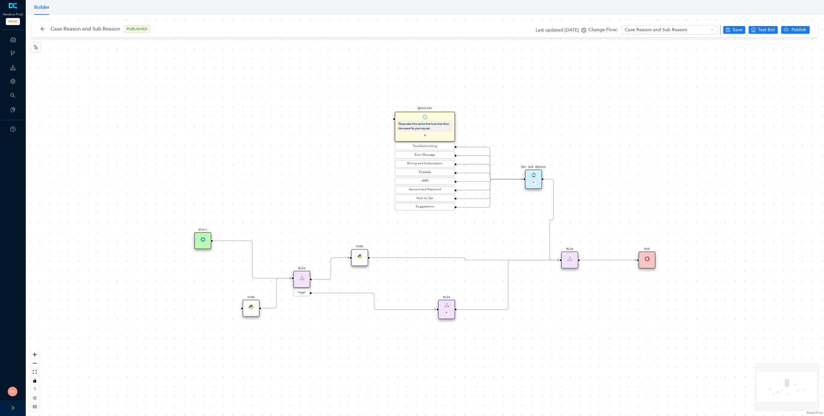
click at [359, 260] on div "Code" at bounding box center [359, 257] width 17 height 17
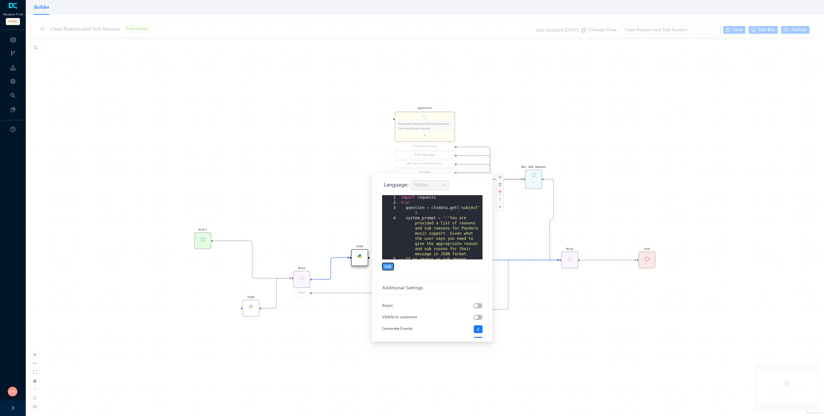
click at [390, 267] on span "Edit" at bounding box center [387, 267] width 7 height 6
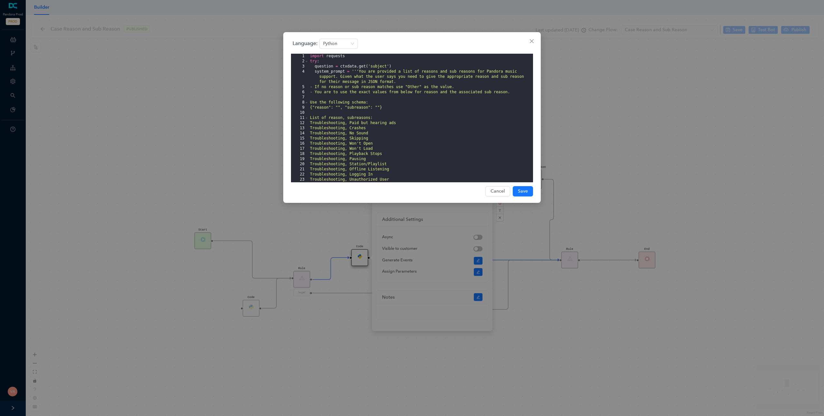
scroll to position [638, 0]
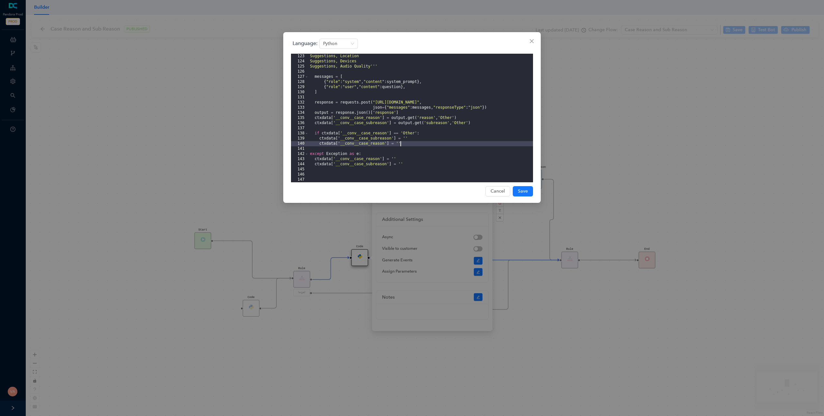
click at [399, 144] on div "Suggestions, Location Suggestions, Devices Suggestions, Audio Quality''' messag…" at bounding box center [421, 123] width 224 height 139
click at [405, 138] on div "Suggestions, Location Suggestions, Devices Suggestions, Audio Quality''' messag…" at bounding box center [421, 123] width 224 height 139
click at [408, 134] on div "Suggestions, Location Suggestions, Devices Suggestions, Audio Quality''' messag…" at bounding box center [421, 123] width 224 height 139
click at [358, 132] on div "Suggestions, Location Suggestions, Devices Suggestions, Audio Quality''' messag…" at bounding box center [421, 123] width 224 height 139
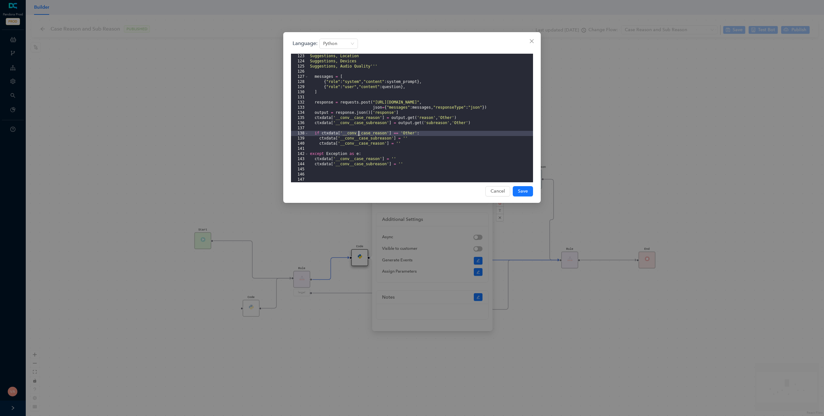
click at [358, 132] on div "Suggestions, Location Suggestions, Devices Suggestions, Audio Quality''' messag…" at bounding box center [421, 123] width 224 height 139
click at [530, 40] on icon "close" at bounding box center [532, 41] width 4 height 4
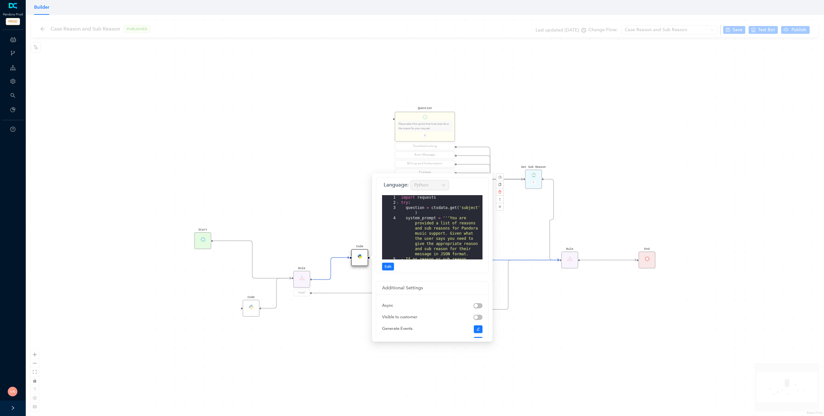
click at [113, 63] on div "Start End Question Please select the option that best describes the reason for …" at bounding box center [425, 216] width 798 height 402
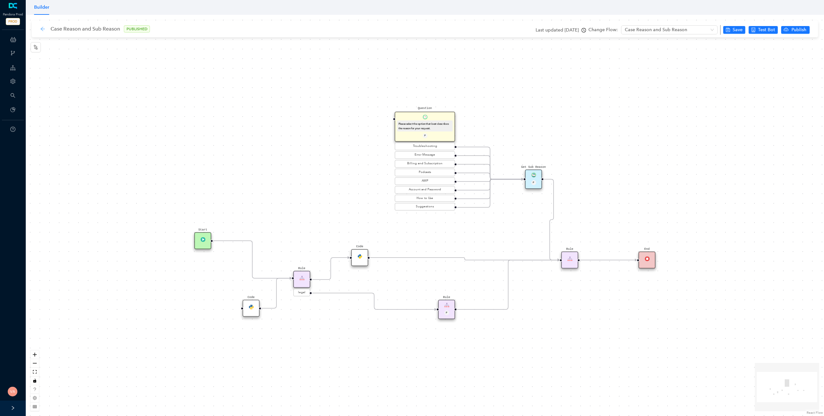
click at [44, 31] on icon "arrow-left" at bounding box center [42, 28] width 5 height 5
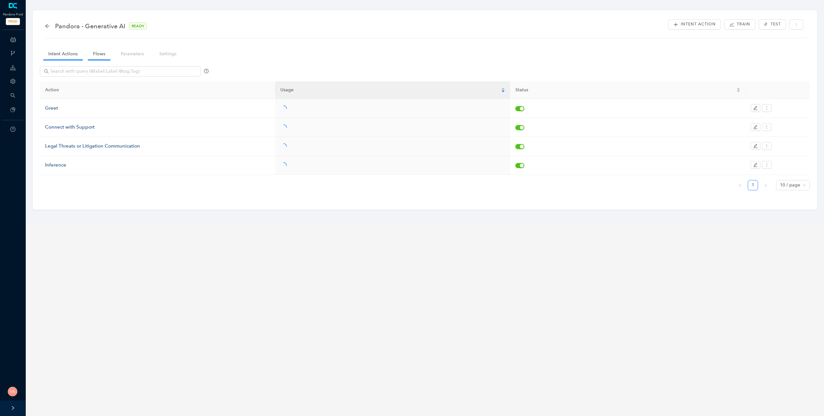
click at [100, 59] on link "Flows" at bounding box center [99, 54] width 23 height 12
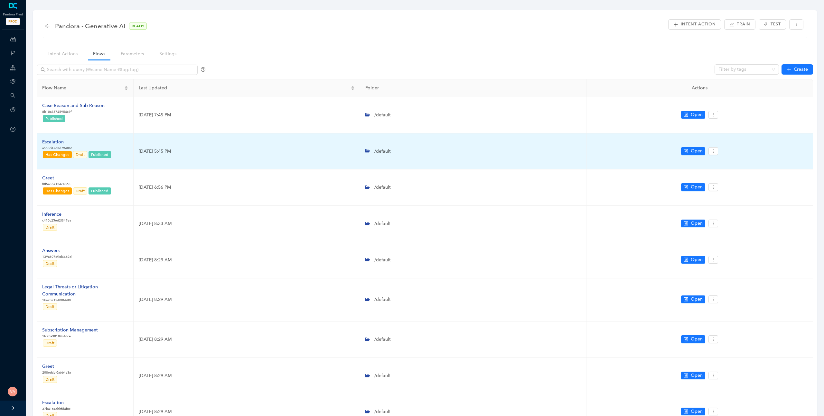
click at [58, 142] on div "Escalation" at bounding box center [76, 142] width 69 height 7
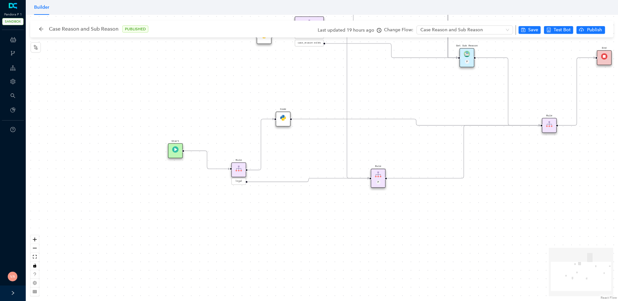
drag, startPoint x: 163, startPoint y: 190, endPoint x: 229, endPoint y: 93, distance: 117.8
click at [229, 93] on div "Code Rule legal Start End Question Please select the option that best describes…" at bounding box center [322, 158] width 592 height 286
click at [177, 149] on img at bounding box center [175, 149] width 6 height 6
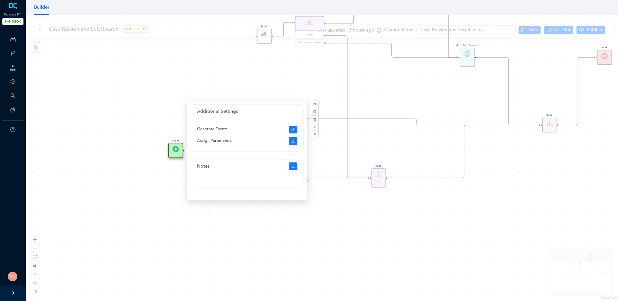
click at [159, 98] on div "Code Rule legal Start End Question Please select the option that best describes…" at bounding box center [322, 158] width 592 height 286
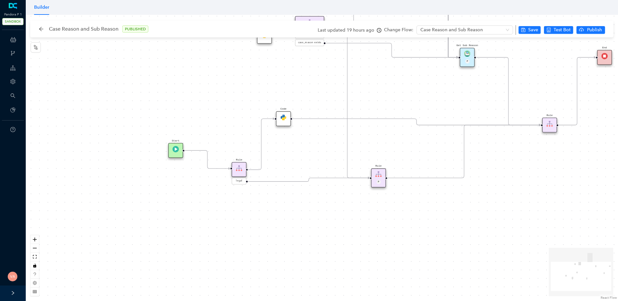
click at [173, 150] on img at bounding box center [175, 149] width 6 height 6
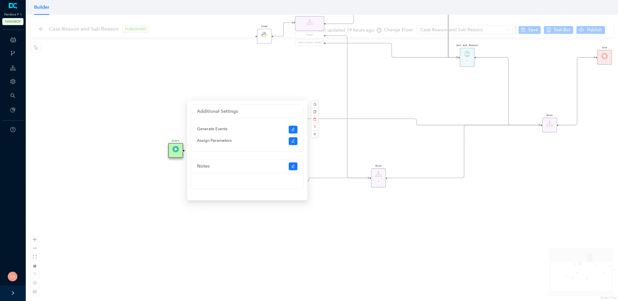
click at [132, 208] on div "Code Rule legal Start End Question Please select the option that best describes…" at bounding box center [322, 158] width 592 height 286
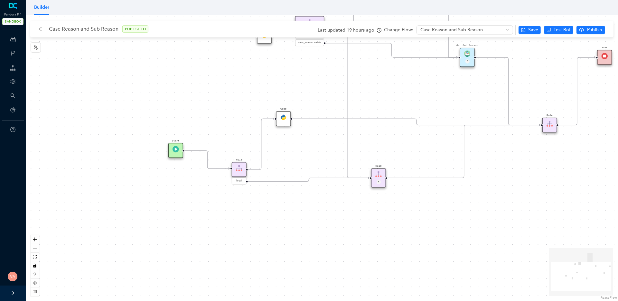
click at [206, 156] on icon "Edge from 383786bc-1cfb-4af9-9243-84fa485c0e22 to reactflownode_d66fd749-0835-4…" at bounding box center [207, 159] width 45 height 18
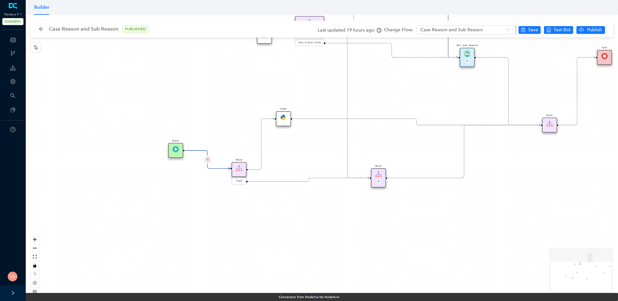
click at [243, 171] on div "Rule" at bounding box center [239, 169] width 15 height 15
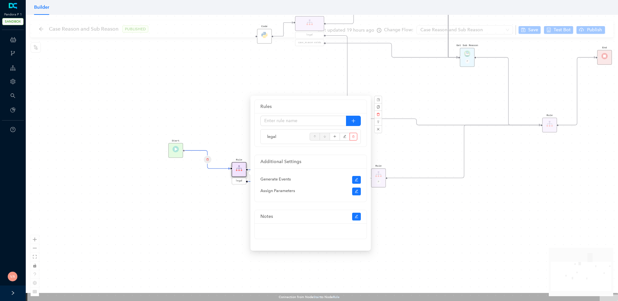
click at [222, 105] on div "Code Rule legal Start End Question Please select the option that best describes…" at bounding box center [322, 158] width 592 height 286
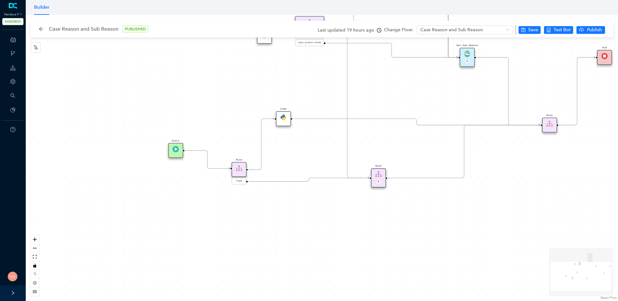
click at [287, 116] on div "Code" at bounding box center [283, 118] width 15 height 15
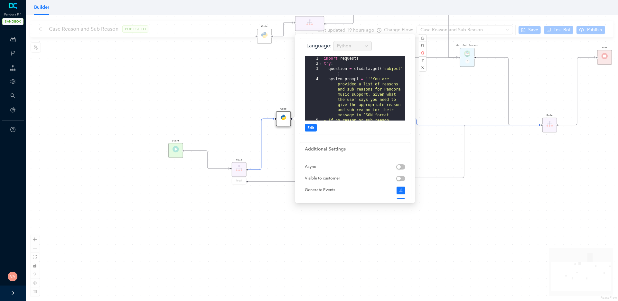
click at [486, 205] on div "Code Rule legal Start End Question Please select the option that best describes…" at bounding box center [322, 158] width 592 height 286
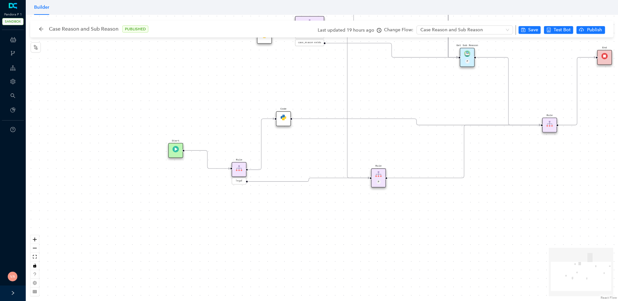
click at [283, 117] on img at bounding box center [283, 117] width 6 height 6
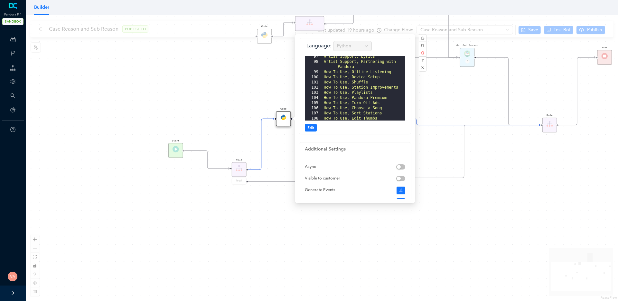
scroll to position [58, 0]
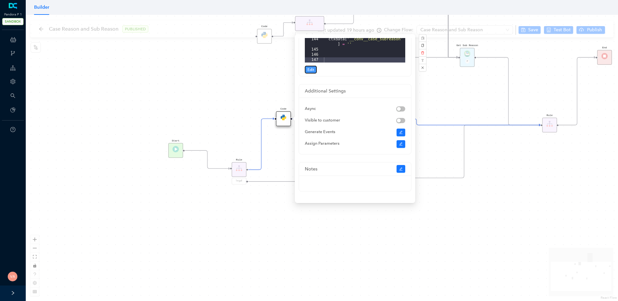
click at [311, 70] on span "Edit" at bounding box center [310, 70] width 7 height 6
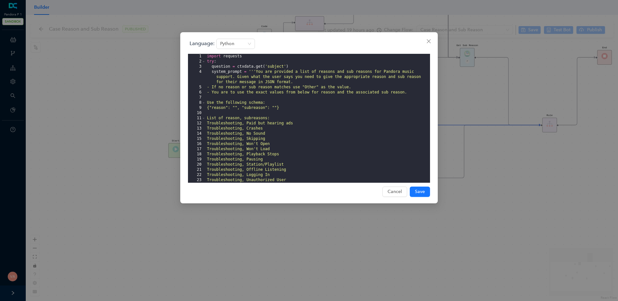
scroll to position [638, 0]
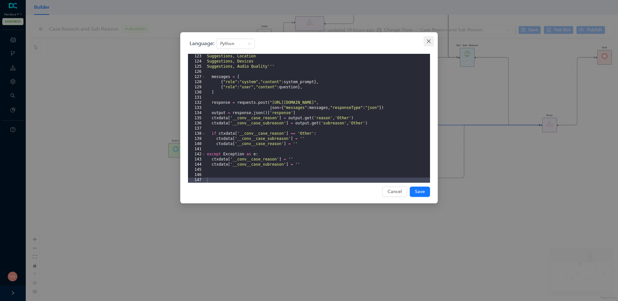
click at [428, 39] on icon "close" at bounding box center [428, 41] width 5 height 5
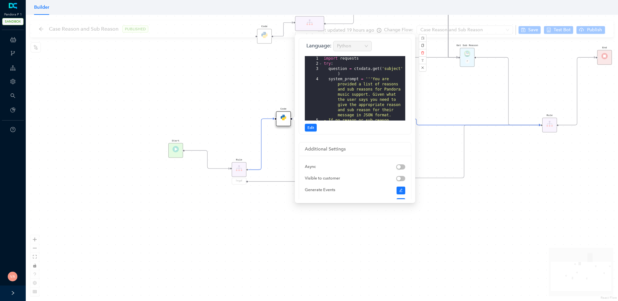
click at [511, 194] on div "Code Rule legal Start End Question Please select the option that best describes…" at bounding box center [322, 158] width 592 height 286
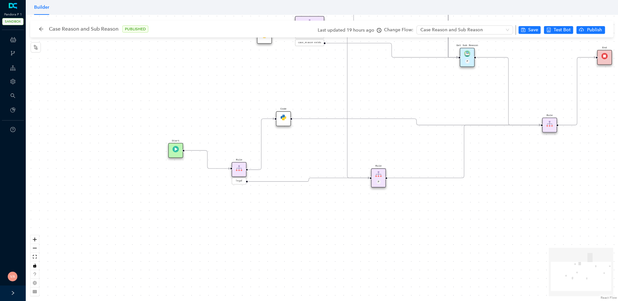
click at [282, 116] on img at bounding box center [283, 117] width 6 height 6
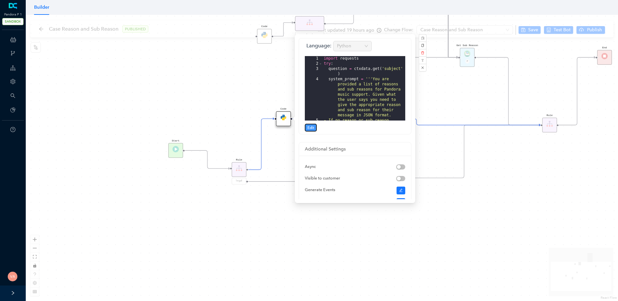
click at [311, 125] on span "Edit" at bounding box center [310, 128] width 7 height 6
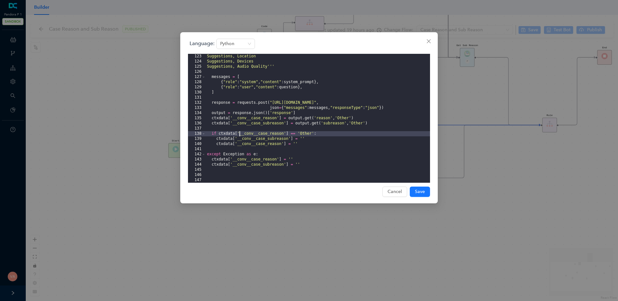
click at [238, 135] on div "Suggestions, Location Suggestions, Devices Suggestions, Audio Quality''' messag…" at bounding box center [318, 123] width 224 height 139
click at [283, 135] on div "Suggestions, Location Suggestions, Devices Suggestions, Audio Quality''' messag…" at bounding box center [318, 123] width 224 height 139
click at [306, 134] on div "Suggestions, Location Suggestions, Devices Suggestions, Audio Quality''' messag…" at bounding box center [318, 123] width 224 height 139
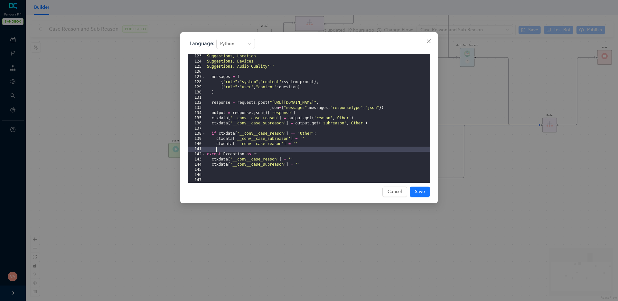
click at [284, 147] on div "Suggestions, Location Suggestions, Devices Suggestions, Audio Quality''' messag…" at bounding box center [318, 123] width 224 height 139
click at [297, 142] on div "Suggestions, Location Suggestions, Devices Suggestions, Audio Quality''' messag…" at bounding box center [318, 123] width 224 height 139
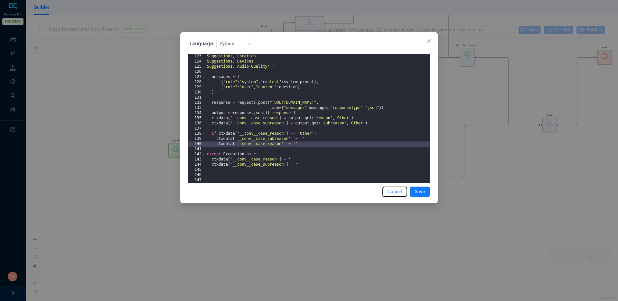
click at [393, 195] on button "Cancel" at bounding box center [394, 191] width 25 height 10
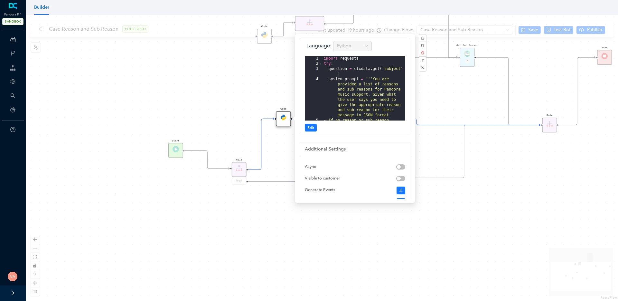
click at [376, 240] on div "Code Rule legal Start End Question Please select the option that best describes…" at bounding box center [322, 158] width 592 height 286
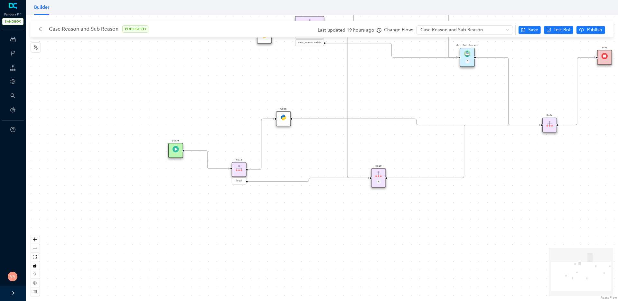
click at [328, 120] on icon "Edge from reactflownode_19ddf2b7-6704-4d6a-af11-bb67cdaf1524 to 2e59ddf0-37ac-1…" at bounding box center [416, 121] width 248 height 6
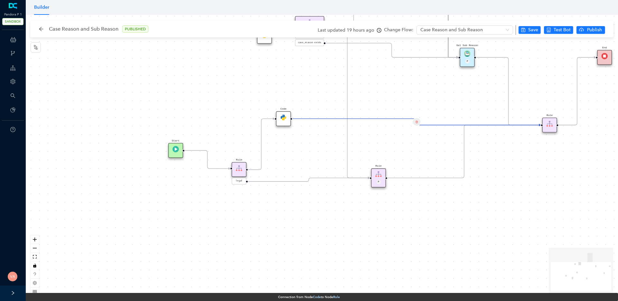
click at [548, 123] on img at bounding box center [549, 123] width 6 height 6
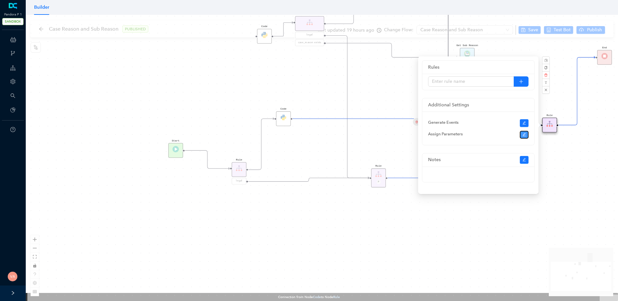
click at [522, 134] on icon "edit" at bounding box center [524, 135] width 4 height 4
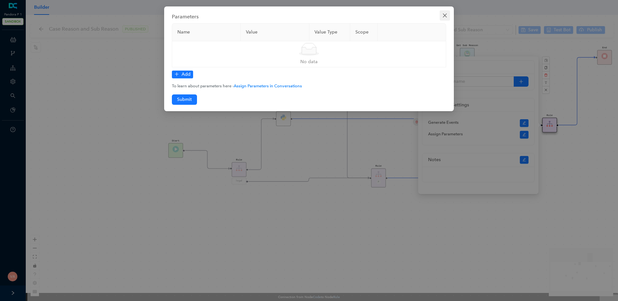
click at [445, 17] on icon "close" at bounding box center [444, 15] width 5 height 5
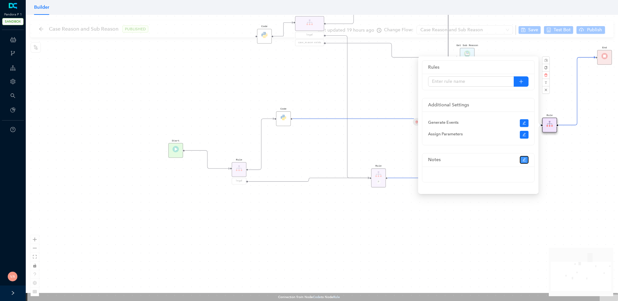
click at [525, 160] on icon "edit" at bounding box center [524, 160] width 4 height 4
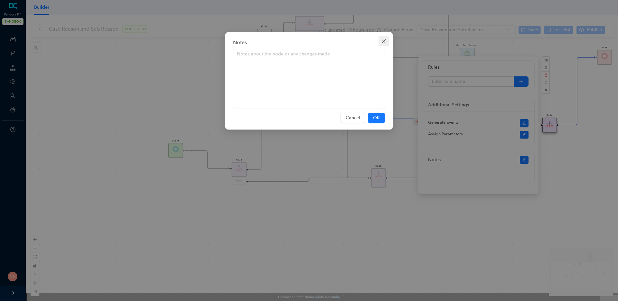
click at [383, 41] on icon "close" at bounding box center [384, 41] width 4 height 4
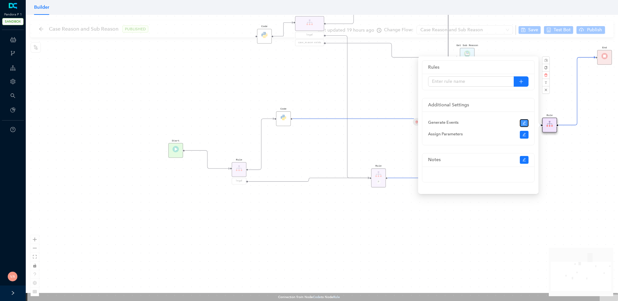
click at [521, 121] on button "button" at bounding box center [524, 123] width 9 height 8
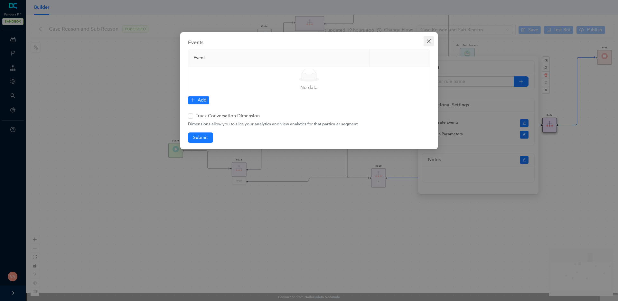
click at [426, 41] on icon "close" at bounding box center [428, 41] width 5 height 5
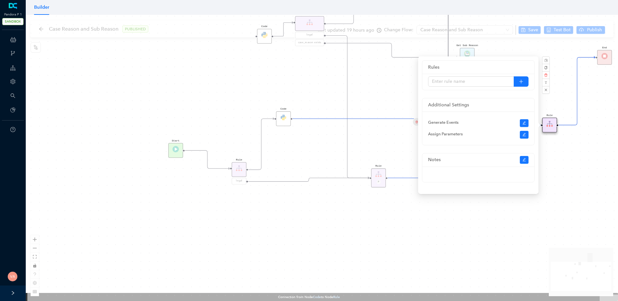
click at [453, 268] on div "Code Rule legal Start End Question Please select the option that best describes…" at bounding box center [322, 158] width 592 height 286
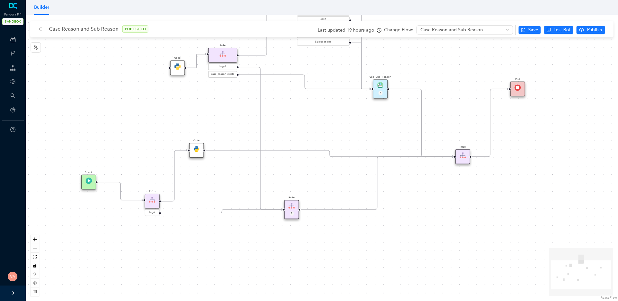
drag, startPoint x: 542, startPoint y: 175, endPoint x: 456, endPoint y: 207, distance: 92.4
click at [456, 207] on div "Code Rule legal Start End Question Please select the option that best describes…" at bounding box center [322, 158] width 592 height 286
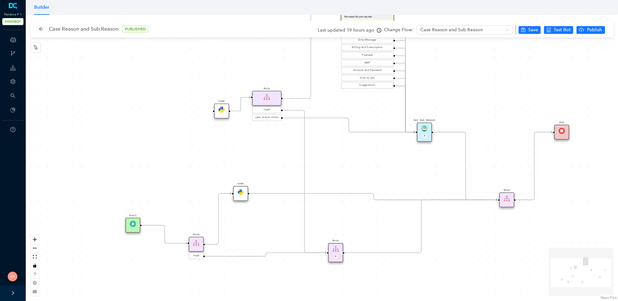
drag, startPoint x: 425, startPoint y: 199, endPoint x: 469, endPoint y: 243, distance: 61.7
click at [469, 243] on div "Code Rule legal Start End Question Please select the option that best describes…" at bounding box center [322, 158] width 592 height 286
click at [375, 172] on div "Code Rule legal Start End Question Please select the option that best describes…" at bounding box center [322, 158] width 592 height 286
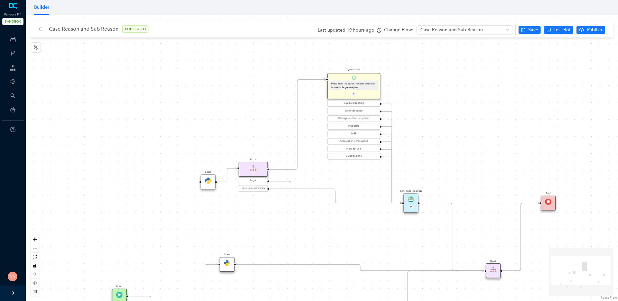
drag, startPoint x: 391, startPoint y: 162, endPoint x: 377, endPoint y: 233, distance: 72.1
click at [377, 233] on div "Code Rule legal Start End Question Please select the option that best describes…" at bounding box center [322, 158] width 592 height 286
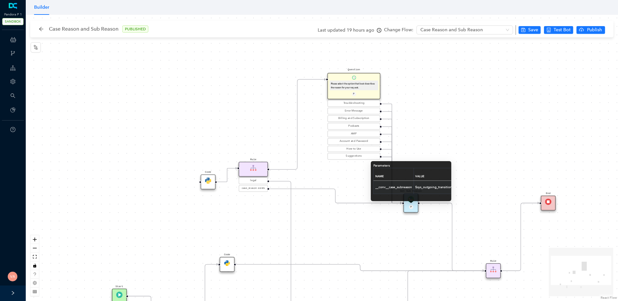
click at [476, 134] on div "Code Rule legal Start End Question Please select the option that best describes…" at bounding box center [322, 158] width 592 height 286
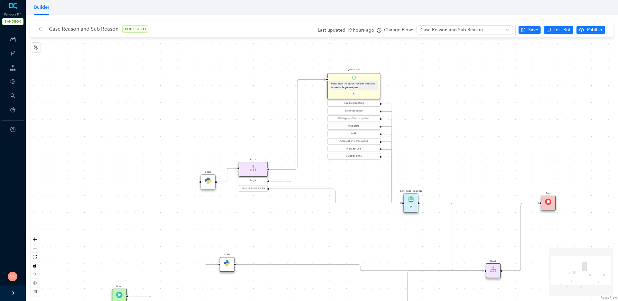
click at [330, 247] on div "Code Rule legal Start End Question Please select the option that best describes…" at bounding box center [322, 158] width 592 height 286
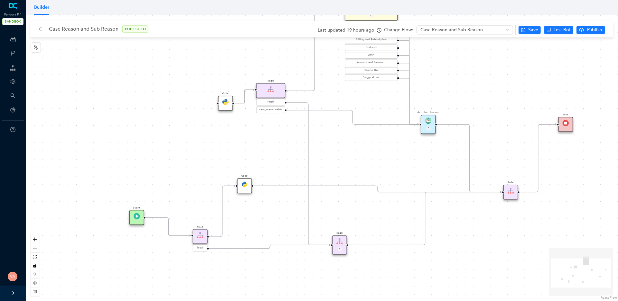
drag, startPoint x: 342, startPoint y: 239, endPoint x: 362, endPoint y: 155, distance: 86.2
click at [362, 155] on div "Code Rule legal Start End Question Please select the option that best describes…" at bounding box center [322, 158] width 592 height 286
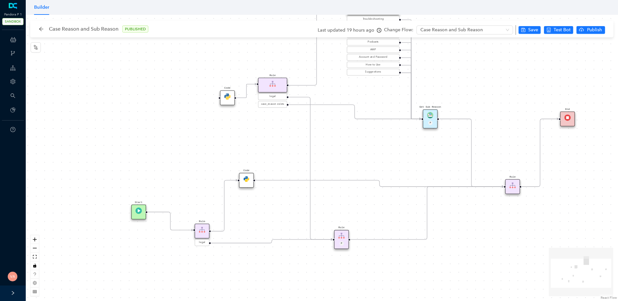
click at [395, 150] on div "Code Rule legal Start End Question Please select the option that best describes…" at bounding box center [322, 158] width 592 height 286
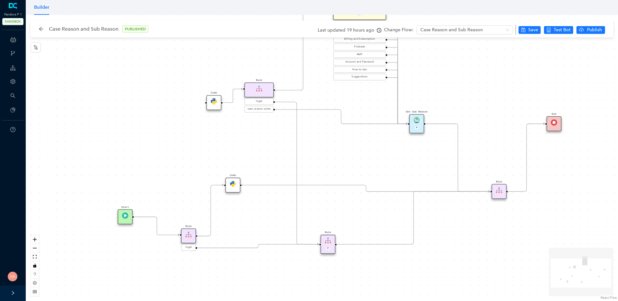
drag, startPoint x: 521, startPoint y: 188, endPoint x: 501, endPoint y: 193, distance: 20.5
click at [501, 193] on div "Code Rule legal Start End Question Please select the option that best describes…" at bounding box center [322, 158] width 592 height 286
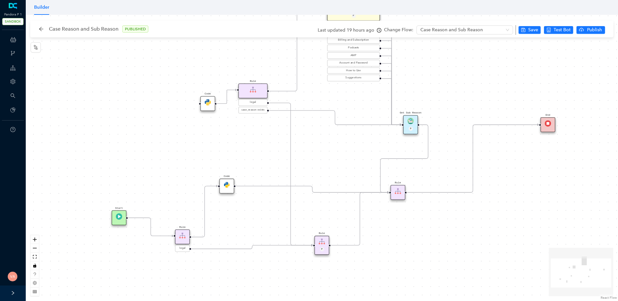
drag, startPoint x: 489, startPoint y: 186, endPoint x: 389, endPoint y: 181, distance: 100.2
click at [390, 185] on div "Rule" at bounding box center [397, 192] width 15 height 15
click at [388, 188] on div "Rule" at bounding box center [391, 185] width 15 height 15
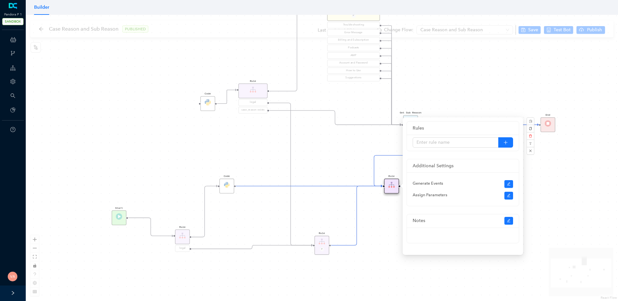
click at [231, 184] on div "Code" at bounding box center [226, 185] width 15 height 15
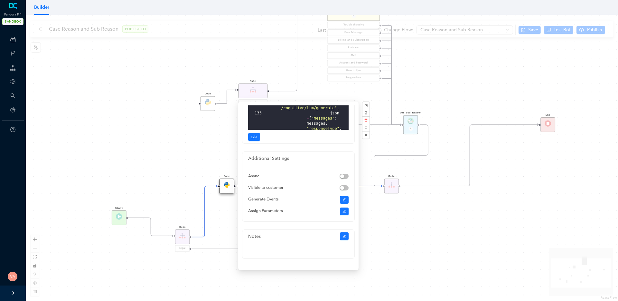
scroll to position [967, 0]
click at [255, 137] on span "Edit" at bounding box center [254, 137] width 7 height 6
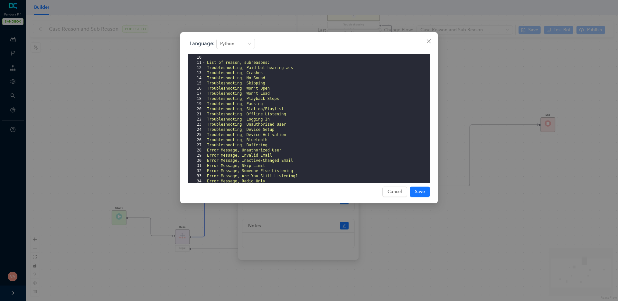
scroll to position [638, 0]
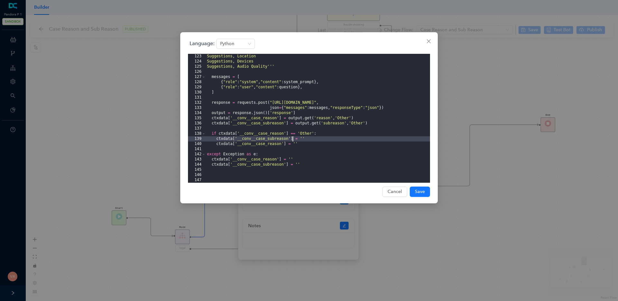
drag, startPoint x: 216, startPoint y: 139, endPoint x: 292, endPoint y: 137, distance: 75.6
click at [292, 137] on div "Suggestions, Location Suggestions, Devices Suggestions, Audio Quality''' messag…" at bounding box center [318, 123] width 224 height 139
click at [429, 44] on button "Close" at bounding box center [428, 41] width 10 height 10
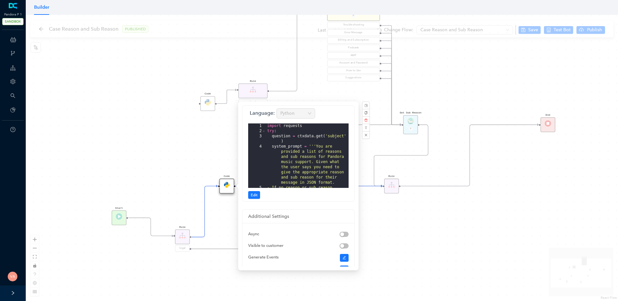
click at [429, 240] on div "Code Rule legal Start End Question Please select the option that best describes…" at bounding box center [322, 158] width 592 height 286
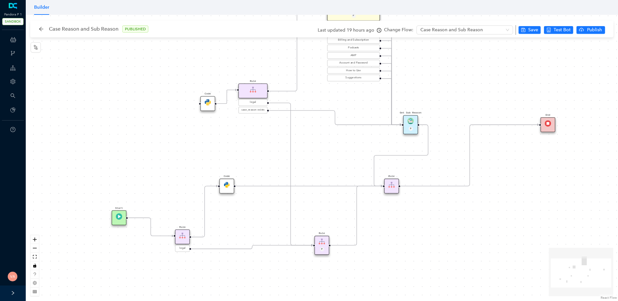
click at [408, 245] on div "Code Rule legal Start End Question Please select the option that best describes…" at bounding box center [322, 158] width 592 height 286
click at [320, 242] on img at bounding box center [322, 241] width 6 height 6
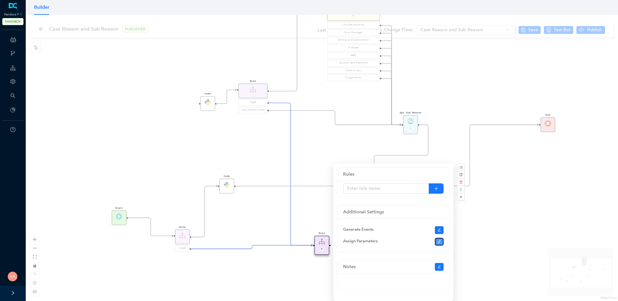
click at [437, 240] on icon "edit" at bounding box center [439, 241] width 4 height 4
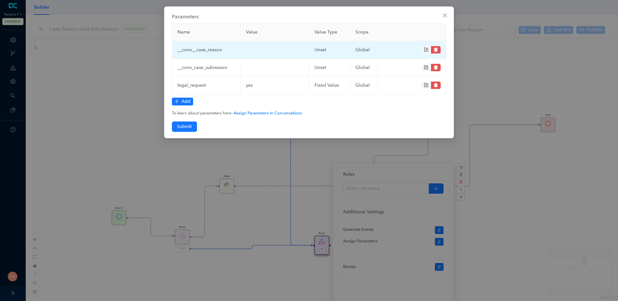
click at [209, 53] on td "__conv__case_reason" at bounding box center [206, 50] width 69 height 18
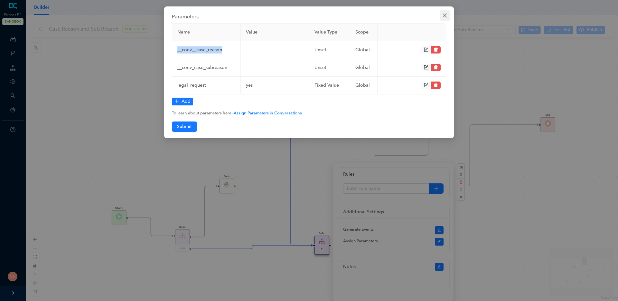
click at [447, 17] on span "Close" at bounding box center [445, 15] width 10 height 5
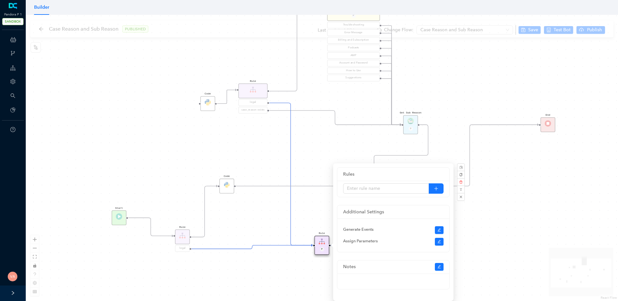
click at [511, 211] on div "Code Rule legal Start End Question Please select the option that best describes…" at bounding box center [322, 158] width 592 height 286
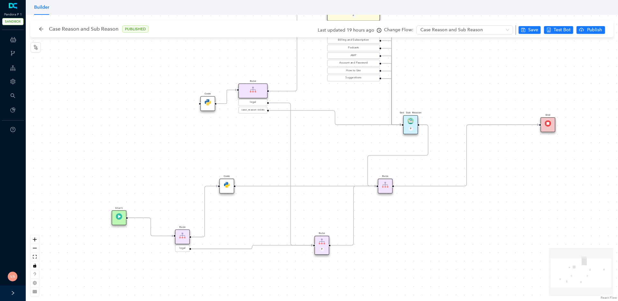
drag, startPoint x: 392, startPoint y: 190, endPoint x: 378, endPoint y: 190, distance: 14.2
click at [378, 190] on div "Rule" at bounding box center [385, 185] width 15 height 15
click at [378, 186] on img at bounding box center [378, 184] width 6 height 6
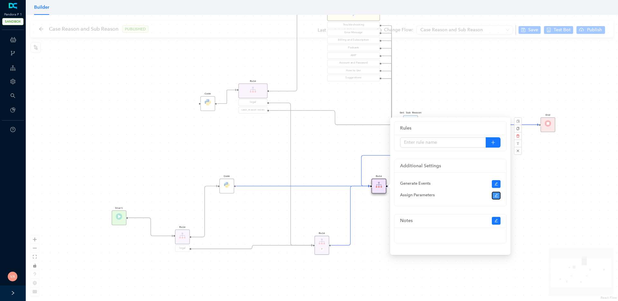
click at [497, 196] on icon "edit" at bounding box center [496, 195] width 4 height 4
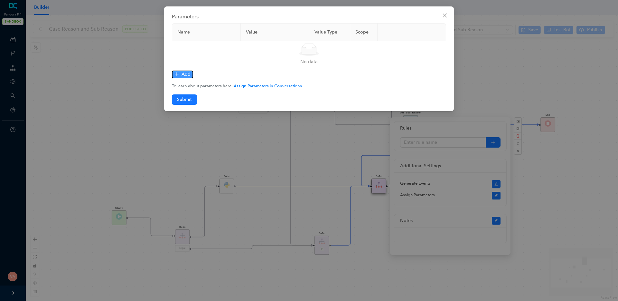
click at [184, 77] on span "Add" at bounding box center [185, 74] width 9 height 7
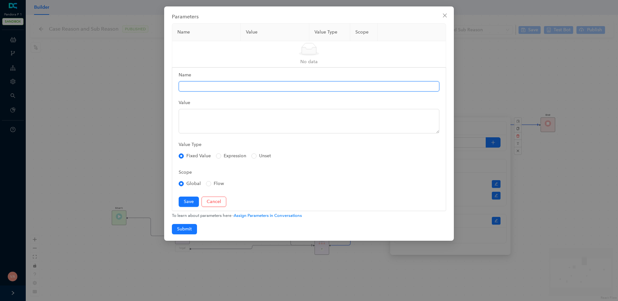
click at [203, 90] on input "Name" at bounding box center [309, 86] width 261 height 10
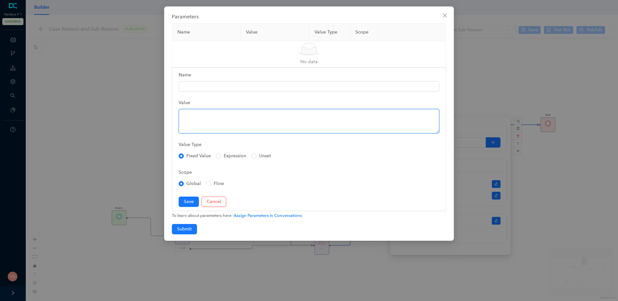
click at [192, 125] on textarea "Value" at bounding box center [309, 121] width 261 height 24
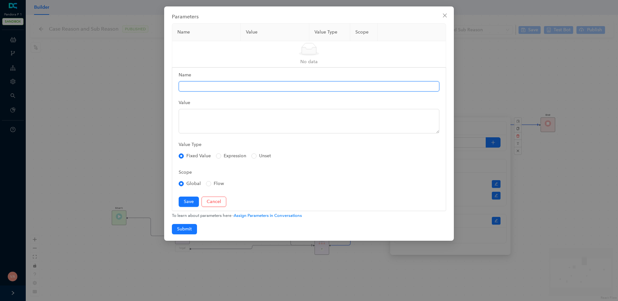
click at [210, 88] on input "Name" at bounding box center [309, 86] width 261 height 10
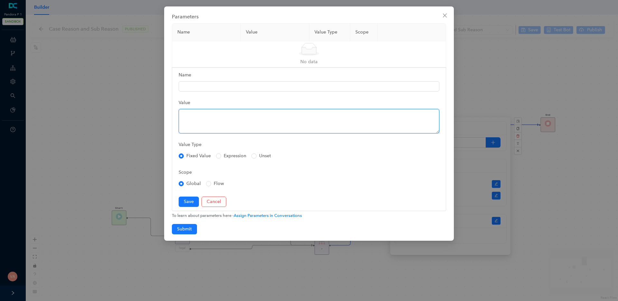
click at [189, 117] on textarea "Value" at bounding box center [309, 121] width 261 height 24
click at [570, 217] on div "Parameters Name Value Value Type Scope Simple Empty No data Name Value Value Ty…" at bounding box center [309, 150] width 618 height 301
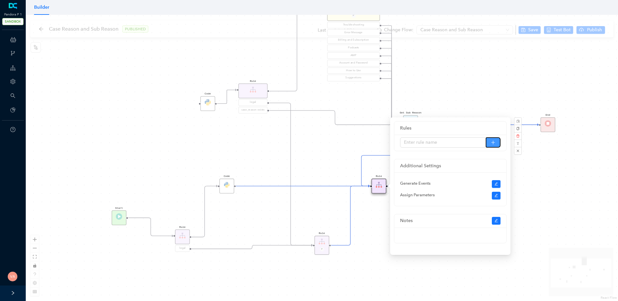
click at [492, 138] on button "button" at bounding box center [493, 142] width 15 height 10
click at [494, 141] on icon "plus" at bounding box center [493, 142] width 5 height 5
click at [494, 143] on icon "plus" at bounding box center [493, 142] width 5 height 5
click at [437, 145] on input "text" at bounding box center [443, 142] width 86 height 10
click at [465, 143] on input "No Case Resone and Sub reson" at bounding box center [443, 142] width 86 height 10
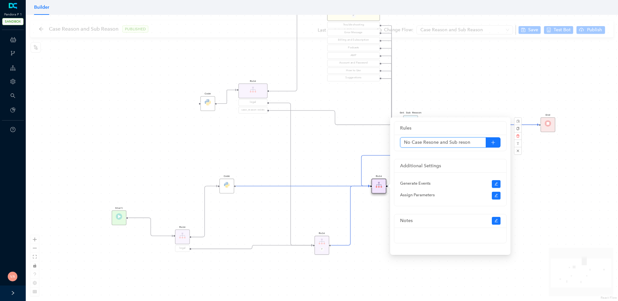
click at [469, 143] on input "No Case Resone and Sub reson" at bounding box center [443, 142] width 86 height 10
click at [468, 143] on input "No Case Resone and Sub resone" at bounding box center [443, 142] width 86 height 10
click at [479, 142] on input "No Case Resone and Sub resone" at bounding box center [443, 142] width 86 height 10
click at [467, 142] on input "No Case Resone and Sub resone" at bounding box center [443, 142] width 86 height 10
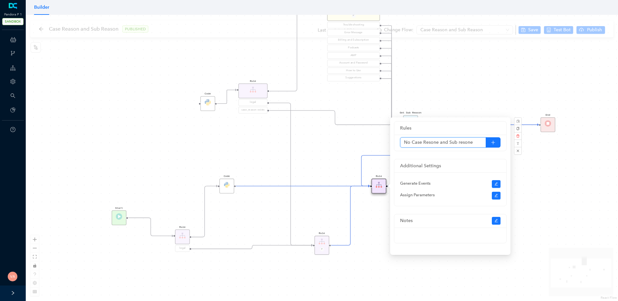
click at [467, 142] on input "No Case Resone and Sub resone" at bounding box center [443, 142] width 86 height 10
paste input "ason"
click at [427, 143] on input "No Case Resone and Sub reason" at bounding box center [443, 142] width 86 height 10
paste input "reason"
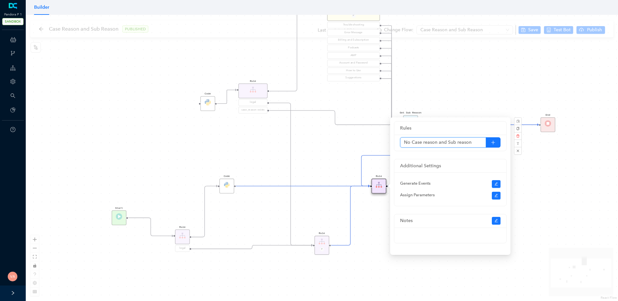
type input "No Case reason and Sub reason"
click at [555, 181] on div "Code Rule legal Start End Question Please select the option that best describes…" at bounding box center [322, 158] width 592 height 286
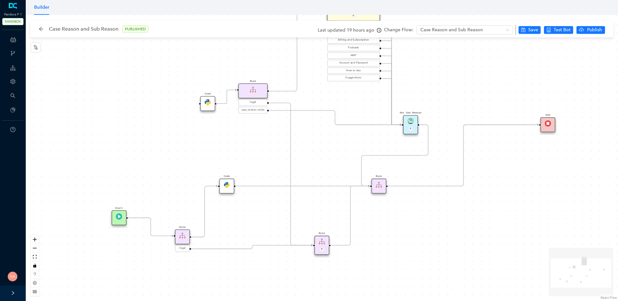
click at [379, 186] on img at bounding box center [378, 184] width 6 height 6
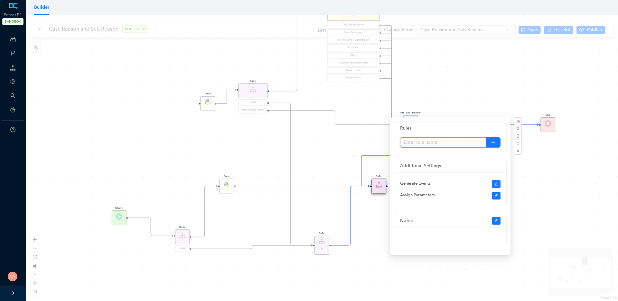
click at [467, 139] on input "text" at bounding box center [443, 142] width 86 height 10
type input "N"
type input "M"
type input "No"
click at [470, 99] on div "Code Rule legal Start End Question Please select the option that best describes…" at bounding box center [322, 158] width 592 height 286
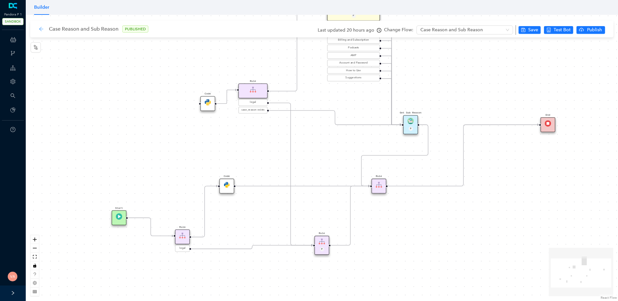
click at [40, 30] on icon "arrow-left" at bounding box center [41, 28] width 5 height 5
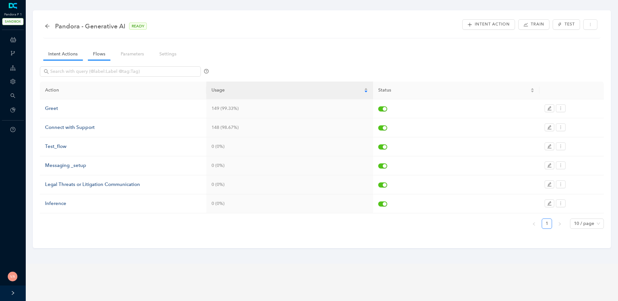
click at [99, 50] on link "Flows" at bounding box center [99, 54] width 23 height 12
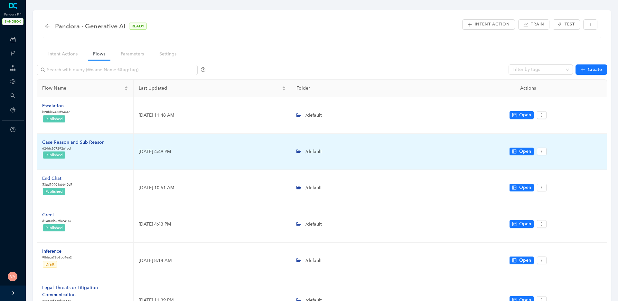
click at [86, 143] on div "Case Reason and Sub Reason" at bounding box center [73, 142] width 62 height 7
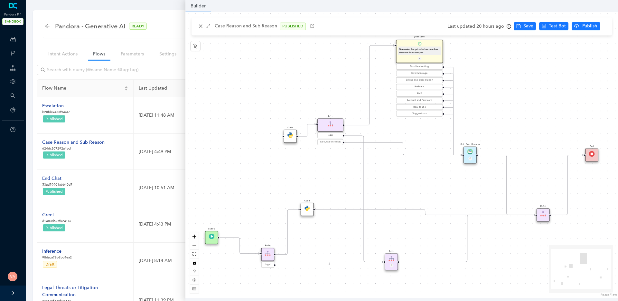
click at [306, 210] on img at bounding box center [306, 207] width 5 height 5
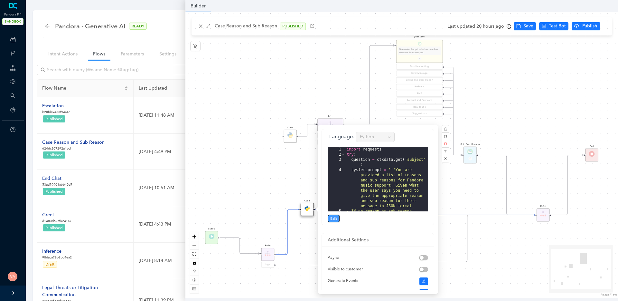
click at [334, 219] on span "Edit" at bounding box center [333, 218] width 7 height 6
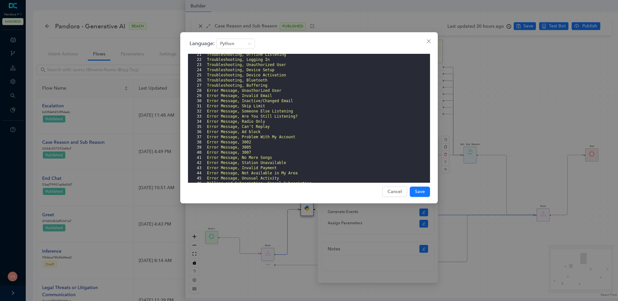
scroll to position [638, 0]
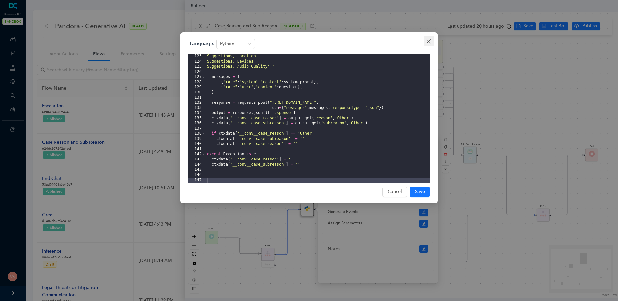
click at [428, 40] on icon "close" at bounding box center [428, 41] width 5 height 5
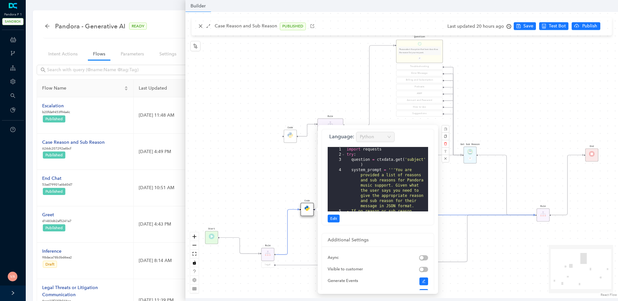
click at [472, 182] on div "Code Rule legal Start End Question Please select the option that best describes…" at bounding box center [401, 155] width 432 height 286
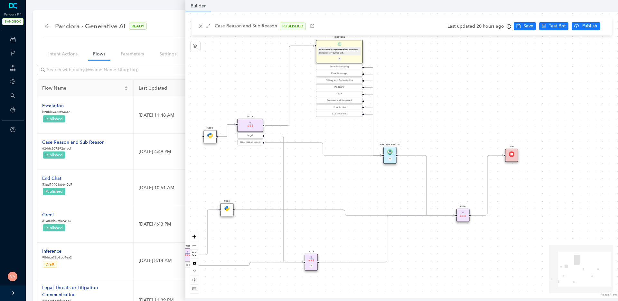
drag, startPoint x: 474, startPoint y: 185, endPoint x: 392, endPoint y: 185, distance: 82.4
click at [392, 185] on div "Code Rule legal Start End Question Please select the option that best describes…" at bounding box center [401, 155] width 432 height 286
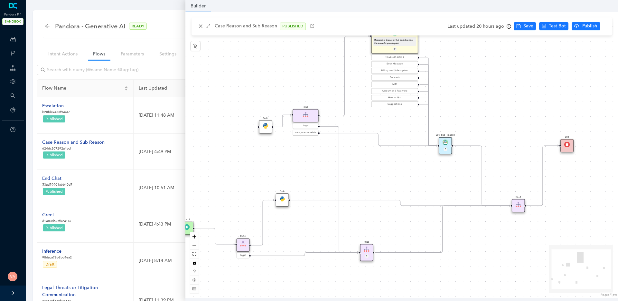
drag, startPoint x: 384, startPoint y: 182, endPoint x: 443, endPoint y: 172, distance: 59.4
click at [443, 172] on div "Code Rule legal Start End Question Please select the option that best describes…" at bounding box center [401, 155] width 432 height 286
click at [378, 171] on div "Code Rule legal Start End Question Please select the option that best describes…" at bounding box center [401, 155] width 432 height 286
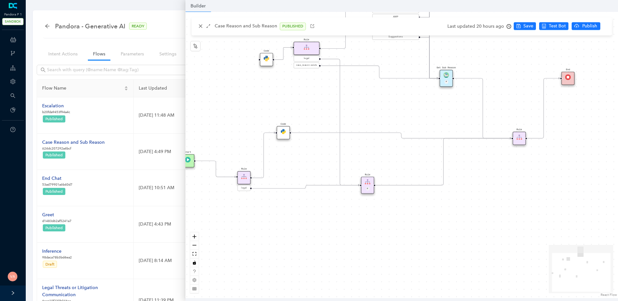
click at [506, 29] on div "Last updated 20 hours ago" at bounding box center [479, 27] width 64 height 10
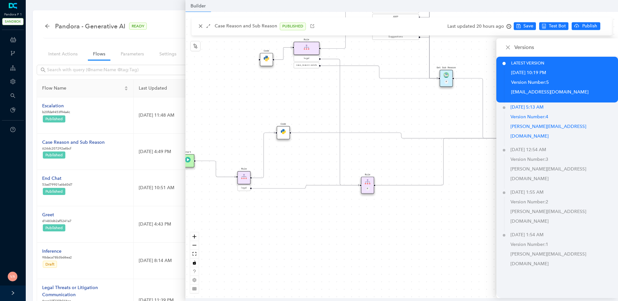
click at [540, 124] on p "dhruv+pd@deepconverse.com" at bounding box center [563, 131] width 107 height 19
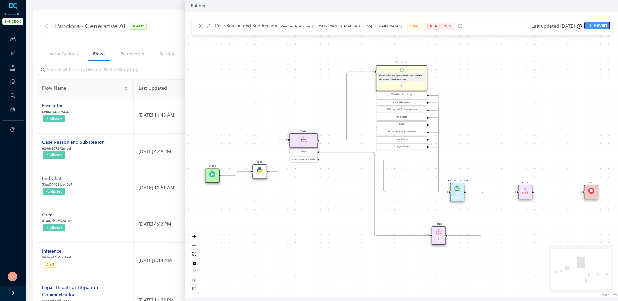
click at [598, 26] on span "Revert" at bounding box center [601, 25] width 14 height 7
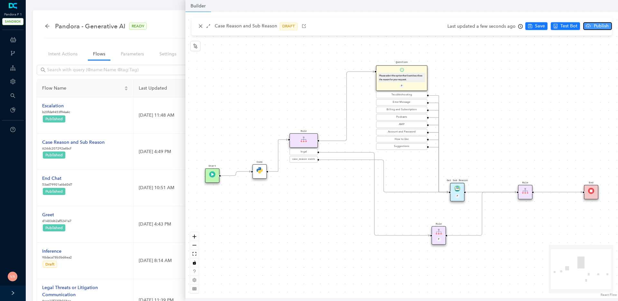
click at [599, 28] on span "Publish" at bounding box center [601, 26] width 16 height 7
click at [607, 55] on button "Yes" at bounding box center [609, 51] width 12 height 8
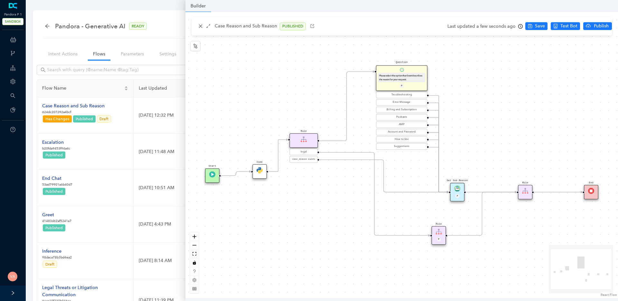
click at [202, 23] on div "Case Reason and Sub Reason PUBLISHED" at bounding box center [256, 27] width 119 height 8
click at [201, 24] on icon "close" at bounding box center [200, 26] width 5 height 5
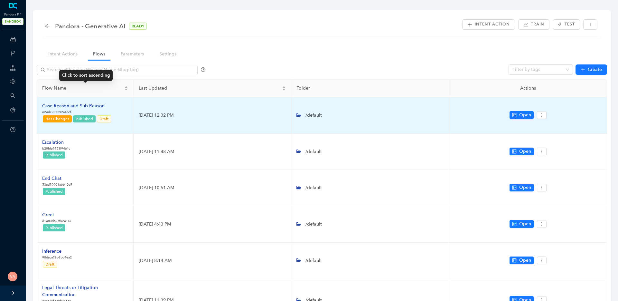
click at [80, 104] on div "Case Reason and Sub Reason" at bounding box center [76, 105] width 69 height 7
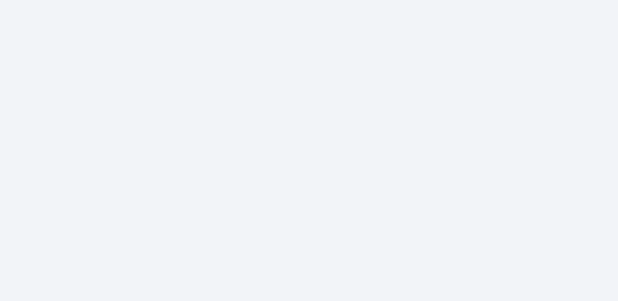
click at [586, 26] on body at bounding box center [309, 150] width 618 height 301
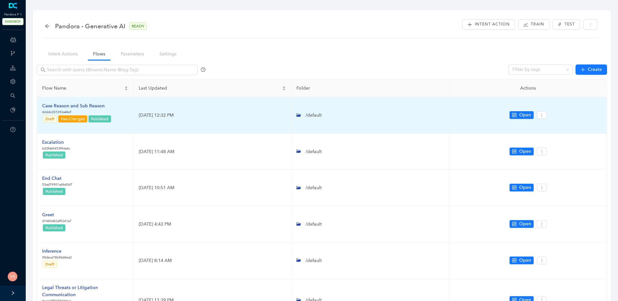
click at [67, 107] on div "Case Reason and Sub Reason" at bounding box center [76, 105] width 69 height 7
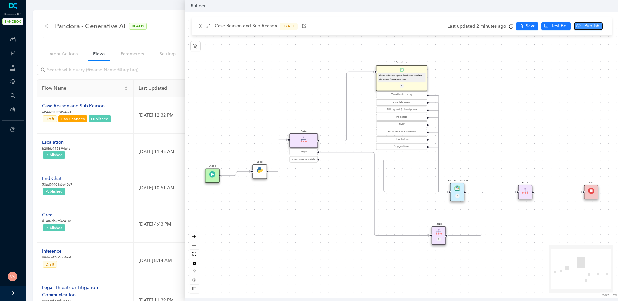
click at [589, 27] on span "Publish" at bounding box center [592, 26] width 16 height 7
click at [611, 53] on button "Yes" at bounding box center [608, 51] width 12 height 8
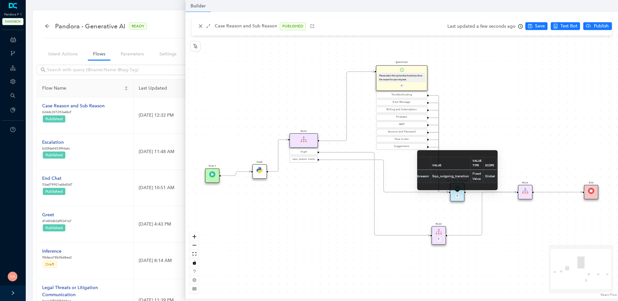
scroll to position [0, 30]
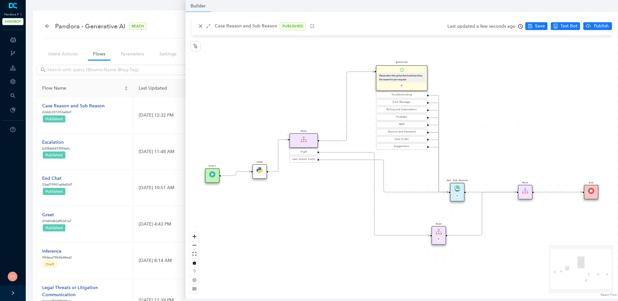
click at [457, 189] on img at bounding box center [457, 188] width 6 height 6
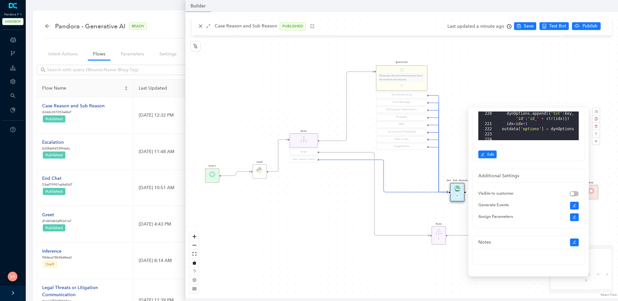
scroll to position [0, 0]
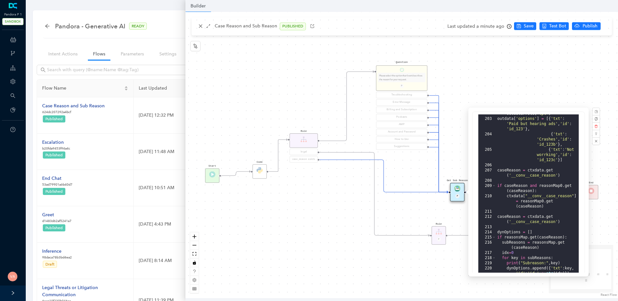
click at [460, 111] on div "Start End Question Please select the option that best describes the reason for …" at bounding box center [401, 155] width 432 height 286
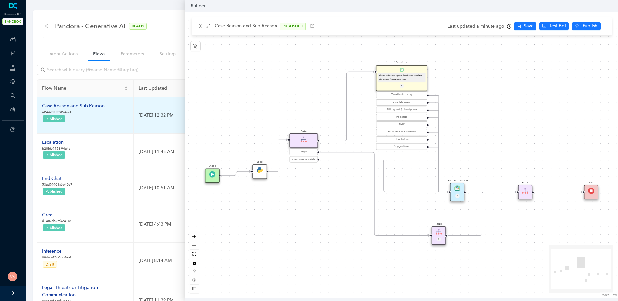
click at [75, 113] on p "624dc207292a4bcf" at bounding box center [73, 111] width 62 height 5
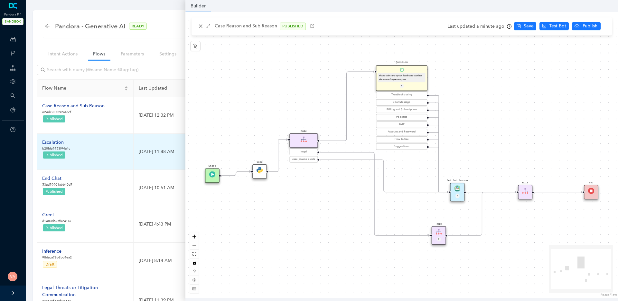
click at [60, 141] on div "Escalation" at bounding box center [56, 142] width 28 height 7
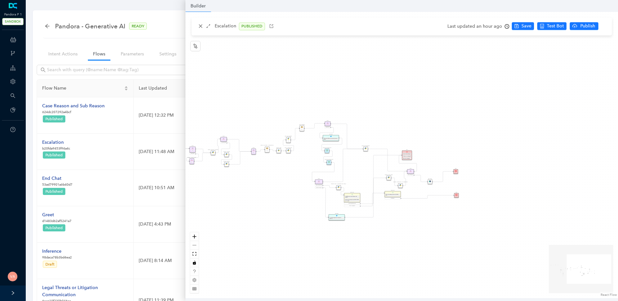
drag, startPoint x: 444, startPoint y: 171, endPoint x: 287, endPoint y: 184, distance: 157.2
click at [287, 184] on div "Data Table Start P Rule P IsAvailable Rule newContact Get Contact details First…" at bounding box center [401, 155] width 432 height 286
click at [194, 237] on icon "zoom in" at bounding box center [194, 236] width 4 height 4
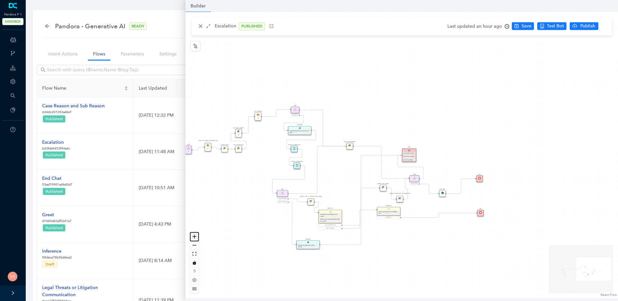
click at [194, 237] on icon "zoom in" at bounding box center [194, 236] width 4 height 4
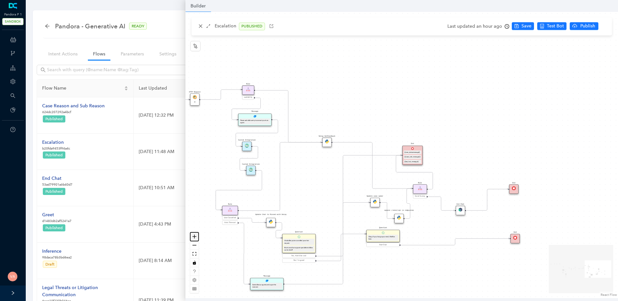
click at [194, 237] on icon "zoom in" at bounding box center [194, 236] width 4 height 4
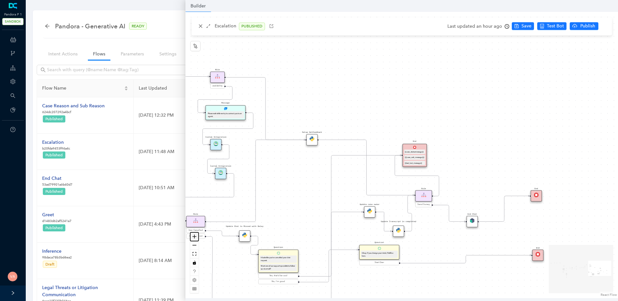
click at [194, 237] on icon "zoom in" at bounding box center [194, 236] width 4 height 4
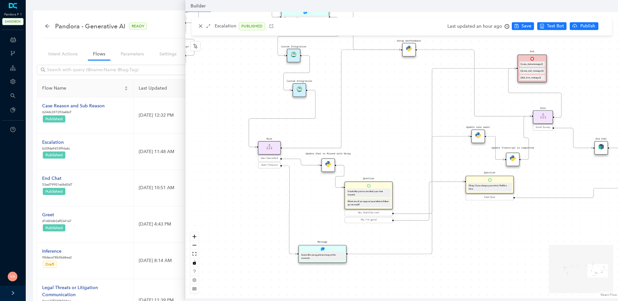
drag, startPoint x: 276, startPoint y: 204, endPoint x: 399, endPoint y: 115, distance: 151.8
click at [399, 115] on div "Data Table Start P Rule P IsAvailable Rule newContact Get Contact details First…" at bounding box center [401, 155] width 432 height 286
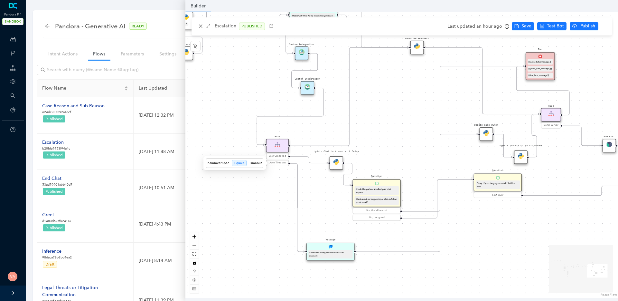
click at [277, 163] on span "Auto Timeout" at bounding box center [277, 163] width 16 height 4
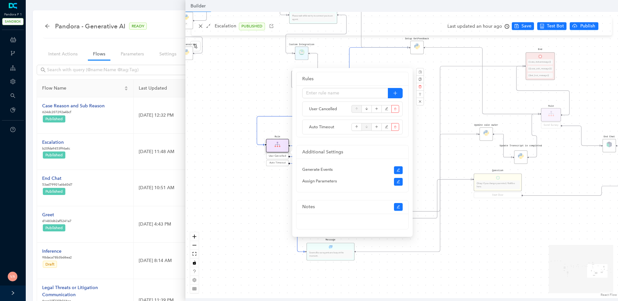
click at [246, 217] on div "Data Table Start P Rule P IsAvailable Rule newContact Get Contact details First…" at bounding box center [401, 155] width 432 height 286
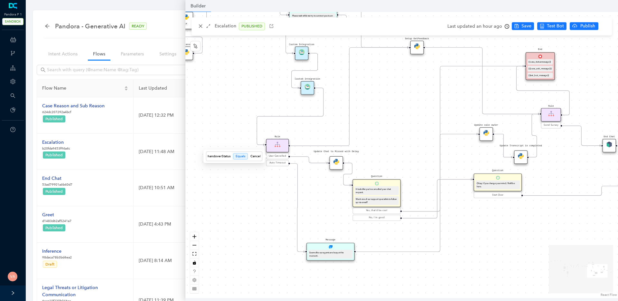
click at [272, 157] on span "User Cancelled" at bounding box center [277, 156] width 17 height 4
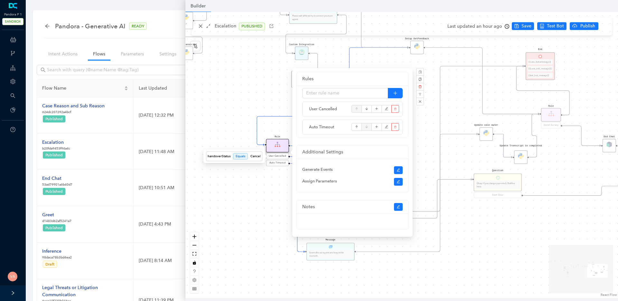
click at [256, 158] on div "Cancel" at bounding box center [255, 155] width 10 height 5
copy div "Cancel"
click at [240, 190] on div "Data Table Start P Rule P IsAvailable Rule newContact Get Contact details First…" at bounding box center [401, 155] width 432 height 286
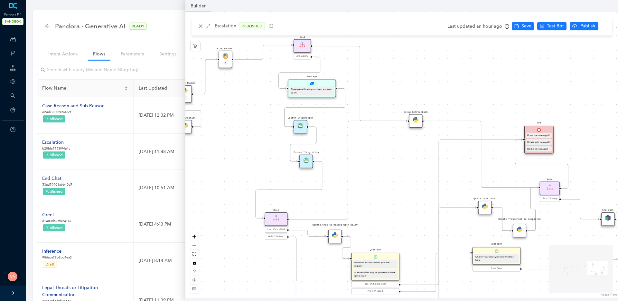
drag, startPoint x: 406, startPoint y: 77, endPoint x: 404, endPoint y: 150, distance: 73.4
click at [404, 150] on div "Data Table Start P Rule P IsAvailable Rule newContact Get Contact details First…" at bounding box center [401, 155] width 432 height 286
click at [417, 119] on img at bounding box center [416, 120] width 6 height 6
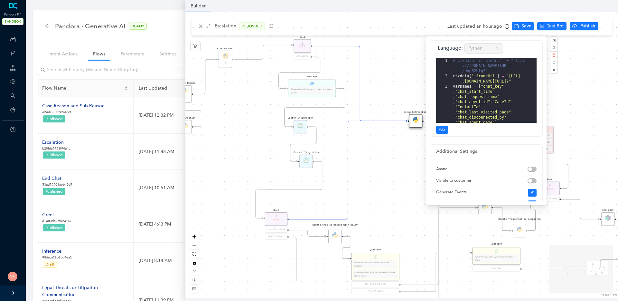
click at [389, 180] on div "Data Table Start P Rule P IsAvailable Rule newContact Get Contact details First…" at bounding box center [401, 155] width 432 height 286
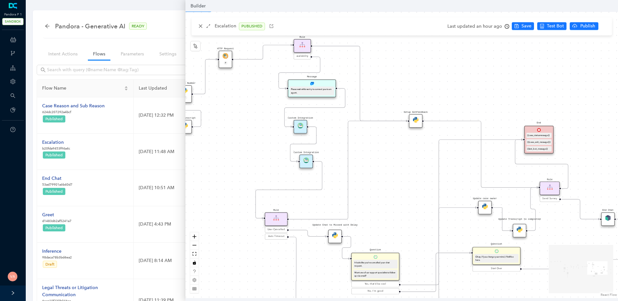
click at [415, 123] on div "Setup GetFeedback" at bounding box center [416, 121] width 14 height 14
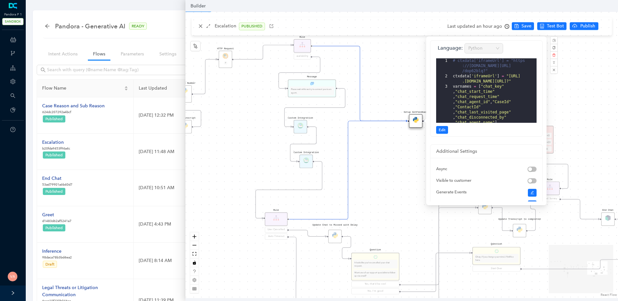
click at [382, 176] on div "Data Table Start P Rule P IsAvailable Rule newContact Get Contact details First…" at bounding box center [401, 155] width 432 height 286
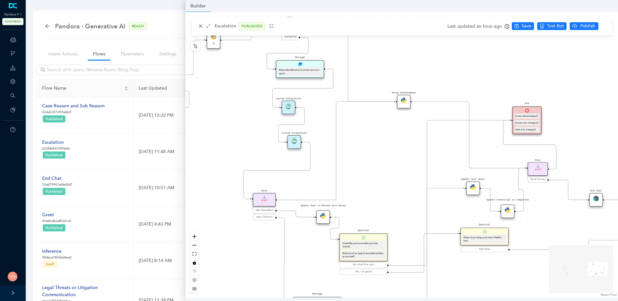
drag, startPoint x: 383, startPoint y: 187, endPoint x: 371, endPoint y: 168, distance: 22.7
click at [371, 168] on div "Data Table Start P Rule P IsAvailable Rule newContact Get Contact details First…" at bounding box center [401, 155] width 432 height 286
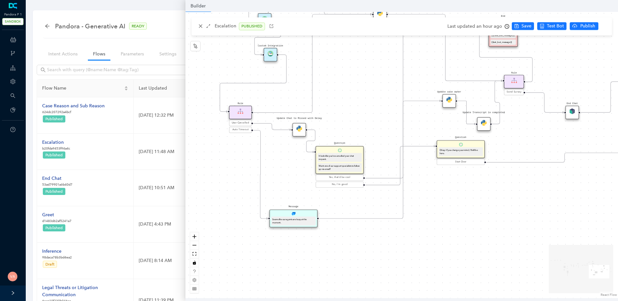
drag, startPoint x: 378, startPoint y: 162, endPoint x: 354, endPoint y: 75, distance: 90.4
click at [354, 75] on div "Data Table Start P Rule P IsAvailable Rule newContact Get Contact details First…" at bounding box center [401, 155] width 432 height 286
click at [296, 217] on div "Seems like our agents are busy at the moment." at bounding box center [293, 220] width 42 height 7
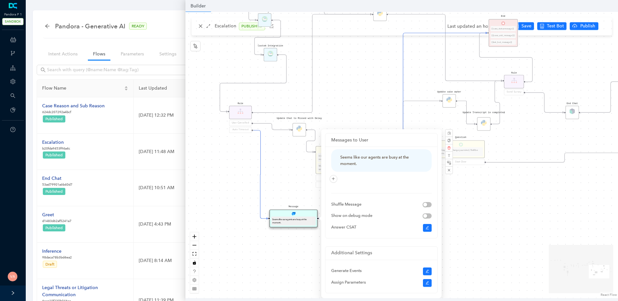
click at [279, 249] on div "Data Table Start P Rule P IsAvailable Rule newContact Get Contact details First…" at bounding box center [401, 155] width 432 height 286
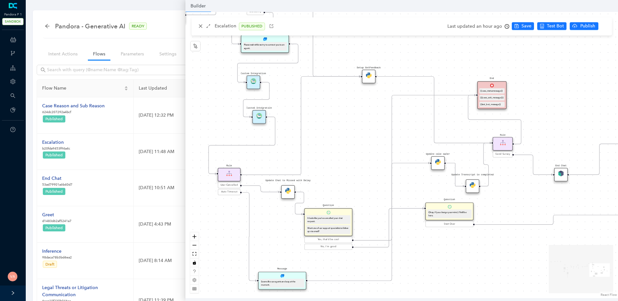
drag, startPoint x: 288, startPoint y: 172, endPoint x: 277, endPoint y: 235, distance: 63.1
click at [277, 235] on div "Data Table Start P Rule P IsAvailable Rule newContact Get Contact details First…" at bounding box center [401, 155] width 432 height 286
click at [415, 95] on icon "Edge from reactflownode_b8ab5223-0faa-4141-86a2-8c96f158c4a0 to 5bce415a-5f3e-a…" at bounding box center [392, 187] width 168 height 185
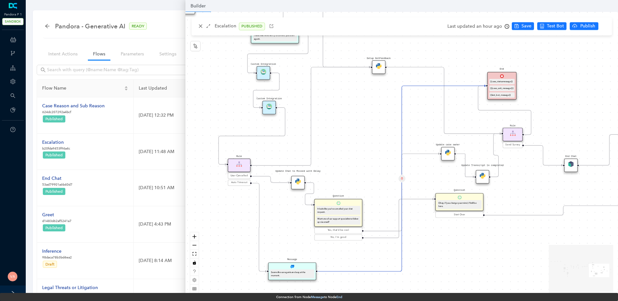
drag, startPoint x: 441, startPoint y: 265, endPoint x: 451, endPoint y: 256, distance: 13.7
click at [451, 256] on div "Data Table Start P Rule P IsAvailable Rule newContact Get Contact details First…" at bounding box center [401, 155] width 432 height 286
click at [483, 108] on icon "Edge from 89313f32-ce24-4c5f-c8e4-ade9e0f2e767 to 5bce415a-5f3e-a0d8-7066-18271…" at bounding box center [504, 110] width 53 height 49
click at [512, 145] on span "Send Survey" at bounding box center [512, 145] width 14 height 4
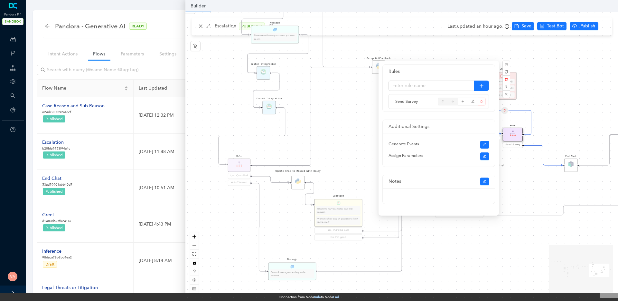
click at [556, 136] on div "Data Table Start P Rule P IsAvailable Rule newContact Get Contact details First…" at bounding box center [401, 155] width 432 height 286
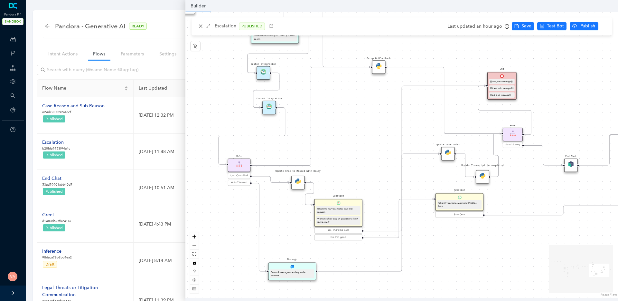
click at [379, 69] on img at bounding box center [379, 66] width 6 height 6
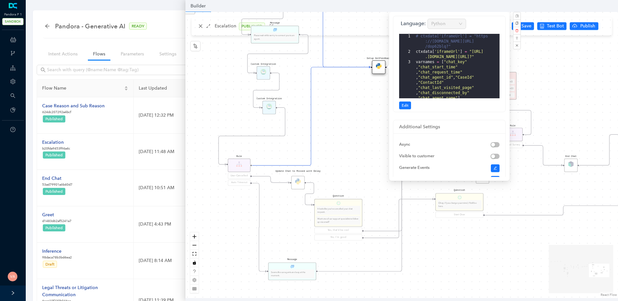
click at [367, 91] on div "Data Table Start P Rule P IsAvailable Rule newContact Get Contact details First…" at bounding box center [401, 155] width 432 height 286
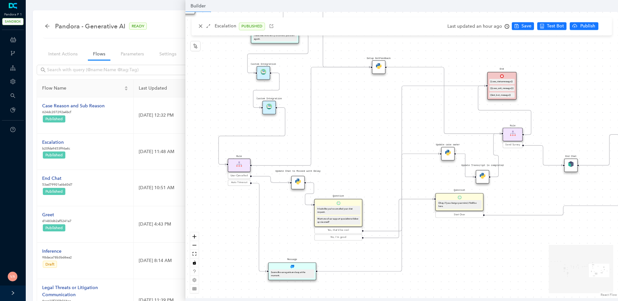
click at [401, 68] on icon "Edge from 5a63d3c8-7fc7-19cc-b81f-76737f20cc52 to 89313f32-ce24-4c5f-c8e4-ade9e…" at bounding box center [444, 100] width 114 height 66
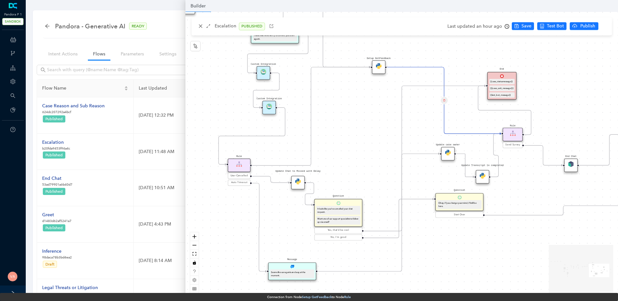
click at [314, 123] on icon "Edge from 29cff72d-0b5c-5043-3dc6-5f1405448c60 to 5a63d3c8-7fc7-19cc-b81f-76737…" at bounding box center [311, 116] width 119 height 98
